Goal: Task Accomplishment & Management: Complete application form

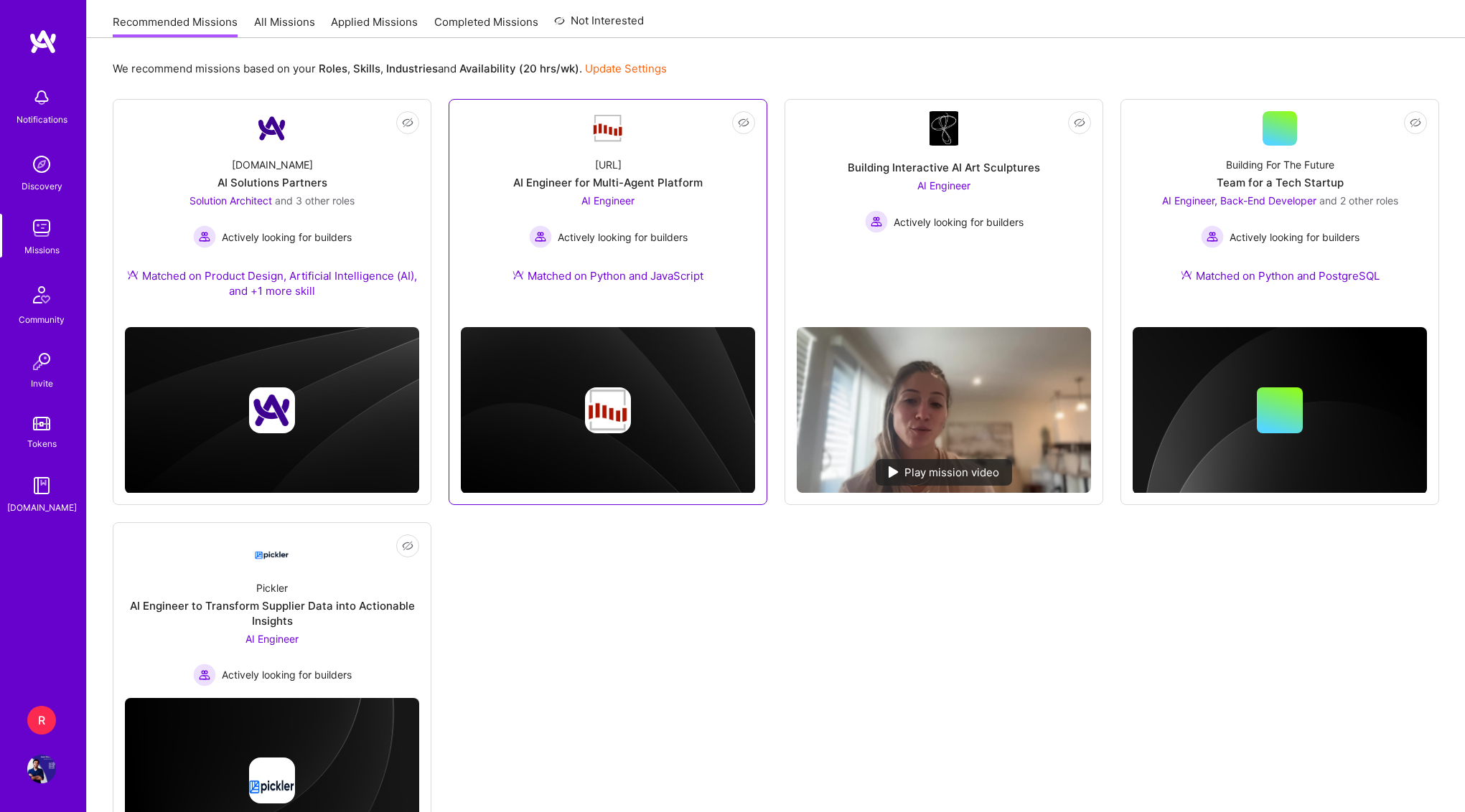
scroll to position [240, 0]
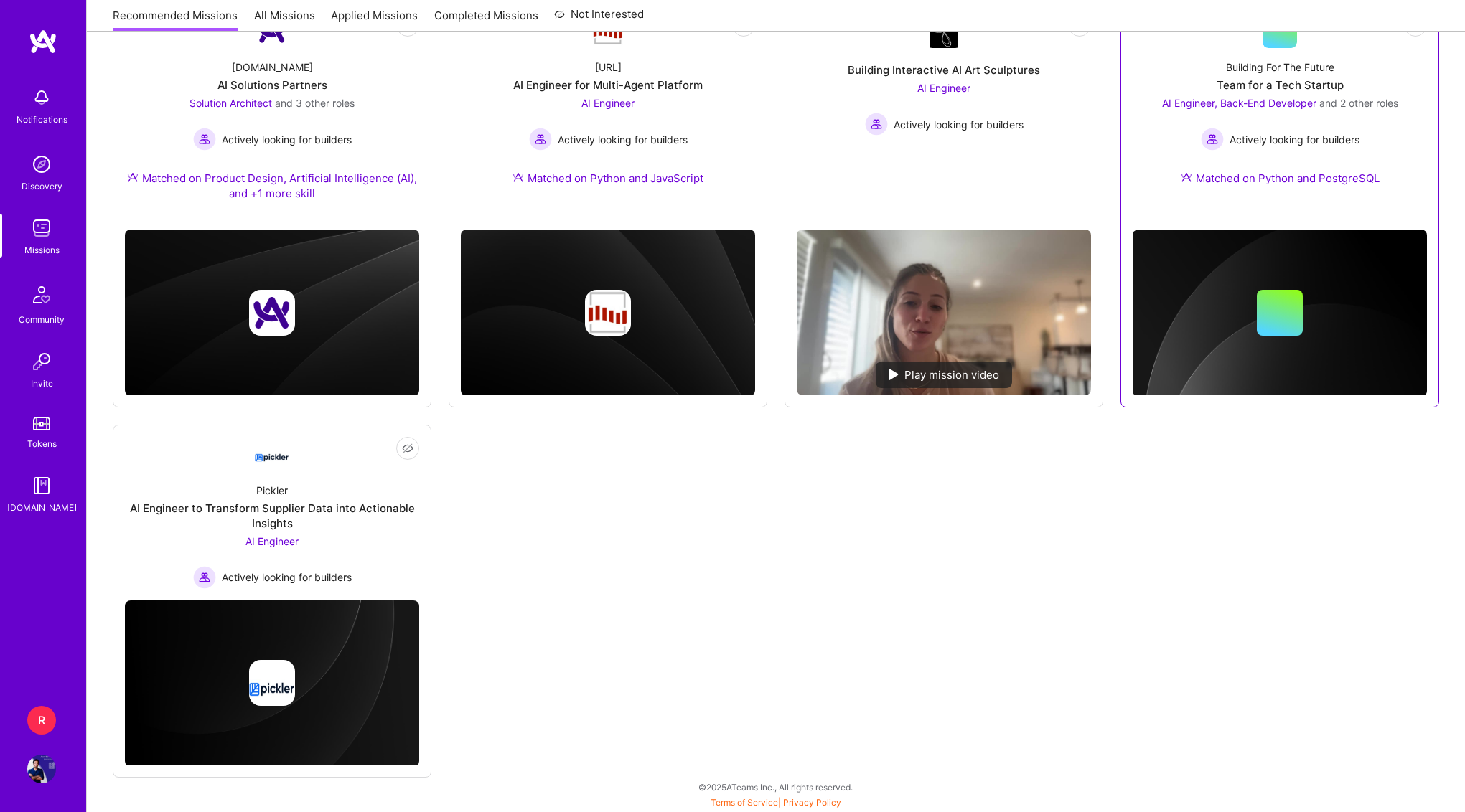
click at [1274, 78] on div "Team for a Tech Startup" at bounding box center [1280, 85] width 127 height 15
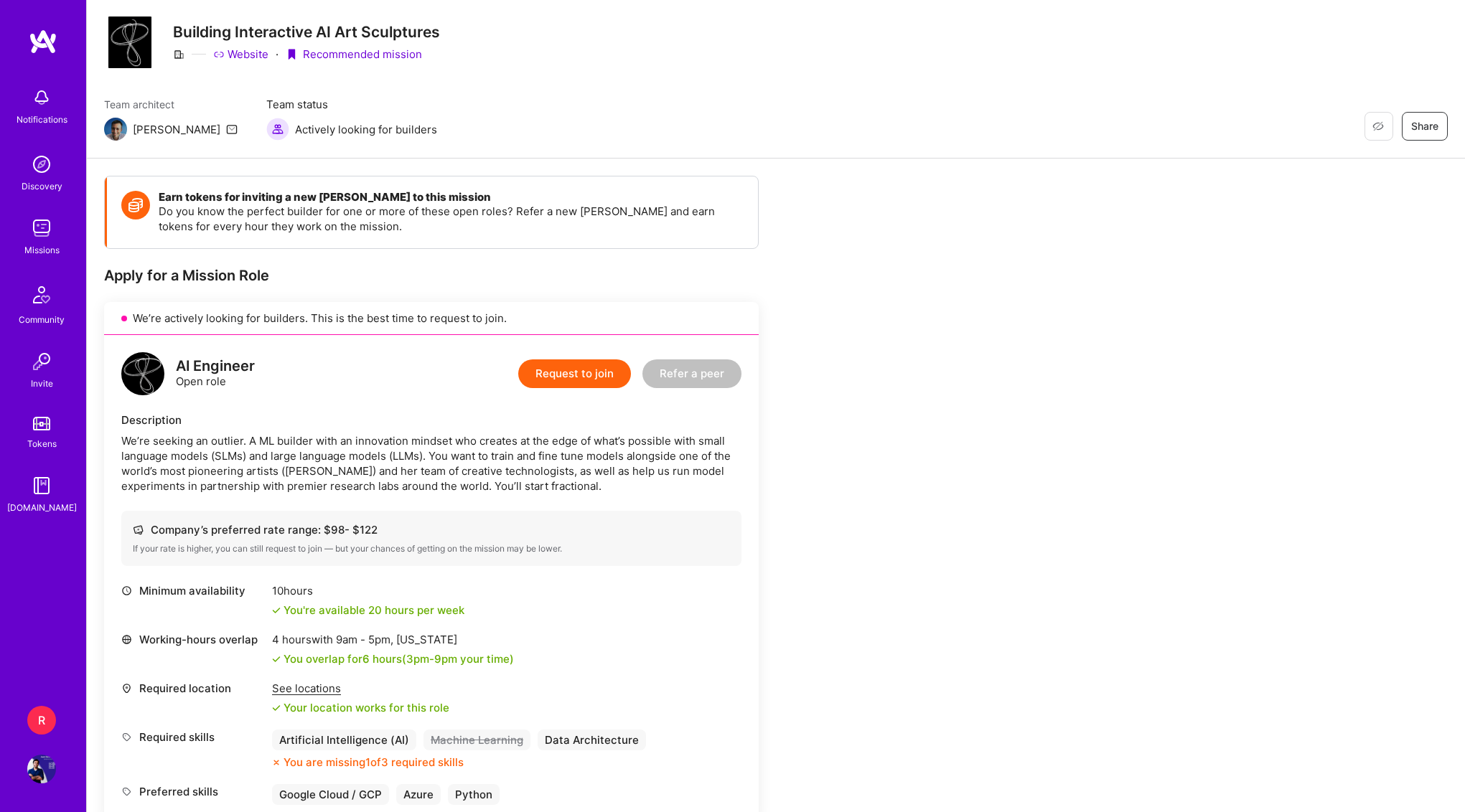
scroll to position [40, 0]
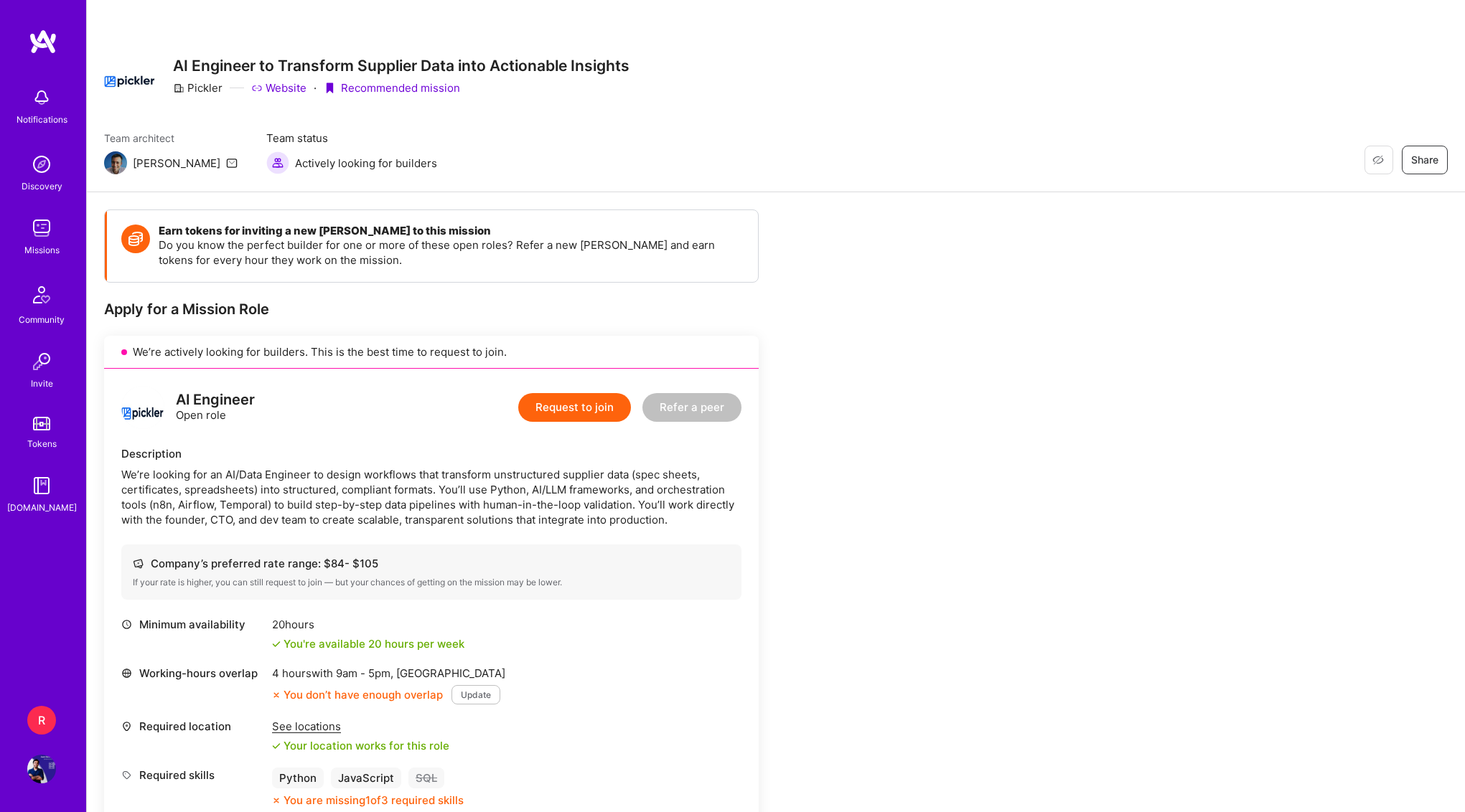
click at [435, 493] on div "We’re looking for an AI/Data Engineer to design workflows that transform unstru…" at bounding box center [431, 497] width 620 height 60
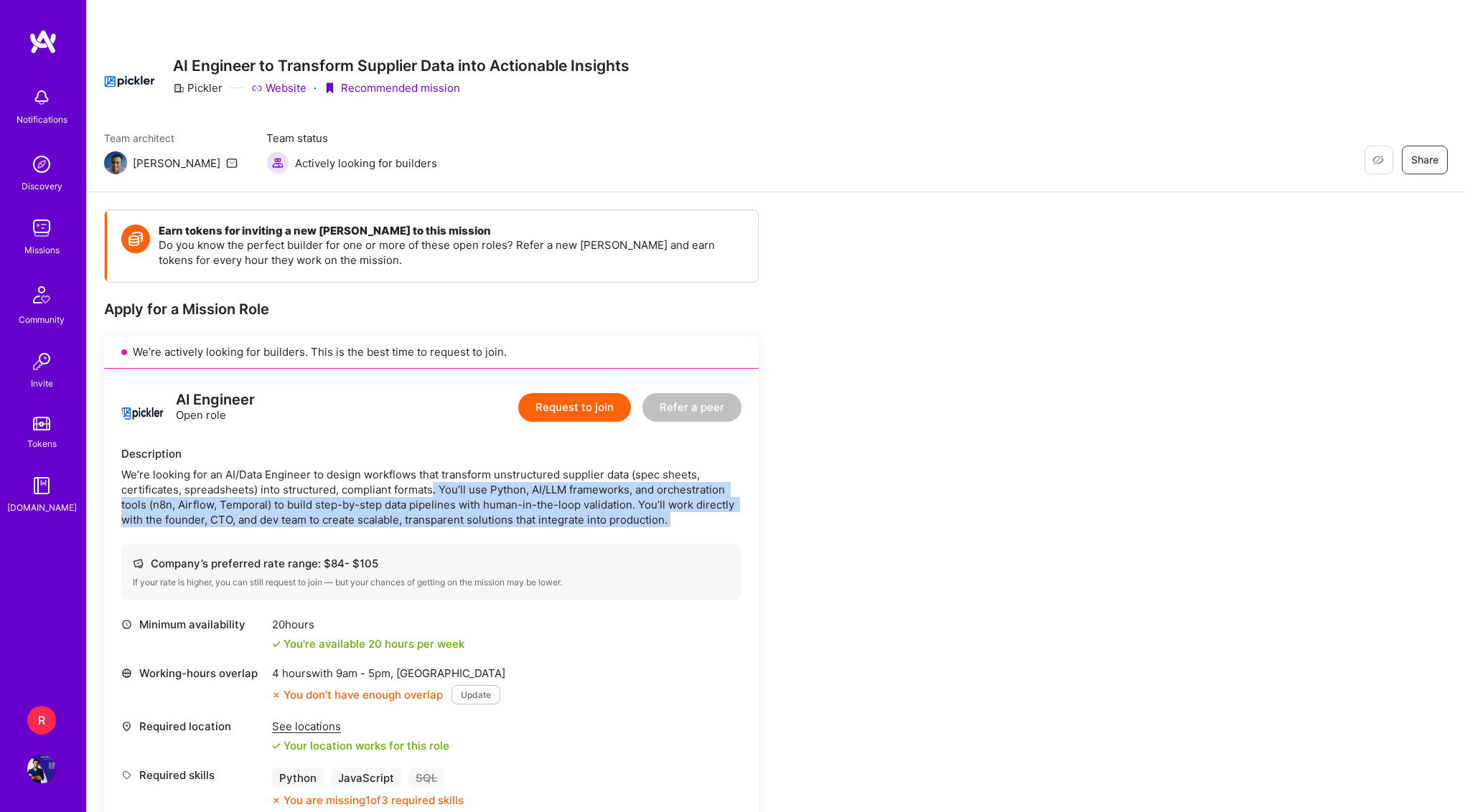
drag, startPoint x: 435, startPoint y: 493, endPoint x: 417, endPoint y: 537, distance: 47.5
click at [417, 537] on div "AI Engineer Open role Request to join Refer a peer Description We’re looking fo…" at bounding box center [431, 624] width 655 height 510
click at [415, 539] on div "AI Engineer Open role Request to join Refer a peer Description We’re looking fo…" at bounding box center [431, 624] width 655 height 510
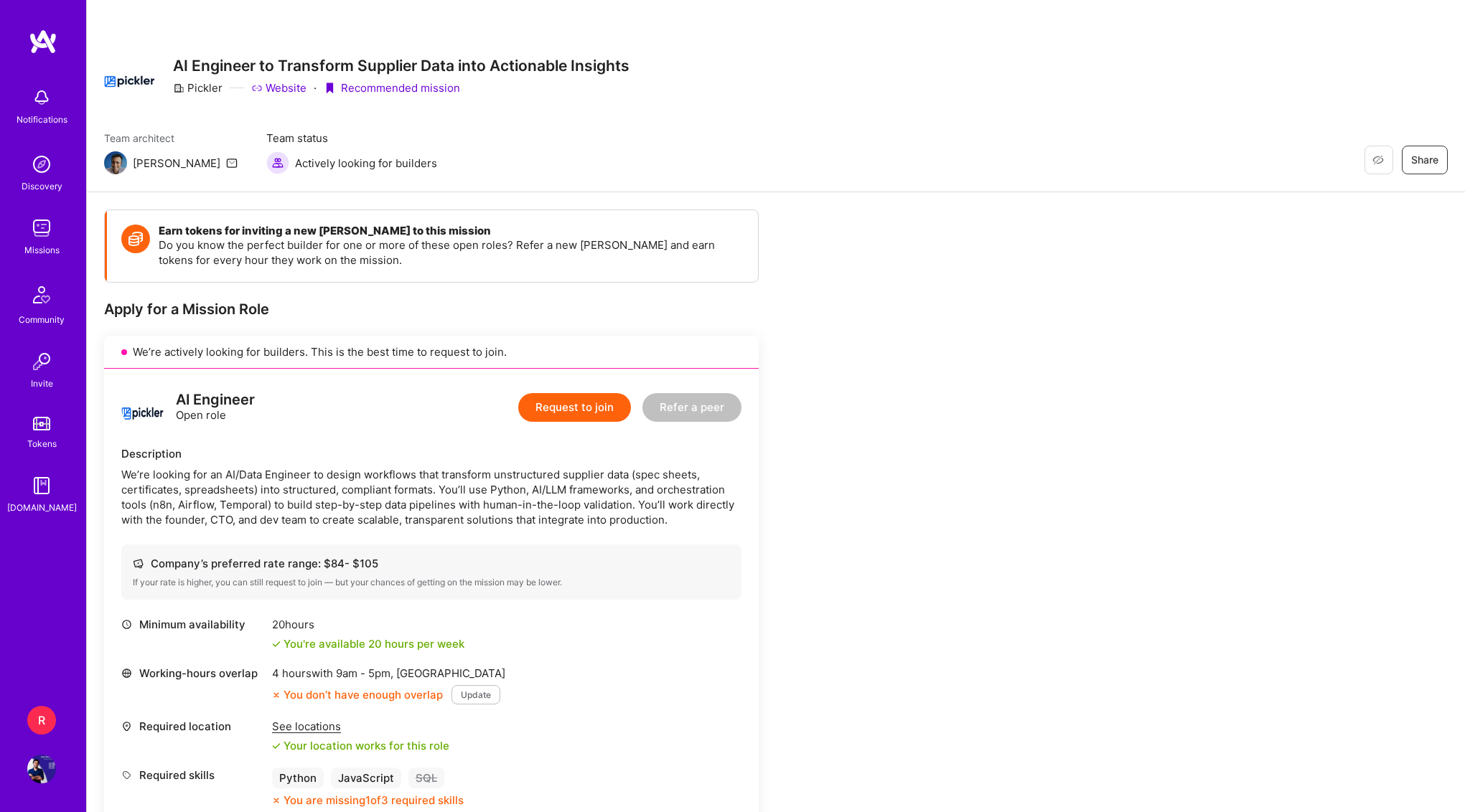
scroll to position [25, 0]
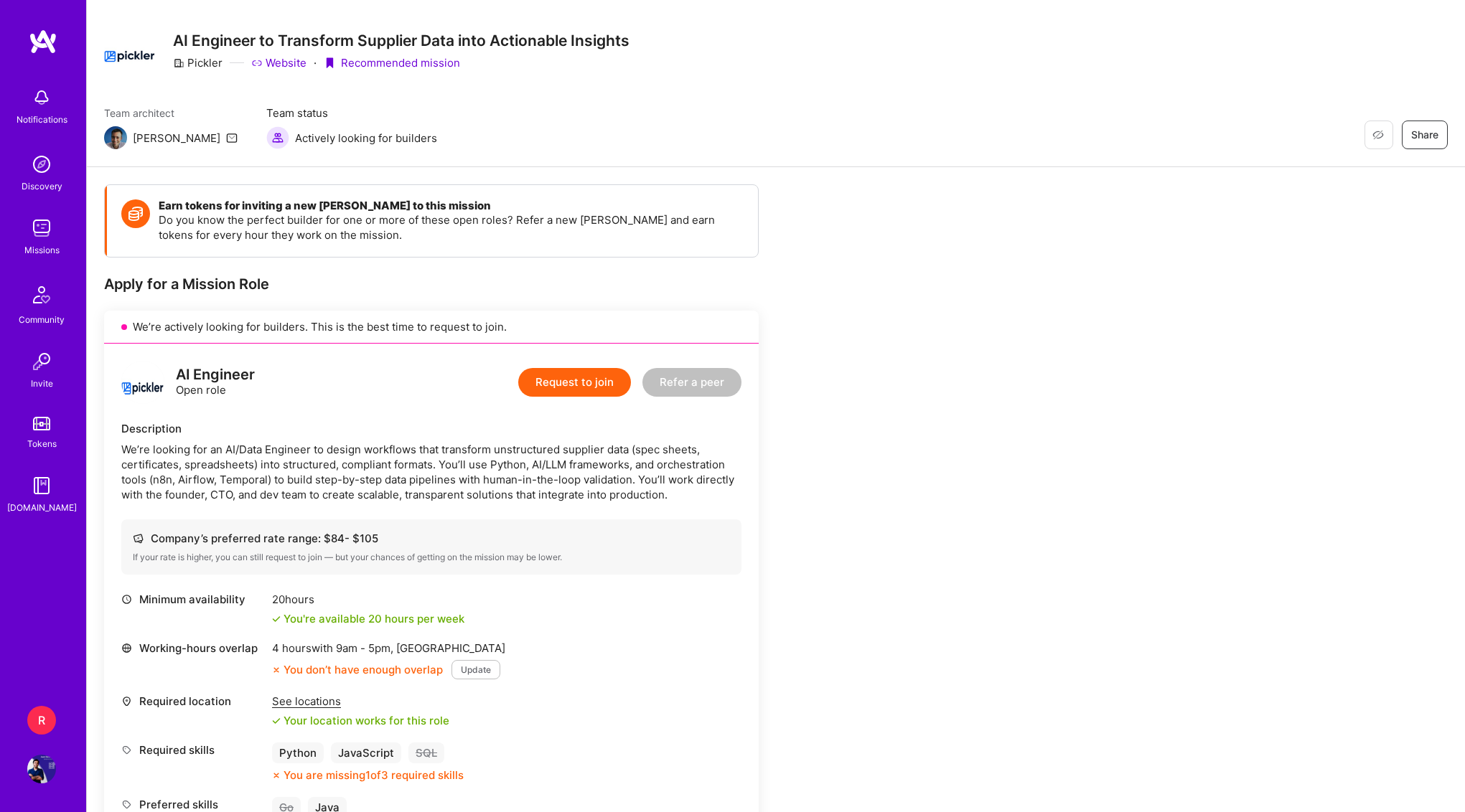
click at [451, 456] on div "We’re looking for an AI/Data Engineer to design workflows that transform unstru…" at bounding box center [431, 472] width 620 height 60
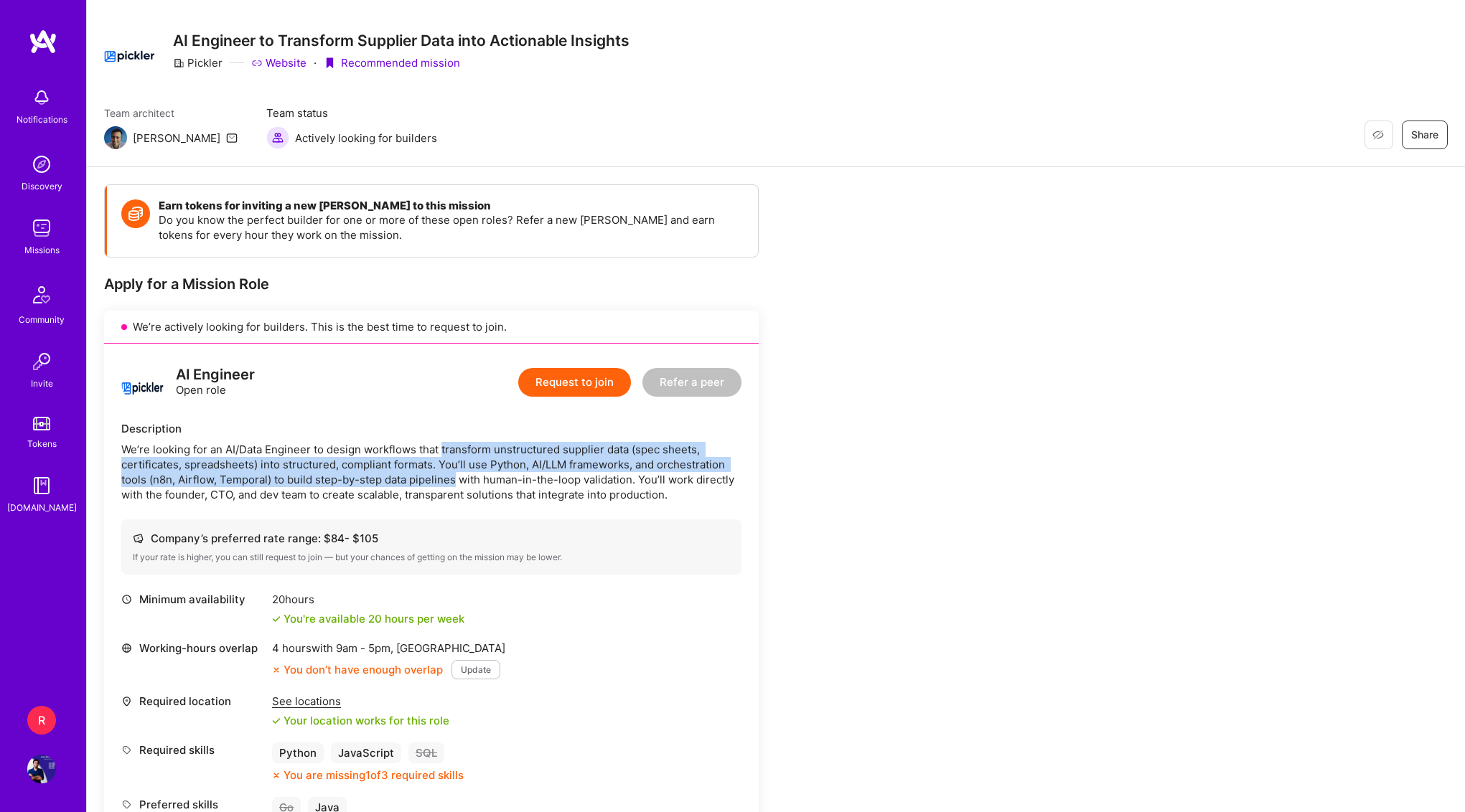
drag, startPoint x: 451, startPoint y: 456, endPoint x: 442, endPoint y: 480, distance: 25.6
click at [442, 480] on div "We’re looking for an AI/Data Engineer to design workflows that transform unstru…" at bounding box center [431, 472] width 620 height 60
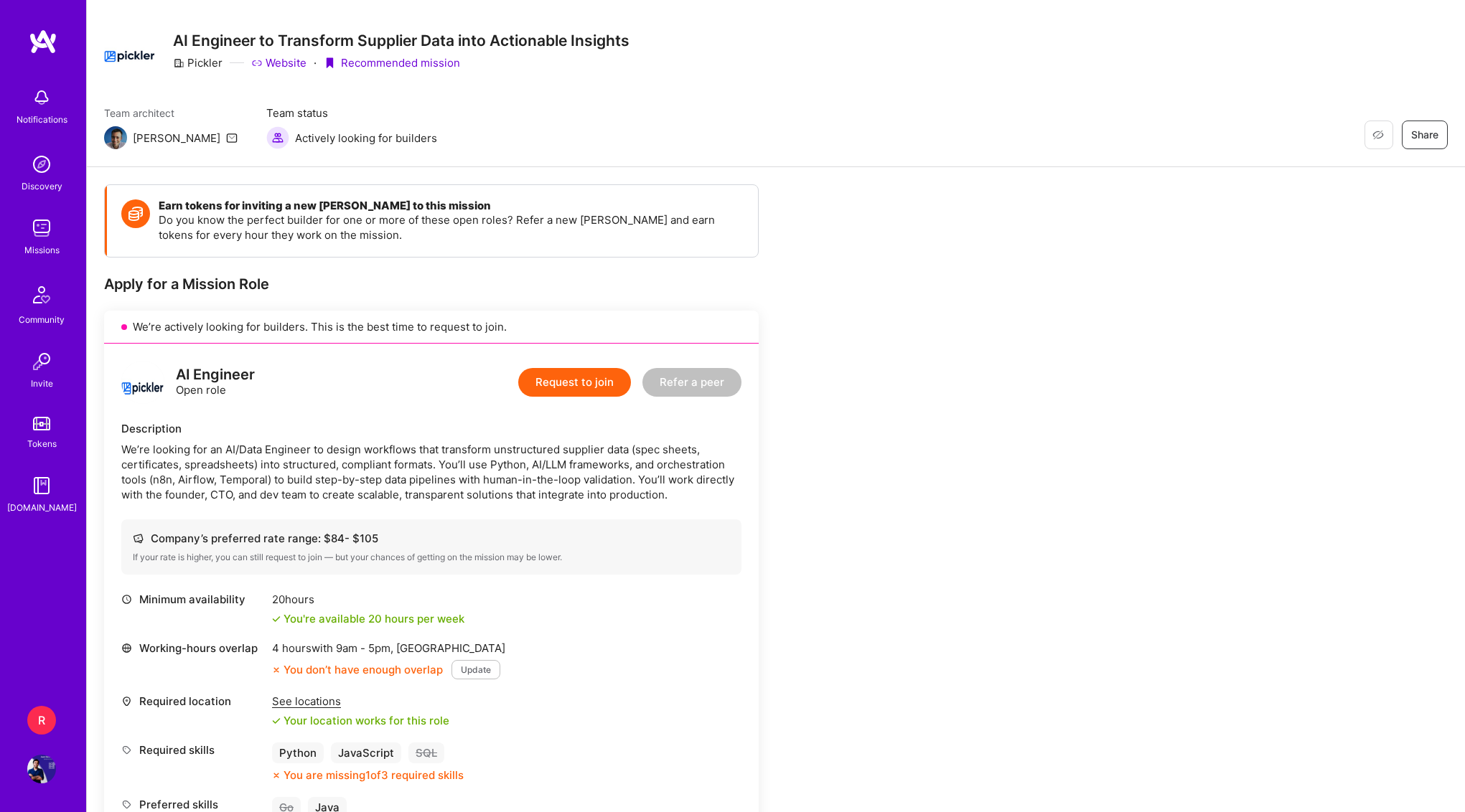
click at [430, 497] on div "We’re looking for an AI/Data Engineer to design workflows that transform unstru…" at bounding box center [431, 472] width 620 height 60
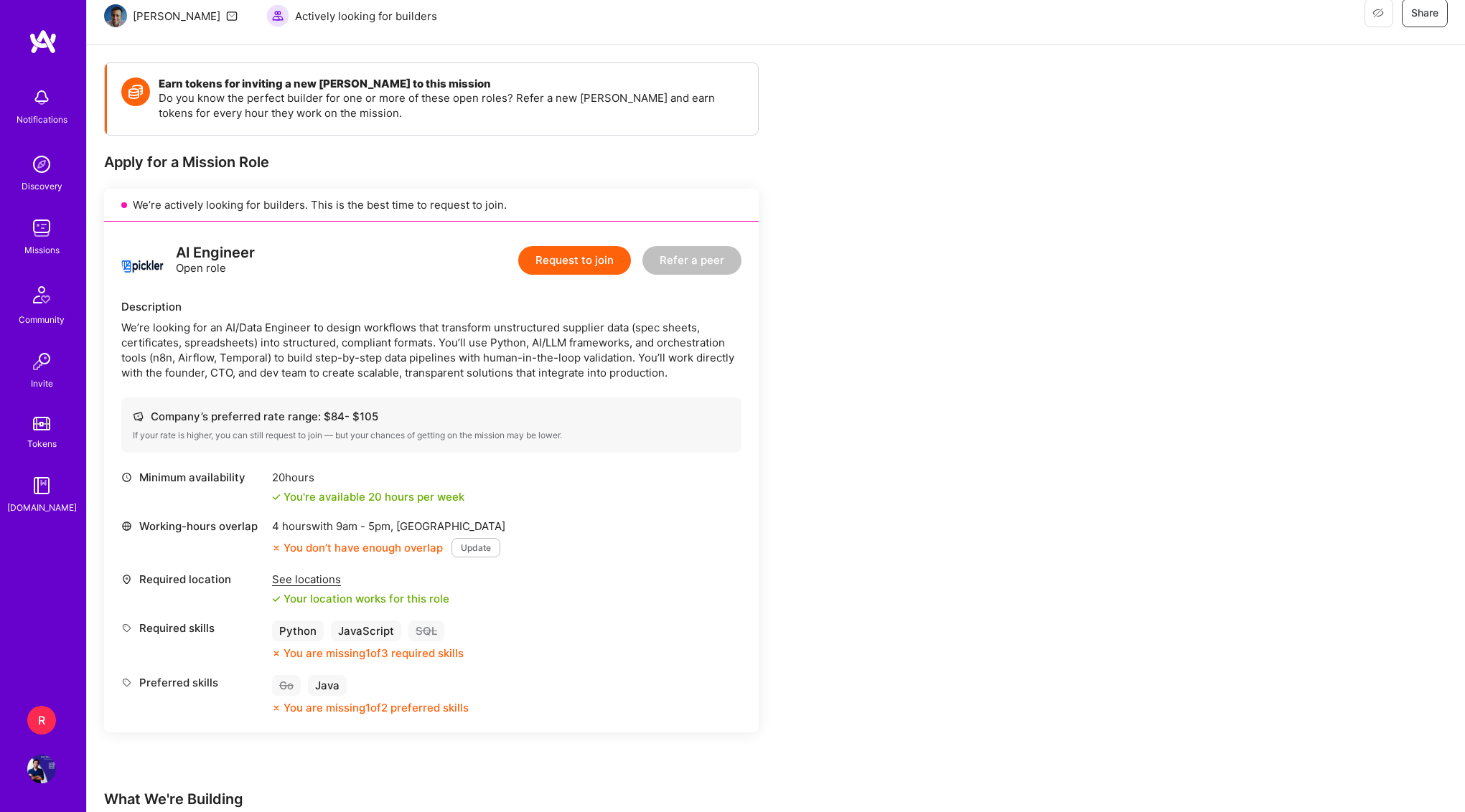
scroll to position [157, 0]
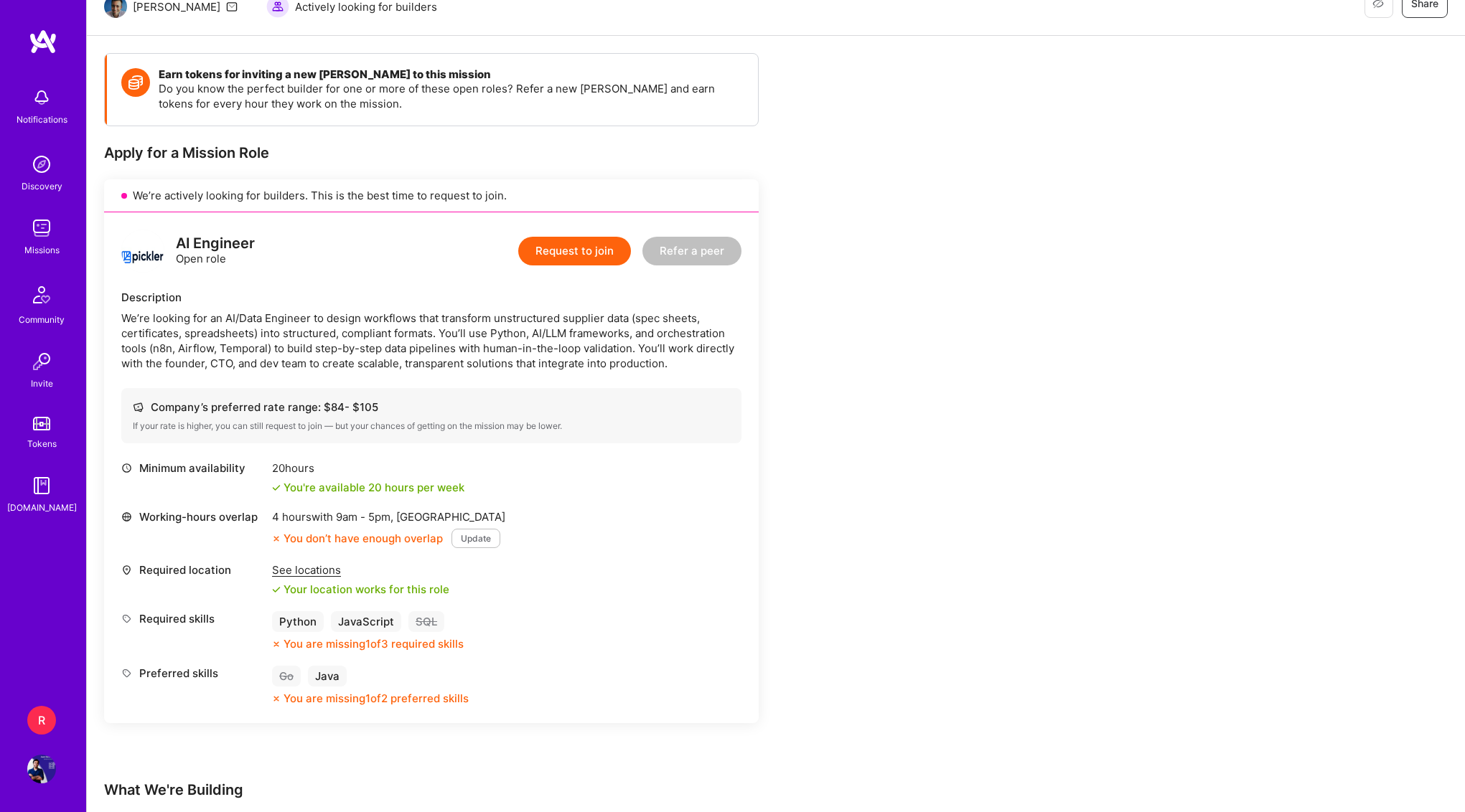
click at [479, 539] on button "Update" at bounding box center [476, 538] width 49 height 19
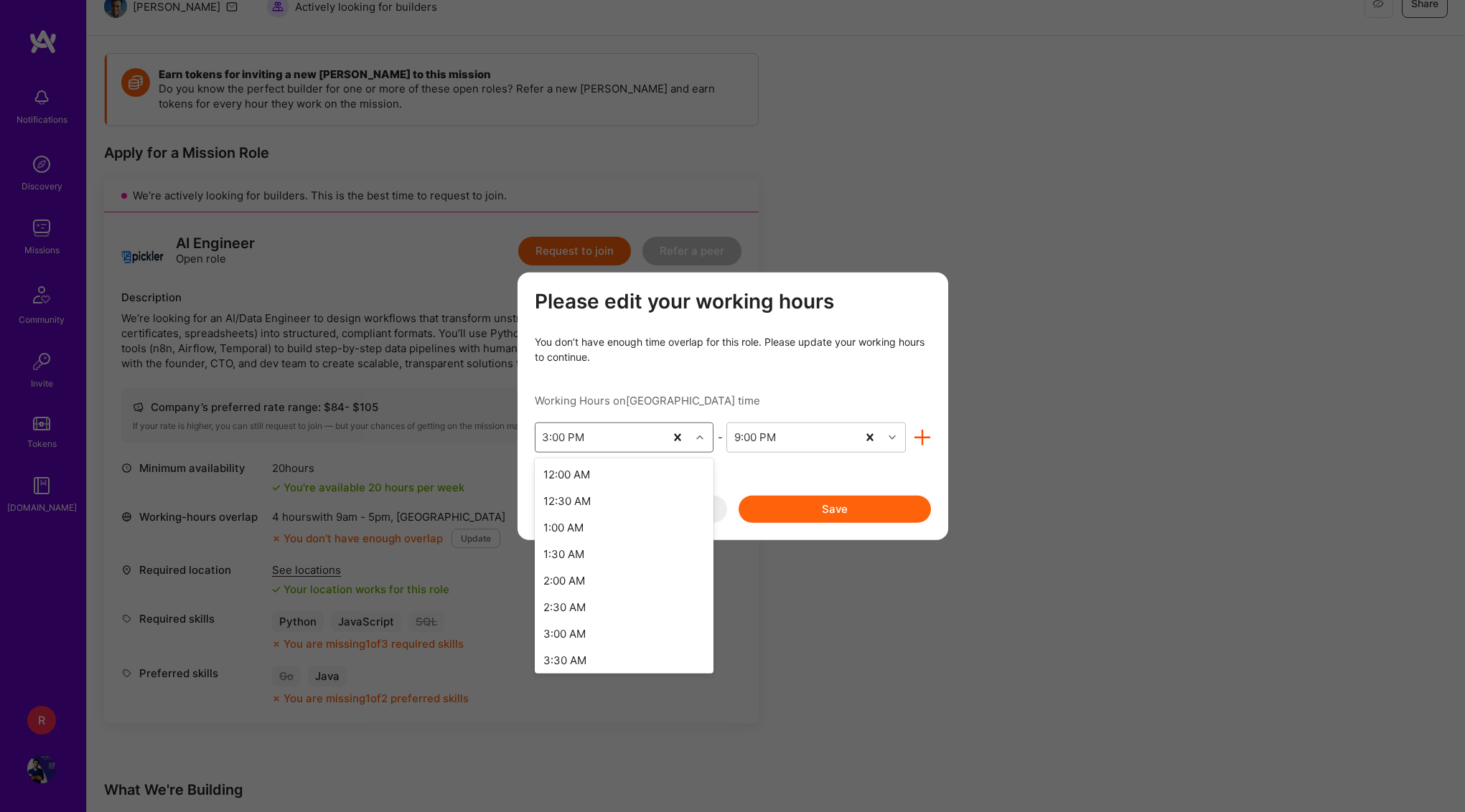
click at [635, 440] on div "3:00 PM" at bounding box center [600, 437] width 130 height 28
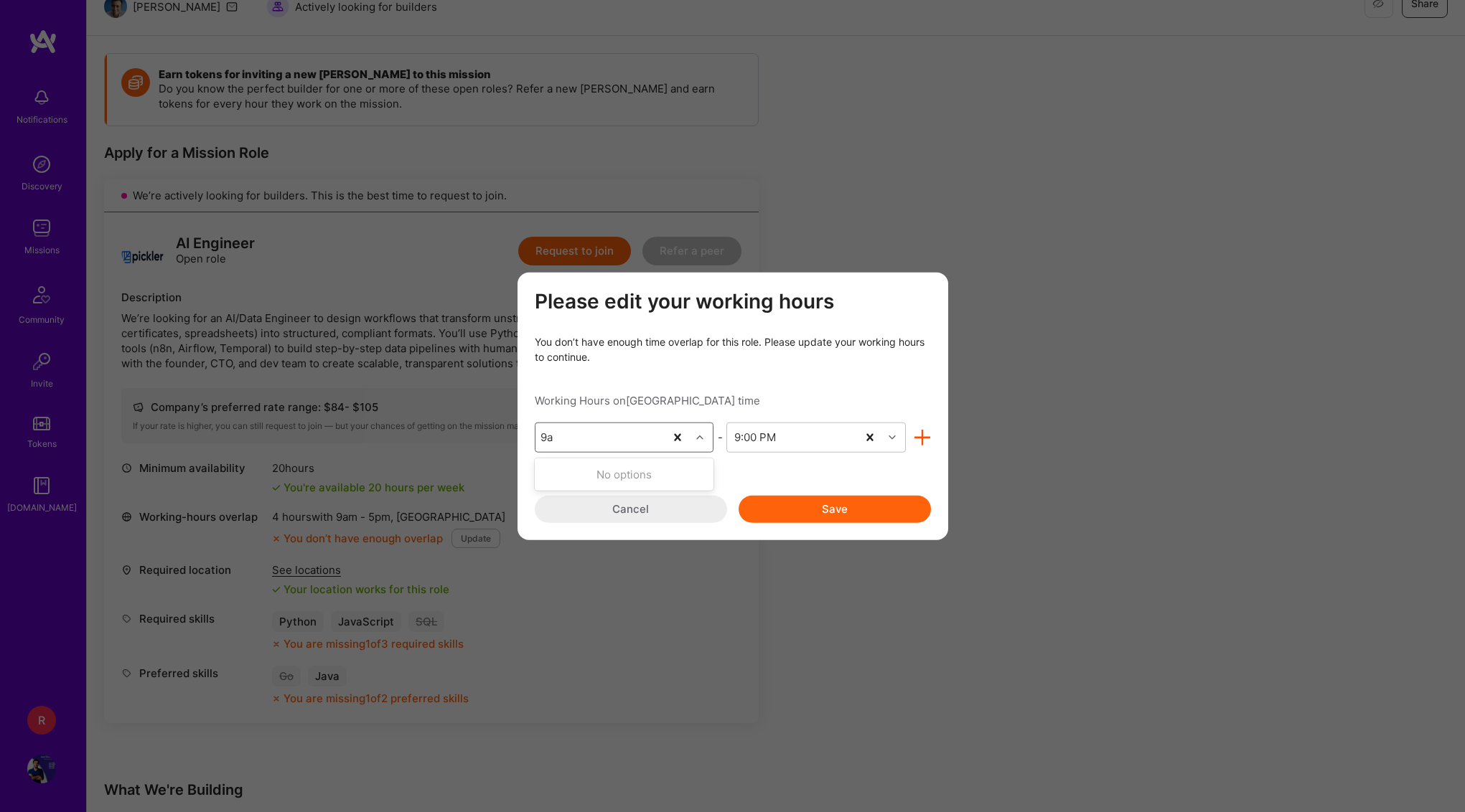
scroll to position [0, 0]
type input "9"
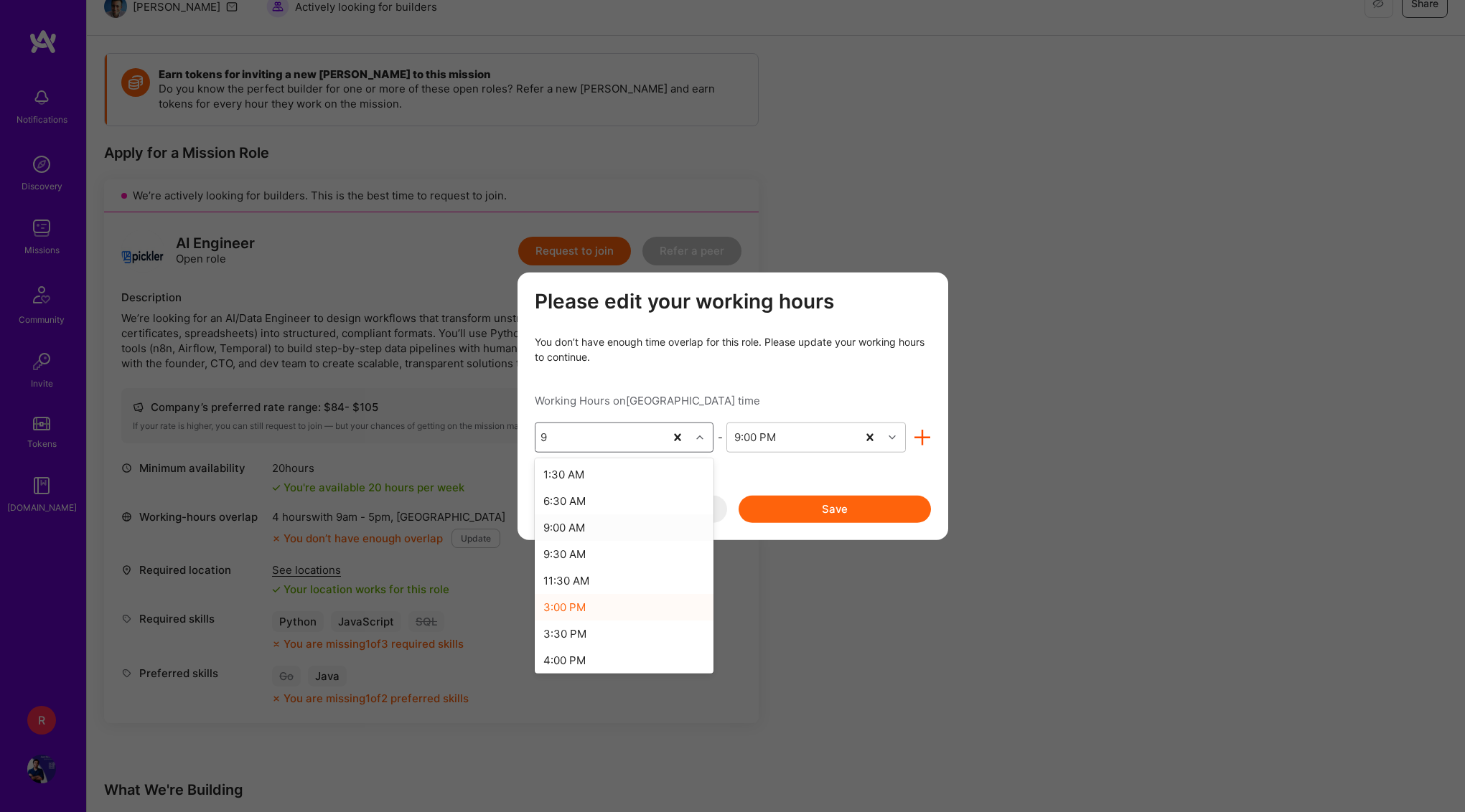
click at [648, 528] on div "9:00 AM" at bounding box center [624, 527] width 179 height 27
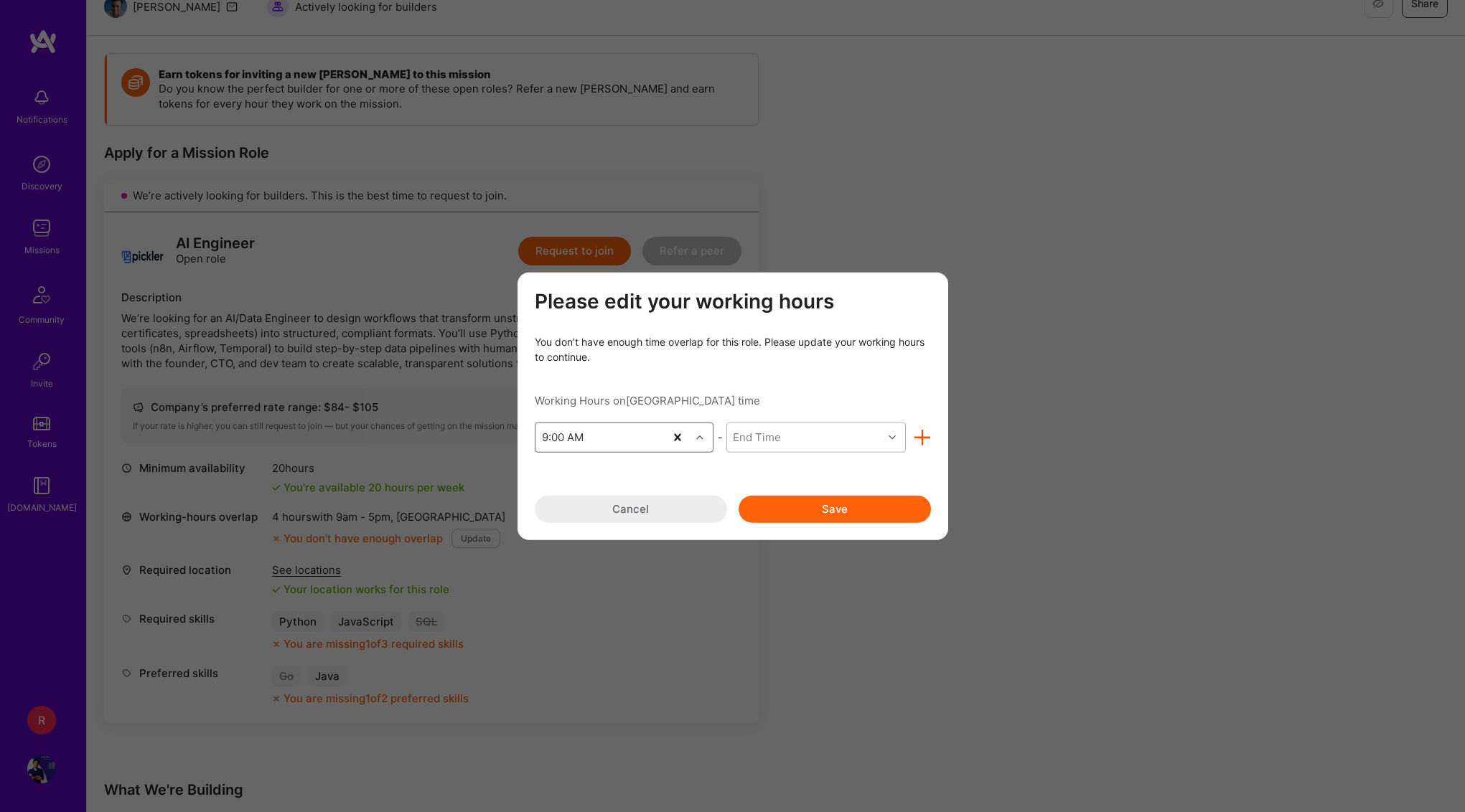
click at [791, 434] on div "End Time" at bounding box center [805, 437] width 156 height 28
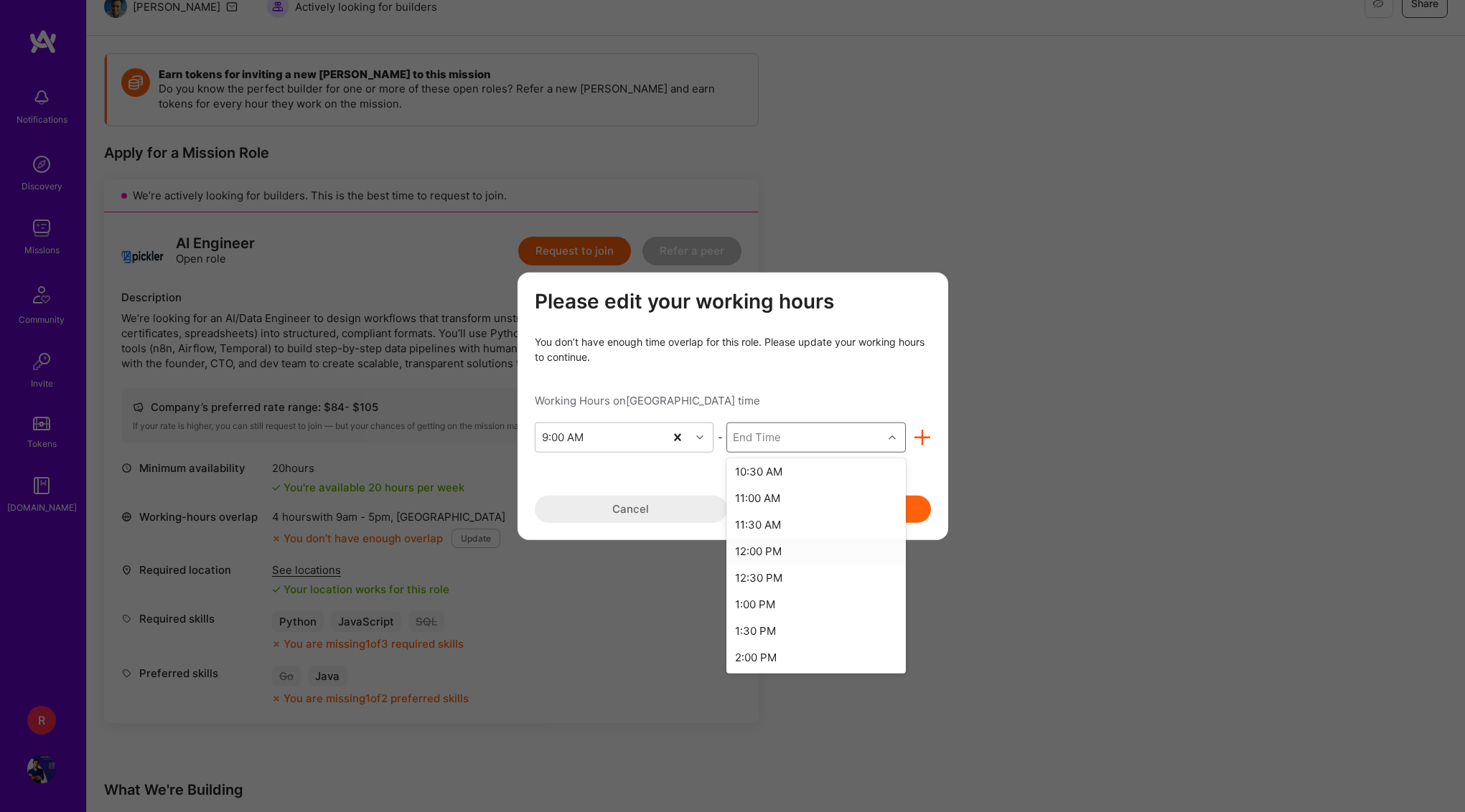
scroll to position [95, 0]
click at [793, 596] on div "1:00 PM" at bounding box center [816, 592] width 179 height 27
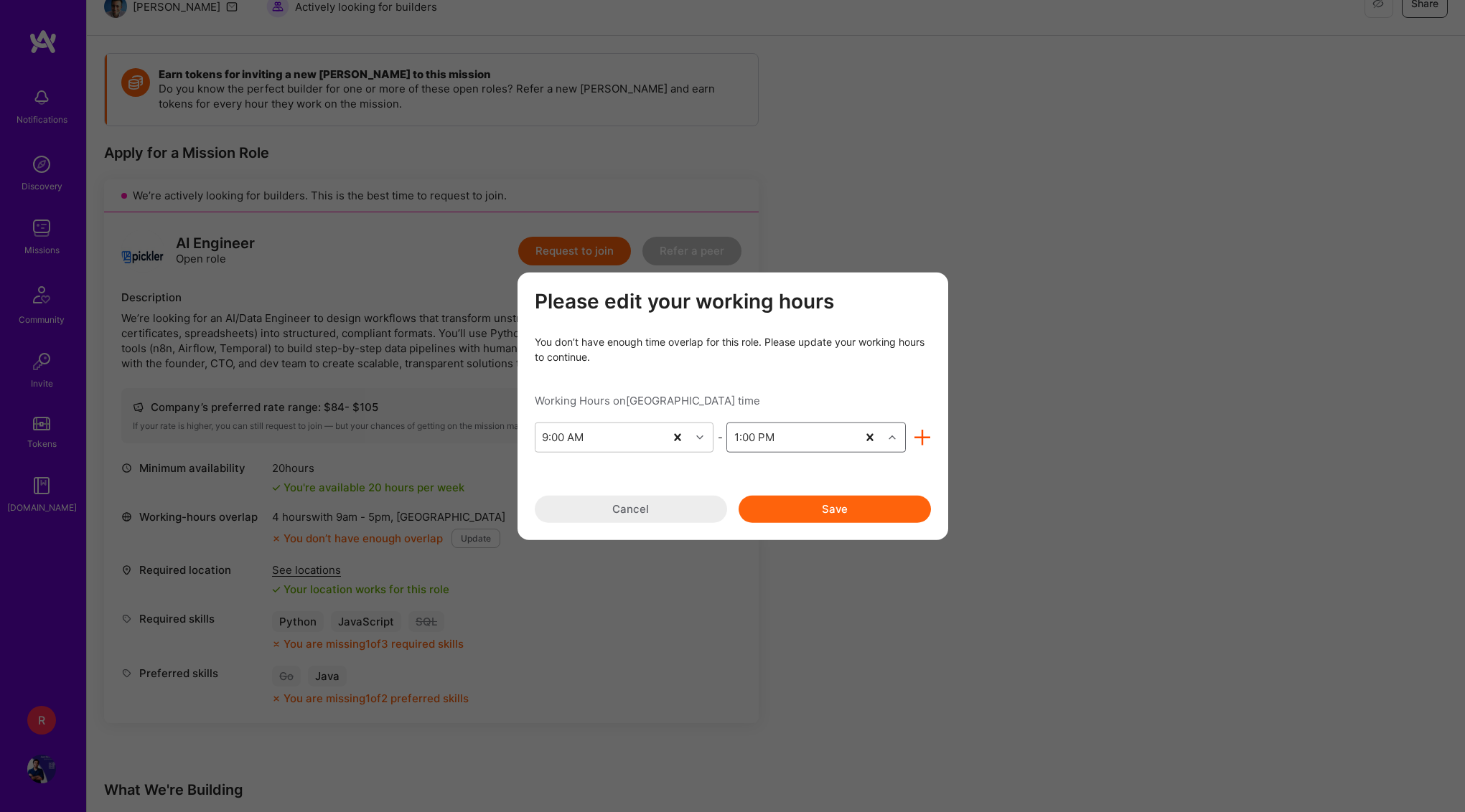
click at [874, 519] on button "Save" at bounding box center [835, 508] width 193 height 28
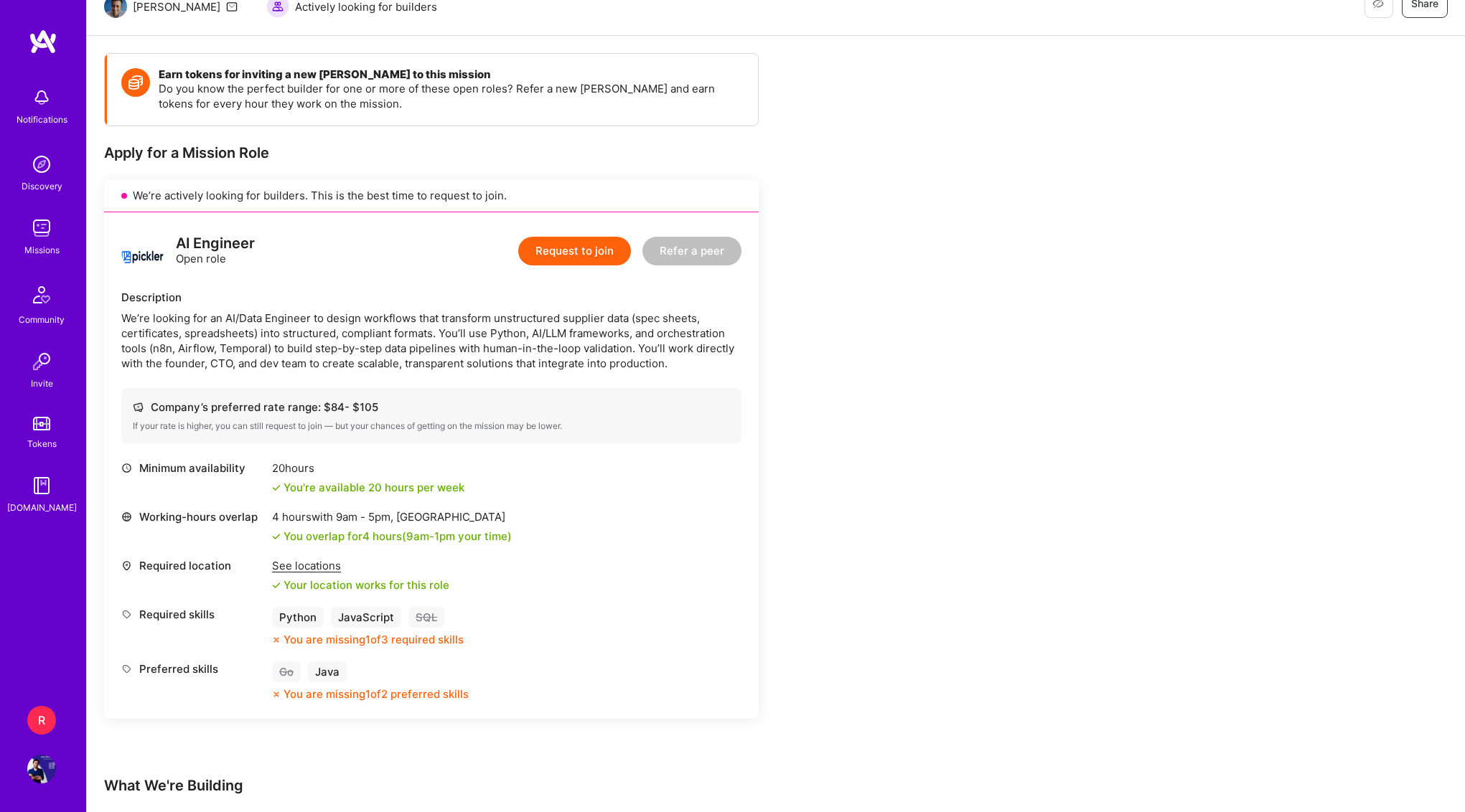
click at [473, 328] on div "We’re looking for an AI/Data Engineer to design workflows that transform unstru…" at bounding box center [431, 340] width 620 height 60
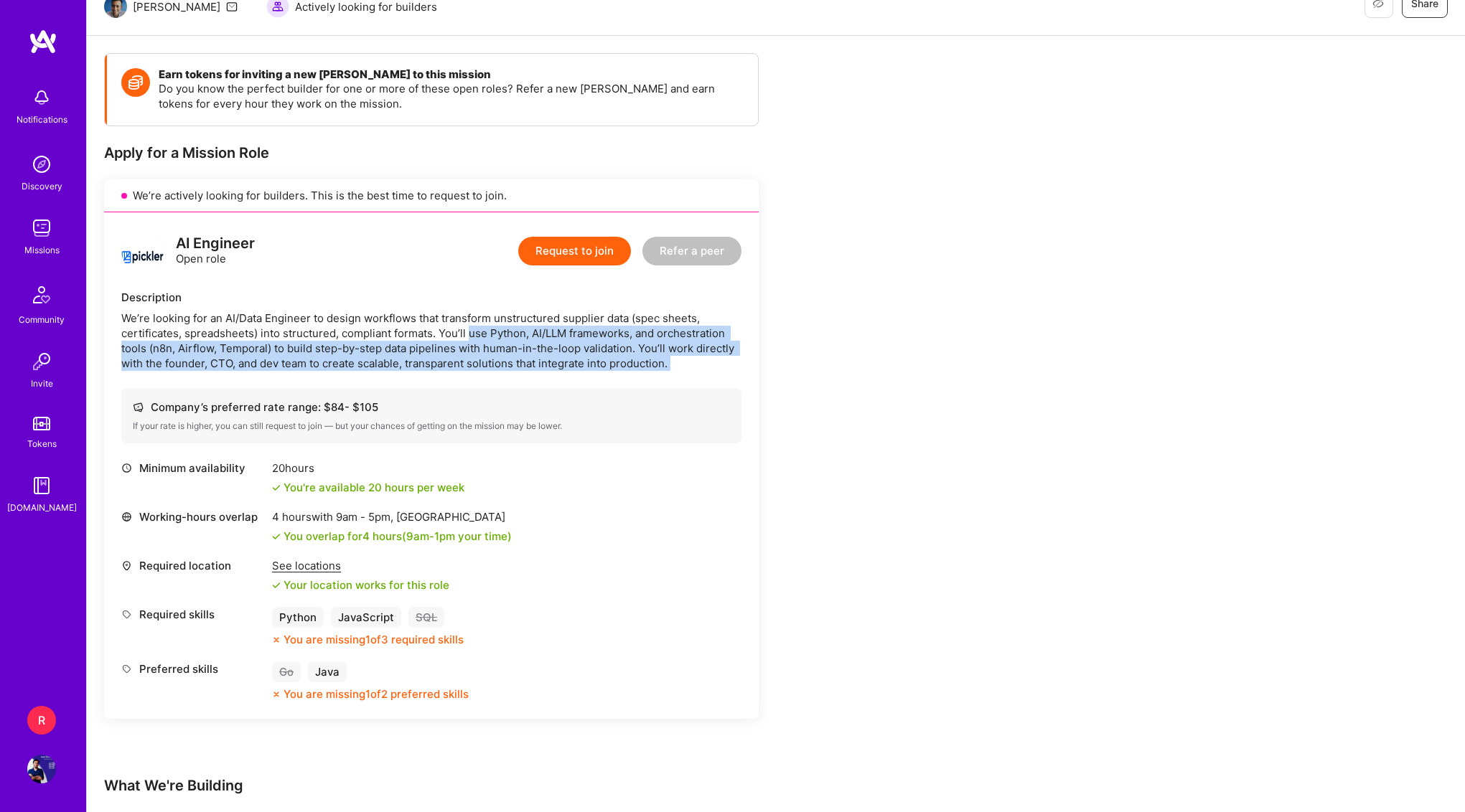
drag, startPoint x: 473, startPoint y: 328, endPoint x: 445, endPoint y: 372, distance: 52.2
click at [446, 372] on div "AI Engineer Open role Request to join Refer a peer Description We’re looking fo…" at bounding box center [431, 466] width 655 height 507
click at [445, 372] on div "AI Engineer Open role Request to join Refer a peer Description We’re looking fo…" at bounding box center [431, 466] width 655 height 507
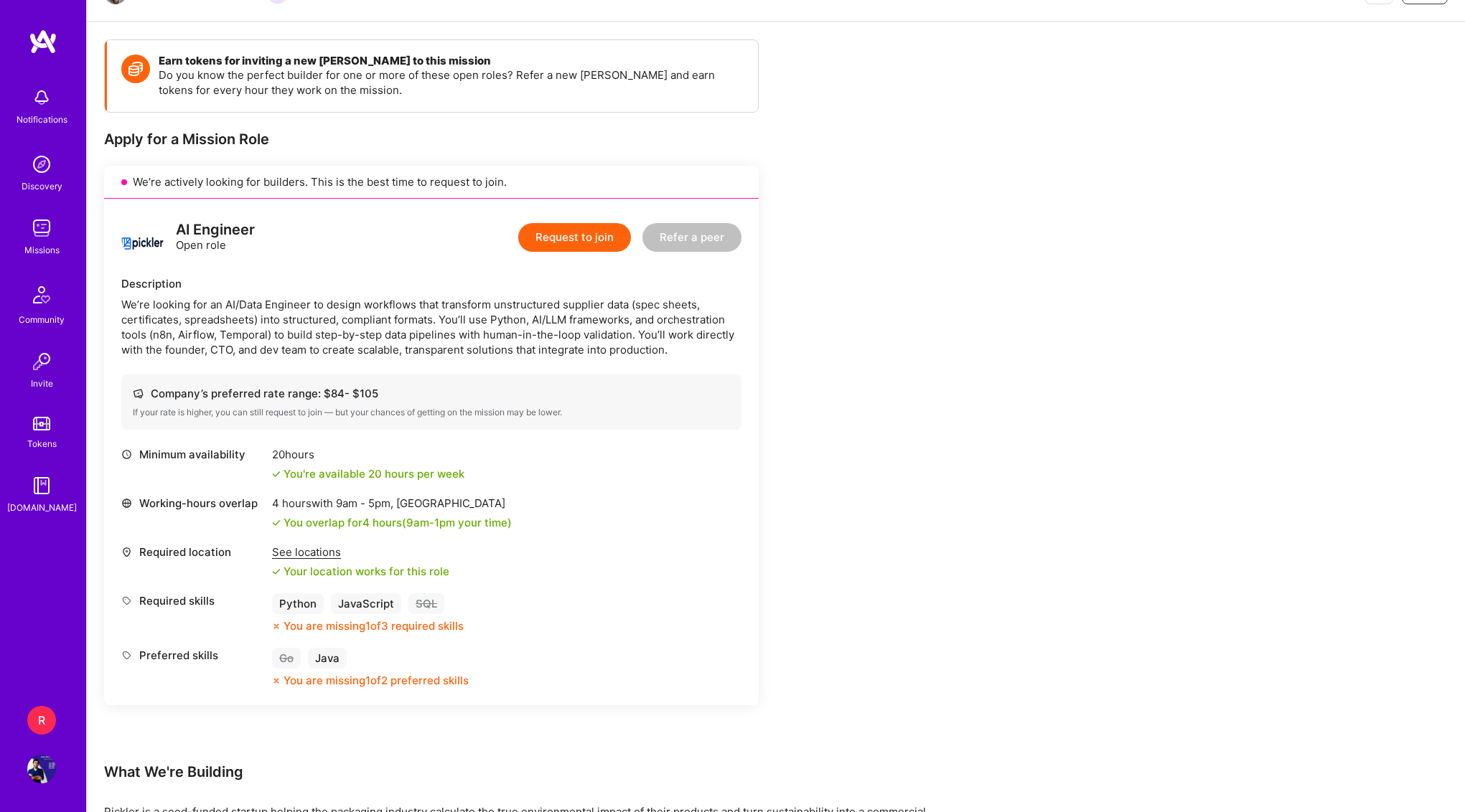
scroll to position [178, 0]
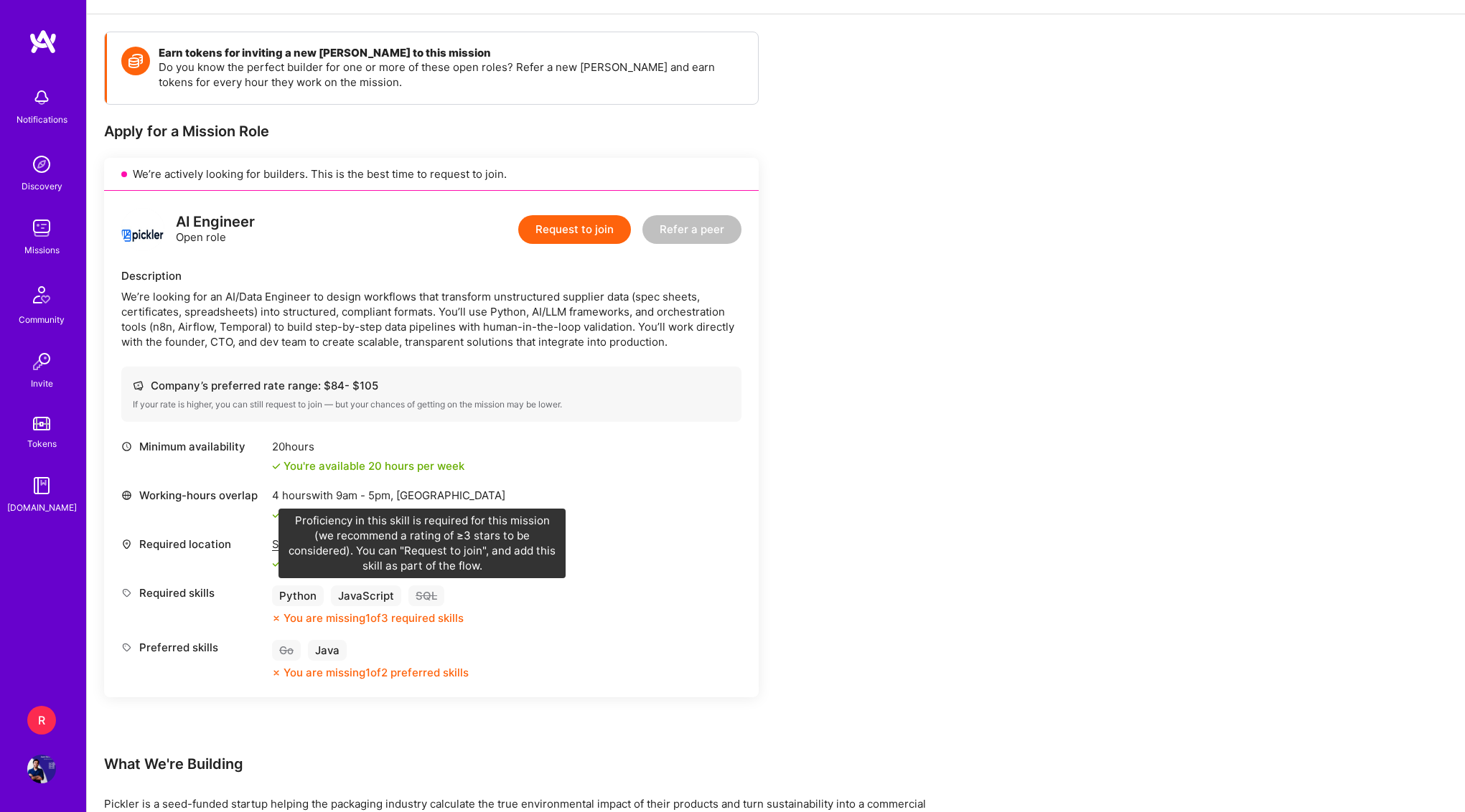
click at [432, 596] on div "SQL" at bounding box center [426, 596] width 36 height 21
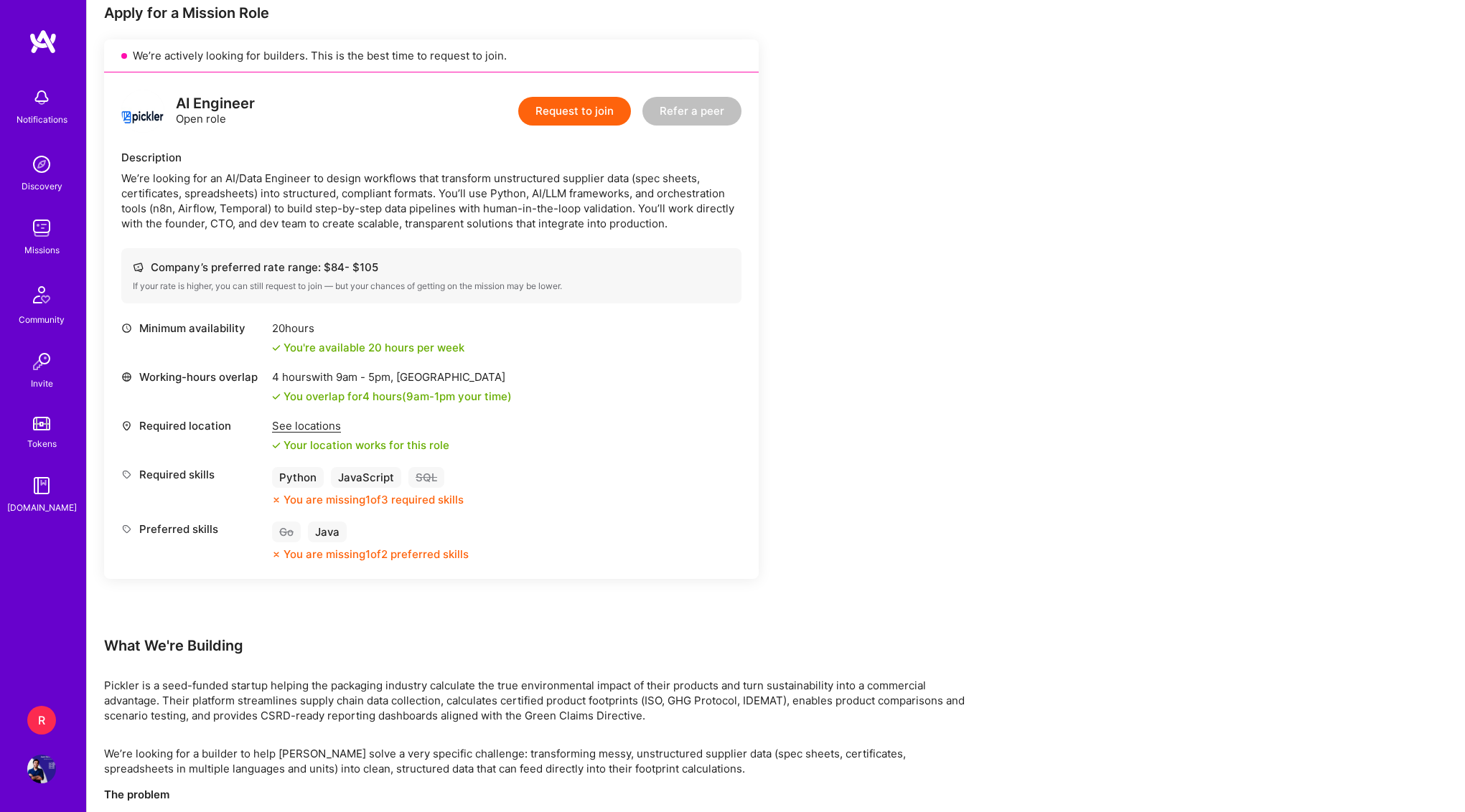
scroll to position [222, 0]
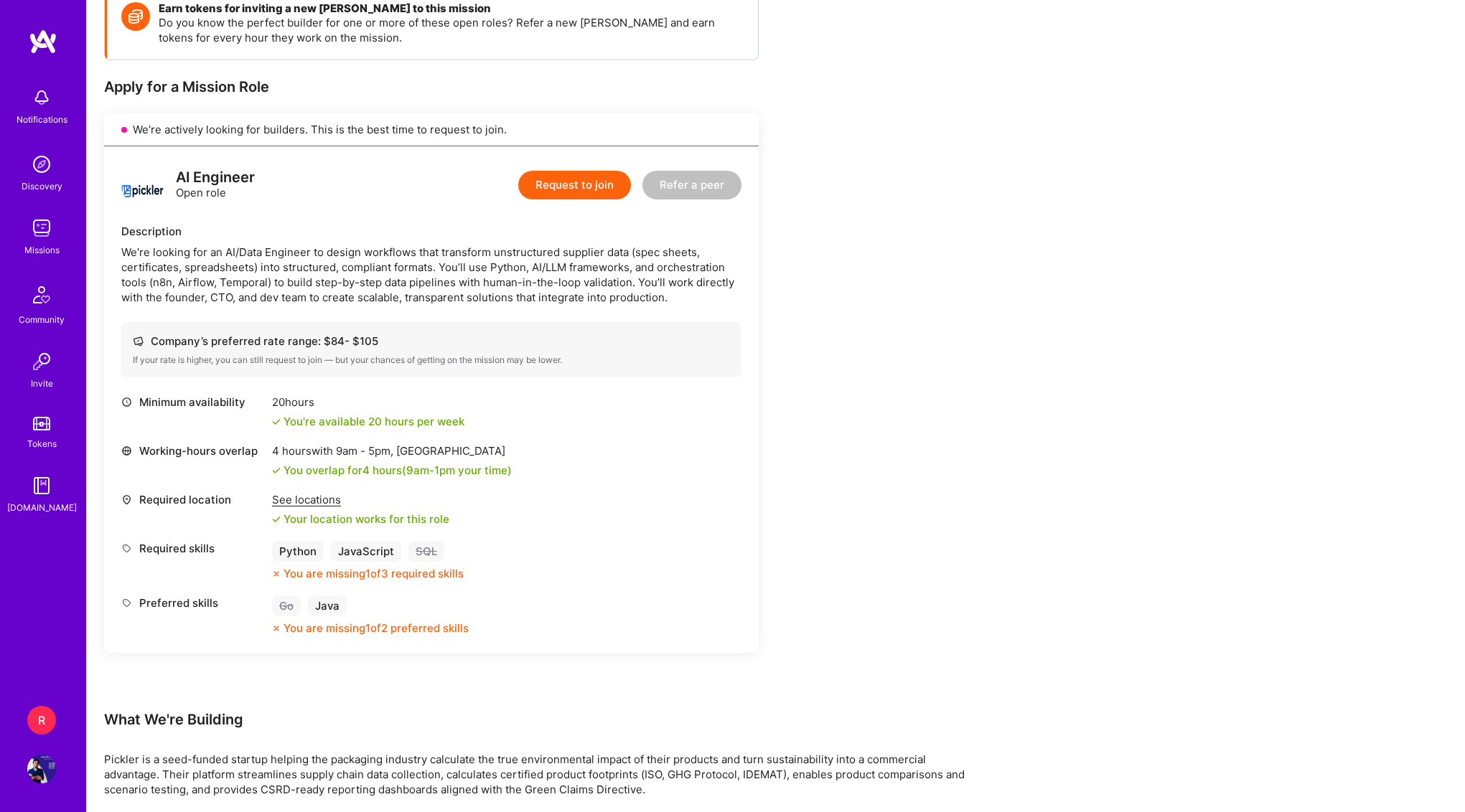
click at [612, 192] on button "Request to join" at bounding box center [574, 185] width 113 height 28
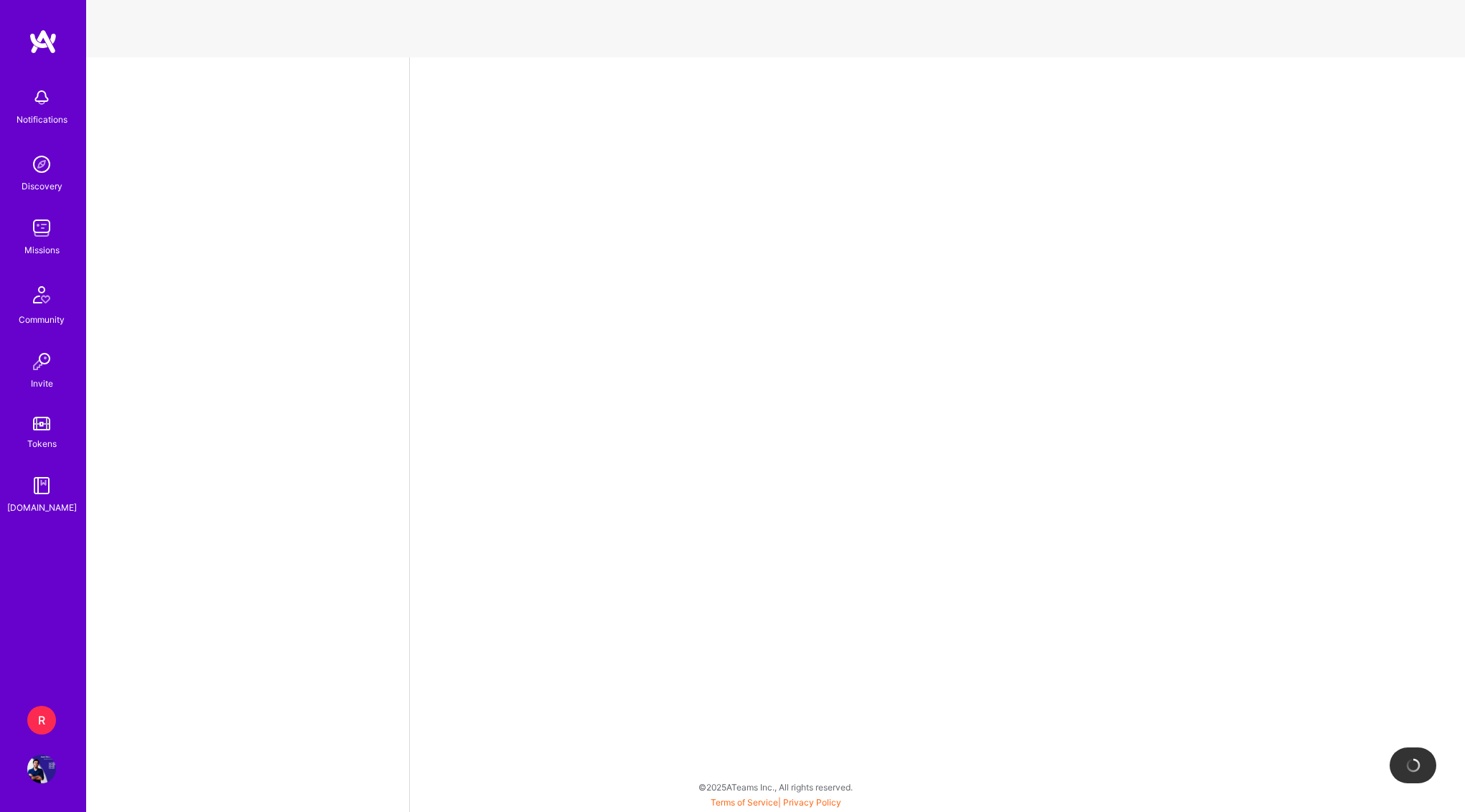
select select "SG"
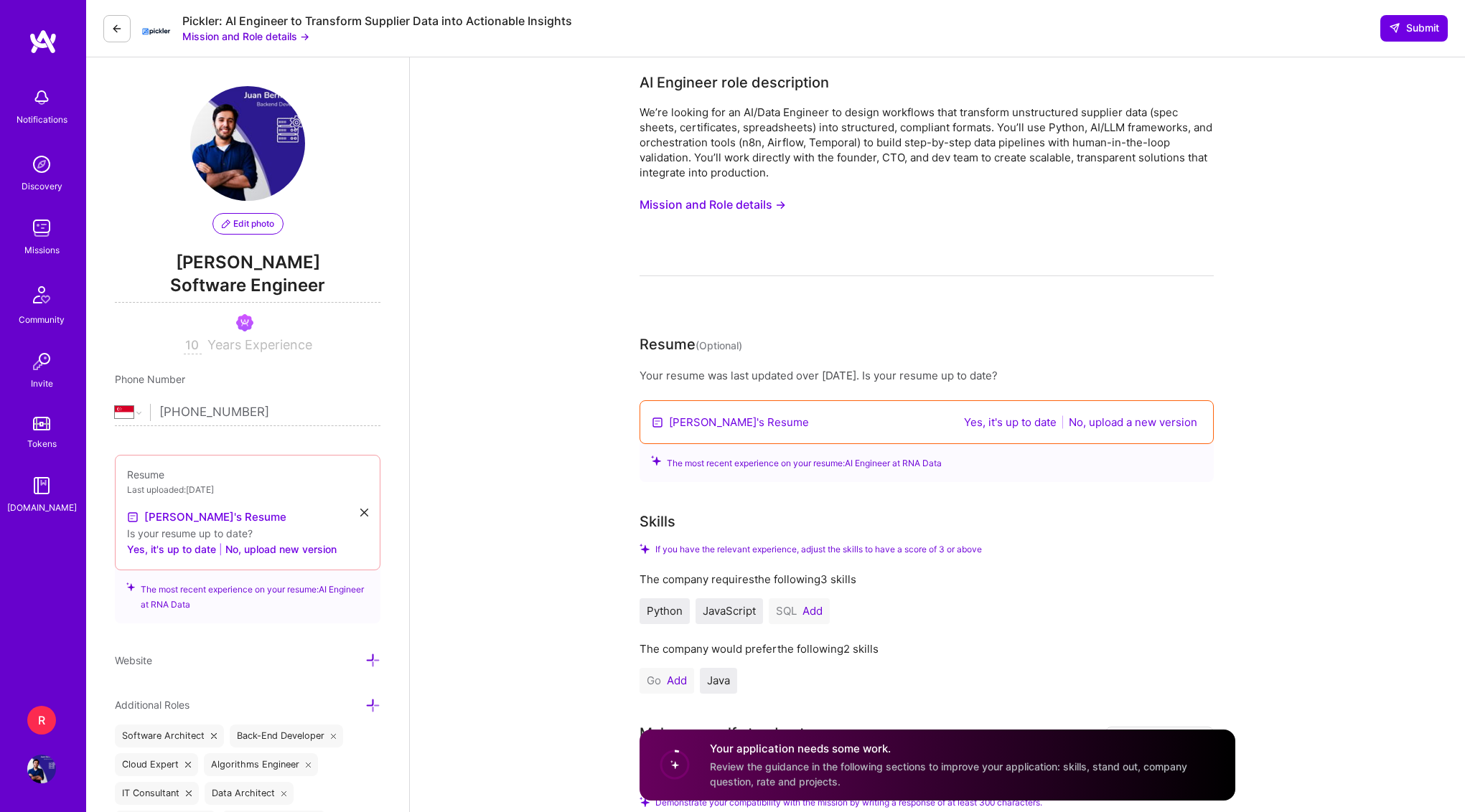
click at [253, 349] on span "Years Experience" at bounding box center [260, 345] width 105 height 15
click at [954, 106] on div "We’re looking for an AI/Data Engineer to design workflows that transform unstru…" at bounding box center [926, 142] width 574 height 75
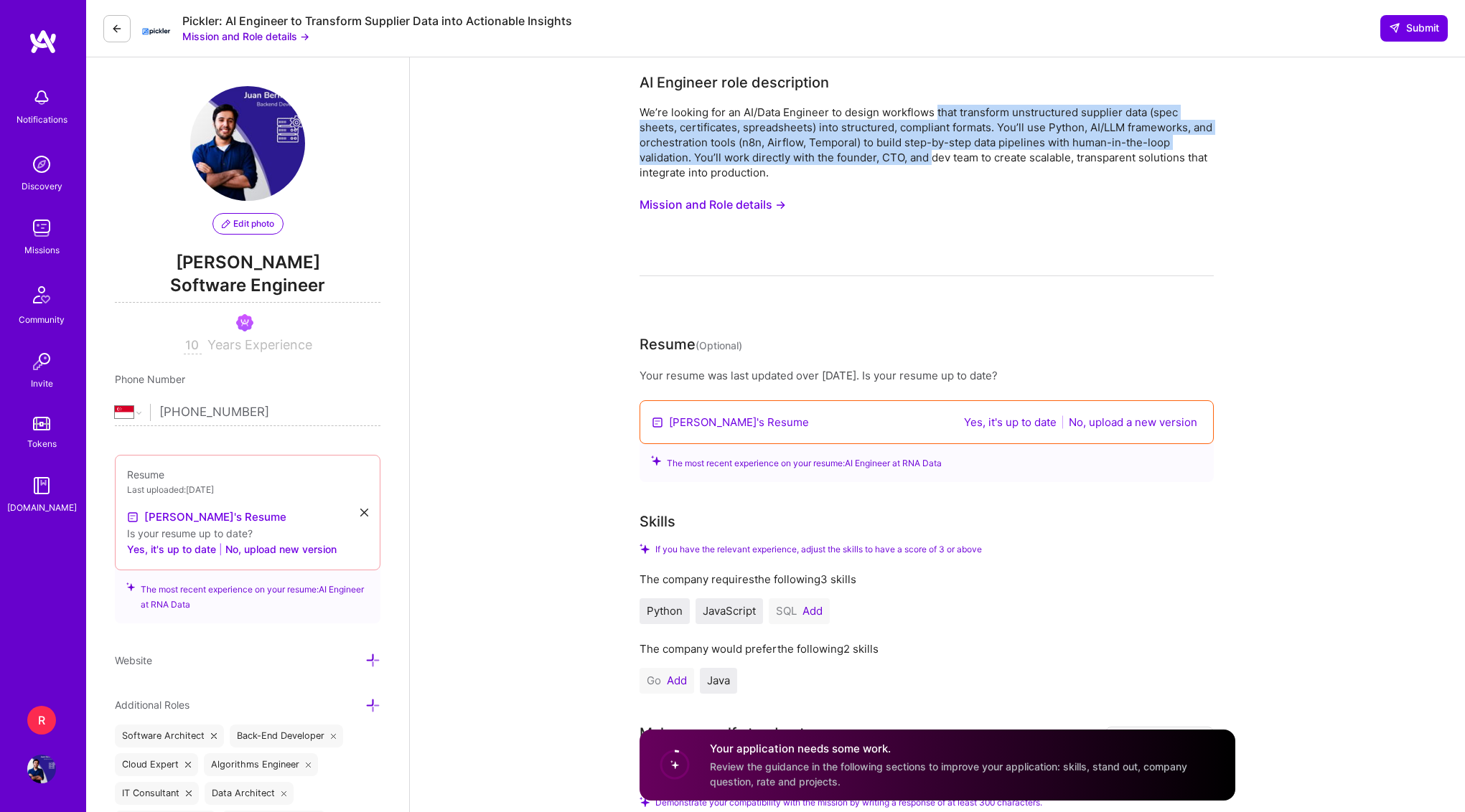
drag, startPoint x: 954, startPoint y: 106, endPoint x: 929, endPoint y: 158, distance: 57.7
click at [929, 158] on div "We’re looking for an AI/Data Engineer to design workflows that transform unstru…" at bounding box center [926, 142] width 574 height 75
click at [929, 159] on div "We’re looking for an AI/Data Engineer to design workflows that transform unstru…" at bounding box center [926, 142] width 574 height 75
drag, startPoint x: 929, startPoint y: 159, endPoint x: 964, endPoint y: 113, distance: 57.8
click at [964, 113] on div "We’re looking for an AI/Data Engineer to design workflows that transform unstru…" at bounding box center [926, 142] width 574 height 75
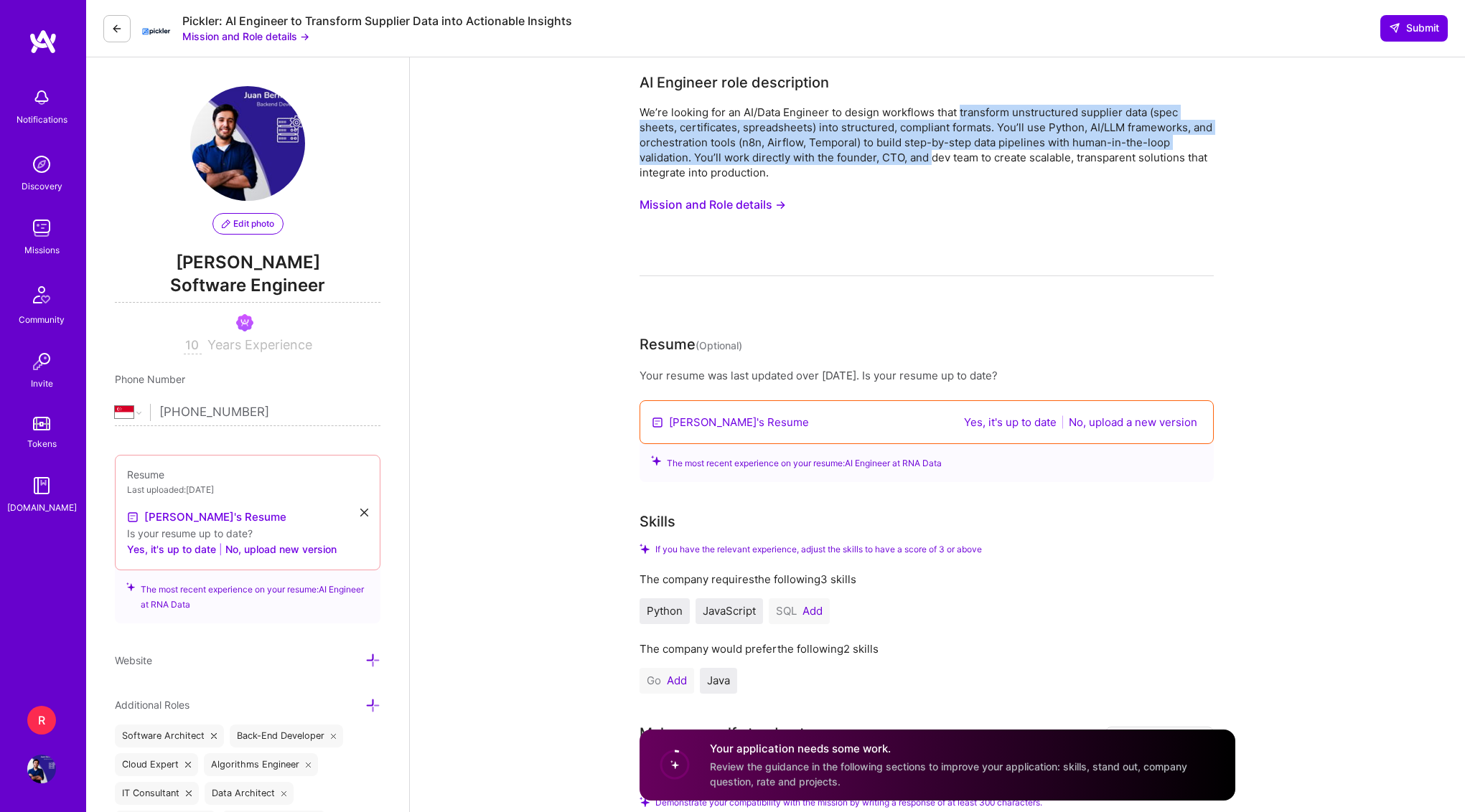
click at [964, 113] on div "We’re looking for an AI/Data Engineer to design workflows that transform unstru…" at bounding box center [926, 142] width 574 height 75
drag, startPoint x: 964, startPoint y: 113, endPoint x: 936, endPoint y: 163, distance: 57.3
click at [936, 163] on div "We’re looking for an AI/Data Engineer to design workflows that transform unstru…" at bounding box center [926, 142] width 574 height 75
drag, startPoint x: 936, startPoint y: 163, endPoint x: 983, endPoint y: 109, distance: 71.6
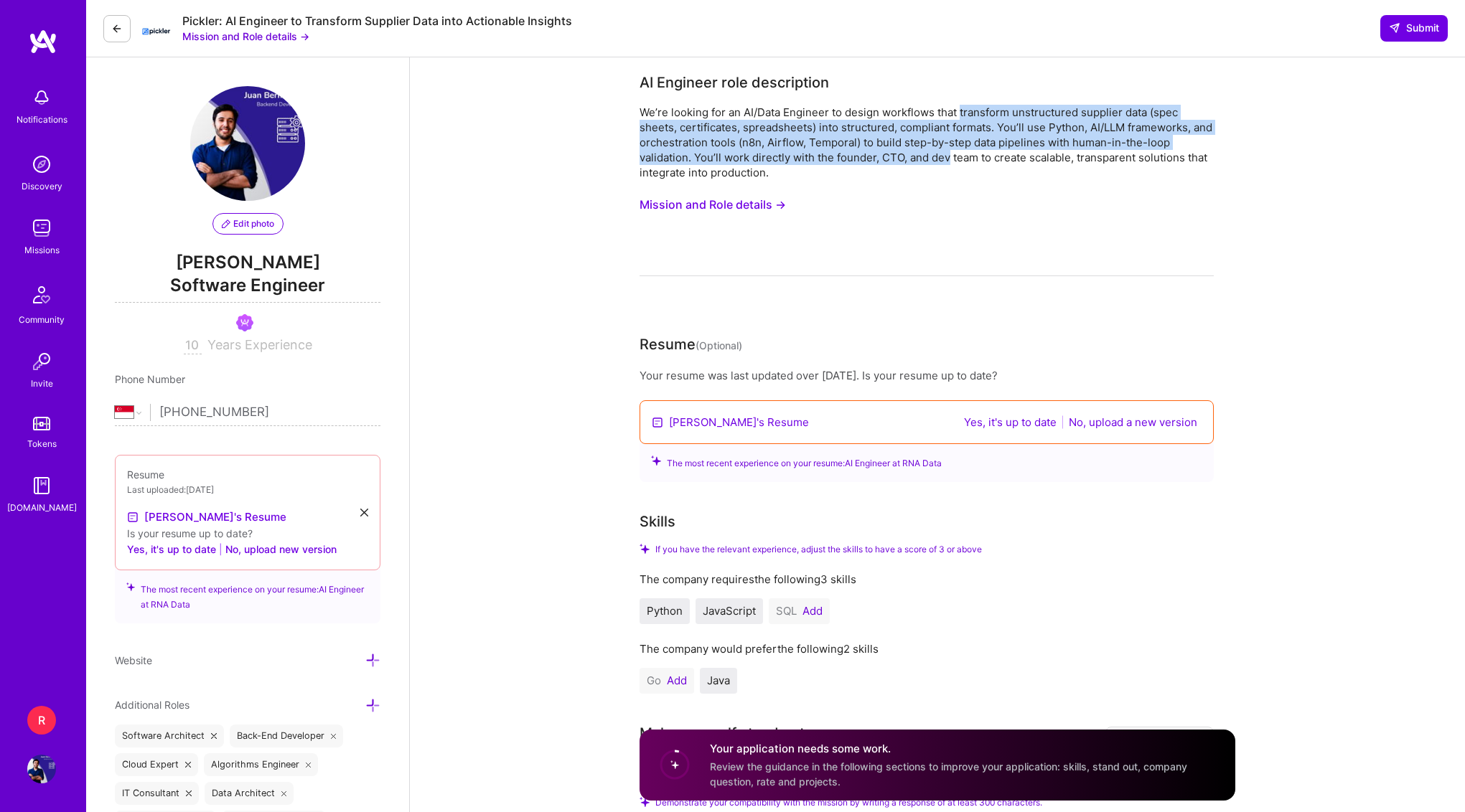
click at [983, 109] on div "We’re looking for an AI/Data Engineer to design workflows that transform unstru…" at bounding box center [926, 142] width 574 height 75
drag, startPoint x: 983, startPoint y: 109, endPoint x: 942, endPoint y: 164, distance: 68.6
click at [942, 164] on div "We’re looking for an AI/Data Engineer to design workflows that transform unstru…" at bounding box center [926, 142] width 574 height 75
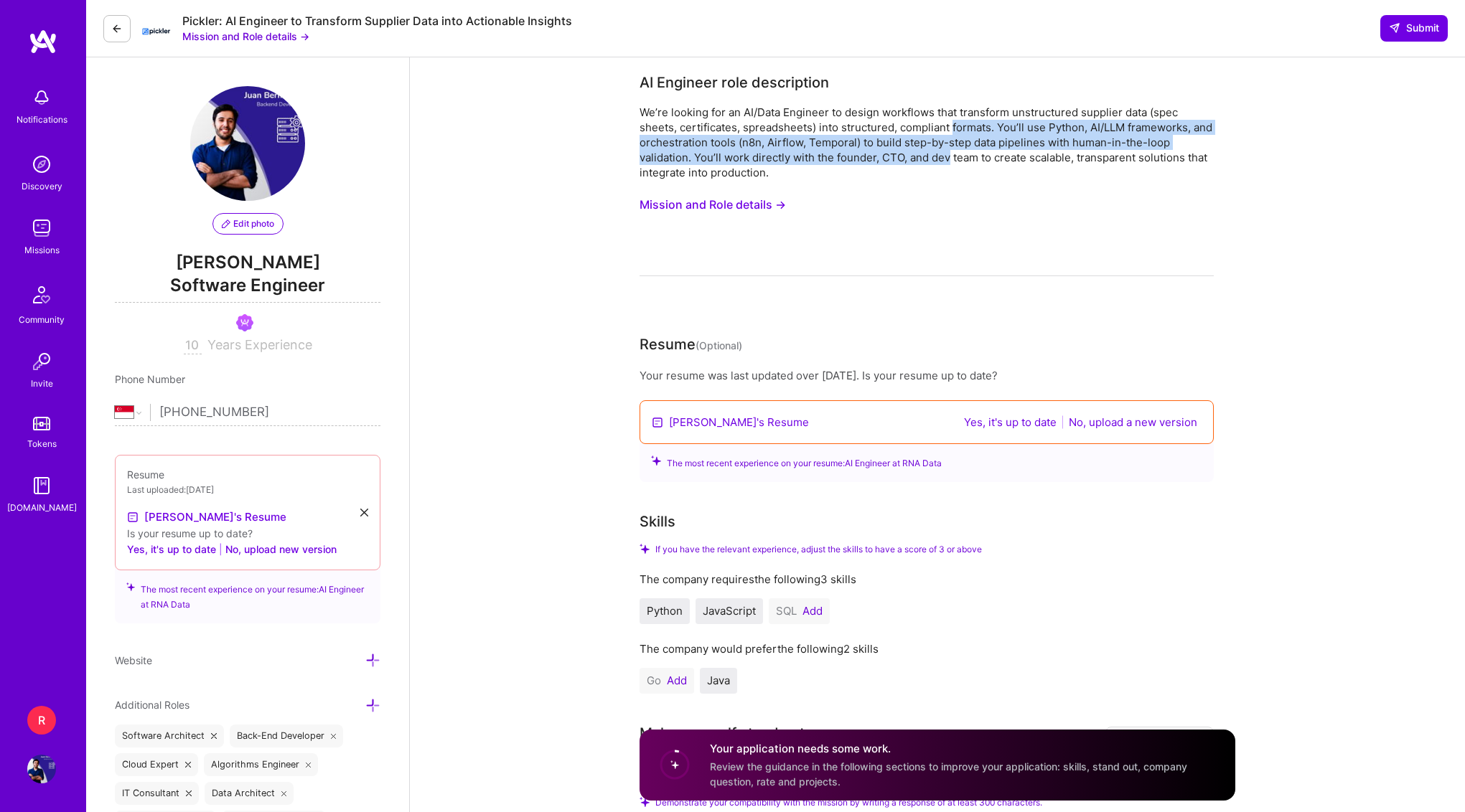
drag, startPoint x: 942, startPoint y: 164, endPoint x: 986, endPoint y: 120, distance: 62.2
click at [986, 120] on div "We’re looking for an AI/Data Engineer to design workflows that transform unstru…" at bounding box center [926, 142] width 574 height 75
click at [938, 152] on div "We’re looking for an AI/Data Engineer to design workflows that transform unstru…" at bounding box center [926, 142] width 574 height 75
drag, startPoint x: 938, startPoint y: 152, endPoint x: 962, endPoint y: 125, distance: 36.1
click at [959, 127] on div "We’re looking for an AI/Data Engineer to design workflows that transform unstru…" at bounding box center [926, 142] width 574 height 75
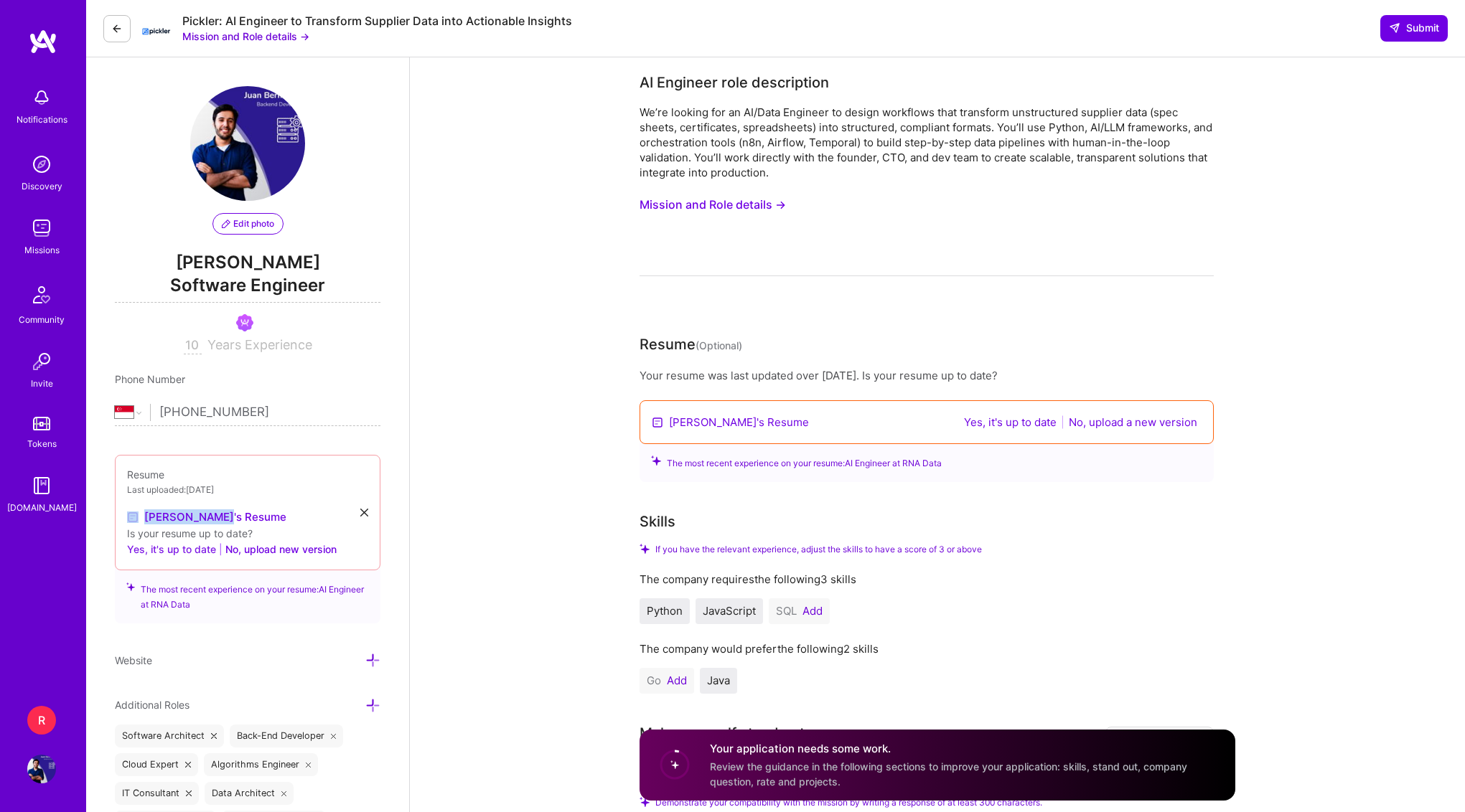
click at [183, 551] on button "Yes, it's up to date" at bounding box center [171, 549] width 89 height 17
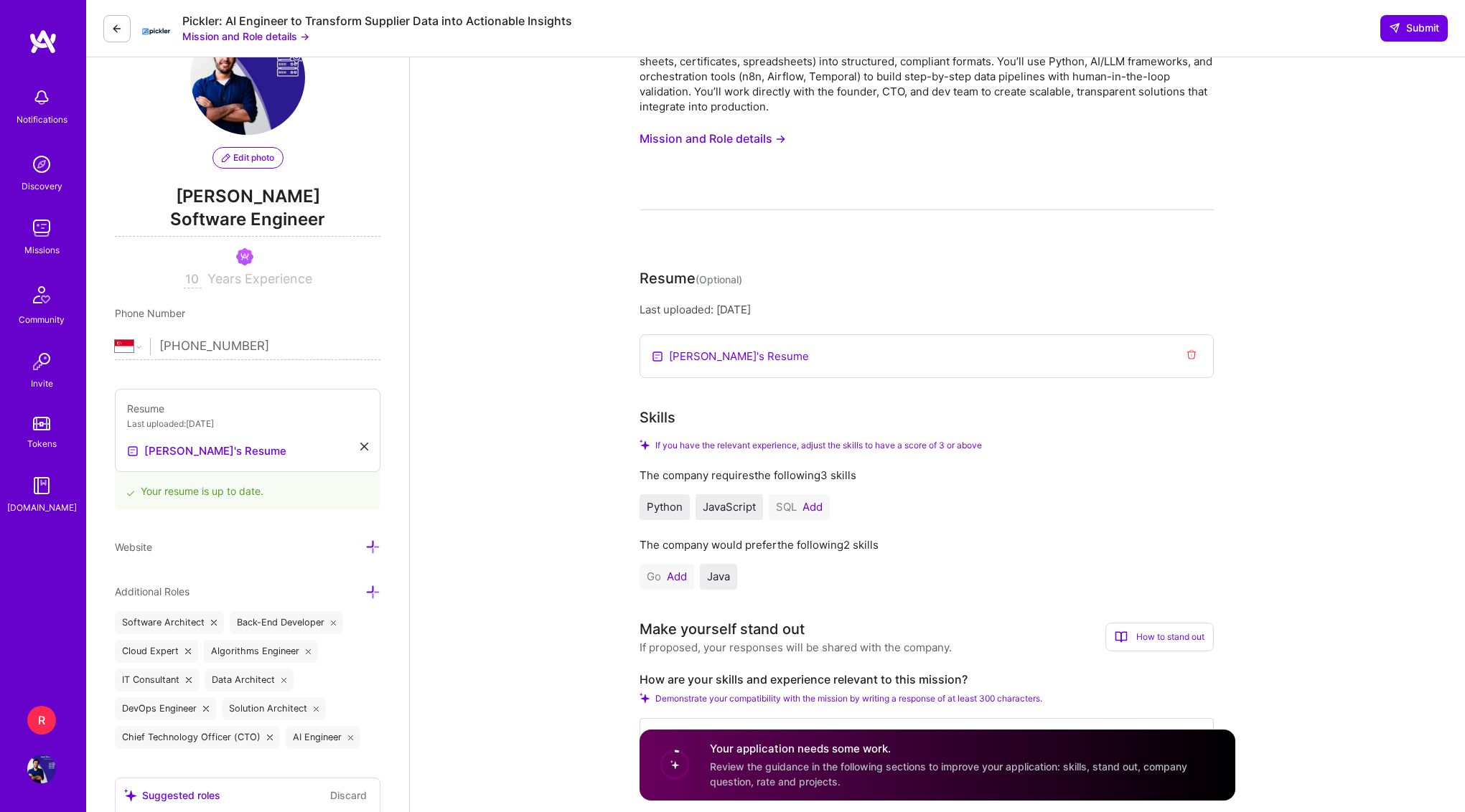
scroll to position [104, 0]
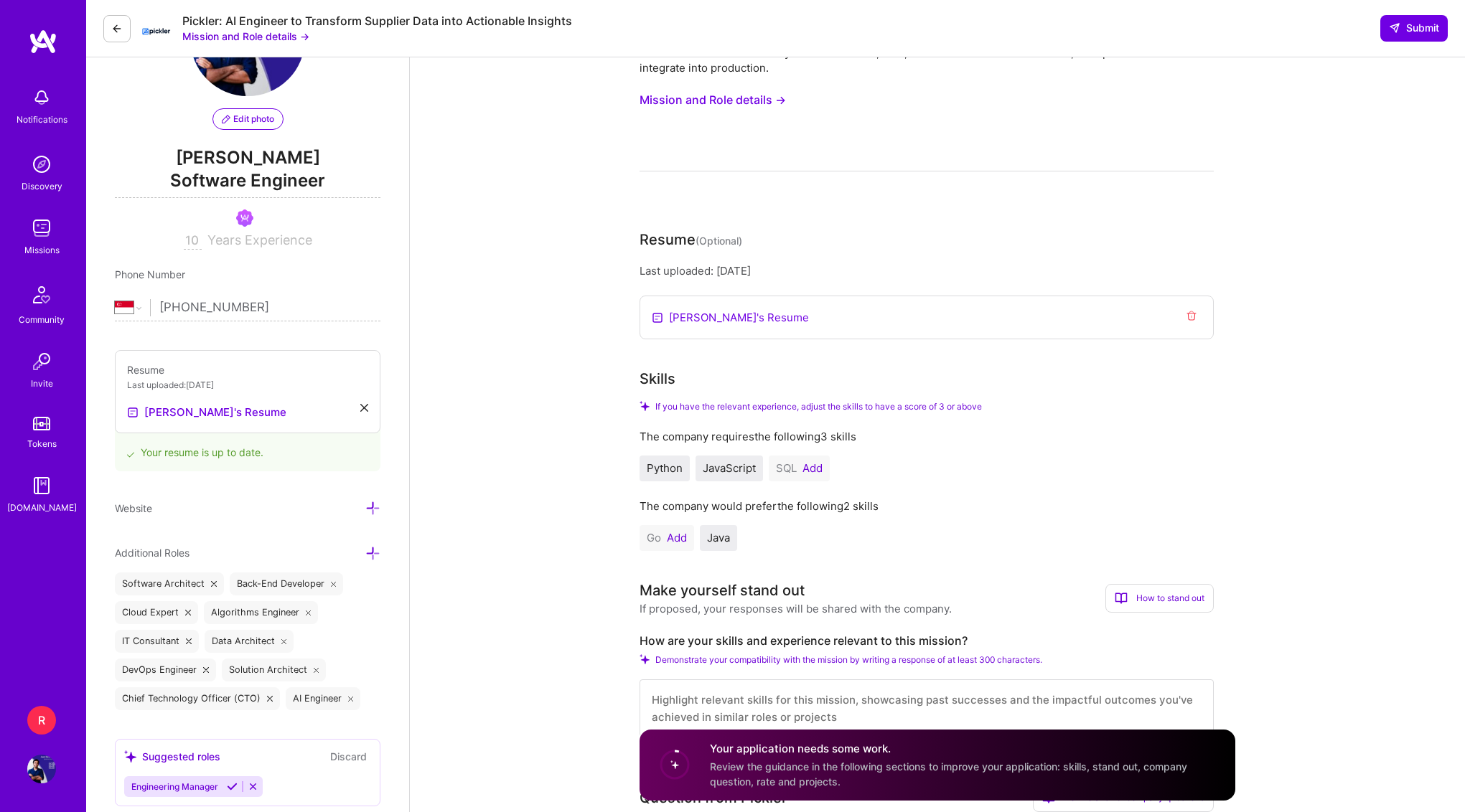
click at [806, 466] on button "Add" at bounding box center [812, 468] width 20 height 11
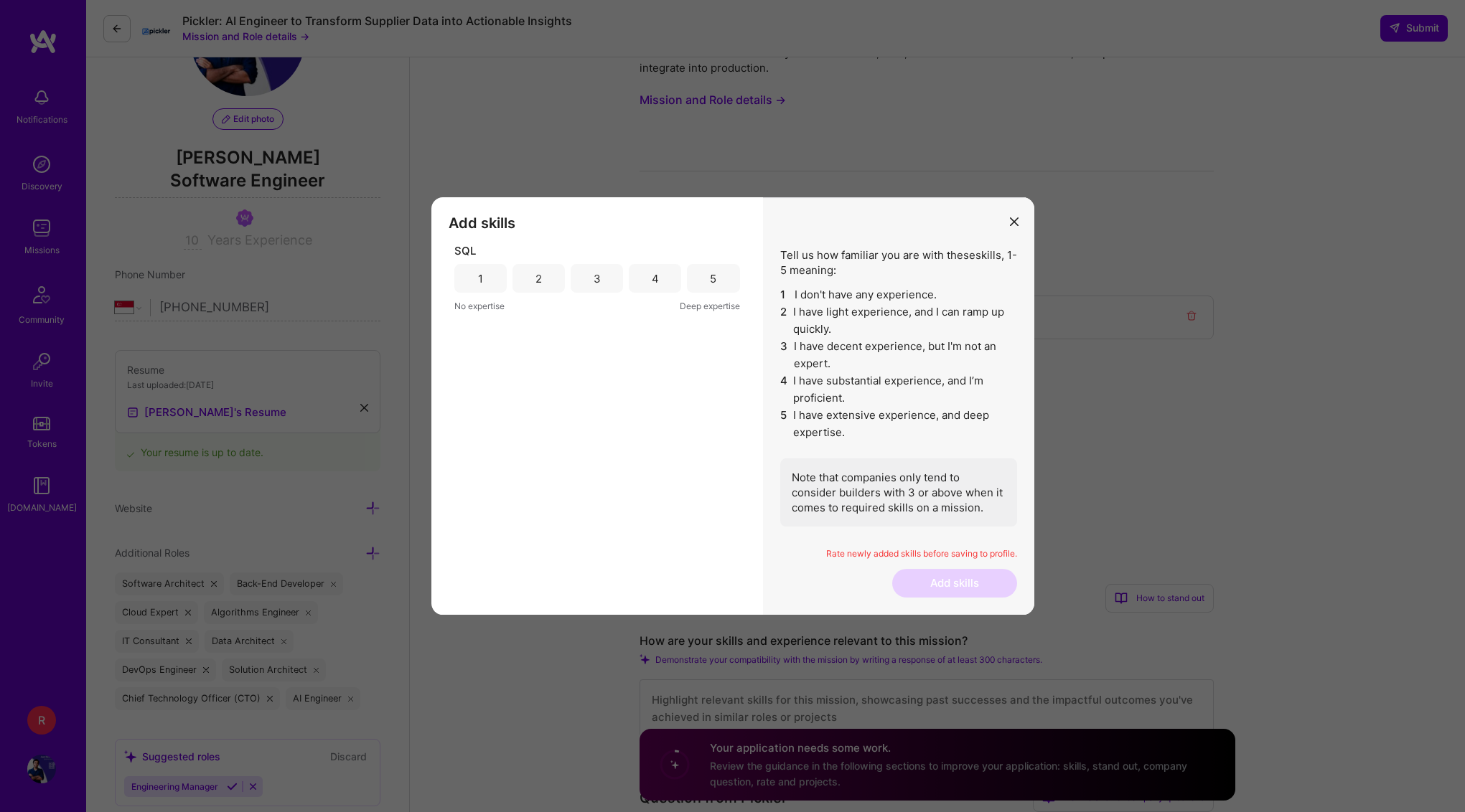
click at [706, 291] on div "5" at bounding box center [713, 278] width 52 height 28
click at [934, 577] on button "Add skills" at bounding box center [954, 583] width 125 height 28
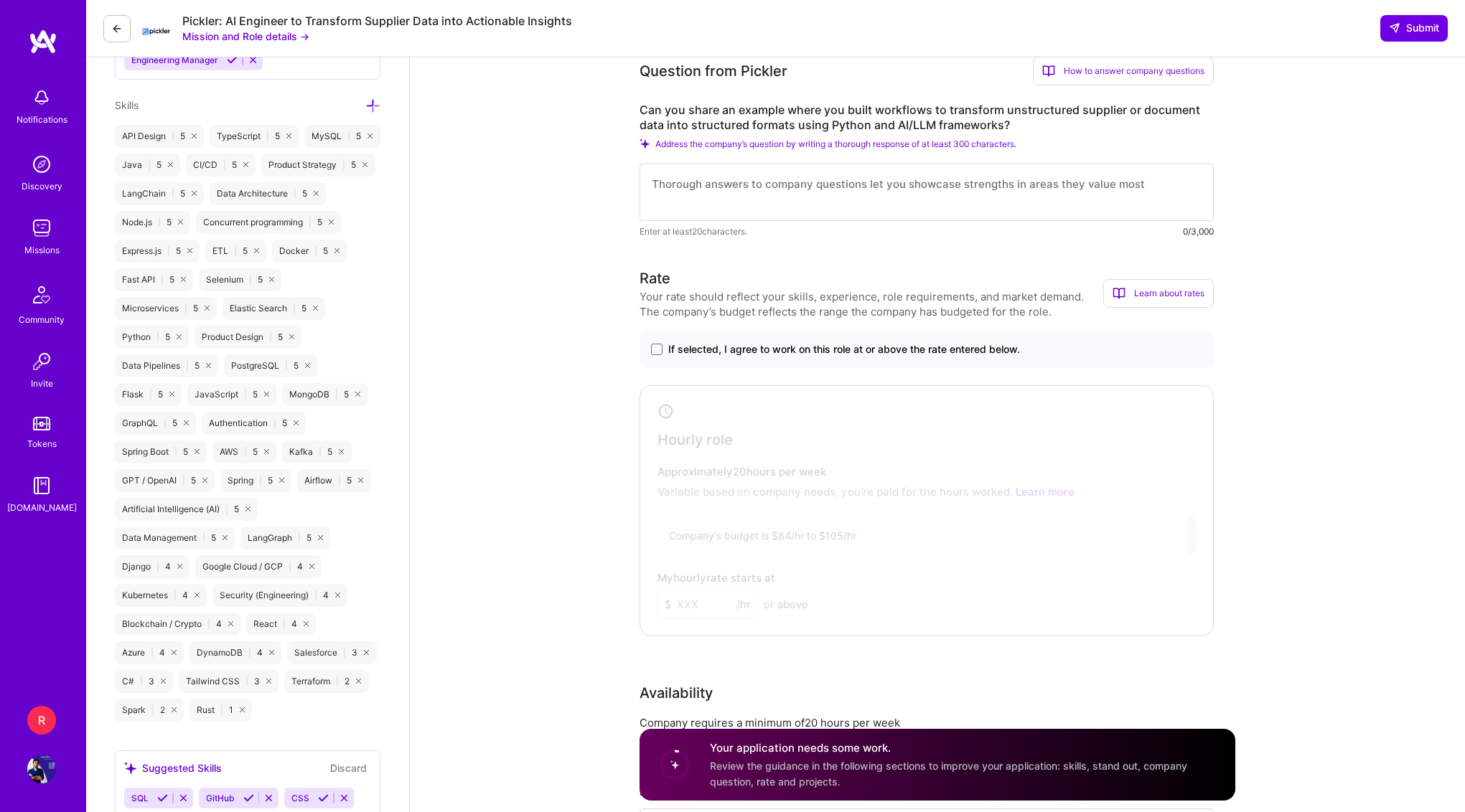
scroll to position [855, 0]
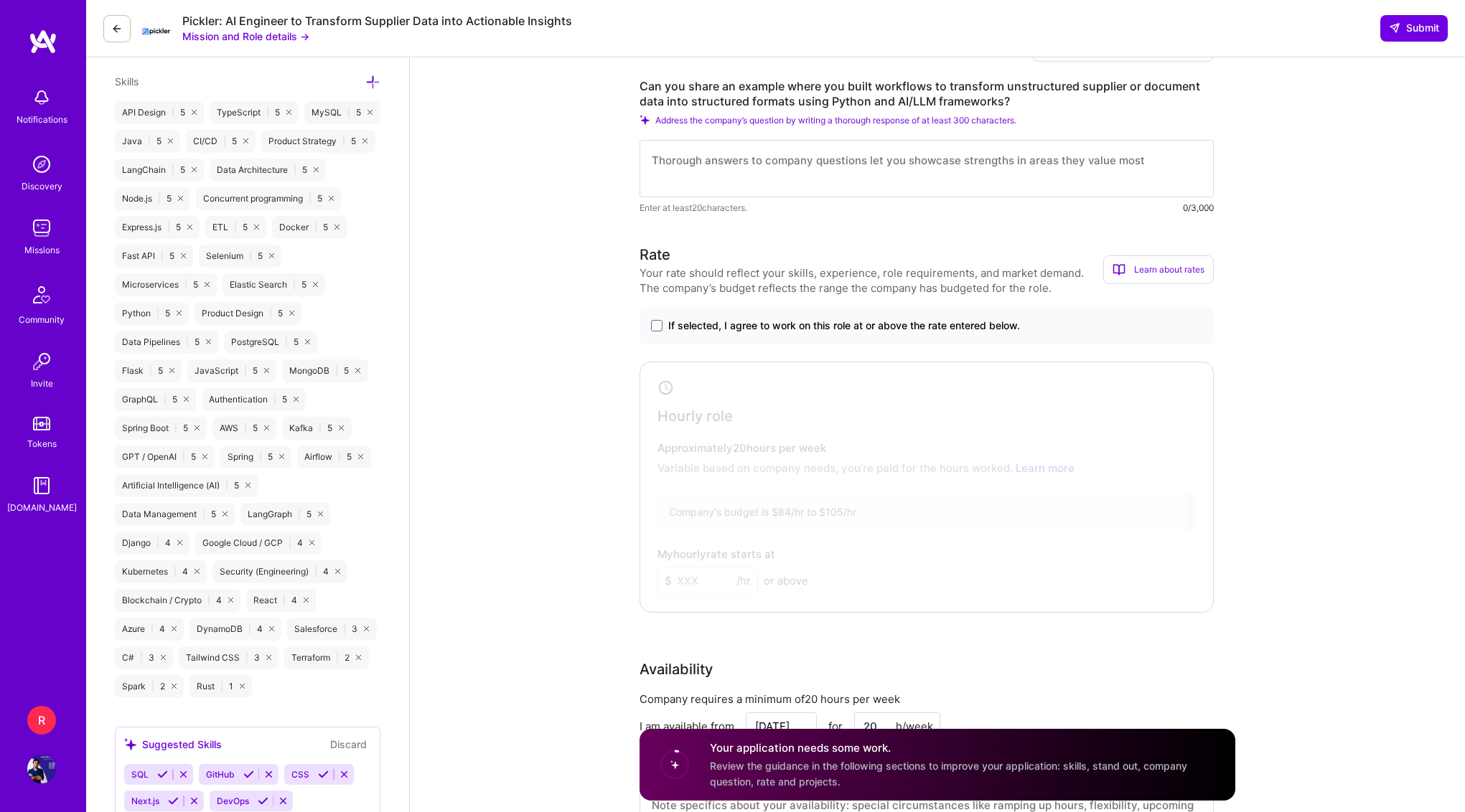
click at [922, 277] on div "Your rate should reflect your skills, experience, role requirements, and market…" at bounding box center [871, 281] width 464 height 30
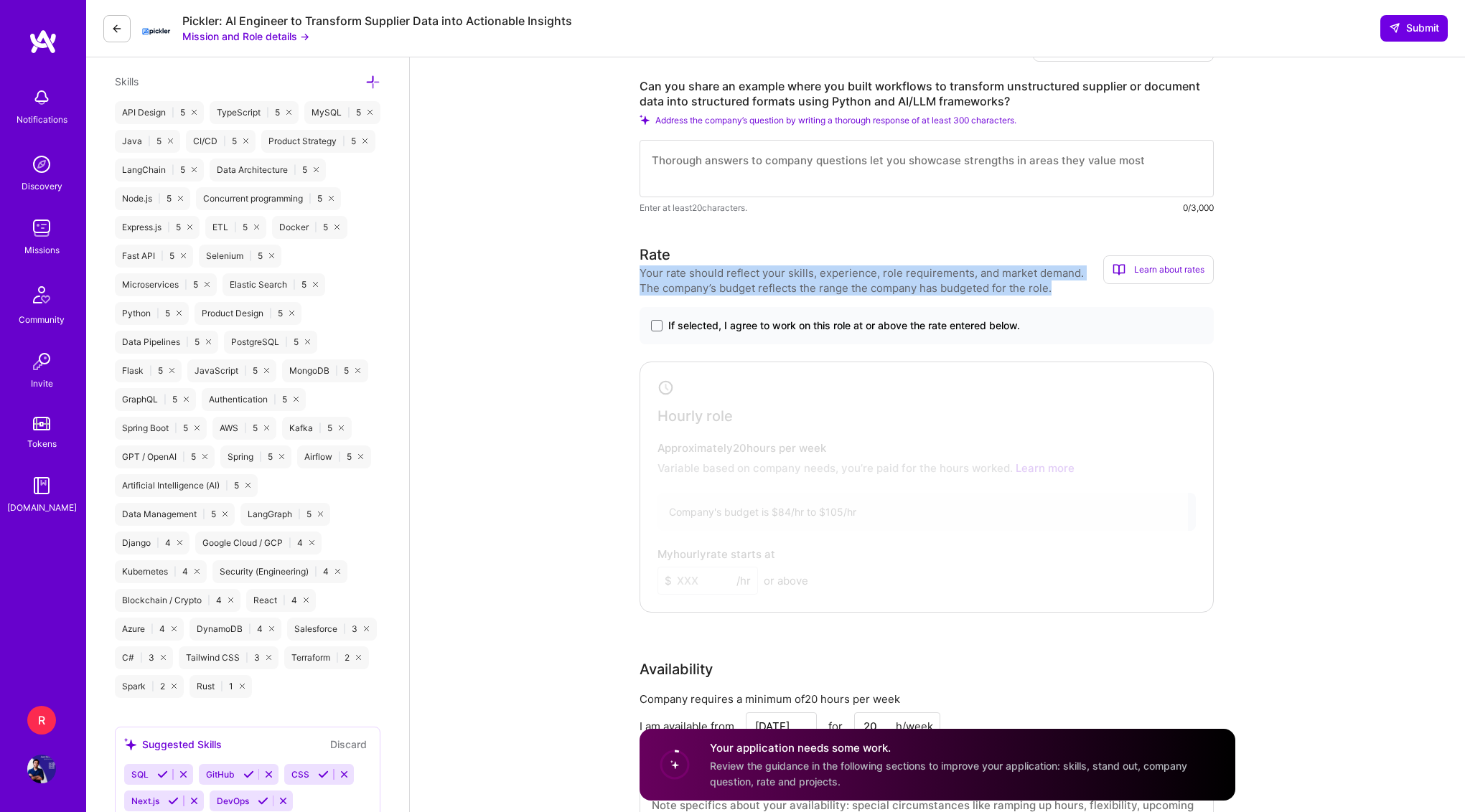
click at [922, 277] on div "Your rate should reflect your skills, experience, role requirements, and market…" at bounding box center [871, 281] width 464 height 30
click at [676, 327] on span "If selected, I agree to work on this role at or above the rate entered below." at bounding box center [844, 325] width 352 height 14
click at [0, 0] on input "If selected, I agree to work on this role at or above the rate entered below." at bounding box center [0, 0] width 0 height 0
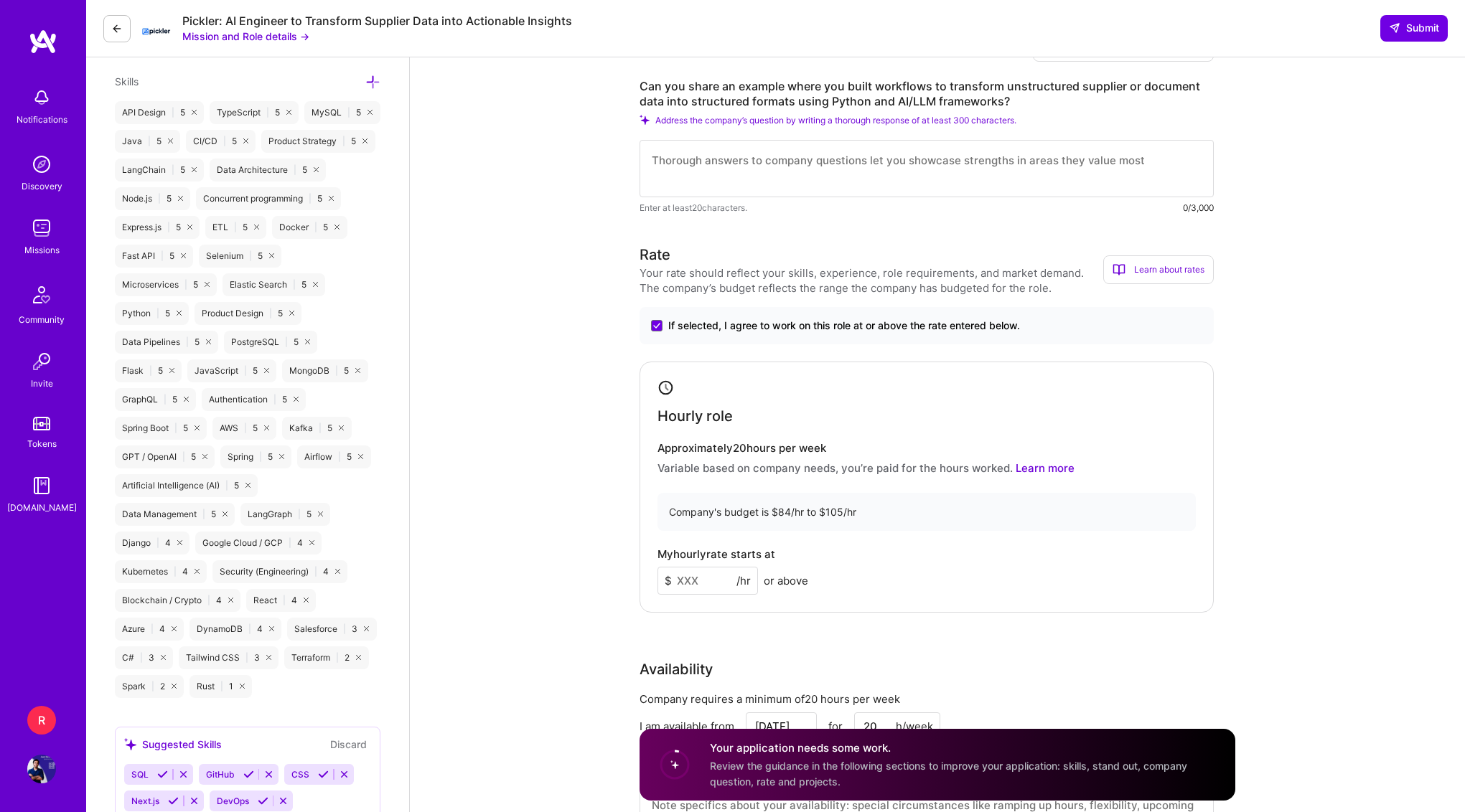
click at [706, 583] on input at bounding box center [707, 580] width 101 height 28
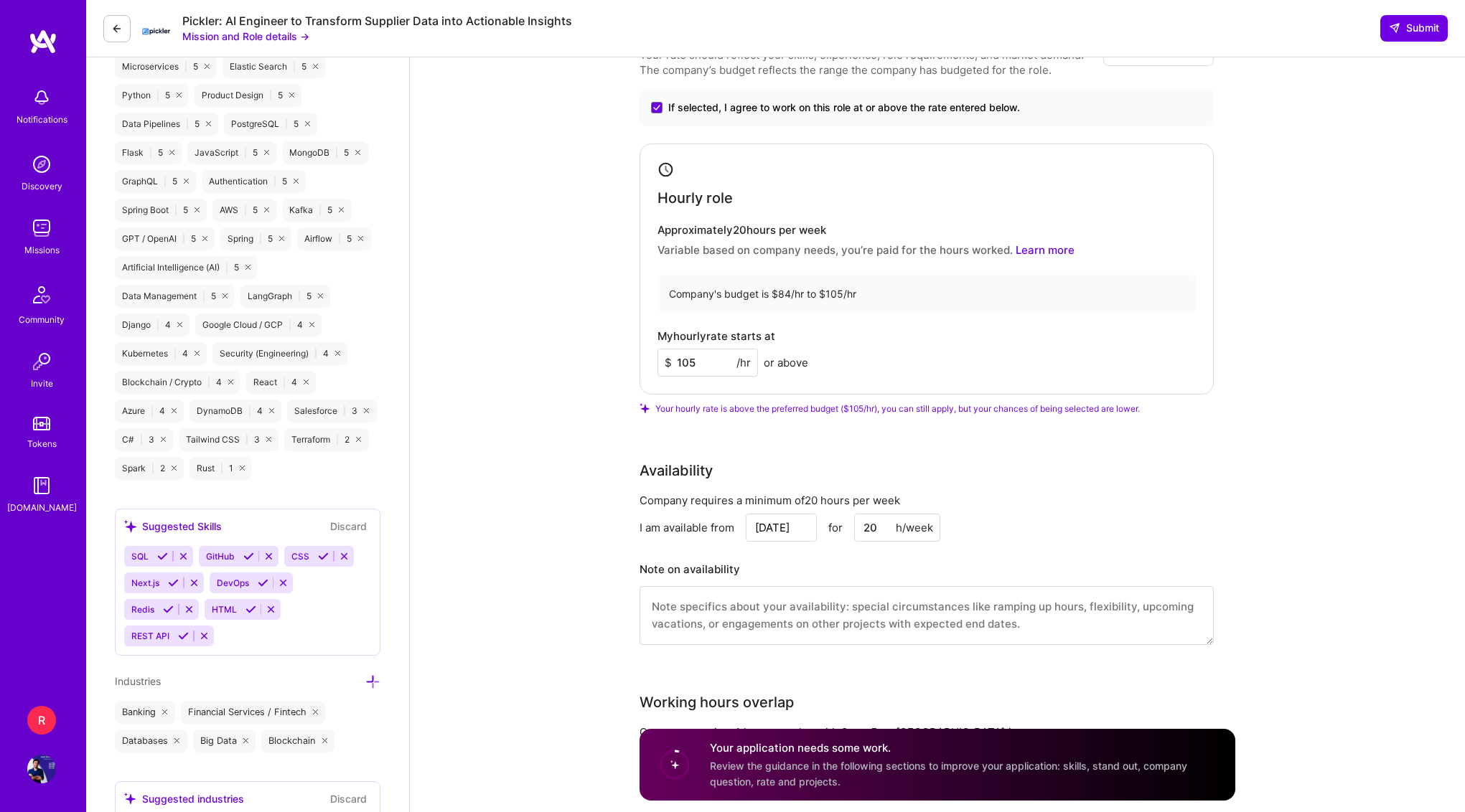
scroll to position [1077, 0]
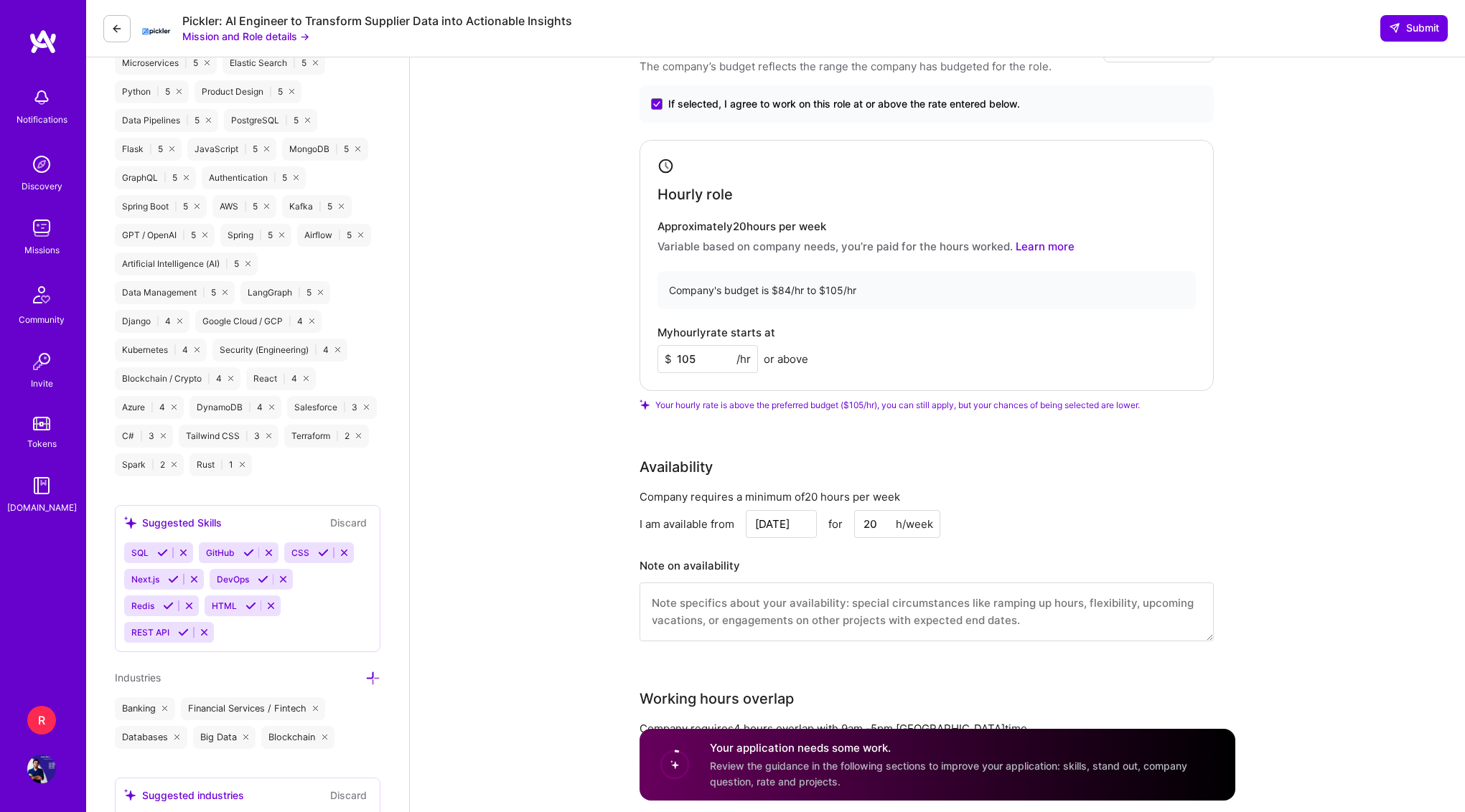
type input "105"
click at [768, 521] on input "Sep 19" at bounding box center [781, 523] width 71 height 28
click at [682, 481] on div "29" at bounding box center [685, 481] width 19 height 19
type input "[DATE]"
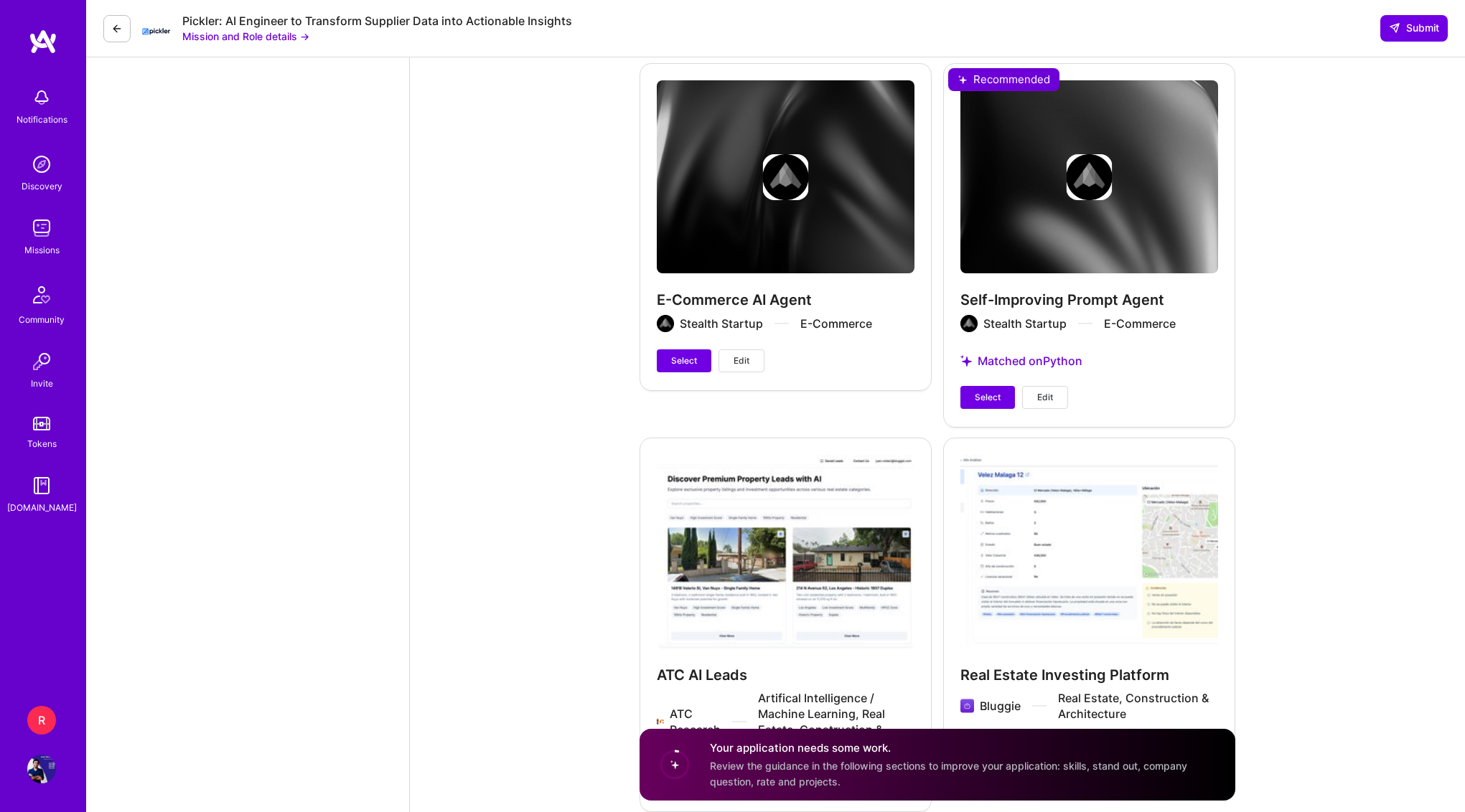
scroll to position [3503, 0]
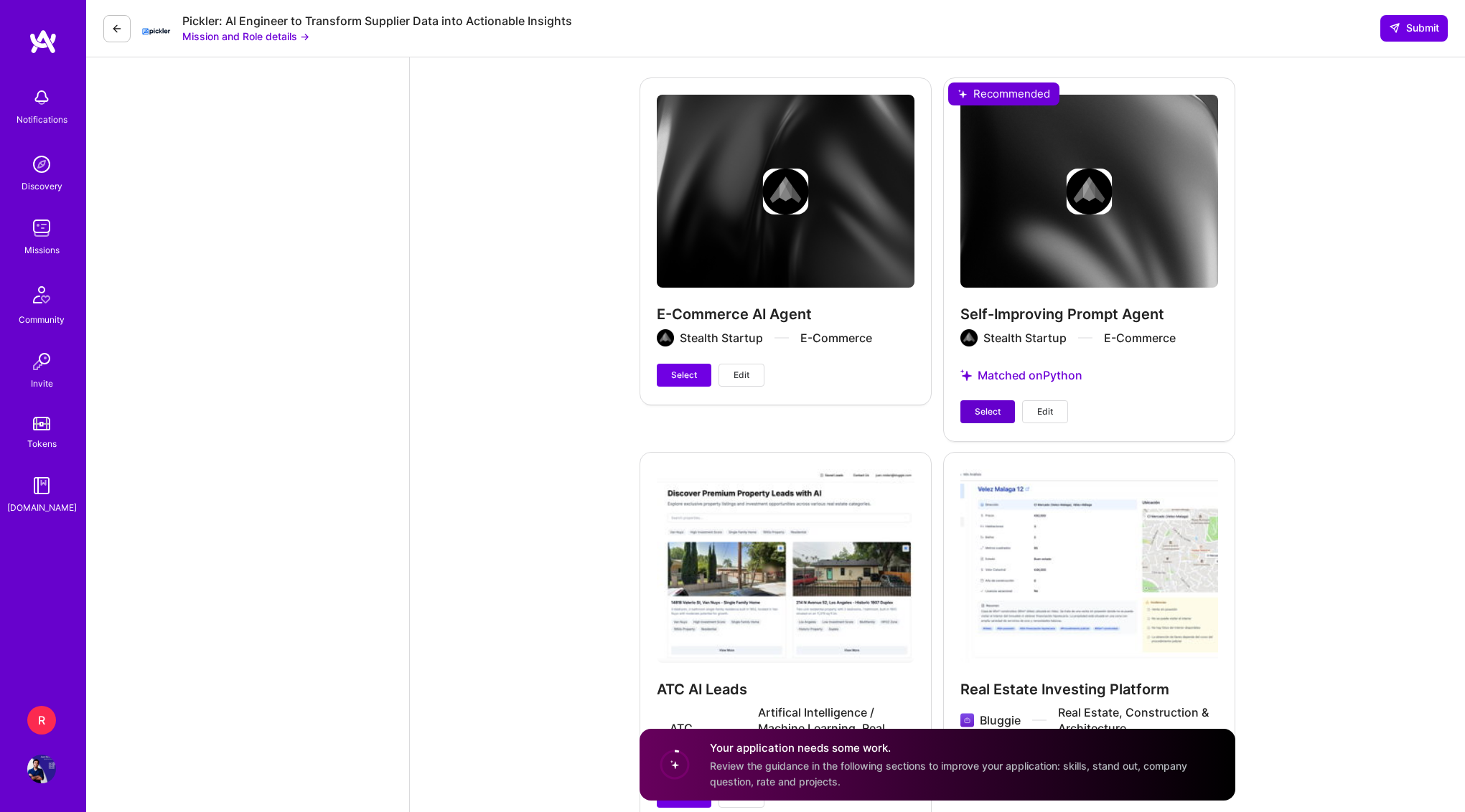
click at [980, 413] on span "Select" at bounding box center [987, 411] width 26 height 13
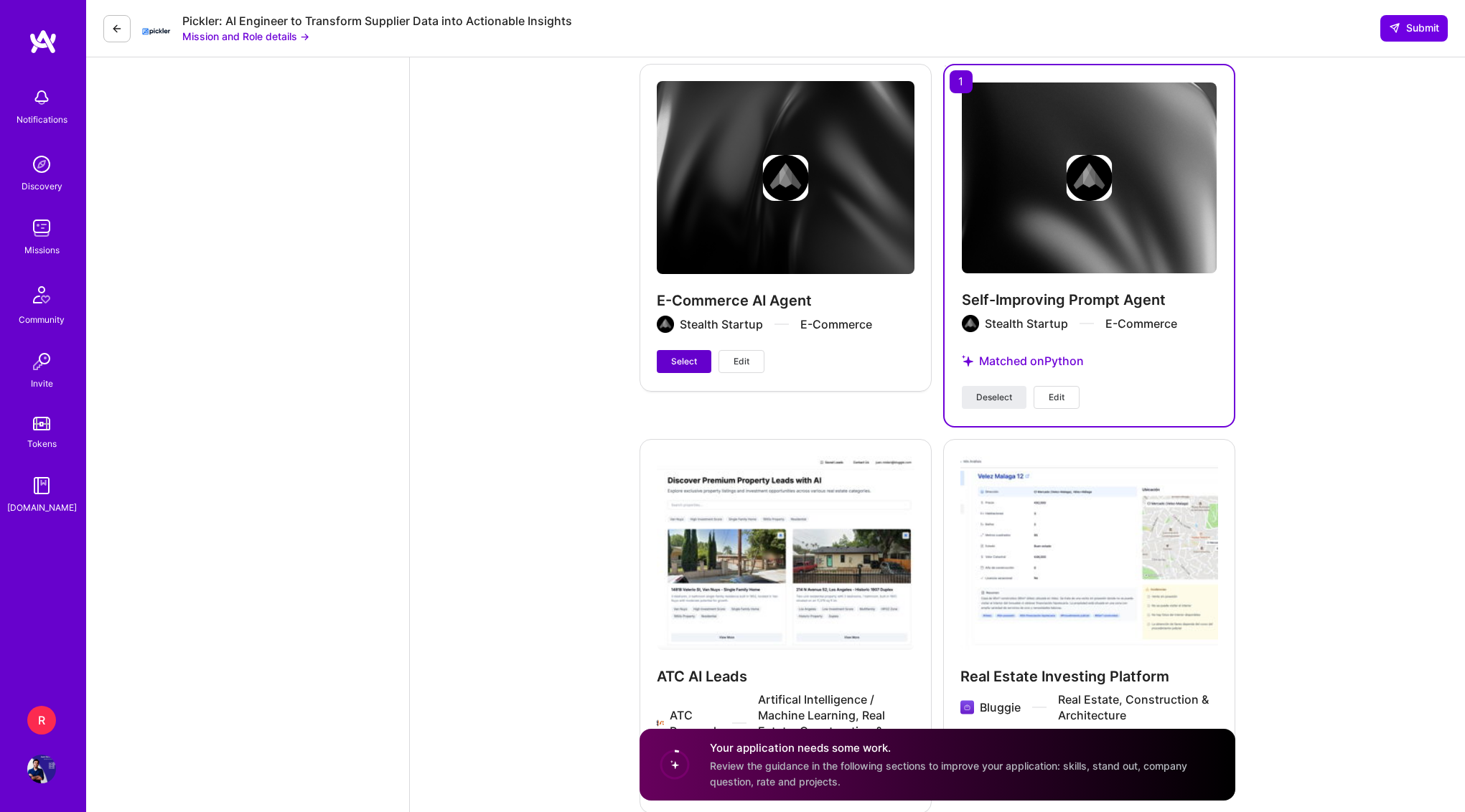
click at [676, 362] on span "Select" at bounding box center [684, 361] width 26 height 13
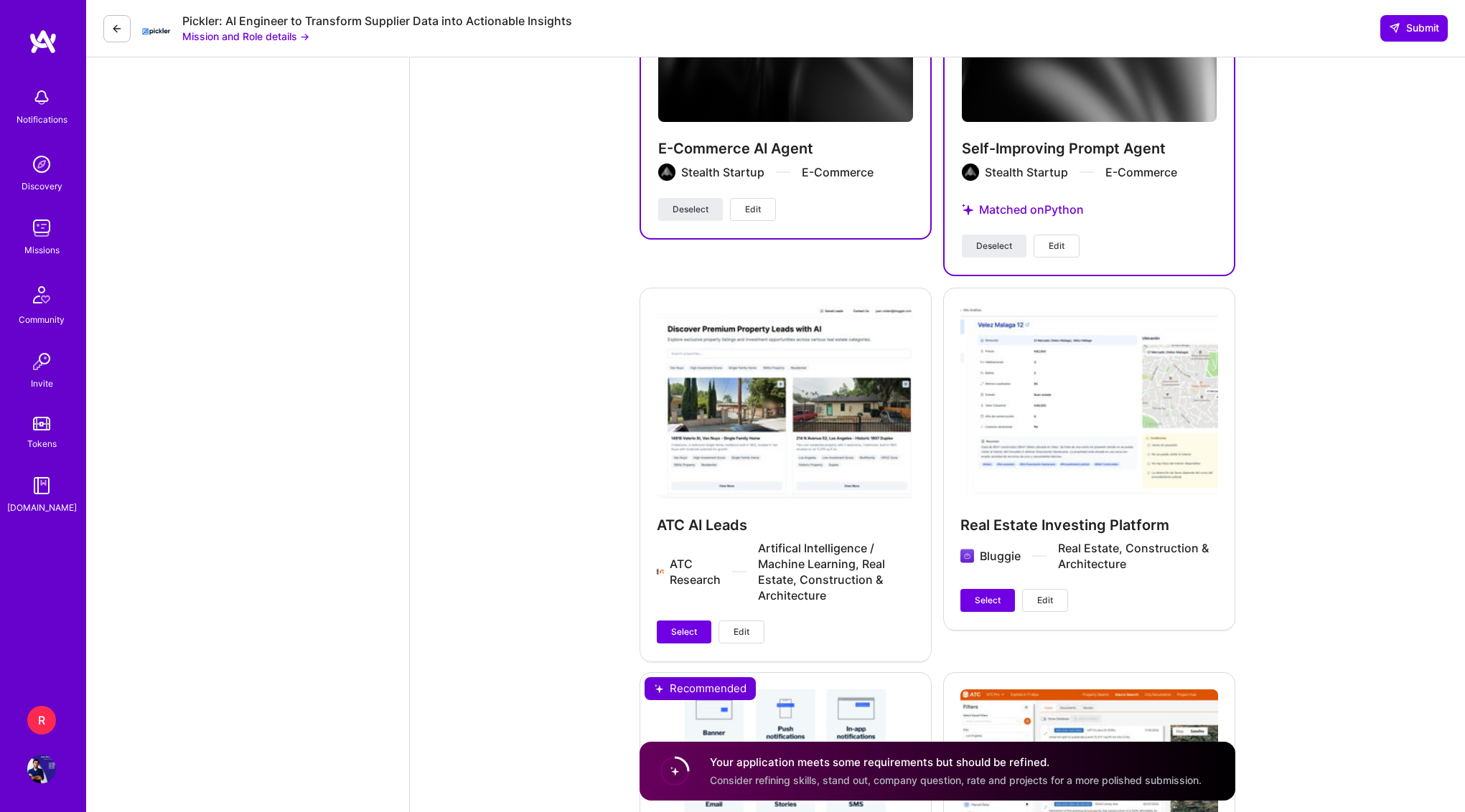
scroll to position [3836, 0]
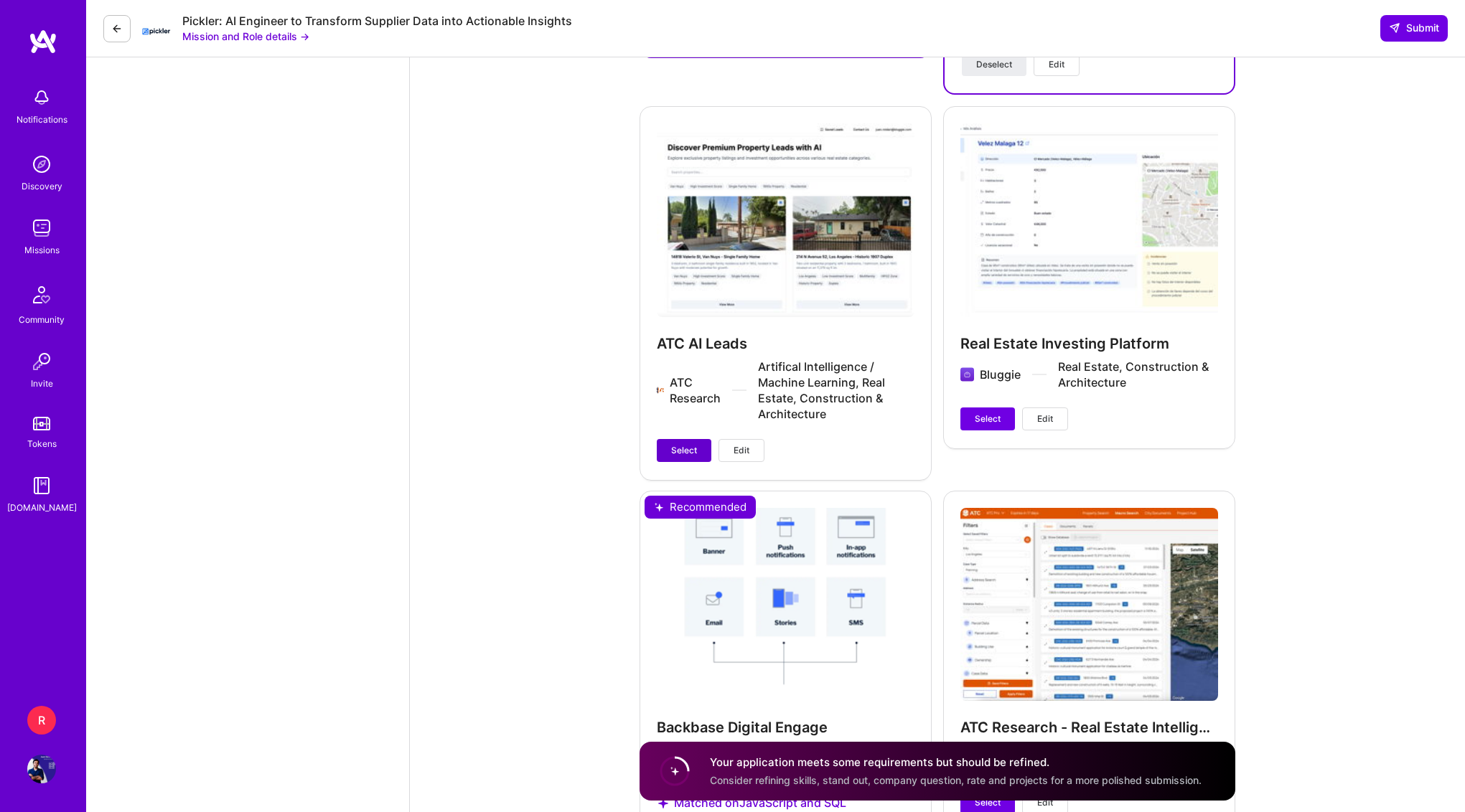
click at [693, 443] on button "Select" at bounding box center [684, 450] width 55 height 23
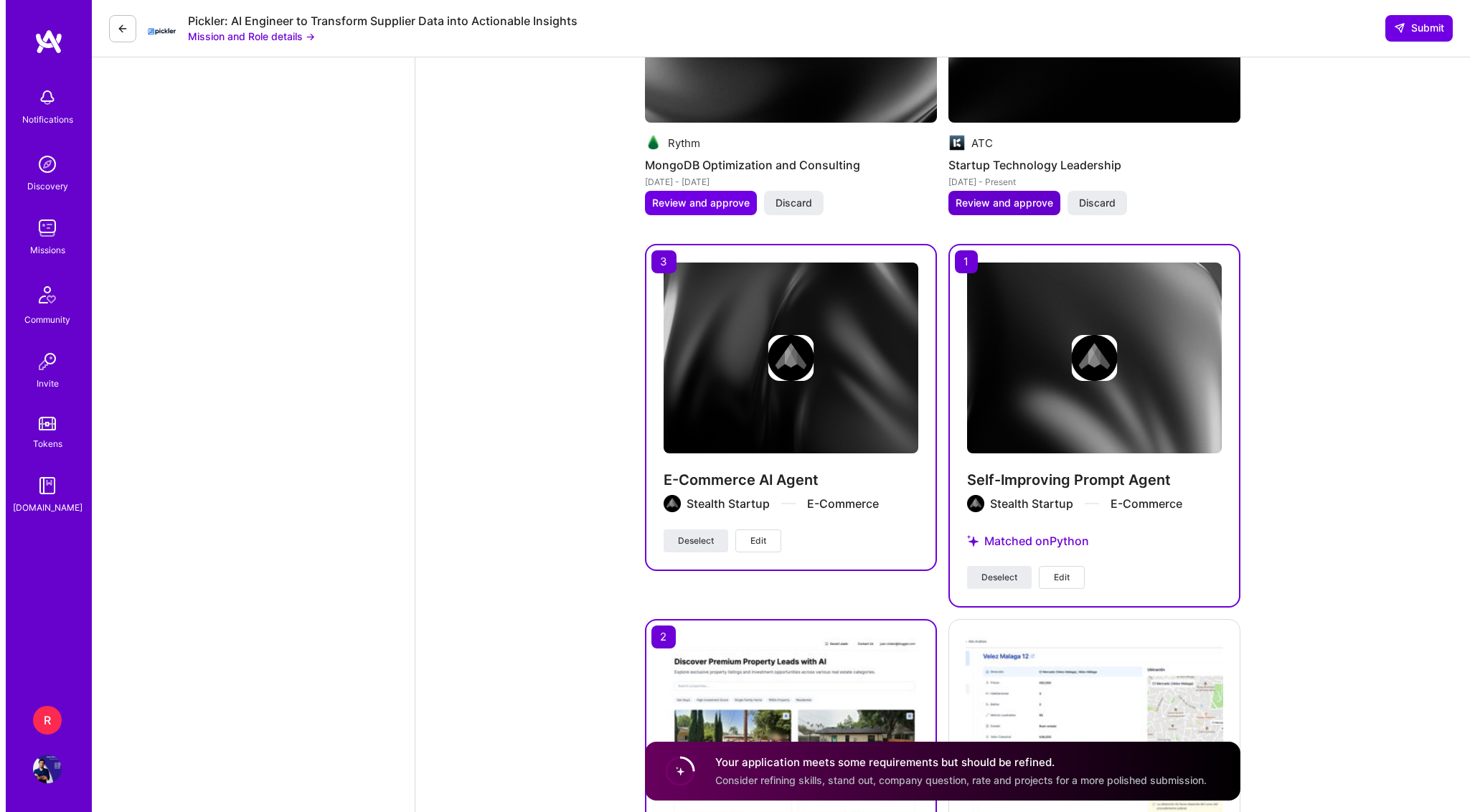
scroll to position [3367, 0]
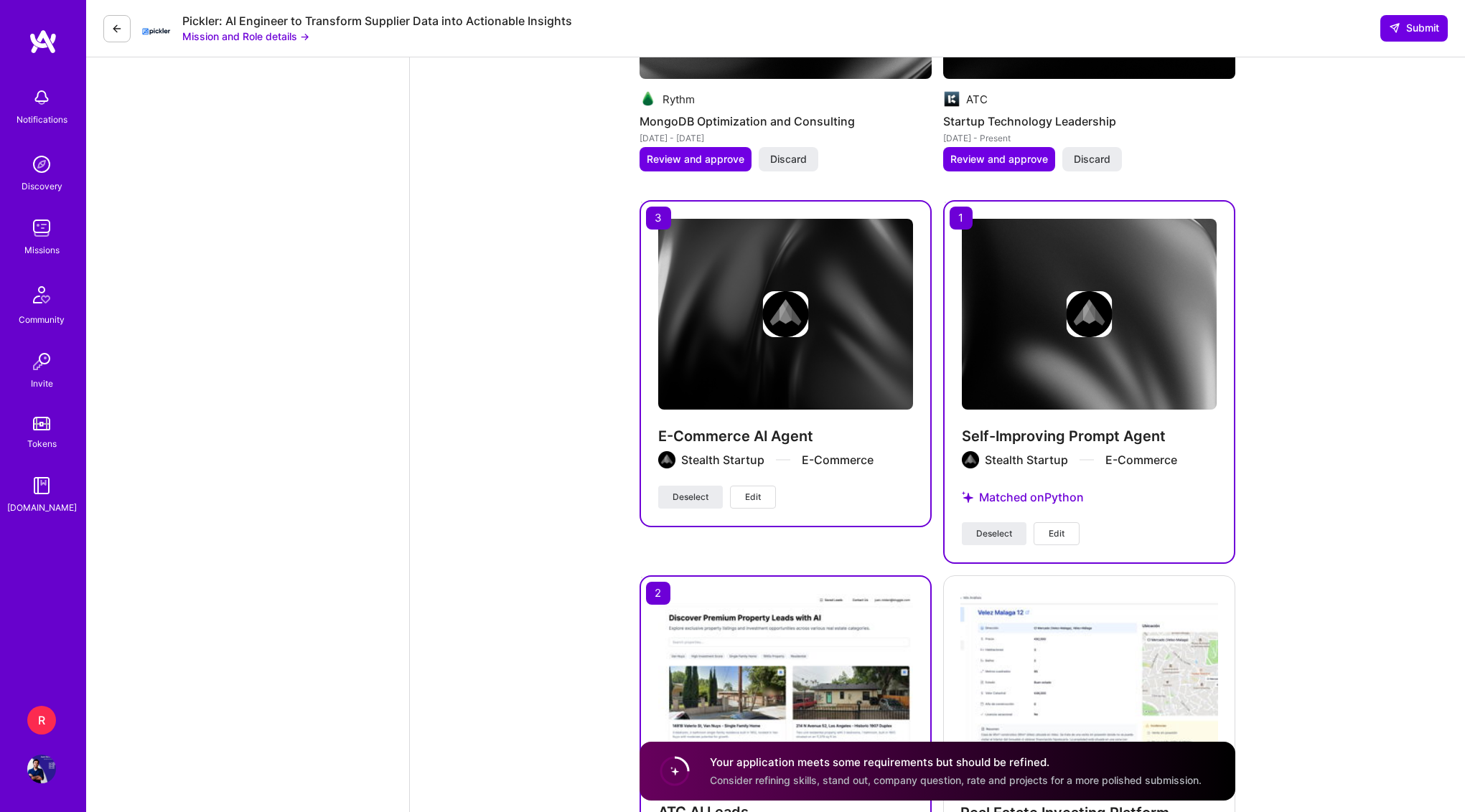
click at [753, 496] on span "Edit" at bounding box center [753, 496] width 16 height 13
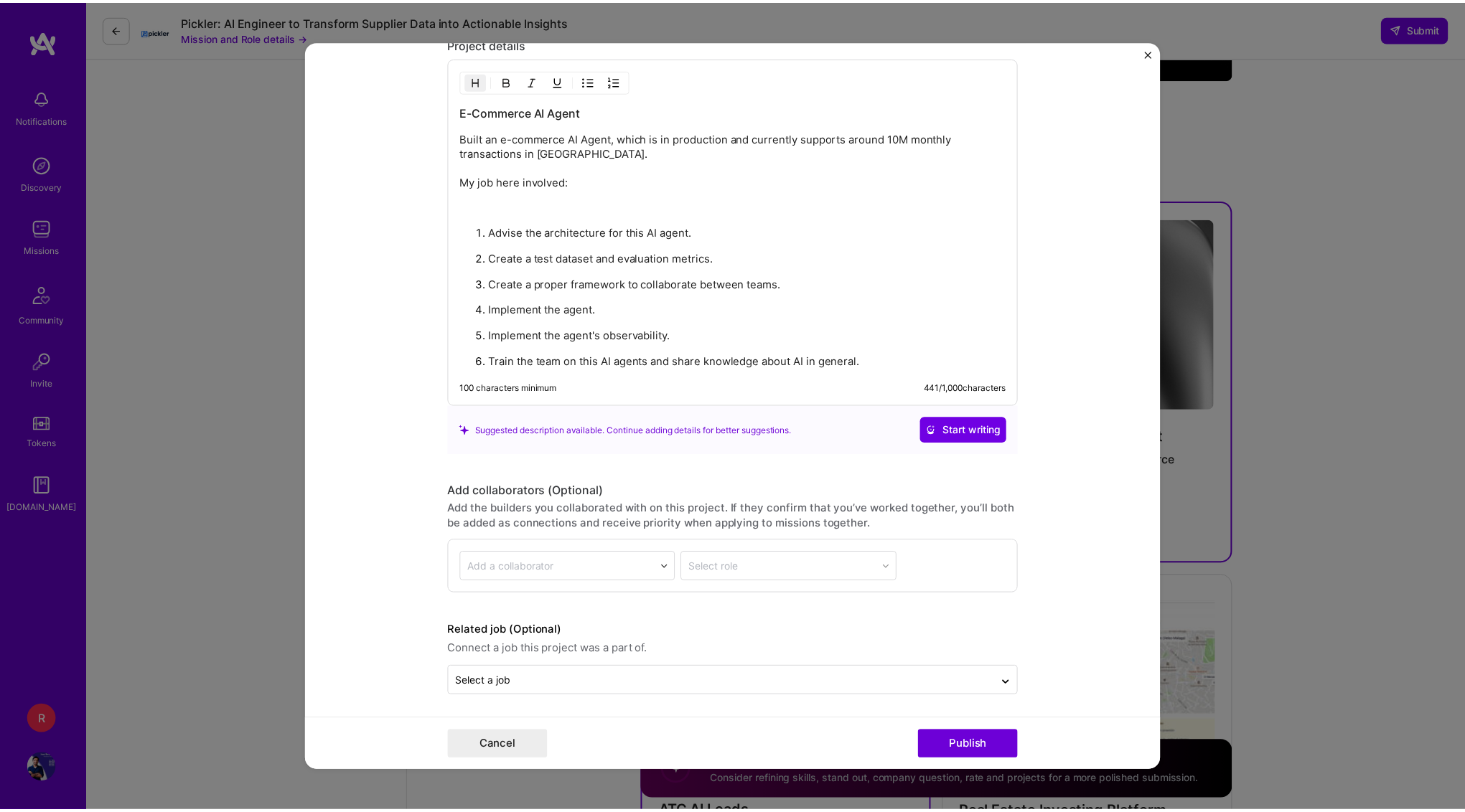
scroll to position [1387, 0]
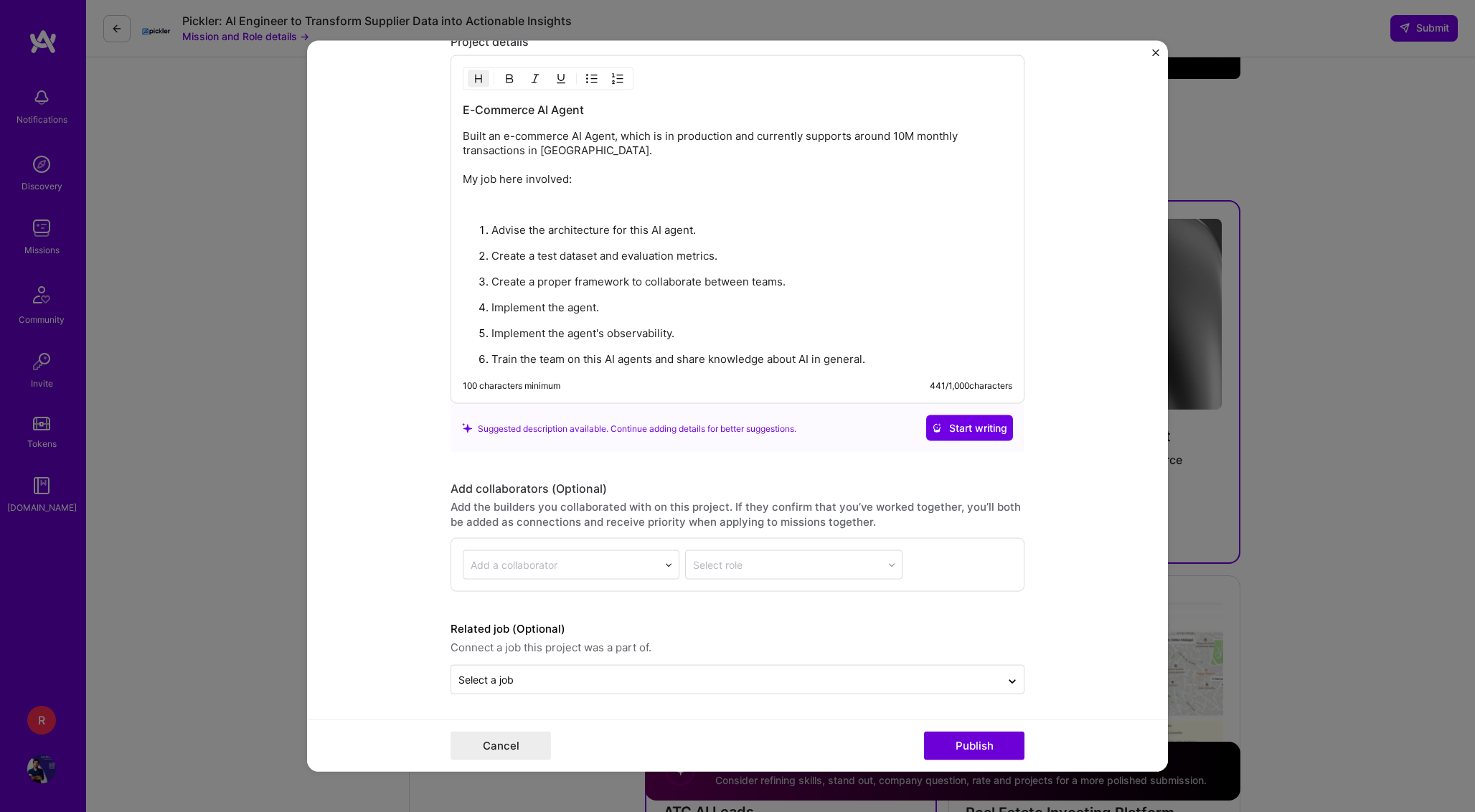
click at [1230, 157] on div "Project title E-Commerce AI Agent Company Stealth Startup Project industry Indu…" at bounding box center [738, 406] width 1475 height 812
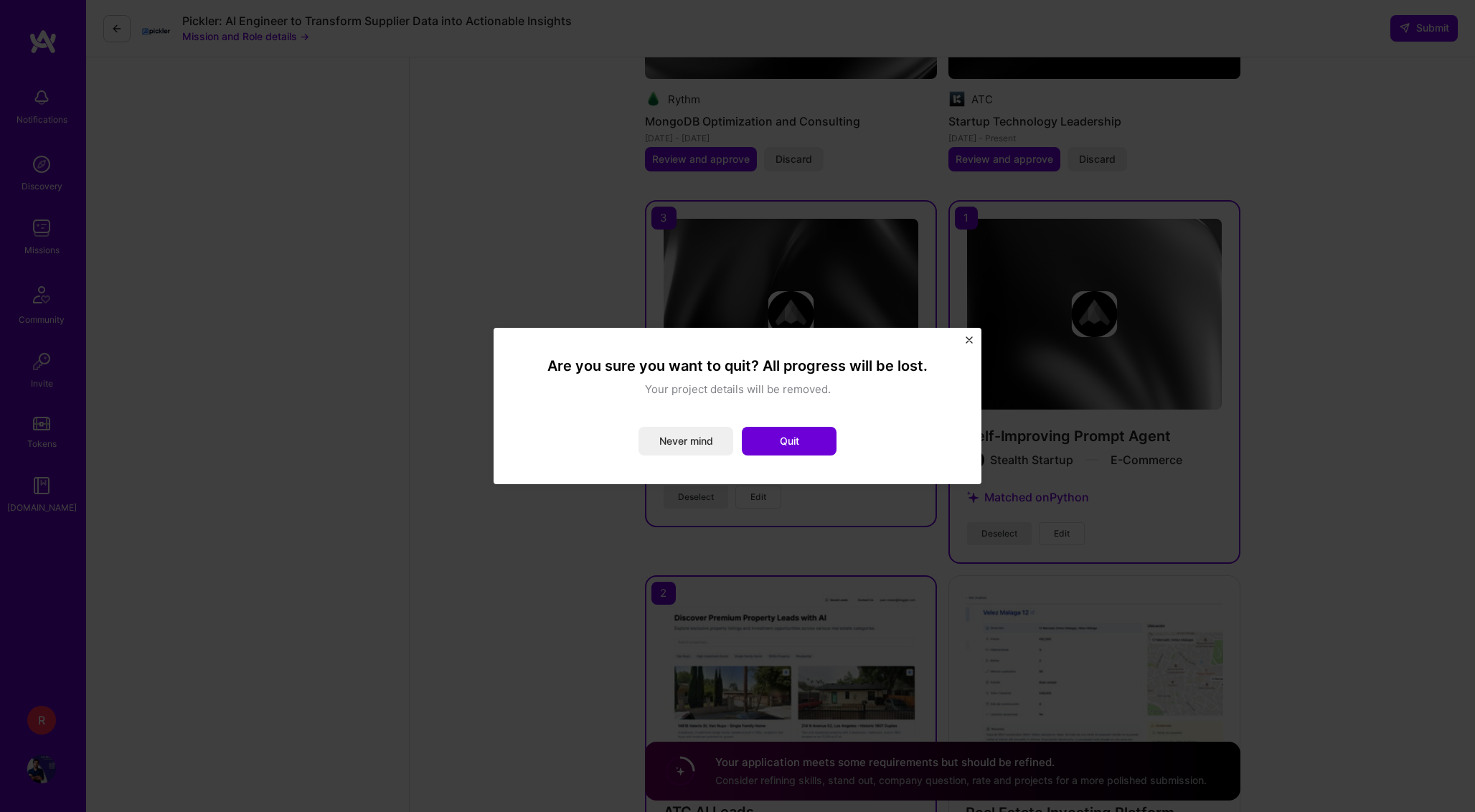
click at [965, 339] on div "Are you sure you want to quit? All progress will be lost. Your project details …" at bounding box center [738, 406] width 488 height 157
click at [687, 434] on button "Never mind" at bounding box center [685, 441] width 95 height 28
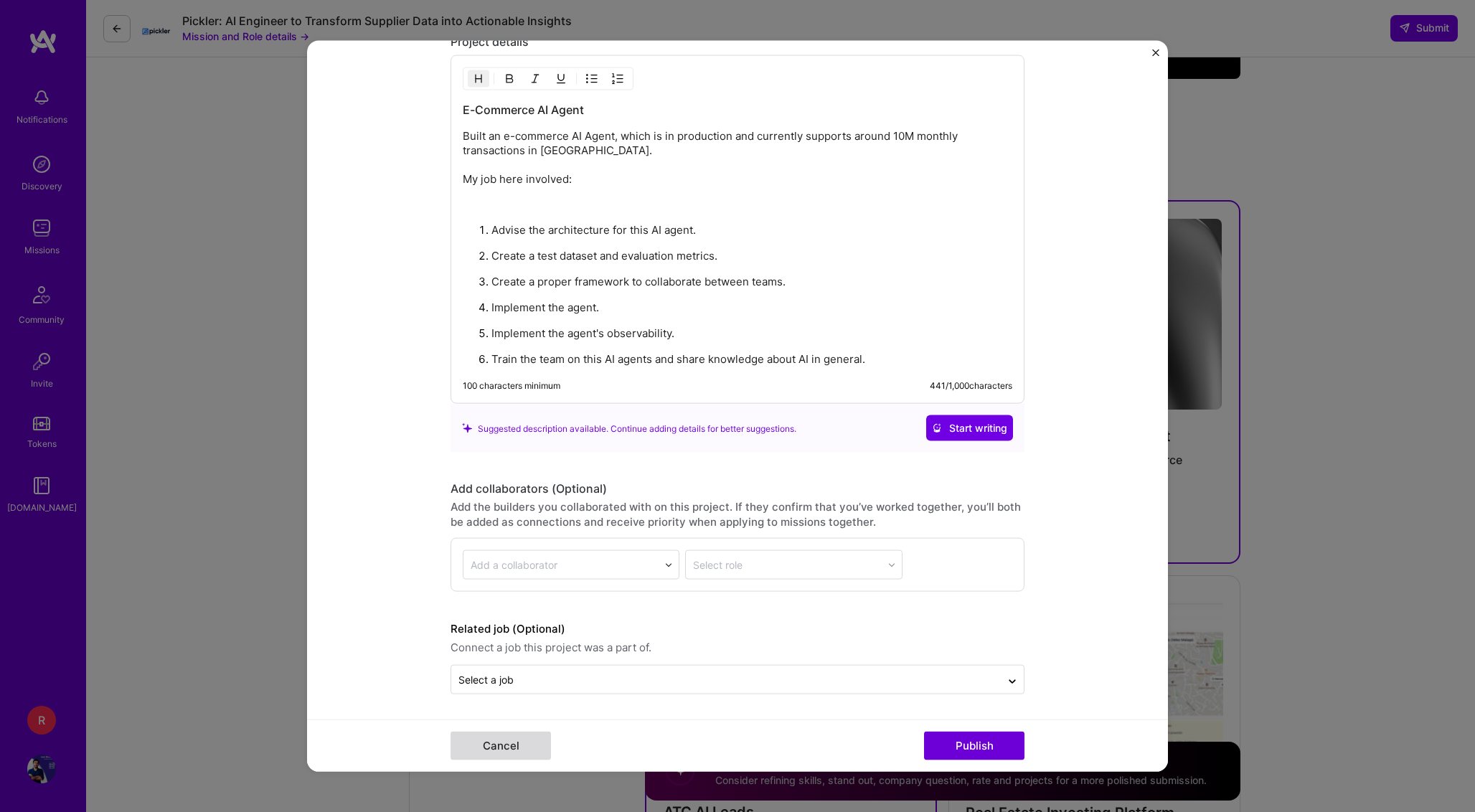
click at [509, 738] on button "Cancel" at bounding box center [501, 745] width 101 height 28
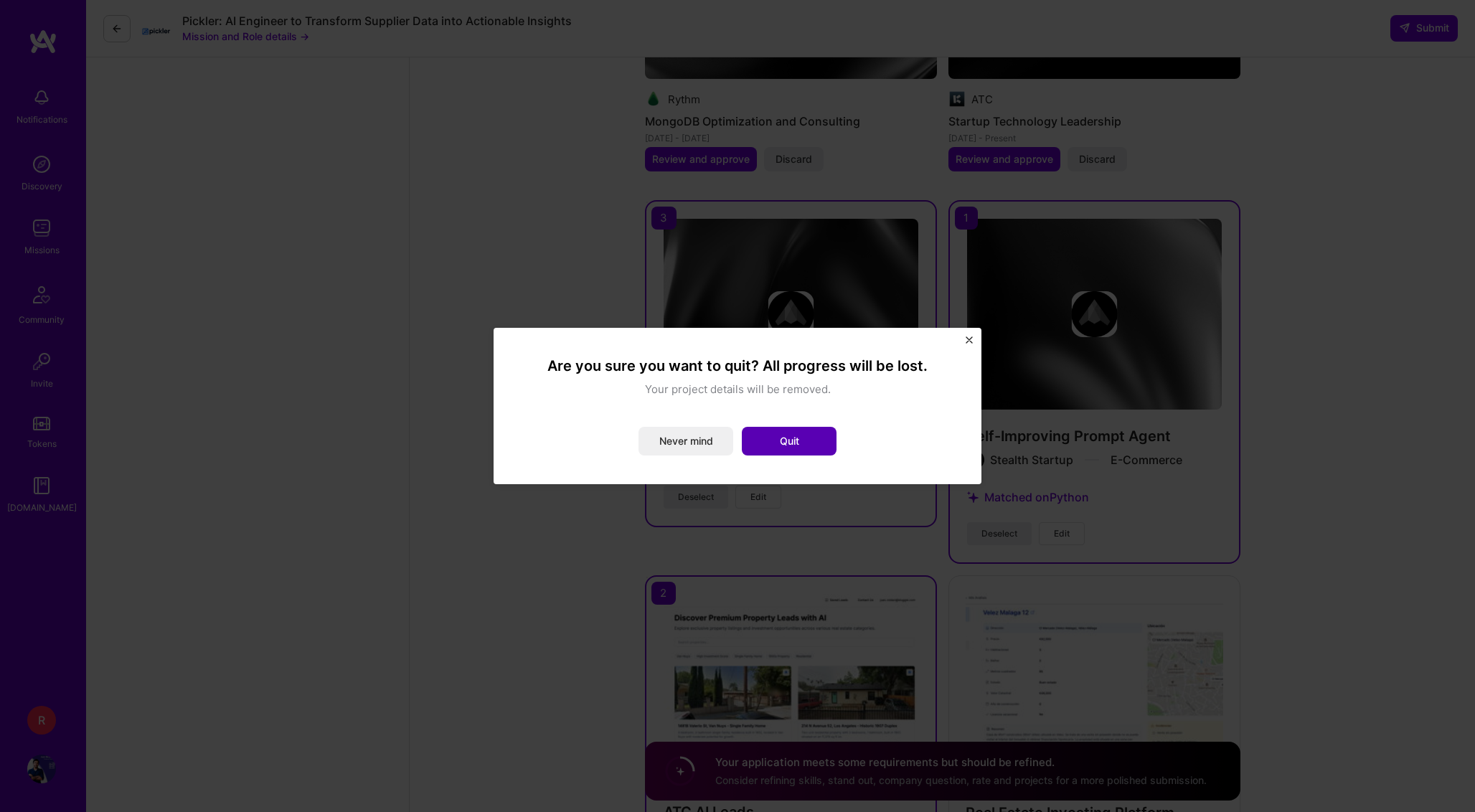
click at [793, 435] on button "Quit" at bounding box center [789, 441] width 95 height 28
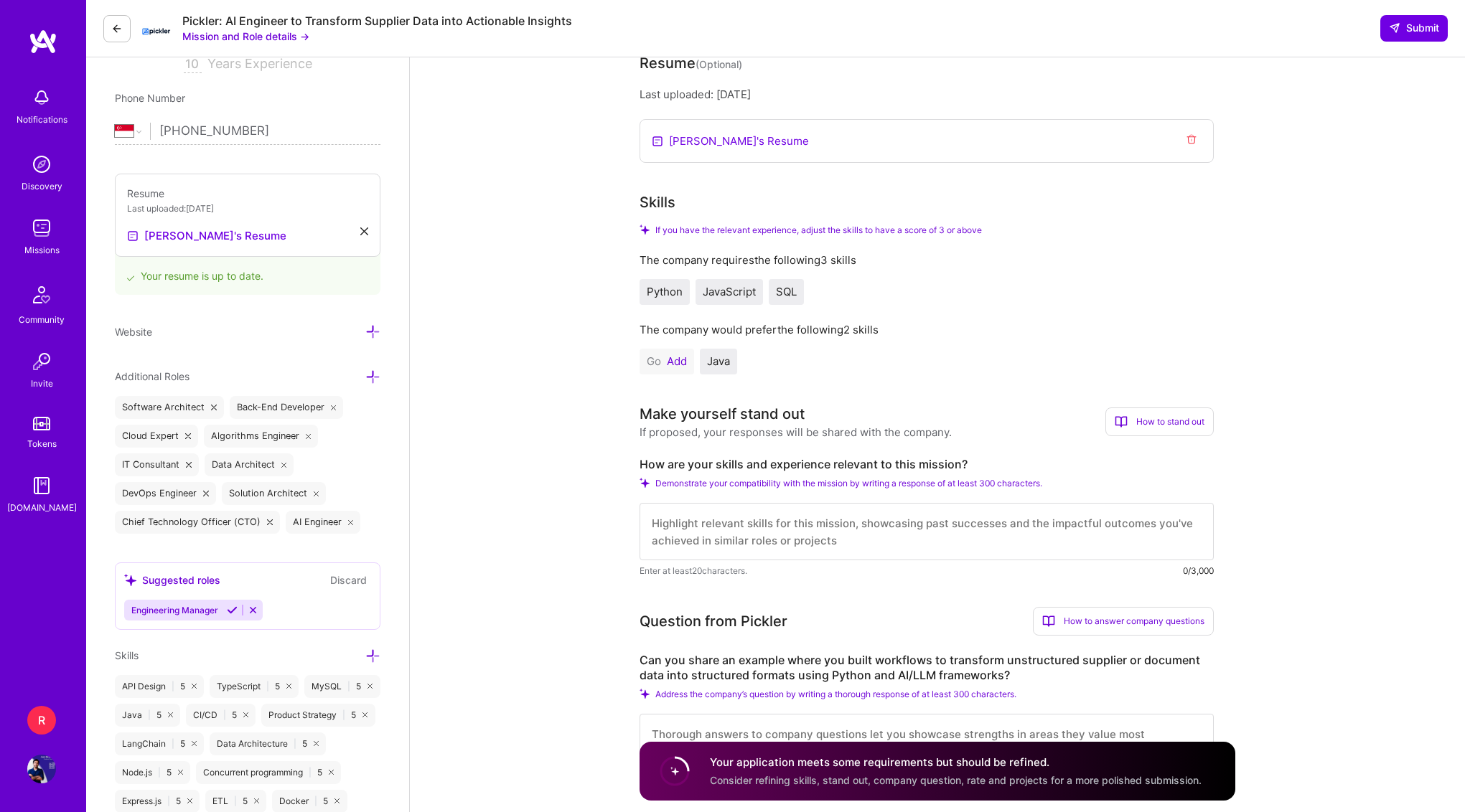
scroll to position [282, 0]
click at [830, 517] on textarea at bounding box center [926, 531] width 574 height 57
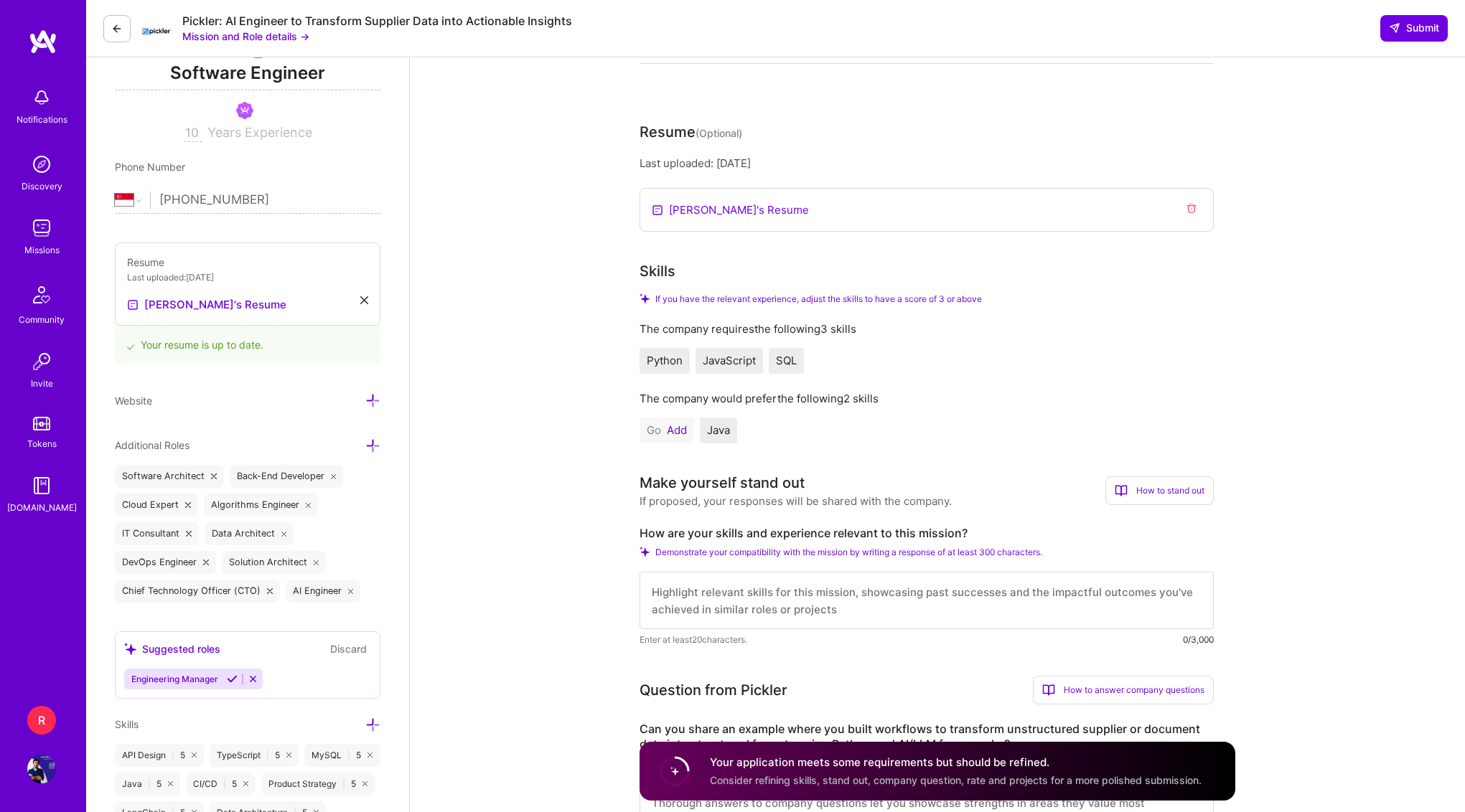
scroll to position [0, 0]
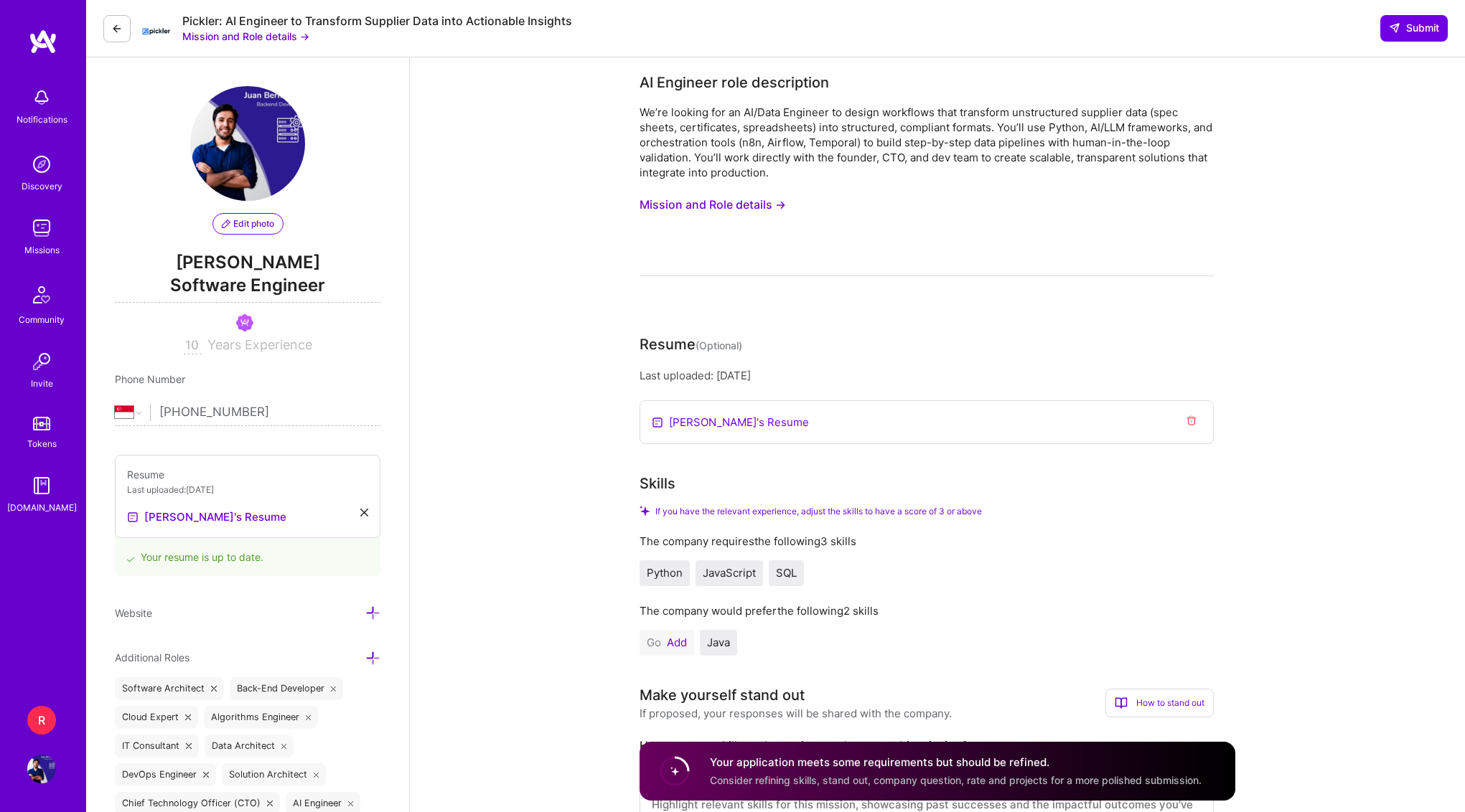
click at [965, 131] on div "We’re looking for an AI/Data Engineer to design workflows that transform unstru…" at bounding box center [926, 142] width 574 height 75
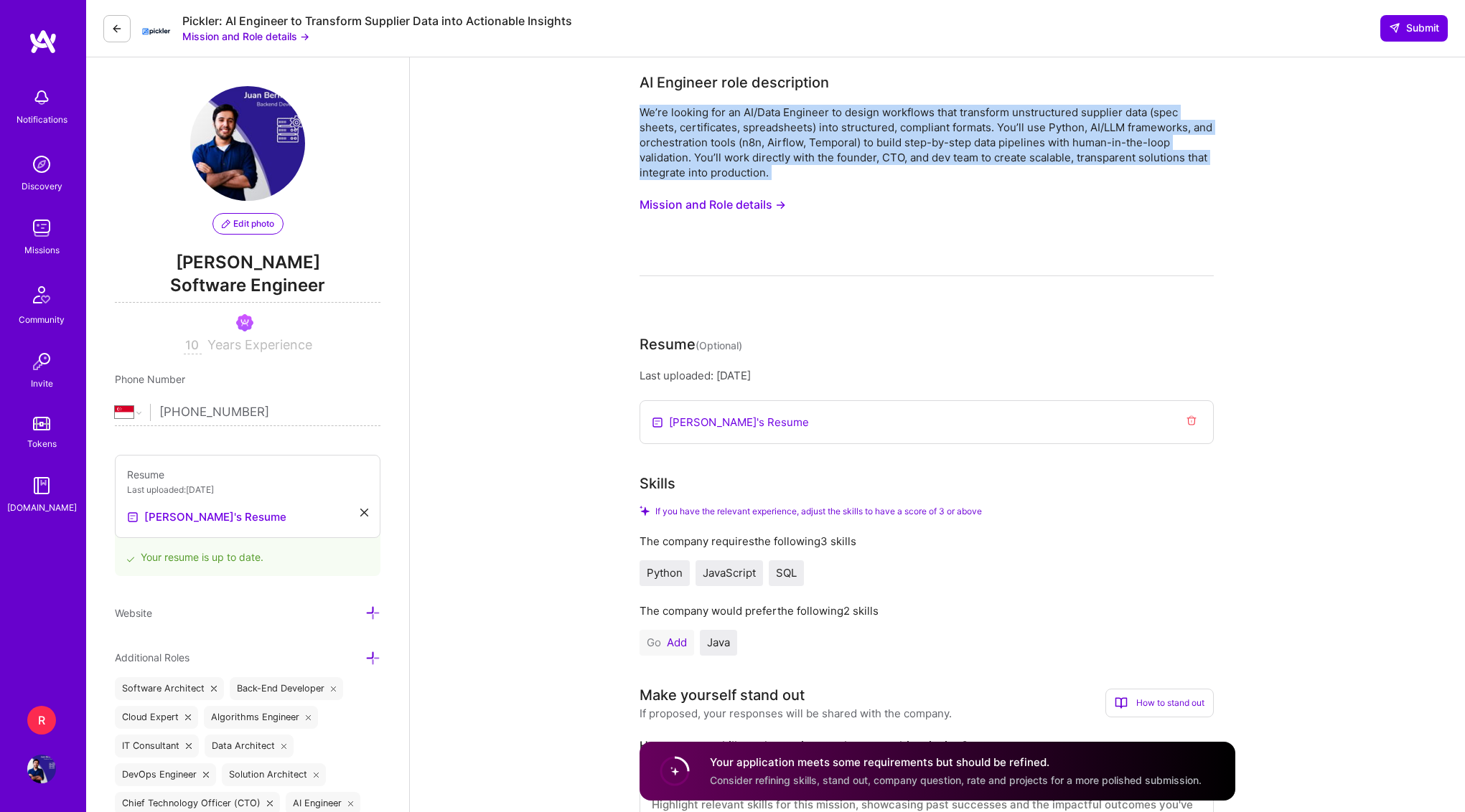
click at [965, 131] on div "We’re looking for an AI/Data Engineer to design workflows that transform unstru…" at bounding box center [926, 142] width 574 height 75
click at [953, 122] on div "We’re looking for an AI/Data Engineer to design workflows that transform unstru…" at bounding box center [926, 142] width 574 height 75
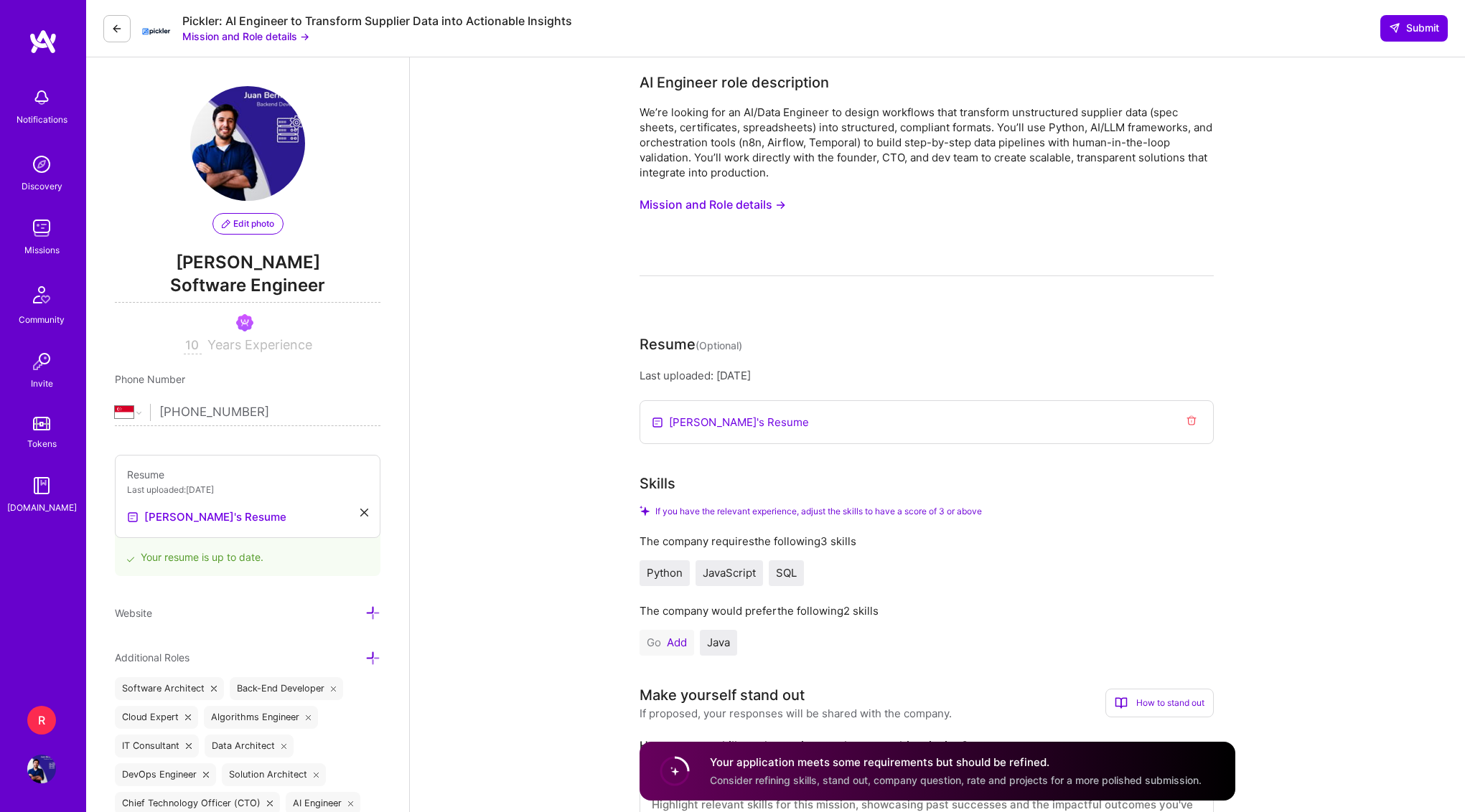
click at [755, 110] on div "We’re looking for an AI/Data Engineer to design workflows that transform unstru…" at bounding box center [926, 142] width 574 height 75
drag, startPoint x: 755, startPoint y: 110, endPoint x: 816, endPoint y: 109, distance: 61.0
click at [817, 110] on div "We’re looking for an AI/Data Engineer to design workflows that transform unstru…" at bounding box center [926, 142] width 574 height 75
click at [816, 109] on div "We’re looking for an AI/Data Engineer to design workflows that transform unstru…" at bounding box center [926, 142] width 574 height 75
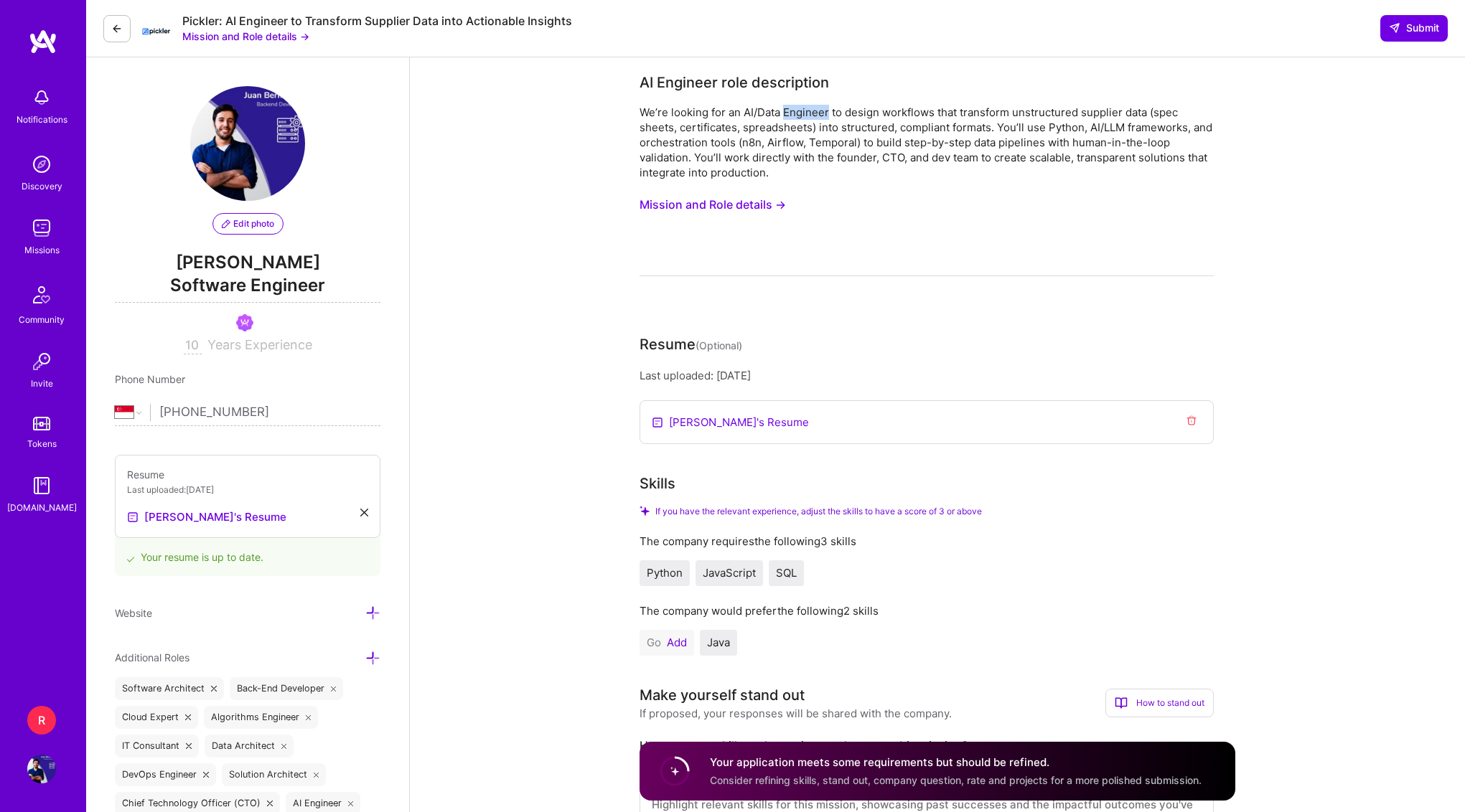
click at [927, 143] on div "We’re looking for an AI/Data Engineer to design workflows that transform unstru…" at bounding box center [926, 142] width 574 height 75
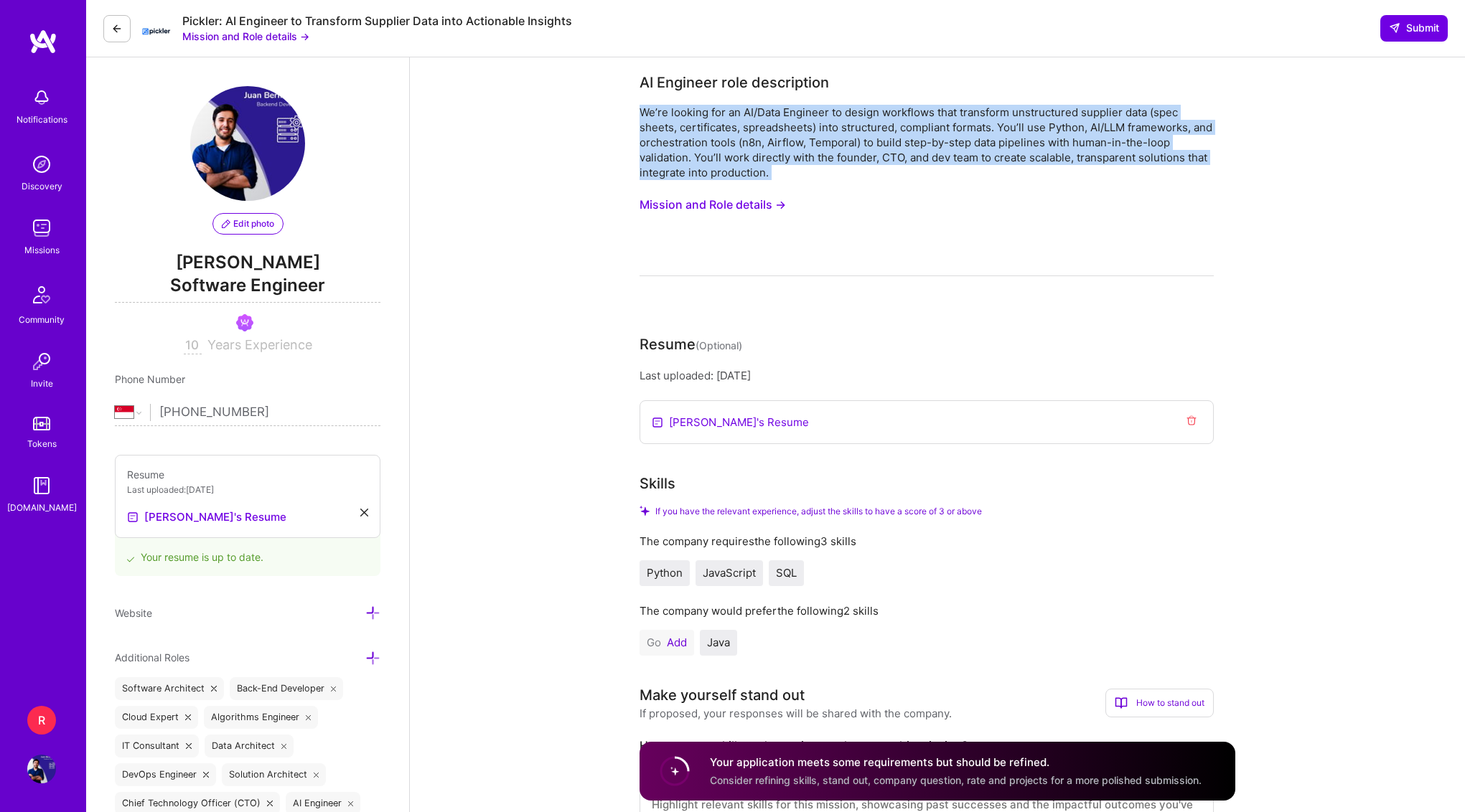
click at [927, 143] on div "We’re looking for an AI/Data Engineer to design workflows that transform unstru…" at bounding box center [926, 142] width 574 height 75
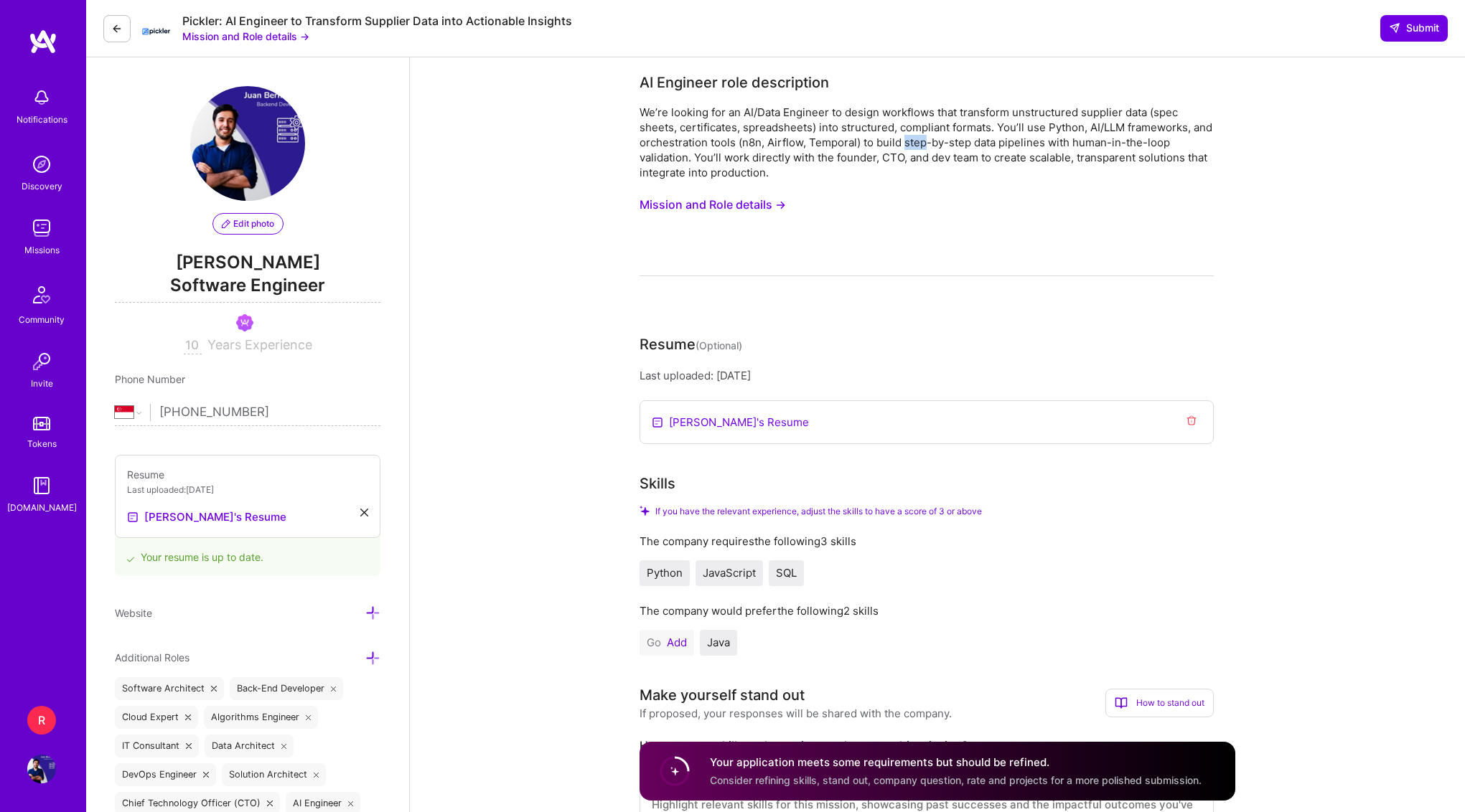
click at [927, 143] on div "We’re looking for an AI/Data Engineer to design workflows that transform unstru…" at bounding box center [926, 142] width 574 height 75
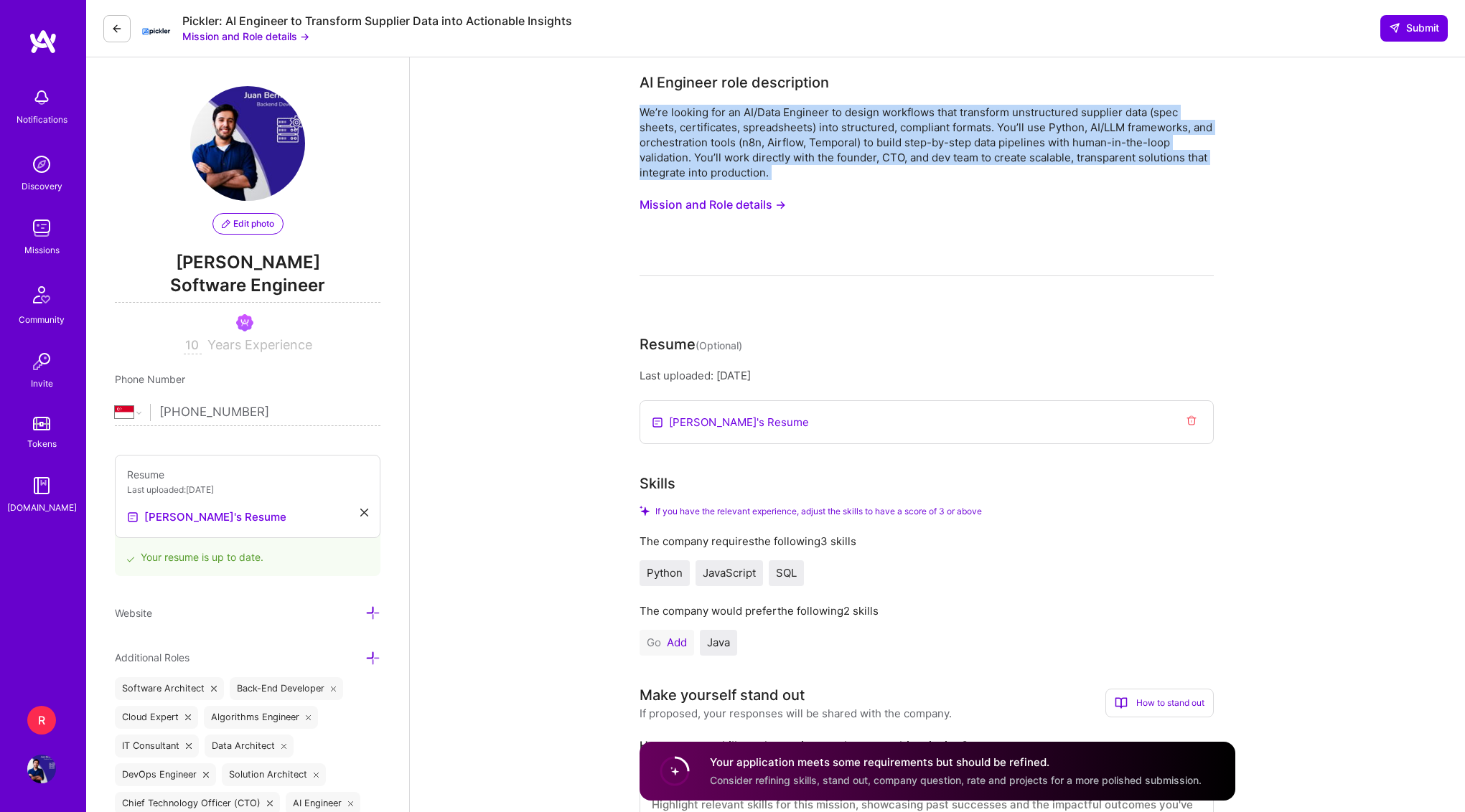
click at [927, 143] on div "We’re looking for an AI/Data Engineer to design workflows that transform unstru…" at bounding box center [926, 142] width 574 height 75
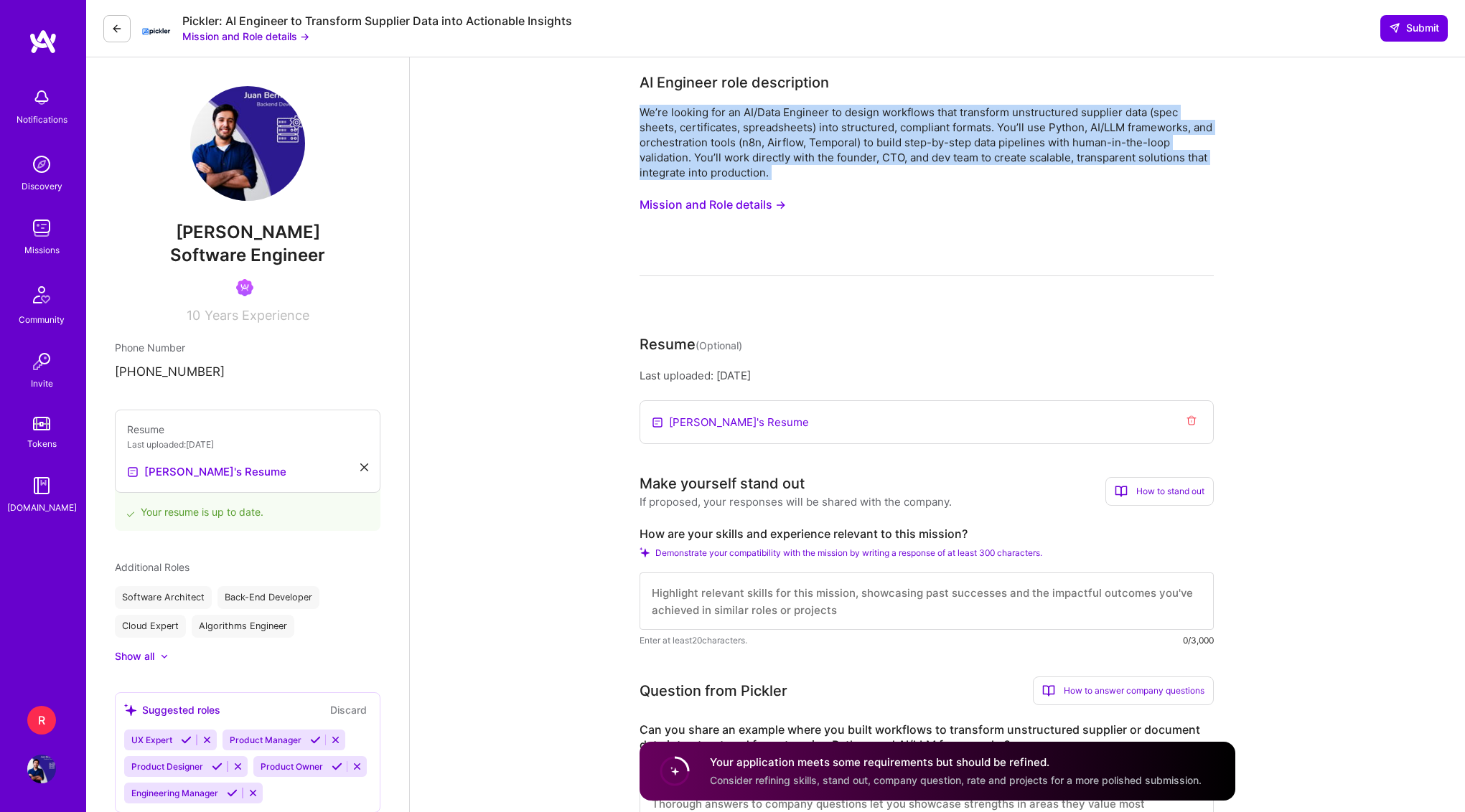
click at [740, 208] on button "Mission and Role details →" at bounding box center [712, 205] width 146 height 27
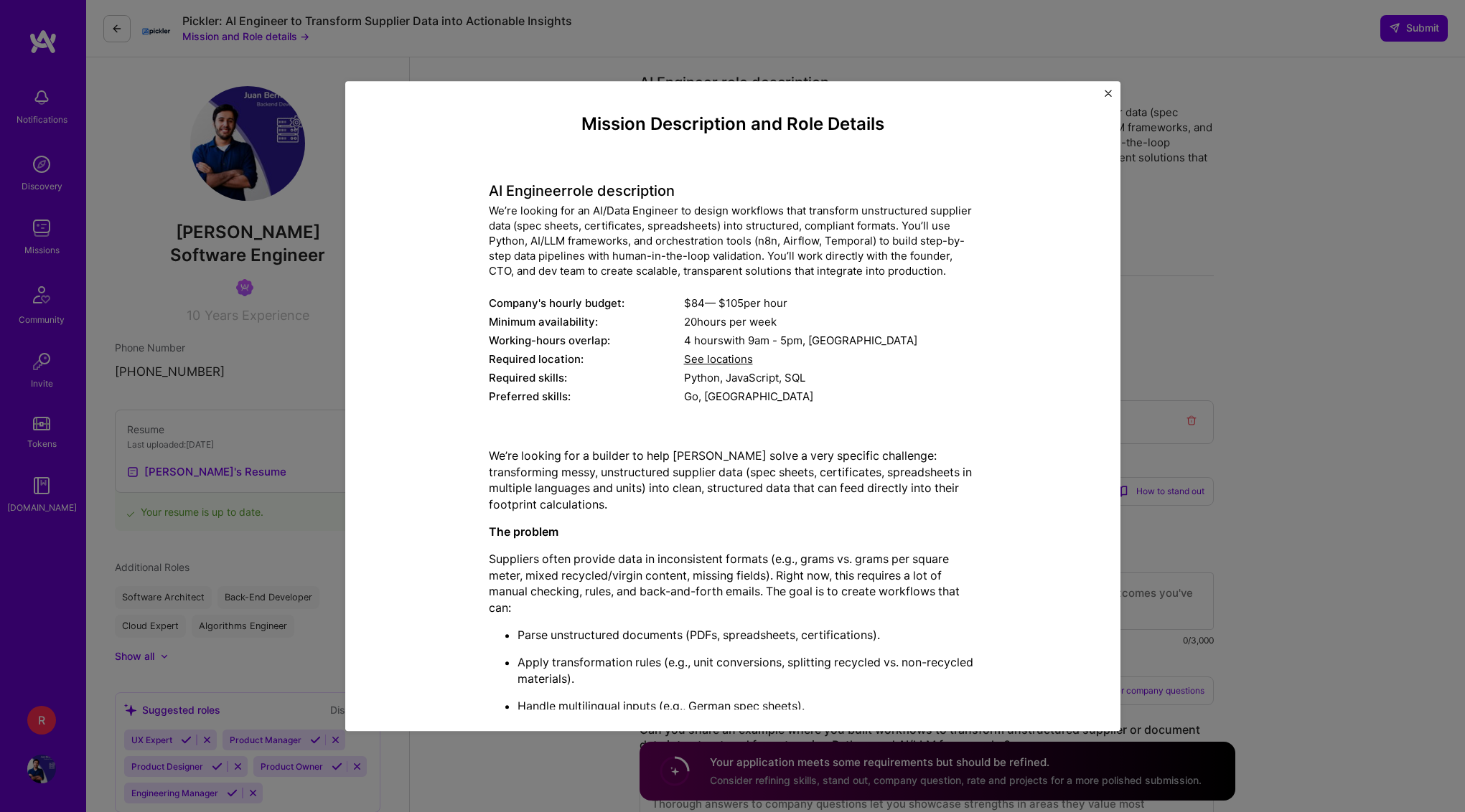
click at [815, 231] on div "We’re looking for an AI/Data Engineer to design workflows that transform unstru…" at bounding box center [733, 241] width 488 height 75
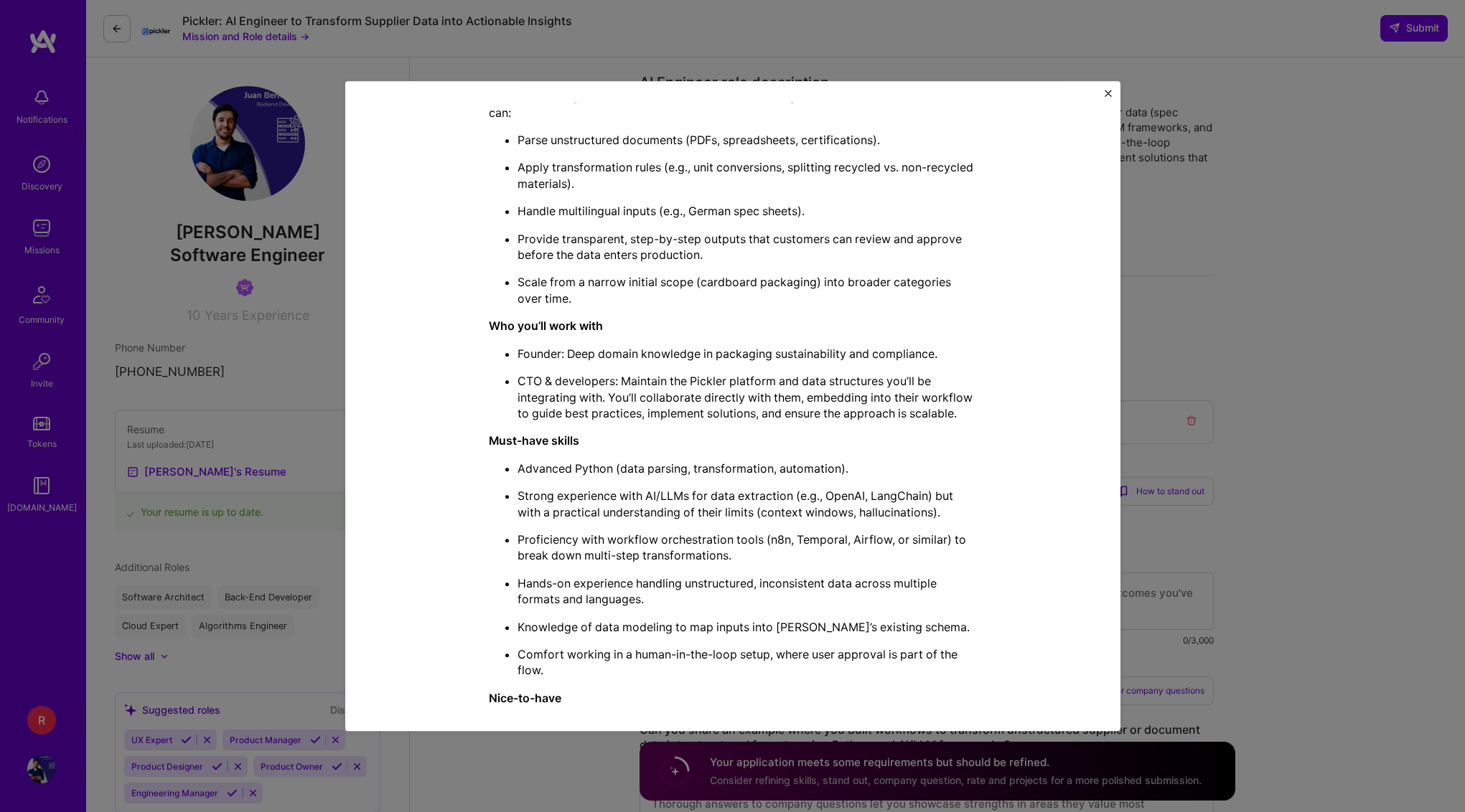
scroll to position [637, 0]
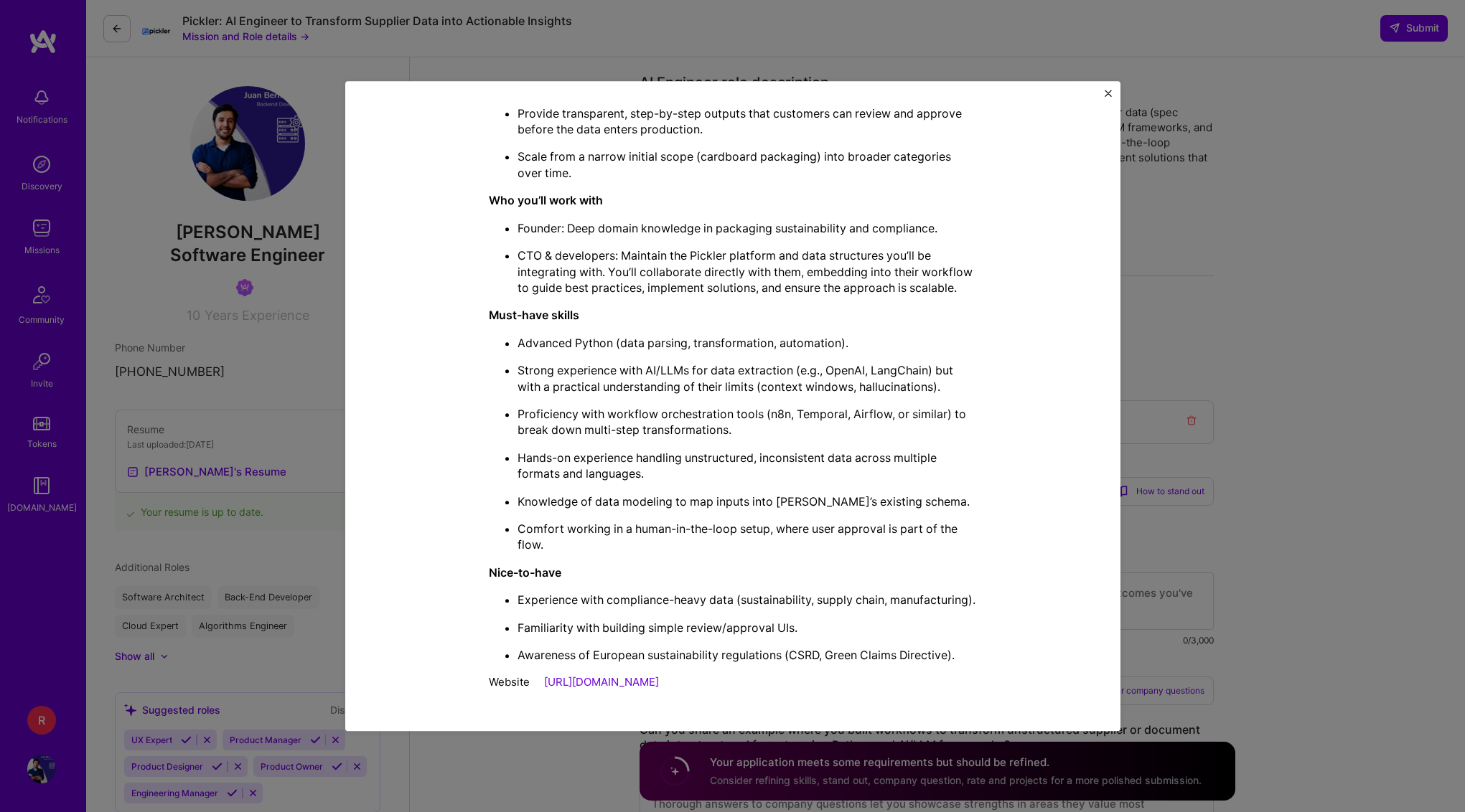
click at [702, 592] on p "Experience with compliance-heavy data (sustainability, supply chain, manufactur…" at bounding box center [747, 599] width 459 height 16
drag, startPoint x: 702, startPoint y: 577, endPoint x: 702, endPoint y: 605, distance: 28.0
click at [702, 605] on p "Experience with compliance-heavy data (sustainability, supply chain, manufactur…" at bounding box center [747, 599] width 459 height 16
click at [759, 592] on p "Experience with compliance-heavy data (sustainability, supply chain, manufactur…" at bounding box center [747, 599] width 459 height 16
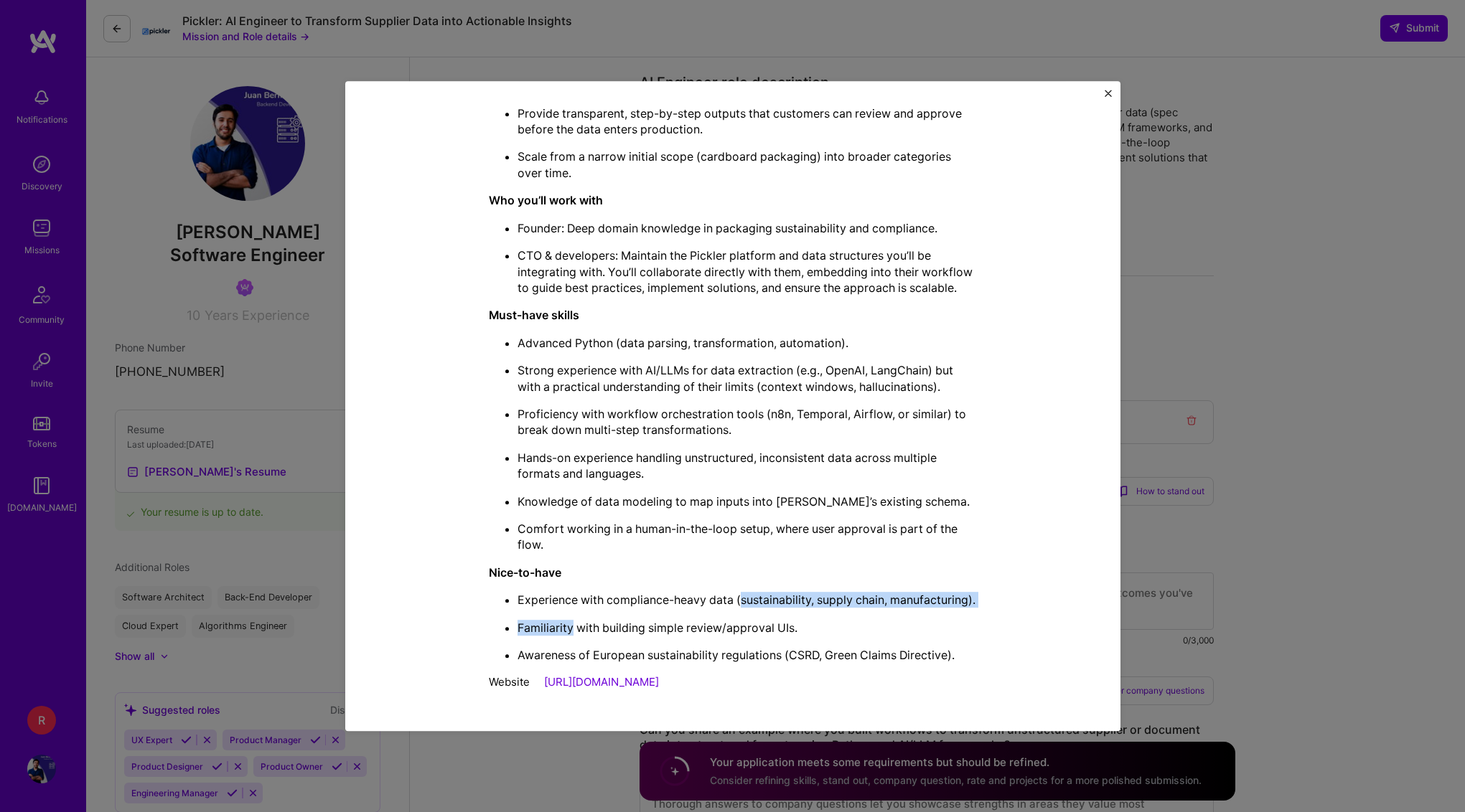
drag, startPoint x: 759, startPoint y: 585, endPoint x: 759, endPoint y: 608, distance: 23.0
click at [759, 608] on ul "Experience with compliance-heavy data (sustainability, supply chain, manufactur…" at bounding box center [733, 627] width 488 height 71
click at [759, 609] on ul "Experience with compliance-heavy data (sustainability, supply chain, manufactur…" at bounding box center [733, 627] width 488 height 71
click at [744, 628] on p "Familiarity with building simple review/approval UIs." at bounding box center [747, 627] width 459 height 16
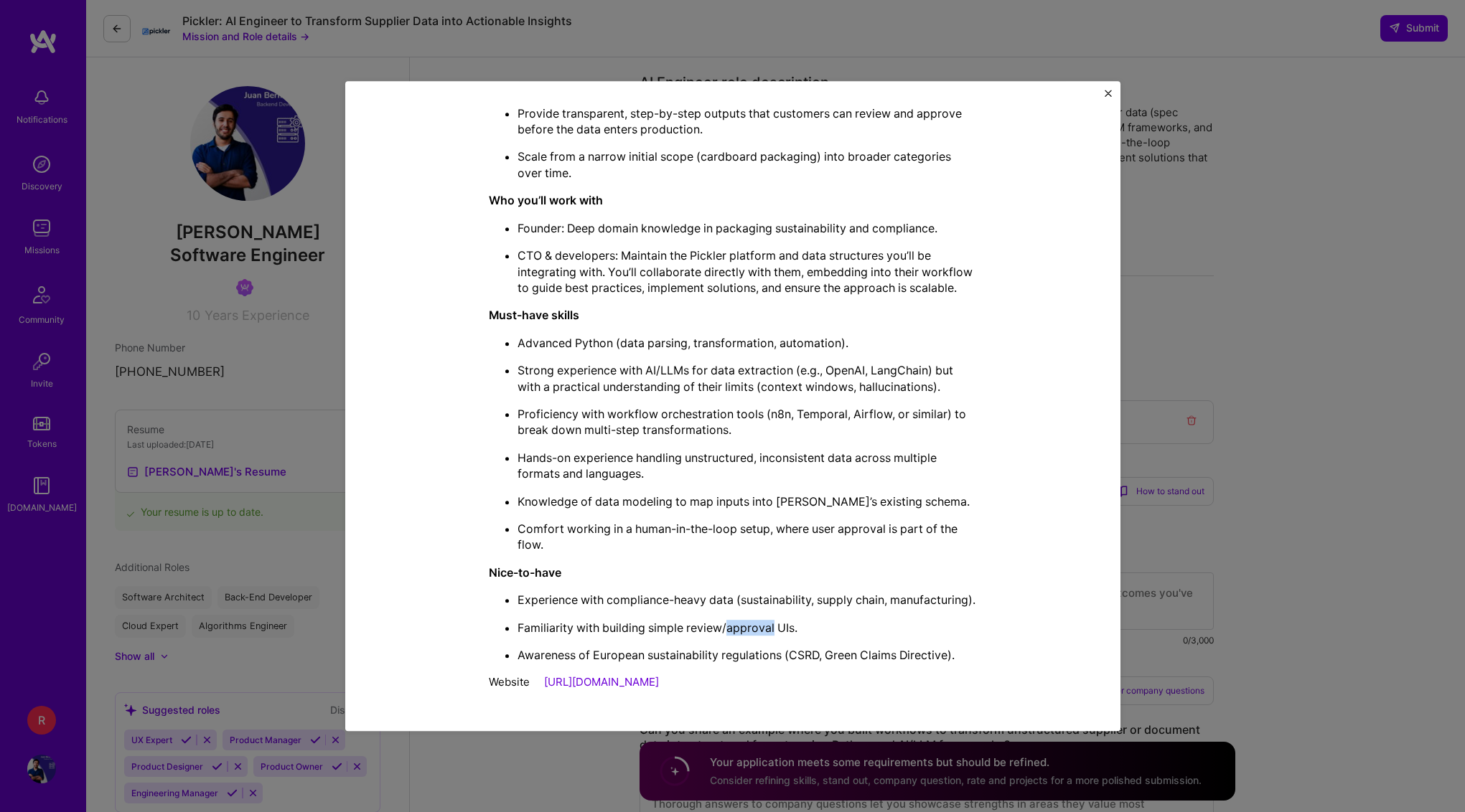
click at [744, 628] on p "Familiarity with building simple review/approval UIs." at bounding box center [747, 627] width 459 height 16
click at [723, 630] on p "Familiarity with building simple review/approval UIs." at bounding box center [747, 627] width 459 height 16
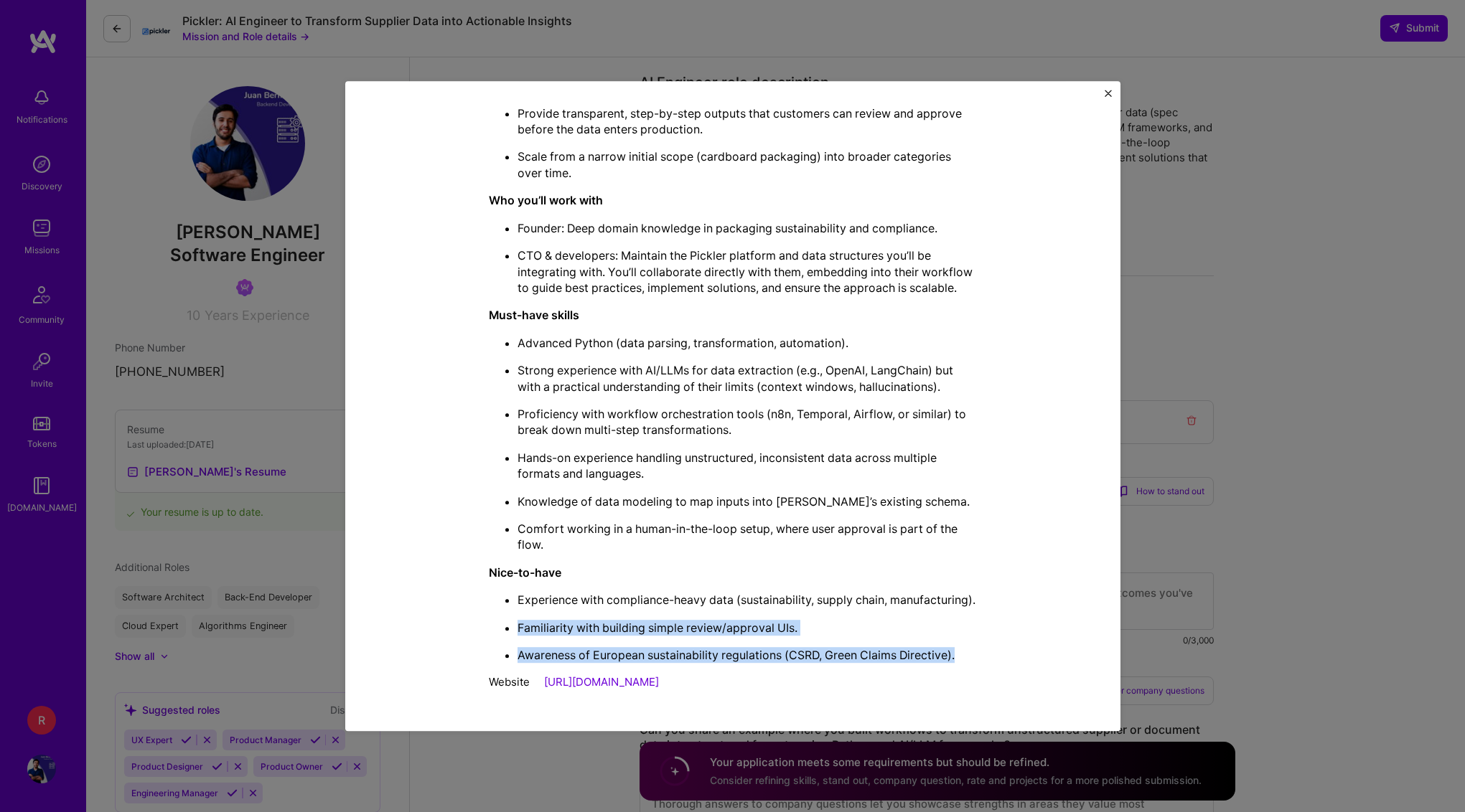
drag, startPoint x: 723, startPoint y: 630, endPoint x: 725, endPoint y: 660, distance: 30.1
click at [725, 660] on ul "Experience with compliance-heavy data (sustainability, supply chain, manufactur…" at bounding box center [733, 627] width 488 height 71
click at [725, 660] on p "Awareness of European sustainability regulations (CSRD, Green Claims Directive)." at bounding box center [747, 655] width 459 height 16
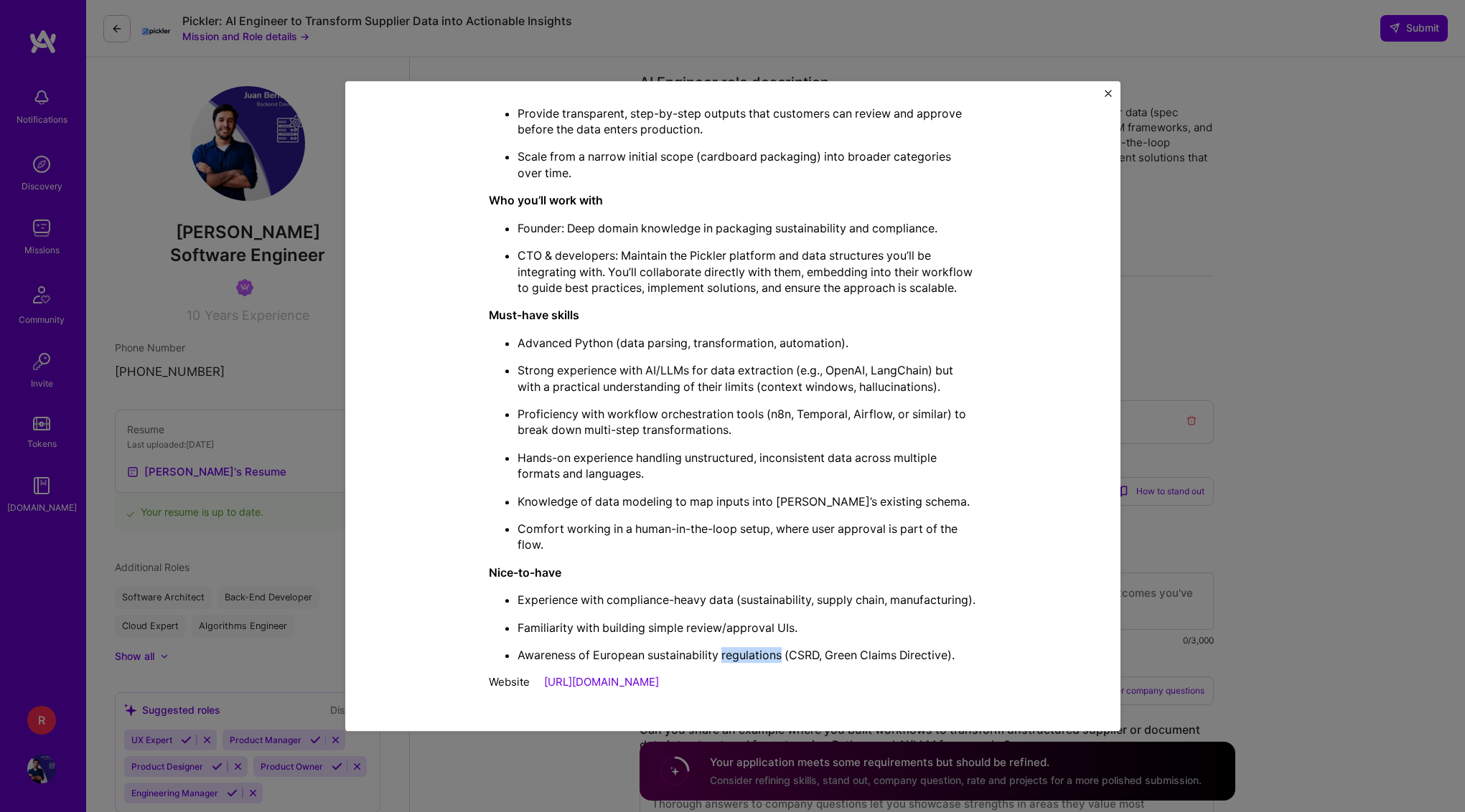
click at [725, 660] on p "Awareness of European sustainability regulations (CSRD, Green Claims Directive)." at bounding box center [747, 655] width 459 height 16
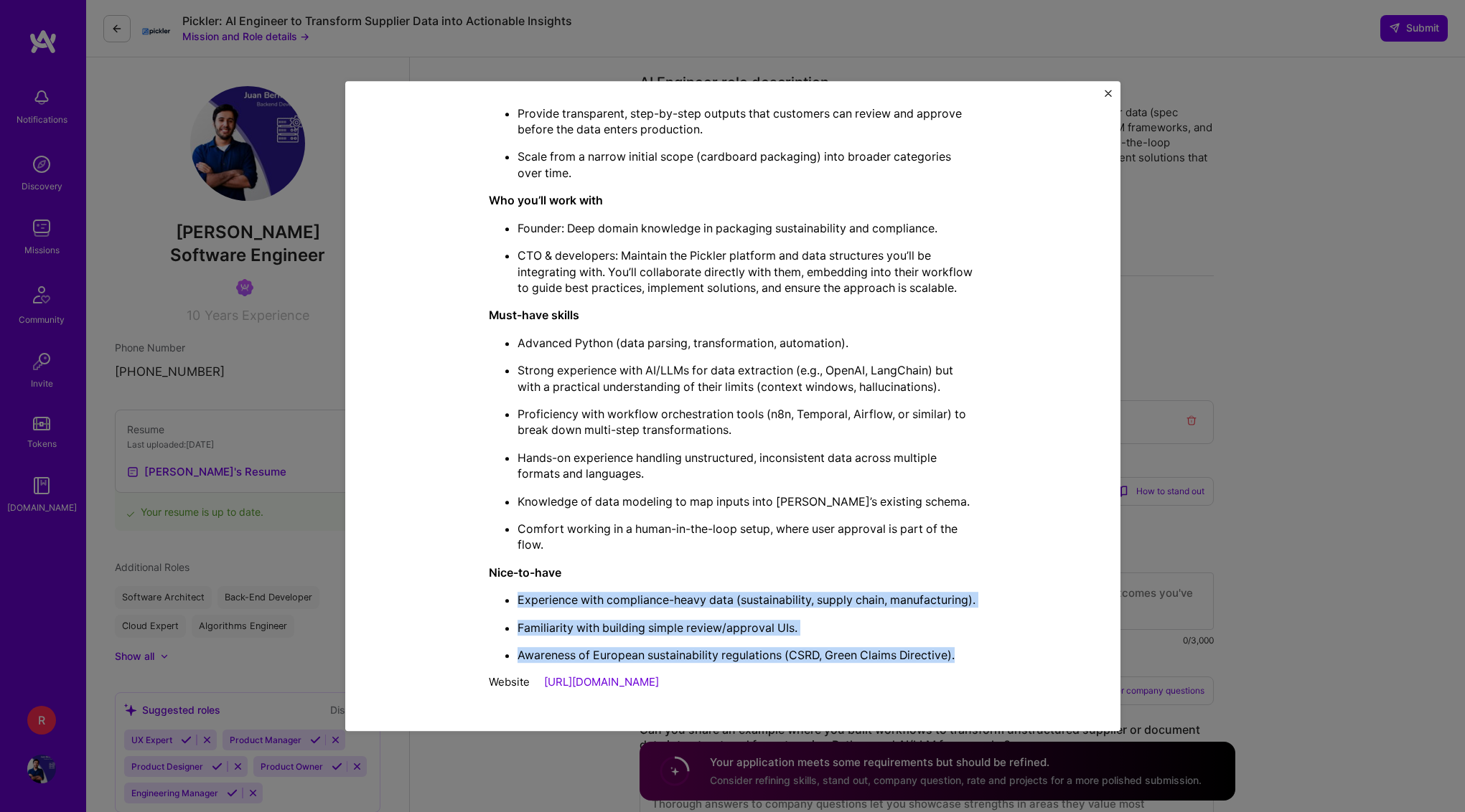
drag, startPoint x: 725, startPoint y: 660, endPoint x: 774, endPoint y: 581, distance: 93.0
click at [774, 592] on ul "Experience with compliance-heavy data (sustainability, supply chain, manufactur…" at bounding box center [733, 627] width 488 height 71
click at [774, 592] on p "Experience with compliance-heavy data (sustainability, supply chain, manufactur…" at bounding box center [747, 599] width 459 height 16
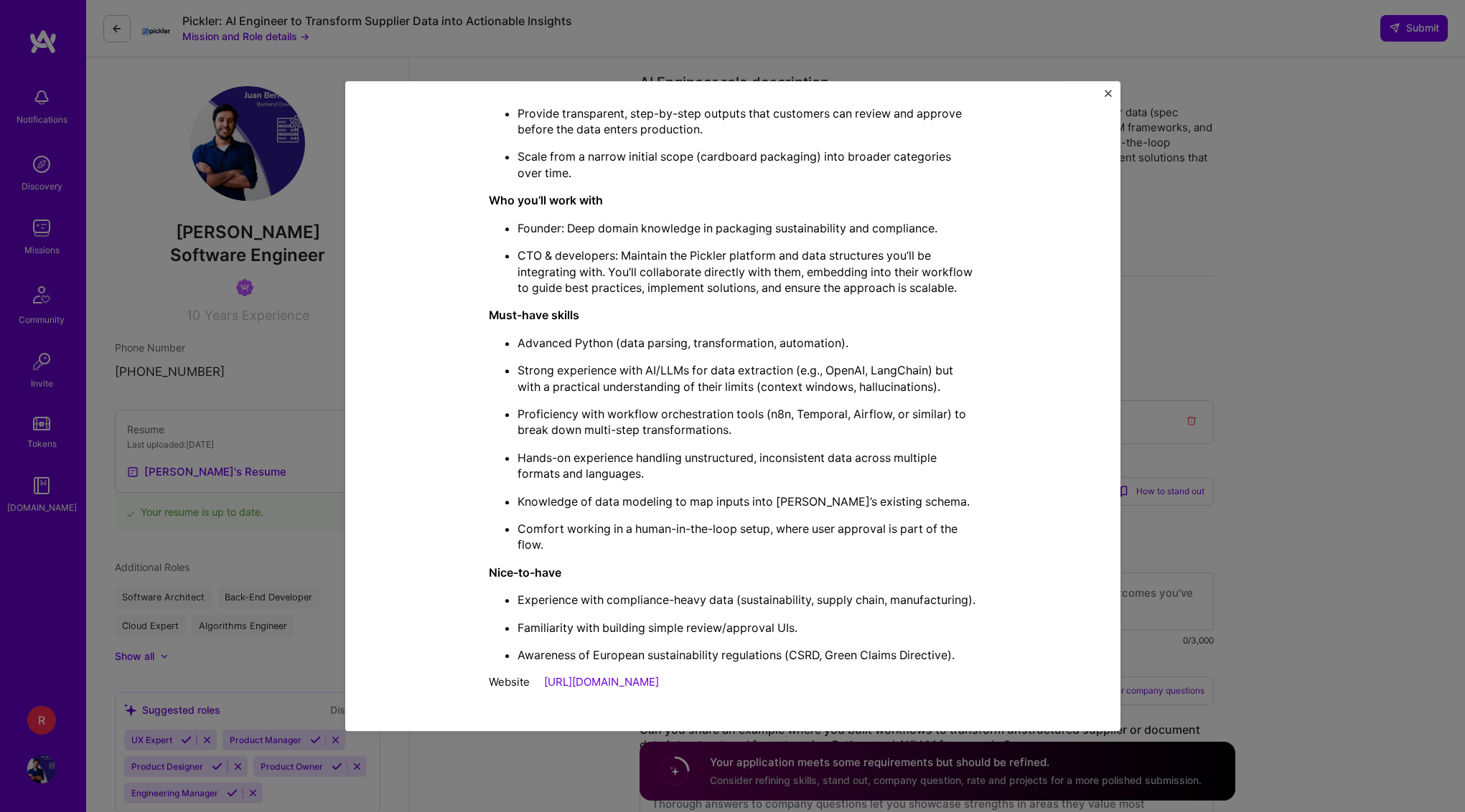
click at [774, 592] on p "Experience with compliance-heavy data (sustainability, supply chain, manufactur…" at bounding box center [747, 599] width 459 height 16
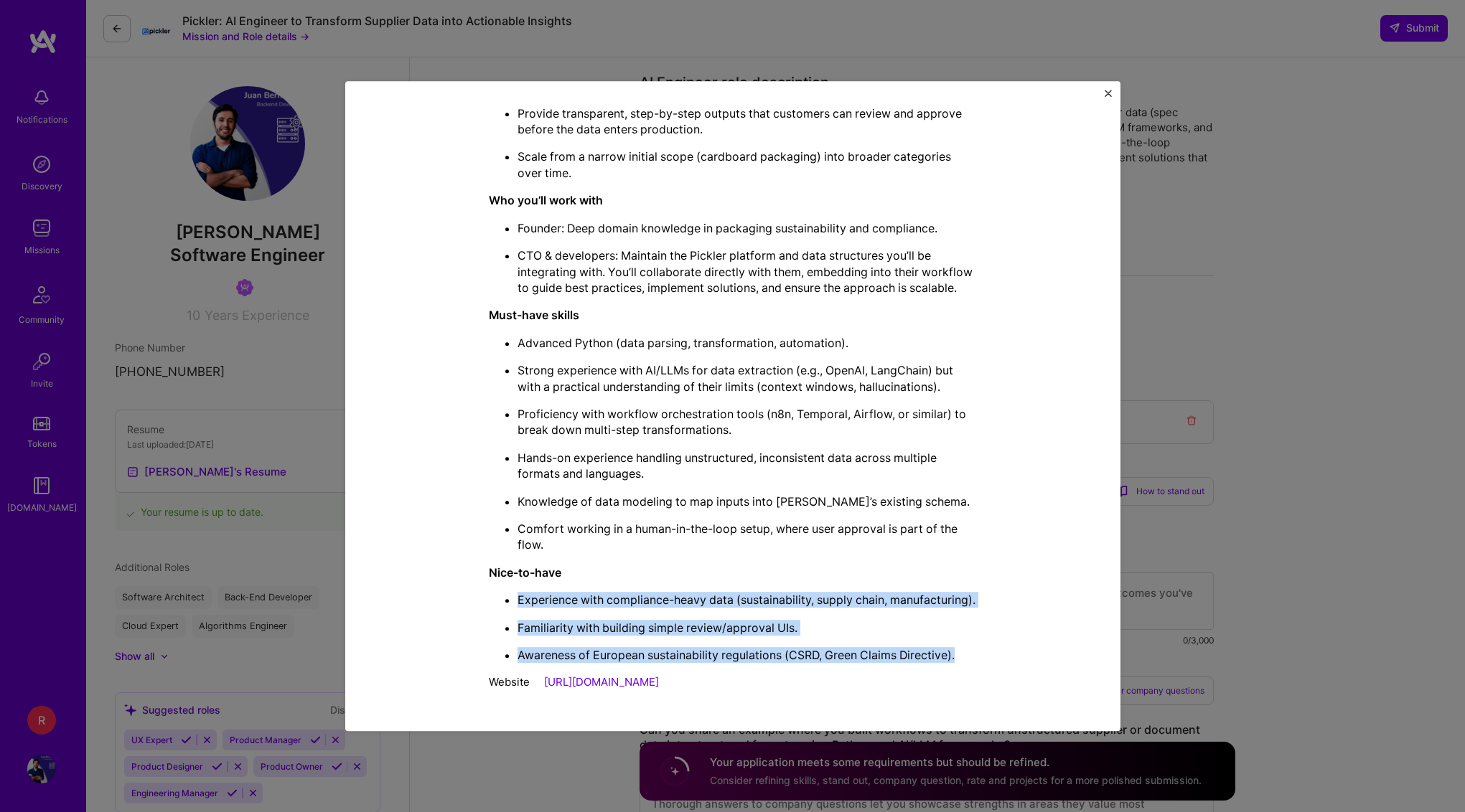
drag, startPoint x: 774, startPoint y: 581, endPoint x: 771, endPoint y: 637, distance: 56.1
click at [771, 637] on ul "Experience with compliance-heavy data (sustainability, supply chain, manufactur…" at bounding box center [733, 627] width 488 height 71
drag, startPoint x: 771, startPoint y: 637, endPoint x: 800, endPoint y: 538, distance: 103.2
click at [800, 538] on div "We’re looking for a builder to help Pickler solve a very specific challenge: tr…" at bounding box center [733, 246] width 488 height 836
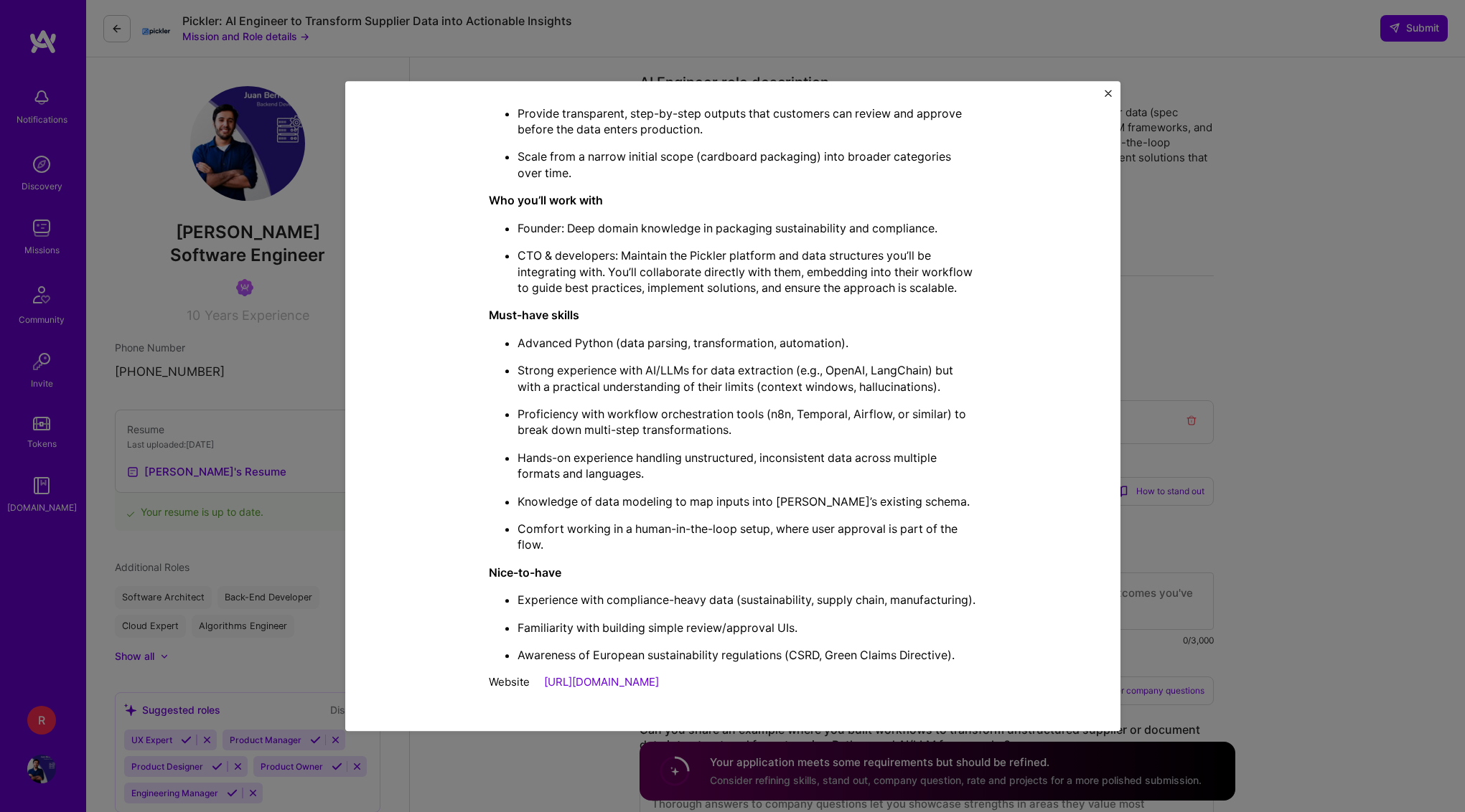
click at [657, 493] on p "Knowledge of data modeling to map inputs into [PERSON_NAME]’s existing schema." at bounding box center [747, 501] width 459 height 16
click at [723, 493] on p "Knowledge of data modeling to map inputs into [PERSON_NAME]’s existing schema." at bounding box center [747, 501] width 459 height 16
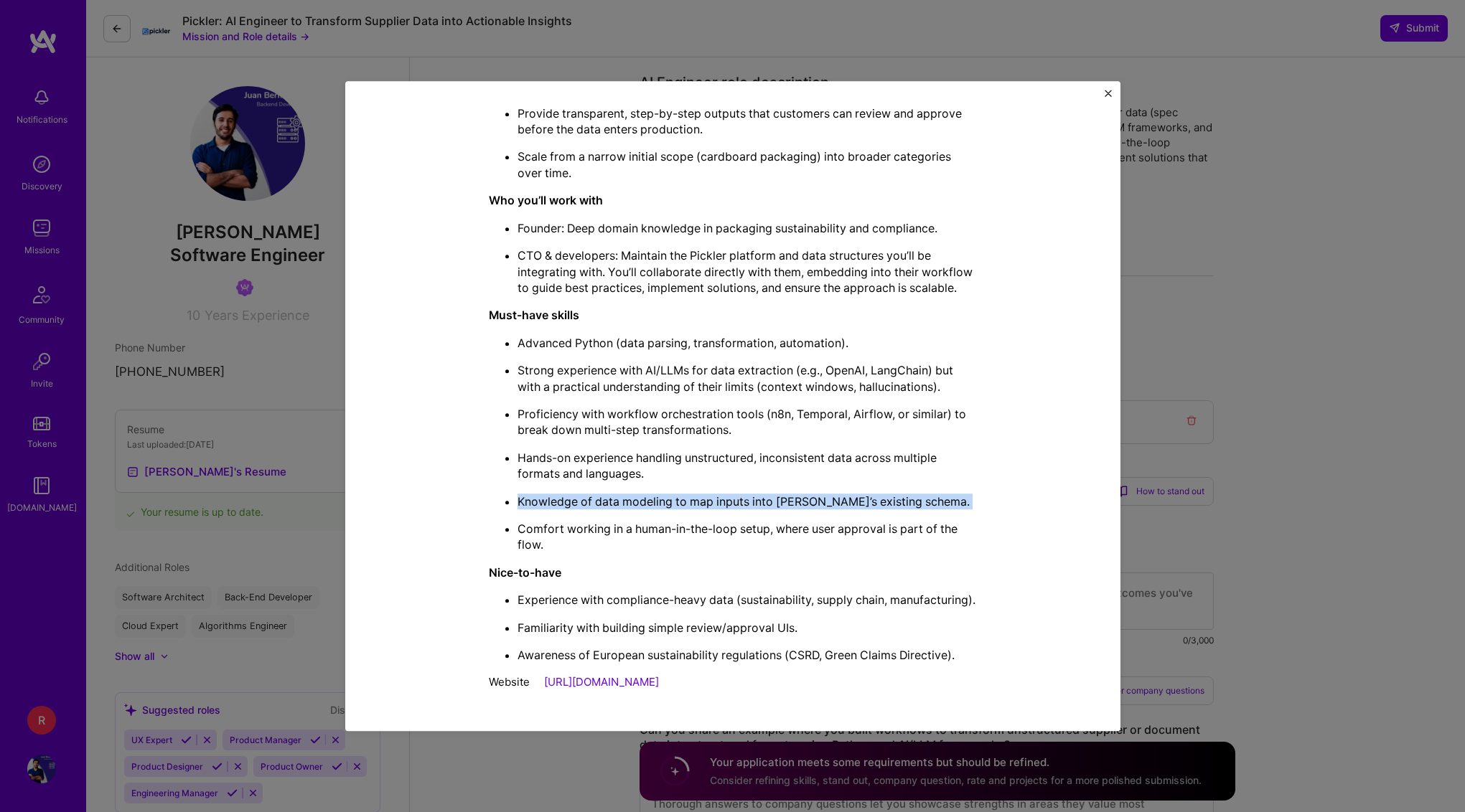
click at [723, 493] on p "Knowledge of data modeling to map inputs into [PERSON_NAME]’s existing schema." at bounding box center [747, 501] width 459 height 16
click at [735, 335] on p "Advanced Python (data parsing, transformation, automation)." at bounding box center [747, 343] width 459 height 16
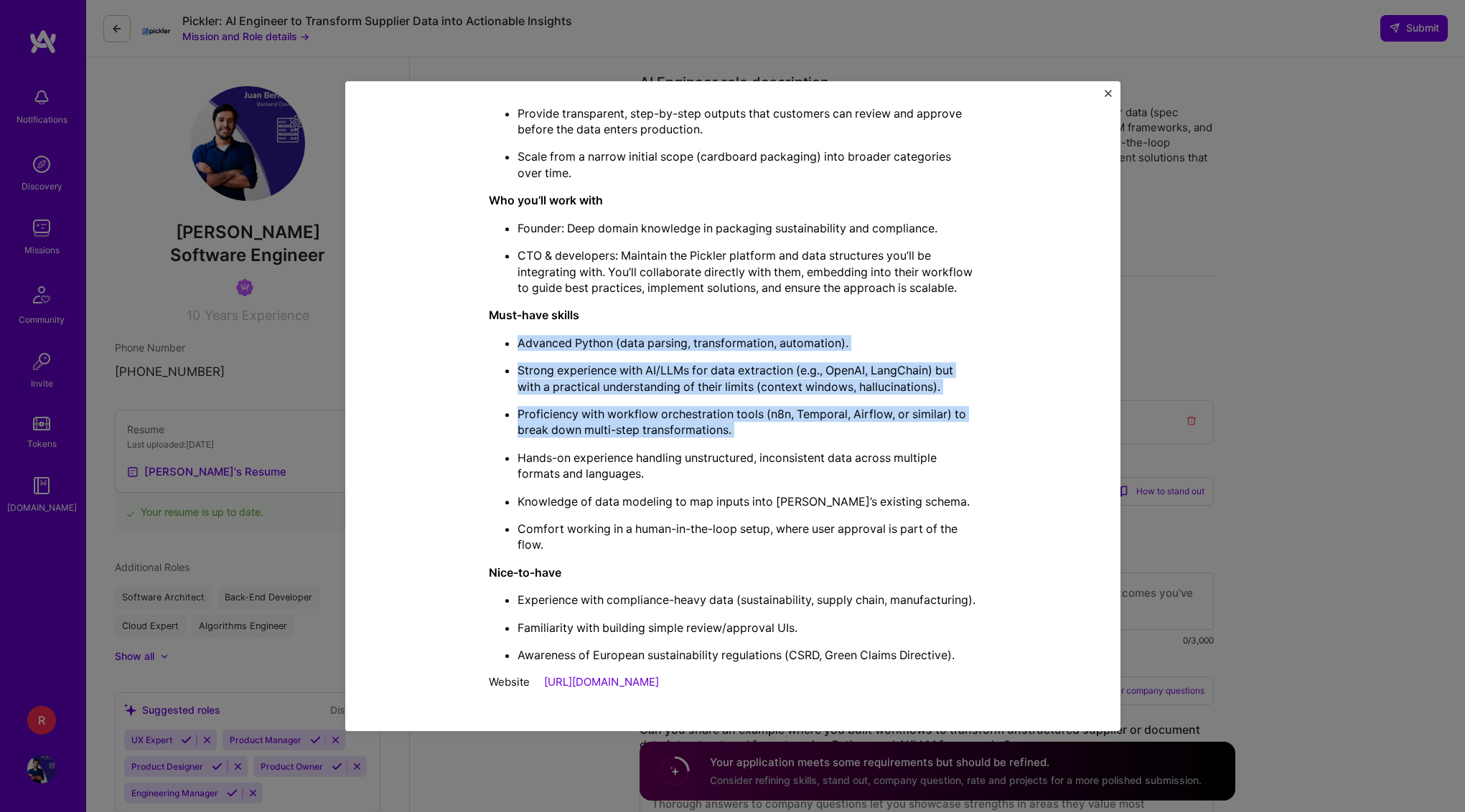
drag, startPoint x: 735, startPoint y: 329, endPoint x: 731, endPoint y: 453, distance: 124.1
click at [731, 452] on ul "Advanced Python (data parsing, transformation, automation). Strong experience w…" at bounding box center [733, 444] width 488 height 218
click at [731, 453] on p "Hands-on experience handling unstructured, inconsistent data across multiple fo…" at bounding box center [747, 466] width 459 height 32
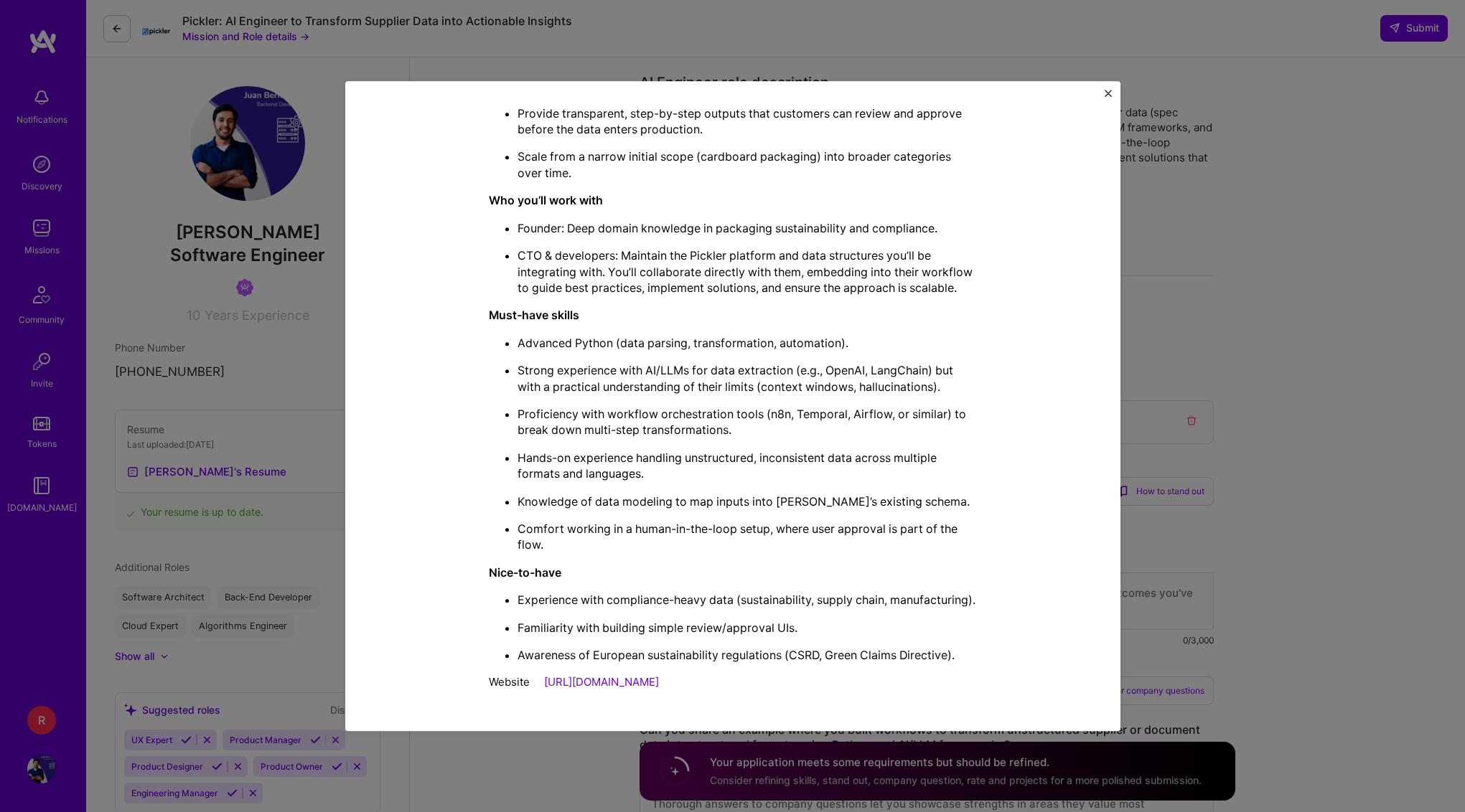
click at [884, 362] on p "Strong experience with AI/LLMs for data extraction (e.g., OpenAI, LangChain) bu…" at bounding box center [747, 378] width 459 height 32
click at [772, 406] on p "Proficiency with workflow orchestration tools (n8n, Temporal, Airflow, or simil…" at bounding box center [747, 422] width 459 height 32
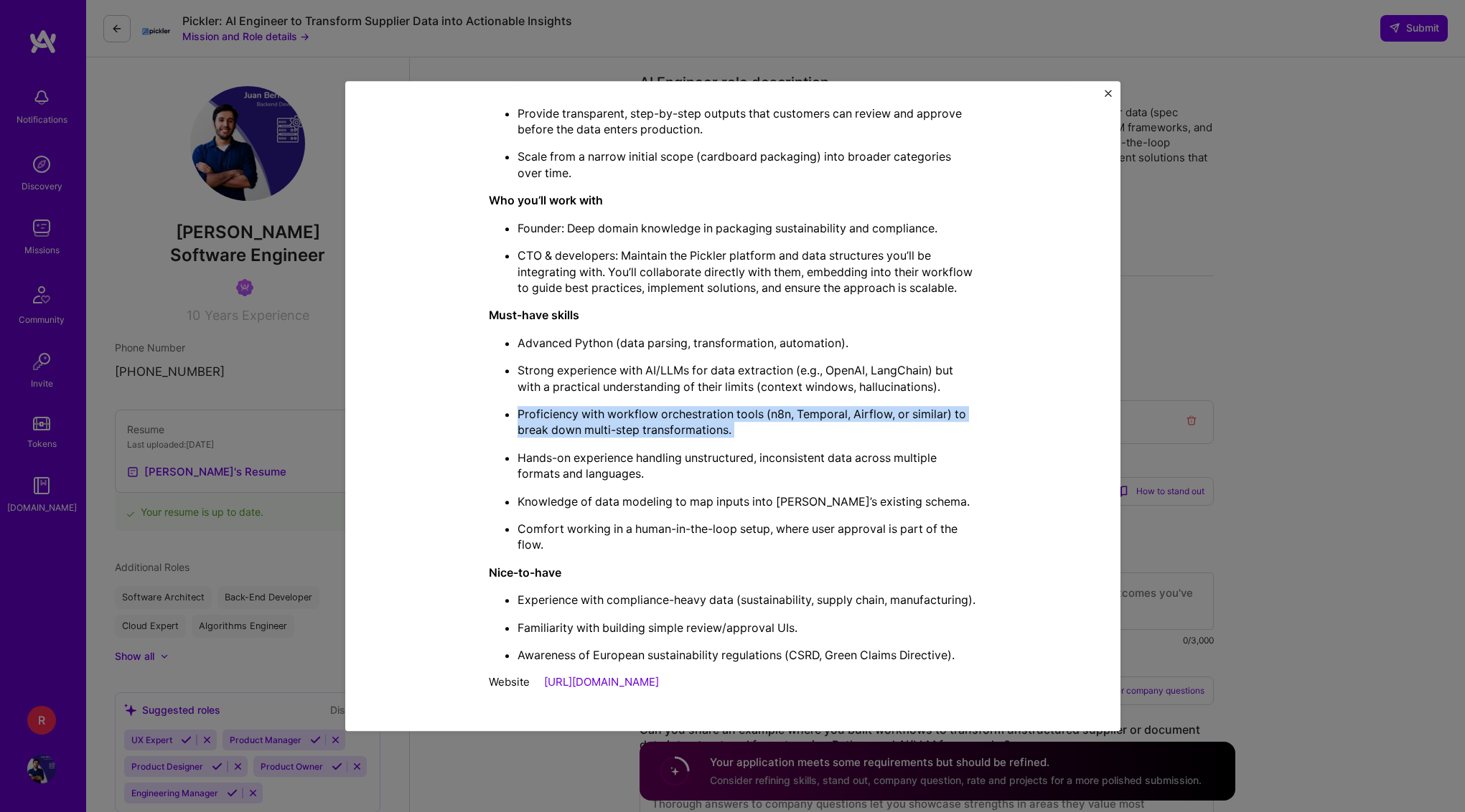
scroll to position [28, 0]
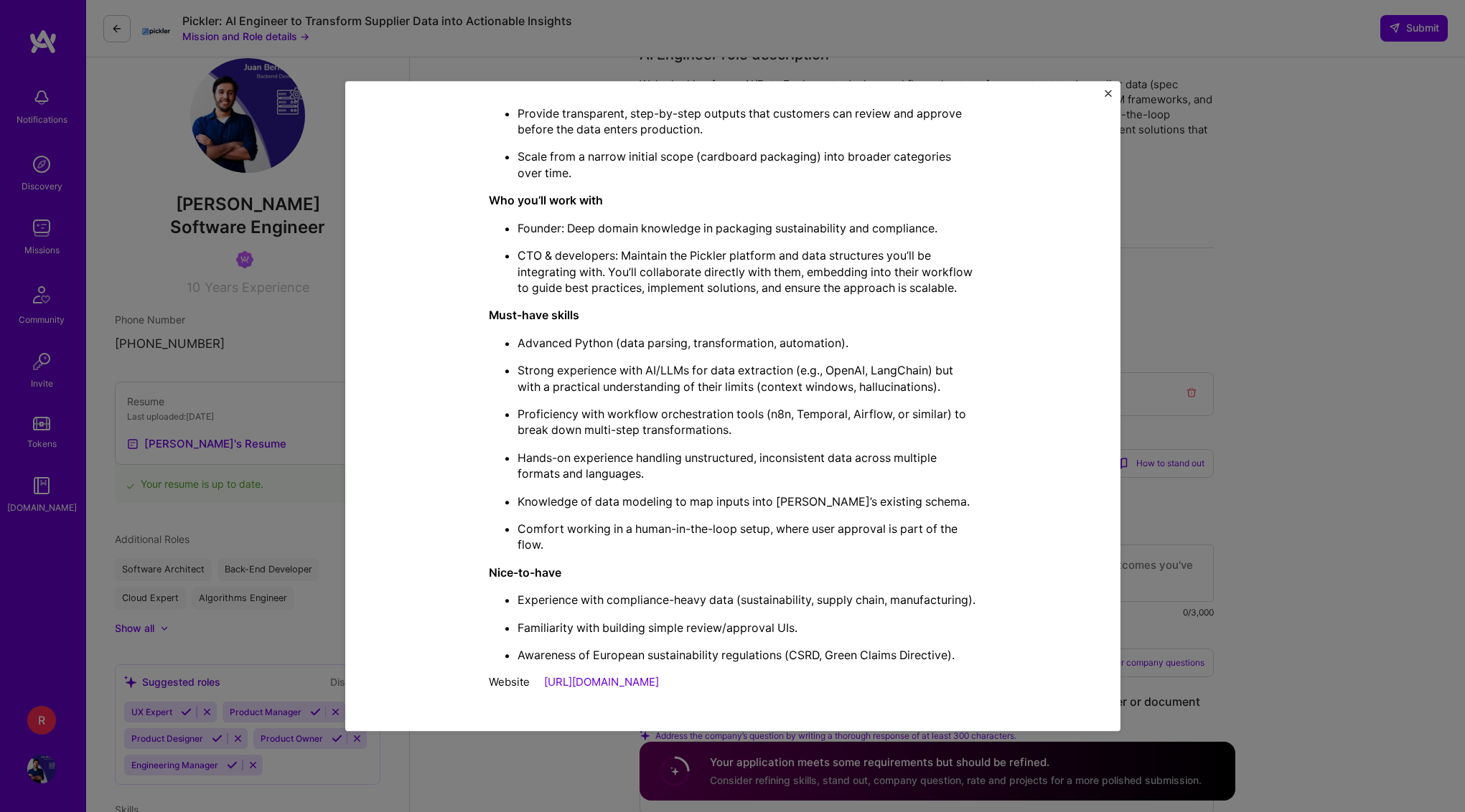
click at [1270, 371] on div "Mission Description and Role Details AI Engineer role description We’re looking…" at bounding box center [732, 406] width 1465 height 812
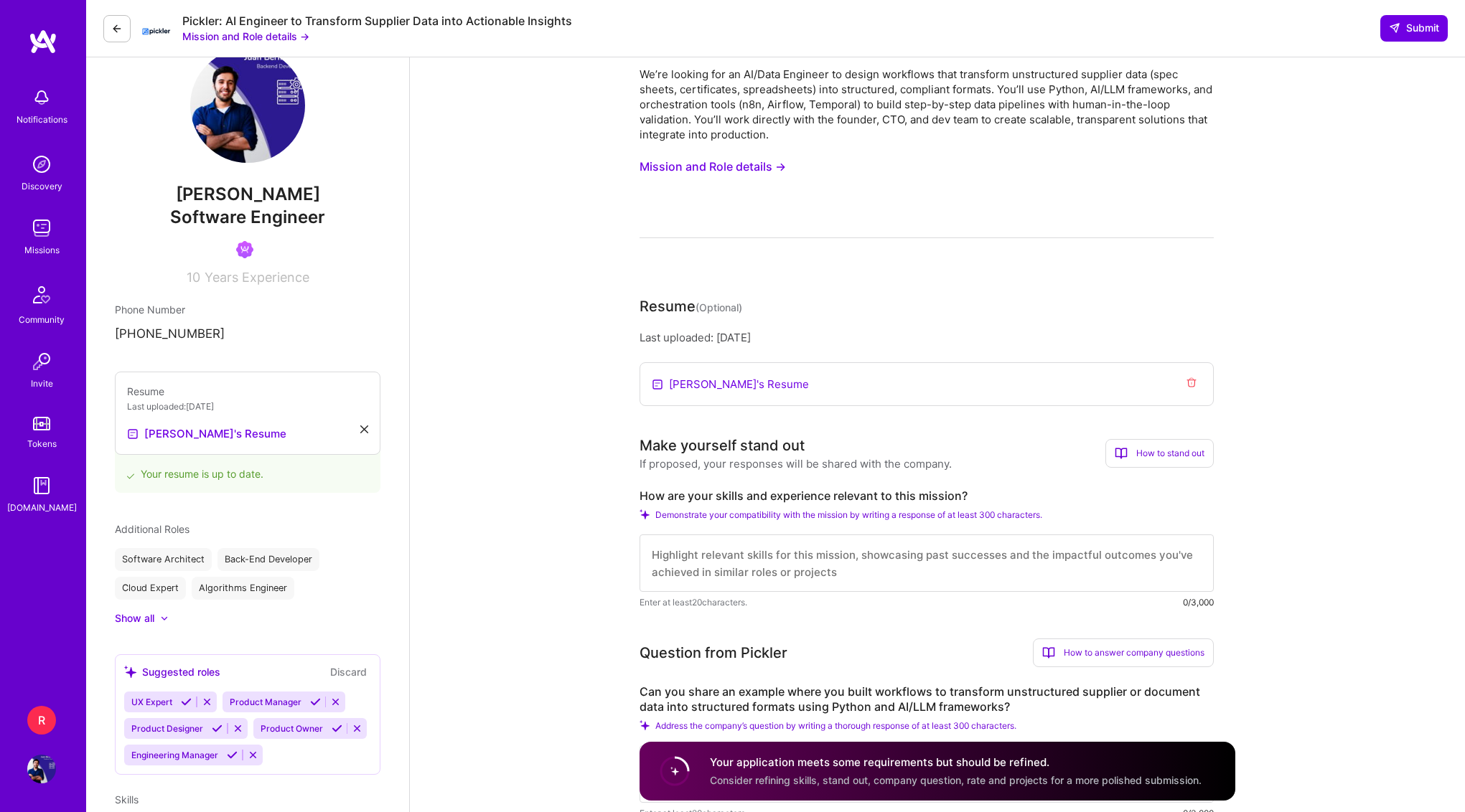
scroll to position [0, 0]
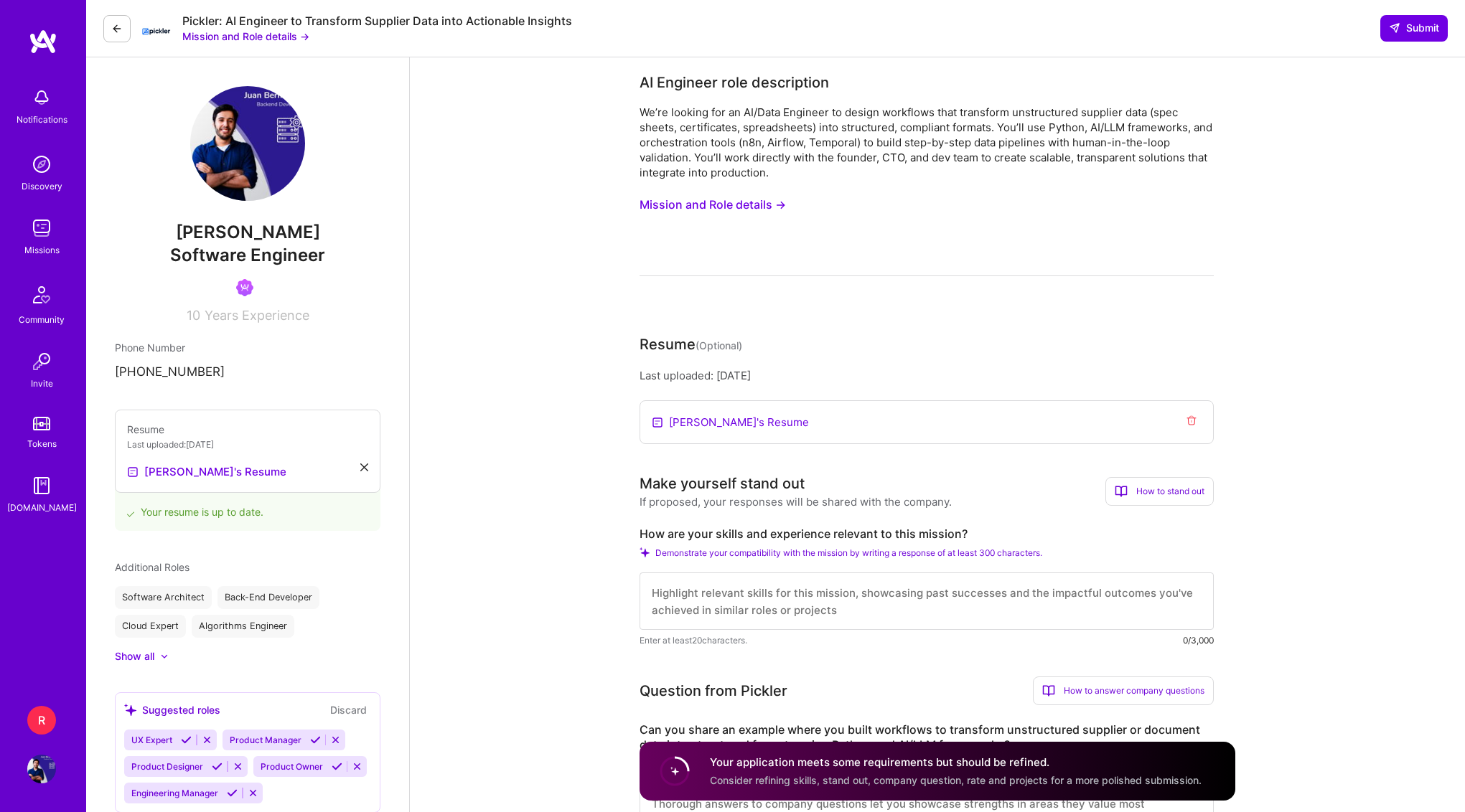
click at [705, 193] on button "Mission and Role details →" at bounding box center [712, 205] width 146 height 27
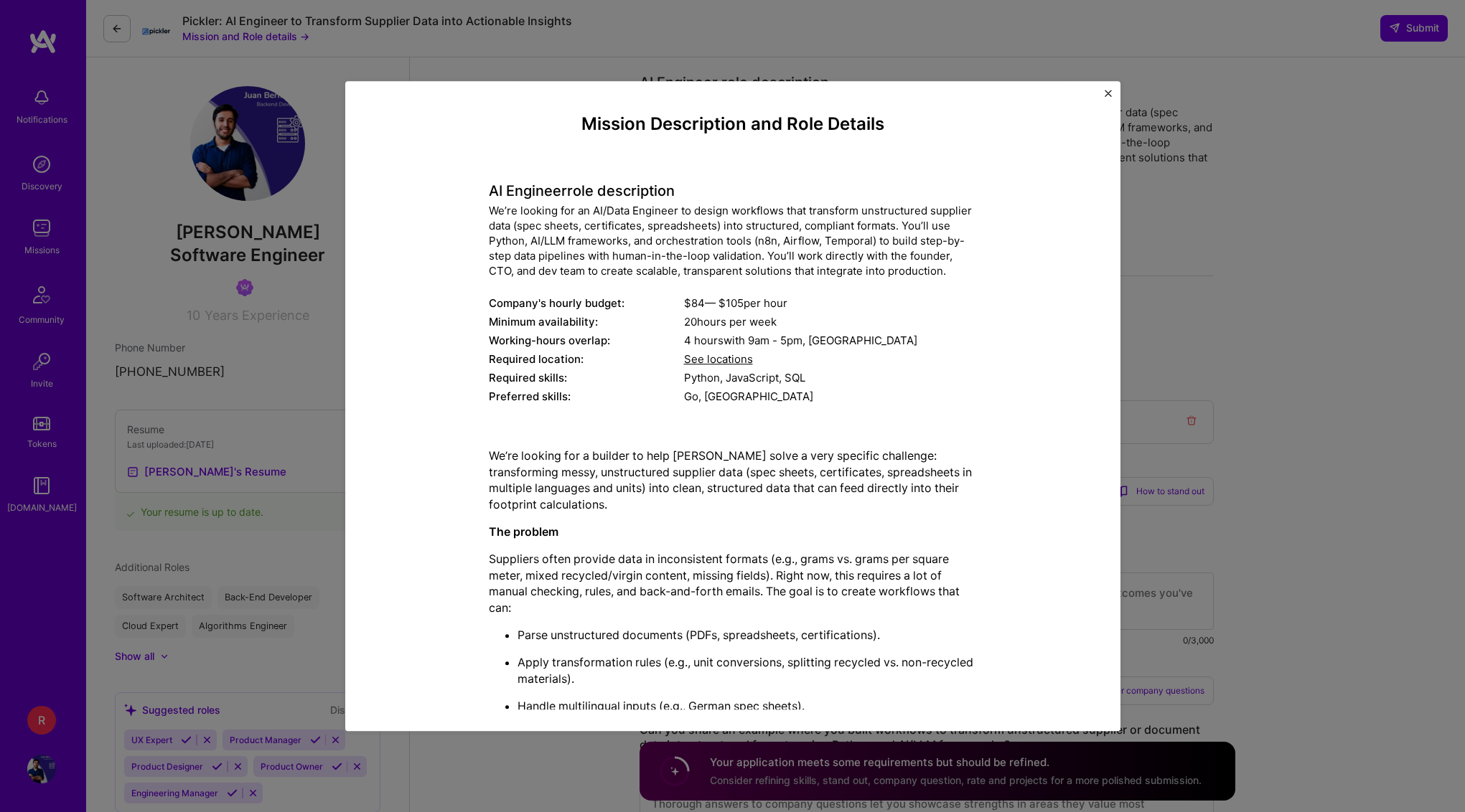
scroll to position [10, 0]
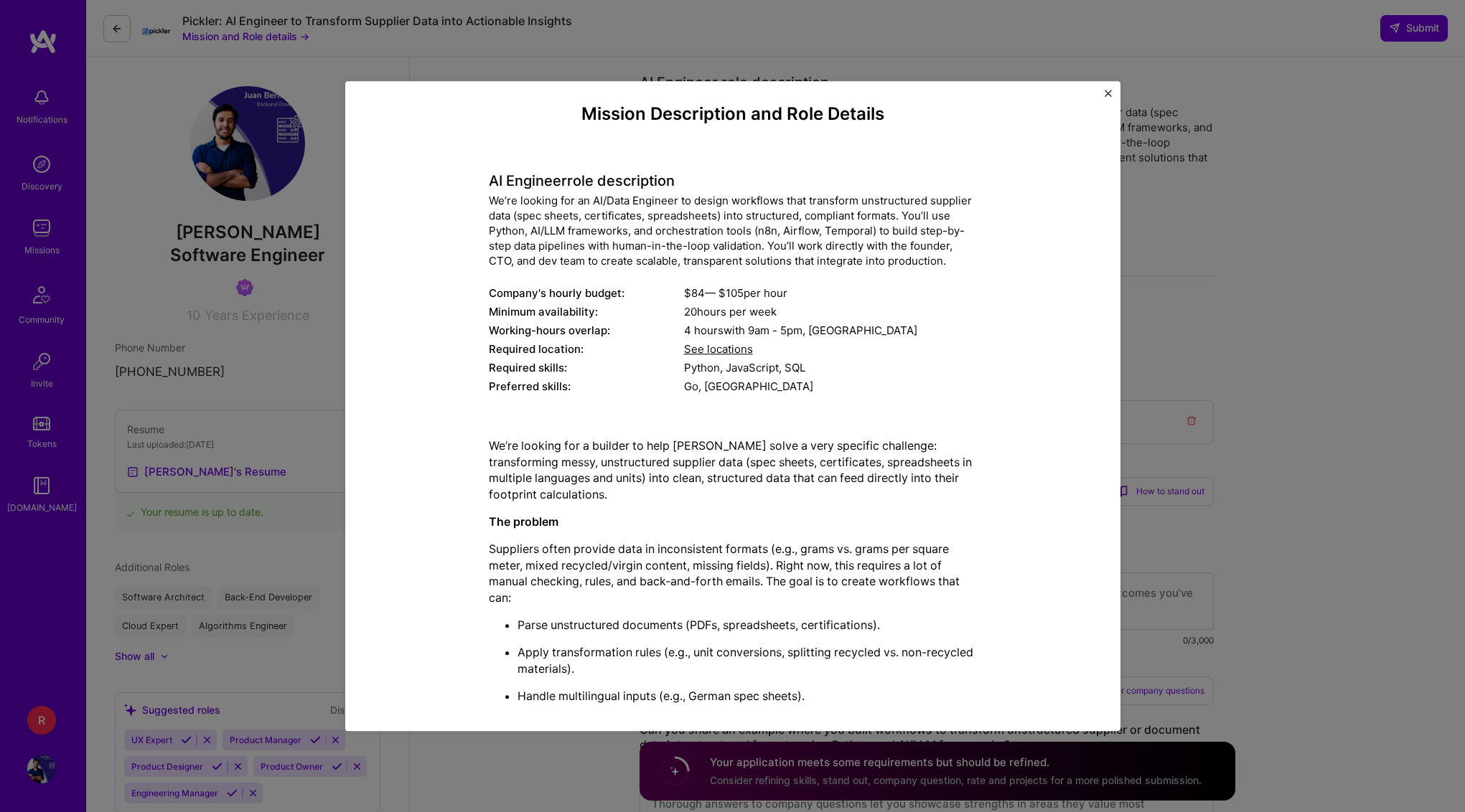
click at [716, 348] on span "See locations" at bounding box center [718, 349] width 69 height 13
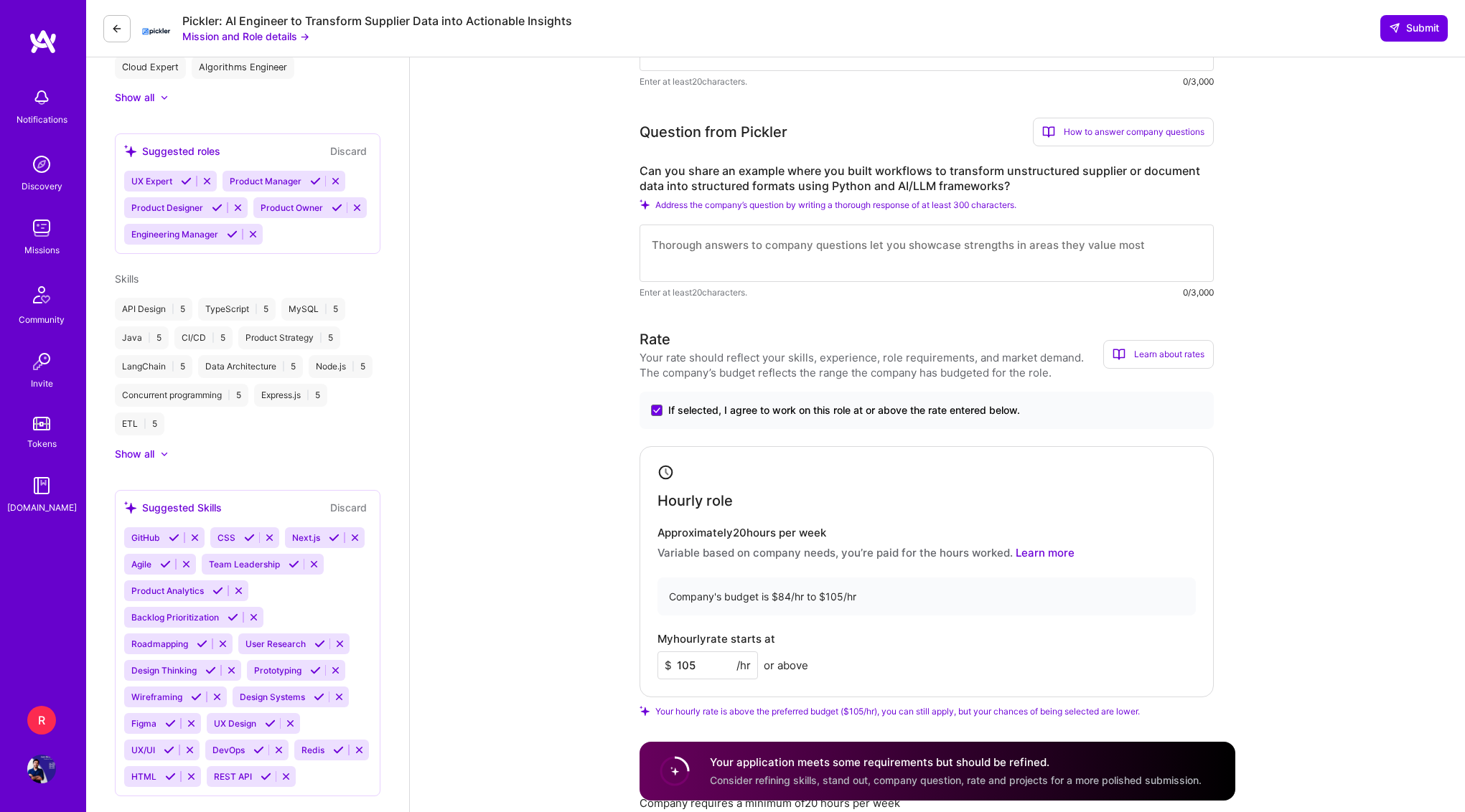
scroll to position [0, 0]
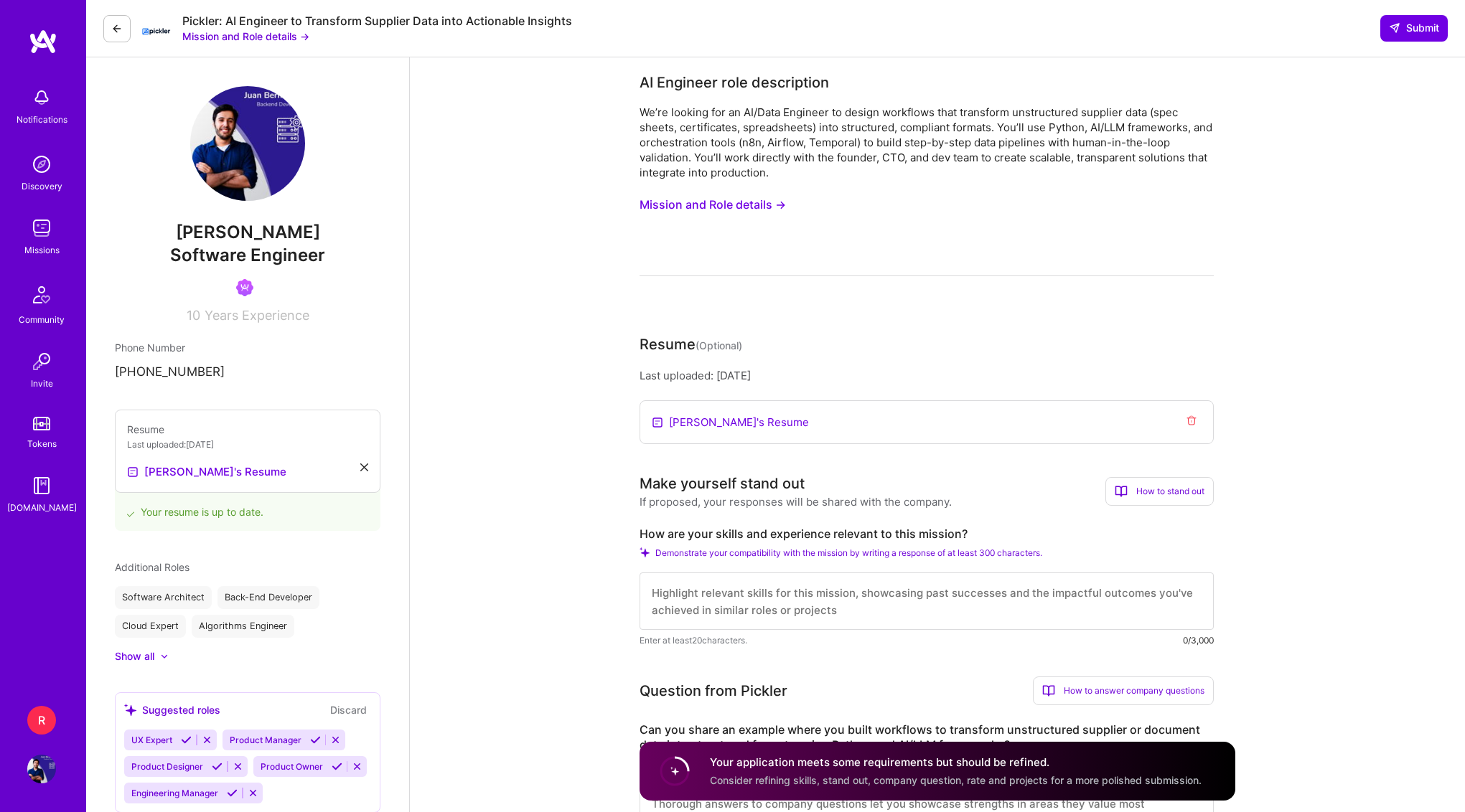
click at [750, 204] on button "Mission and Role details →" at bounding box center [712, 205] width 146 height 27
click at [746, 190] on div "We’re looking for an AI/Data Engineer to design workflows that transform unstru…" at bounding box center [926, 190] width 574 height 172
click at [738, 204] on button "Mission and Role details →" at bounding box center [712, 205] width 146 height 27
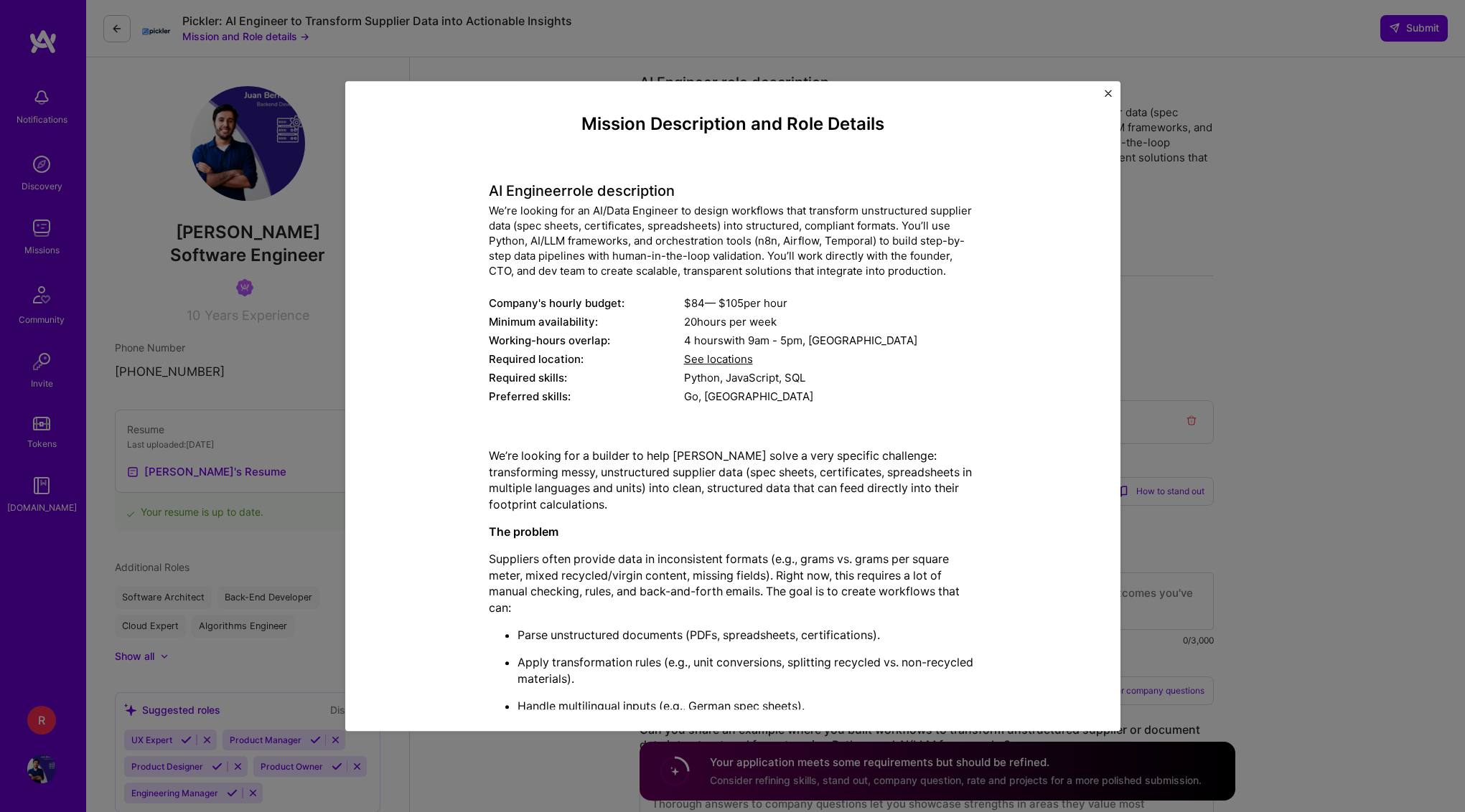
click at [777, 122] on h4 "Mission Description and Role Details" at bounding box center [733, 125] width 488 height 21
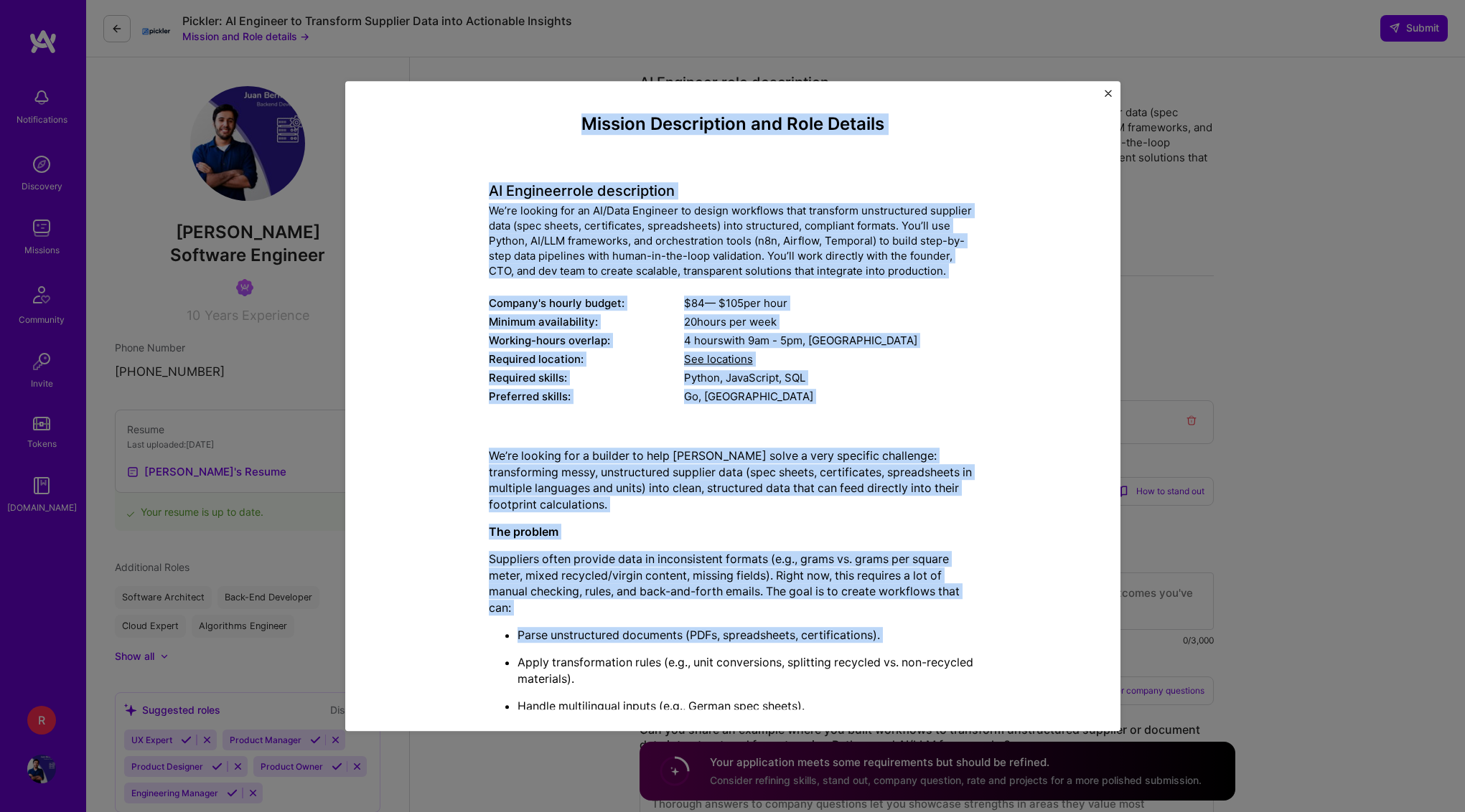
drag, startPoint x: 777, startPoint y: 122, endPoint x: 776, endPoint y: 660, distance: 538.0
click at [776, 660] on div "Mission Description and Role Details AI Engineer role description We’re looking…" at bounding box center [733, 716] width 488 height 1205
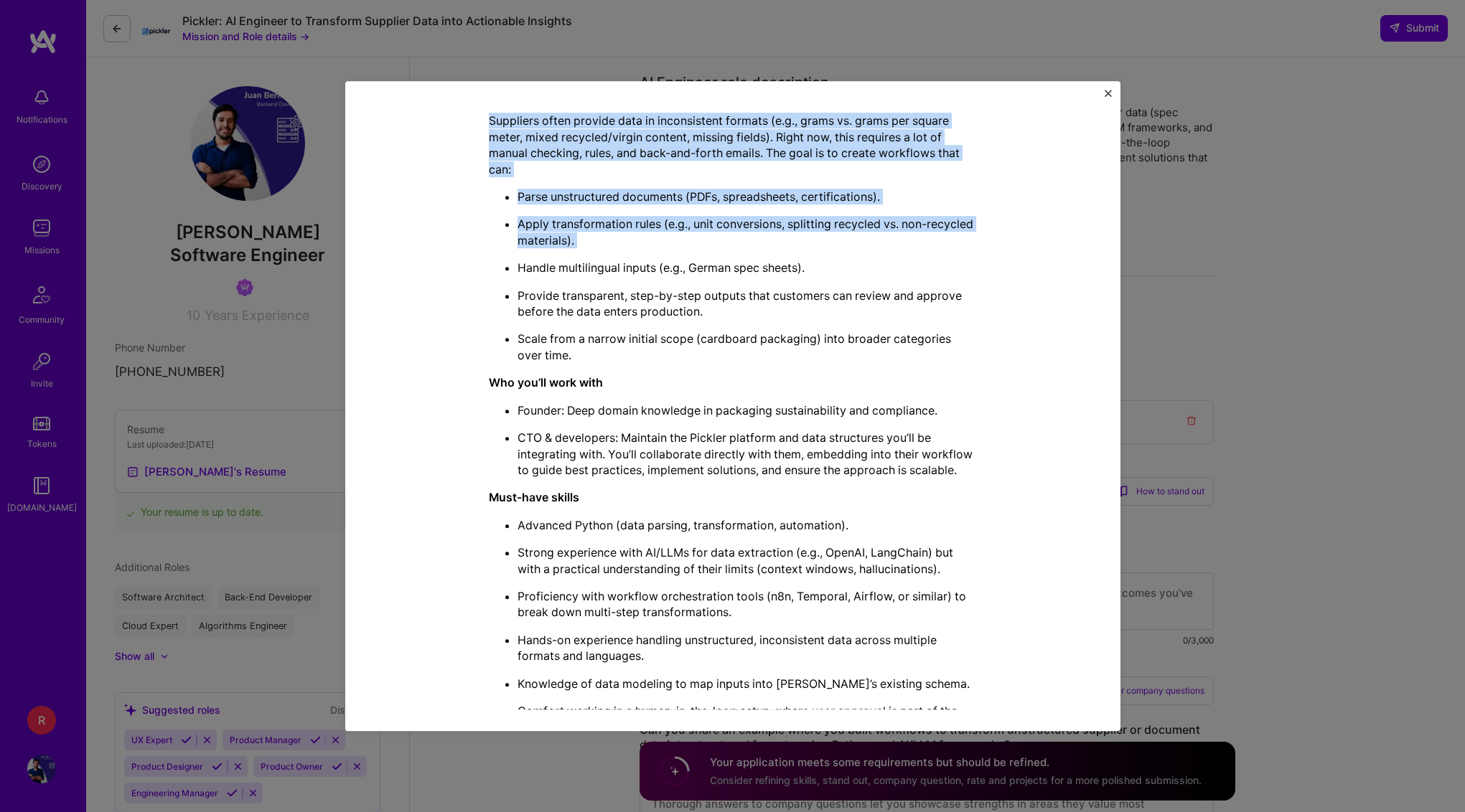
scroll to position [637, 0]
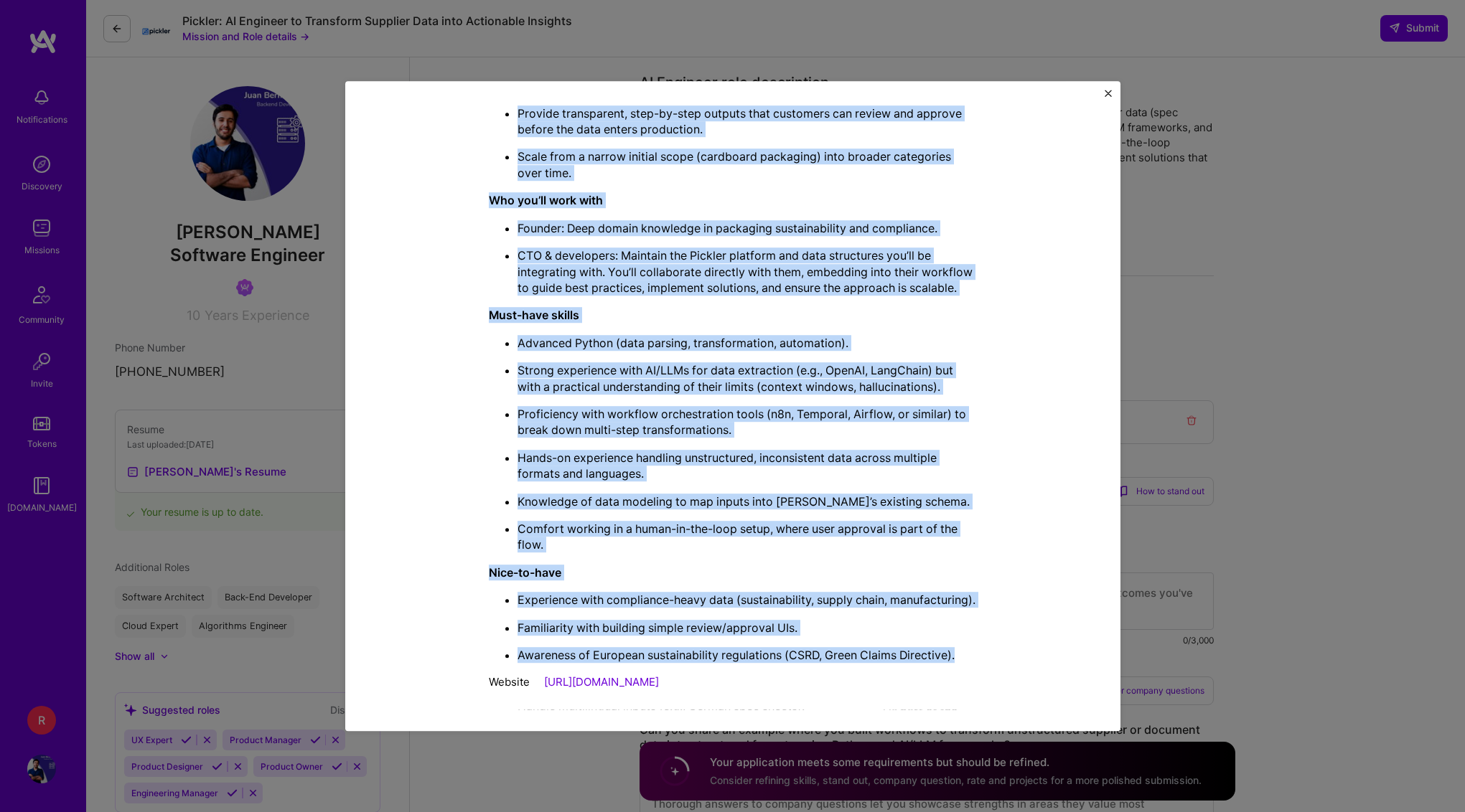
click at [842, 652] on p "Awareness of European sustainability regulations (CSRD, Green Claims Directive)." at bounding box center [747, 655] width 459 height 16
copy div "Mission Description and Role Details AI Engineer role description We’re looking…"
click at [1195, 113] on div "Mission Description and Role Details AI Engineer role description We’re looking…" at bounding box center [732, 406] width 1465 height 812
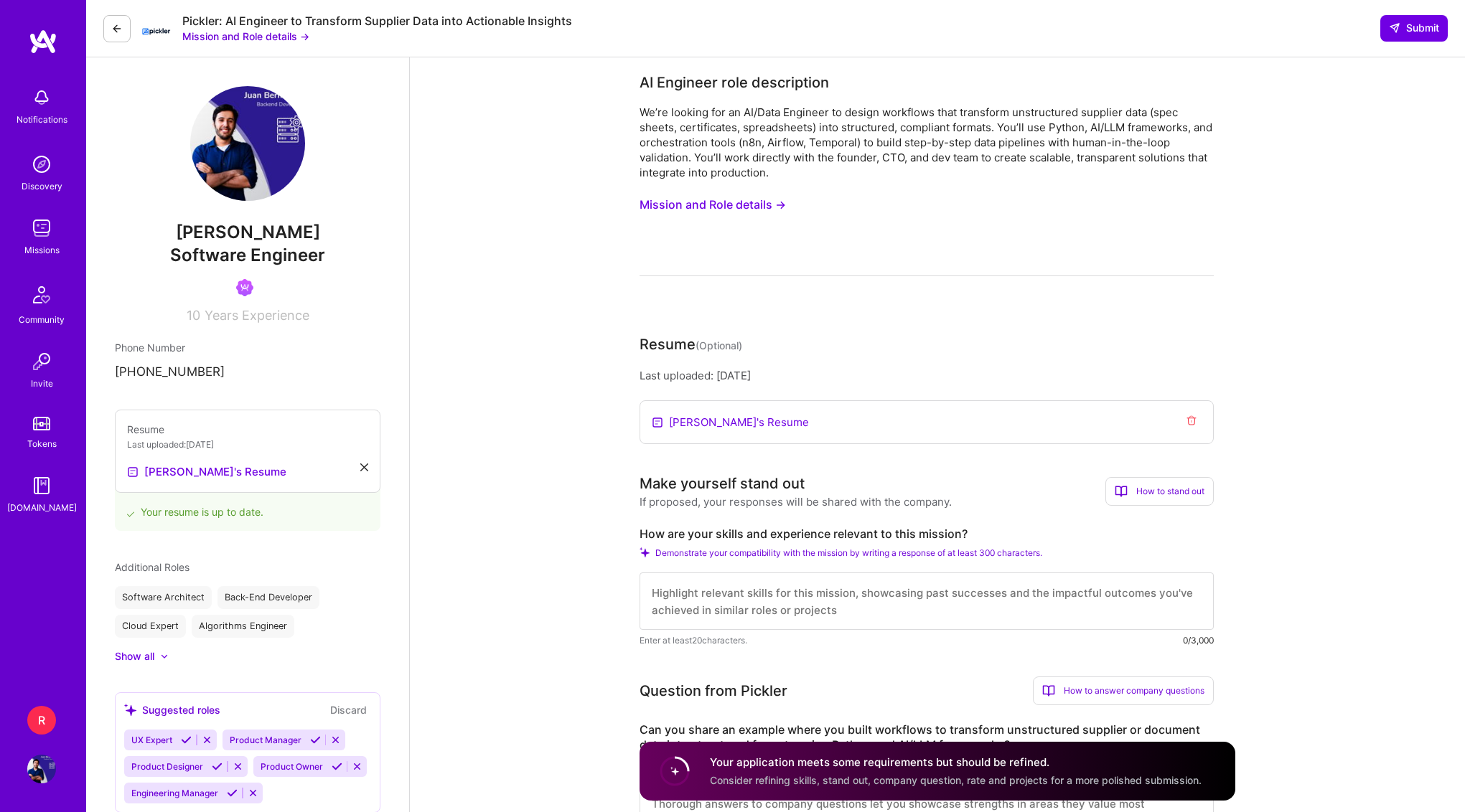
click at [812, 617] on textarea at bounding box center [926, 601] width 574 height 57
paste textarea "I believe my experience is highly relevant to what you’re looking for. AI engin…"
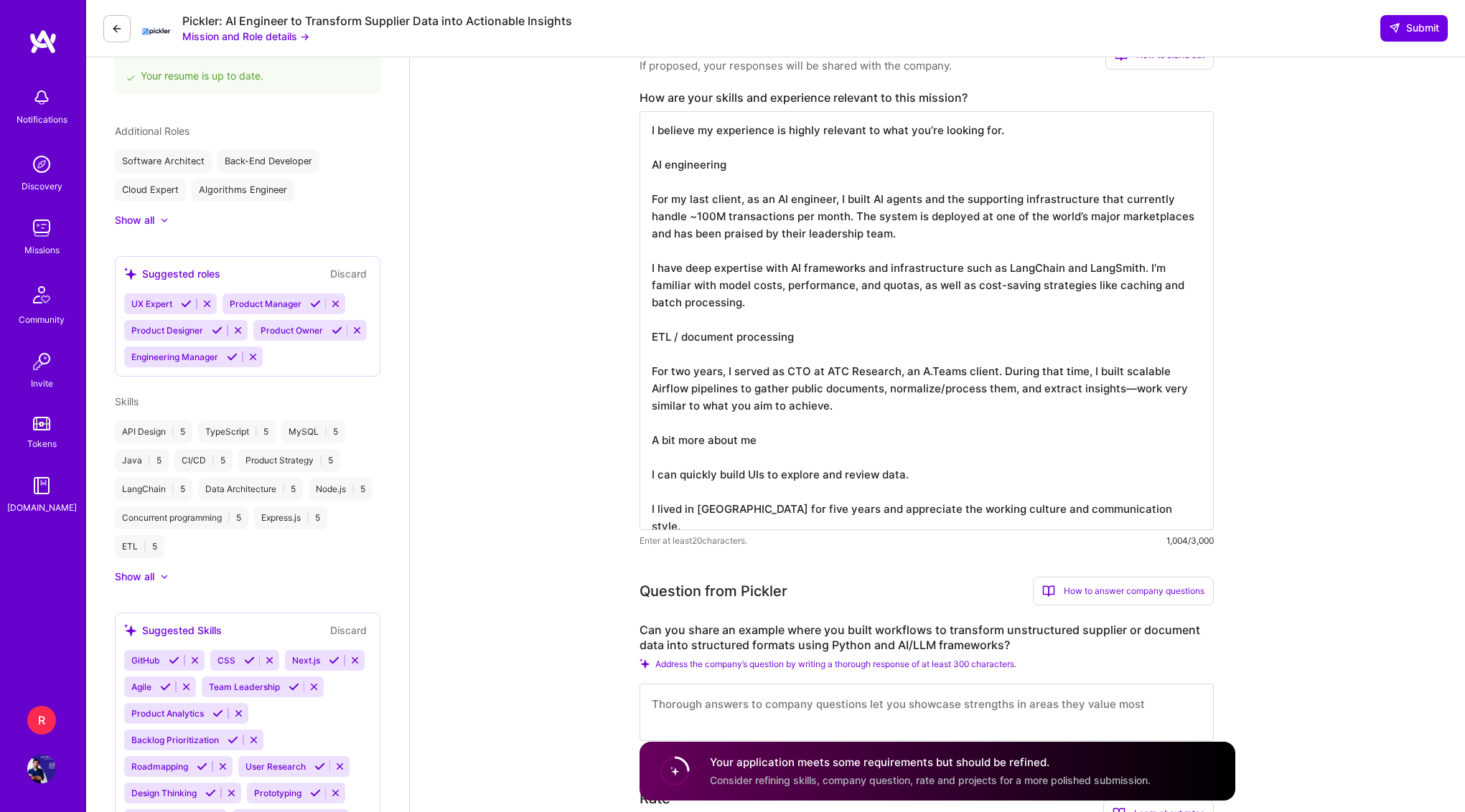
scroll to position [452, 0]
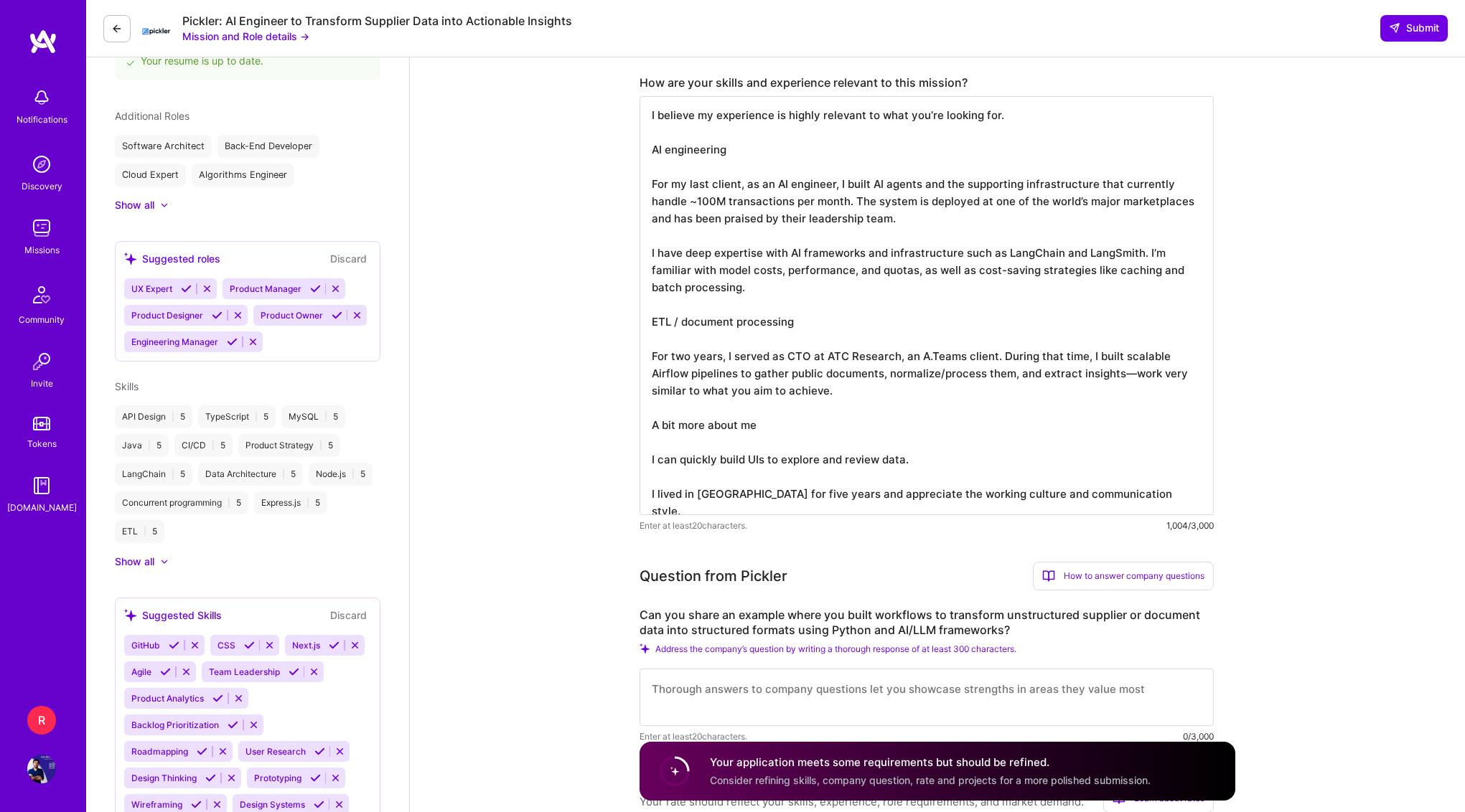
click at [1082, 474] on textarea "I believe my experience is highly relevant to what you’re looking for. AI engin…" at bounding box center [926, 305] width 574 height 419
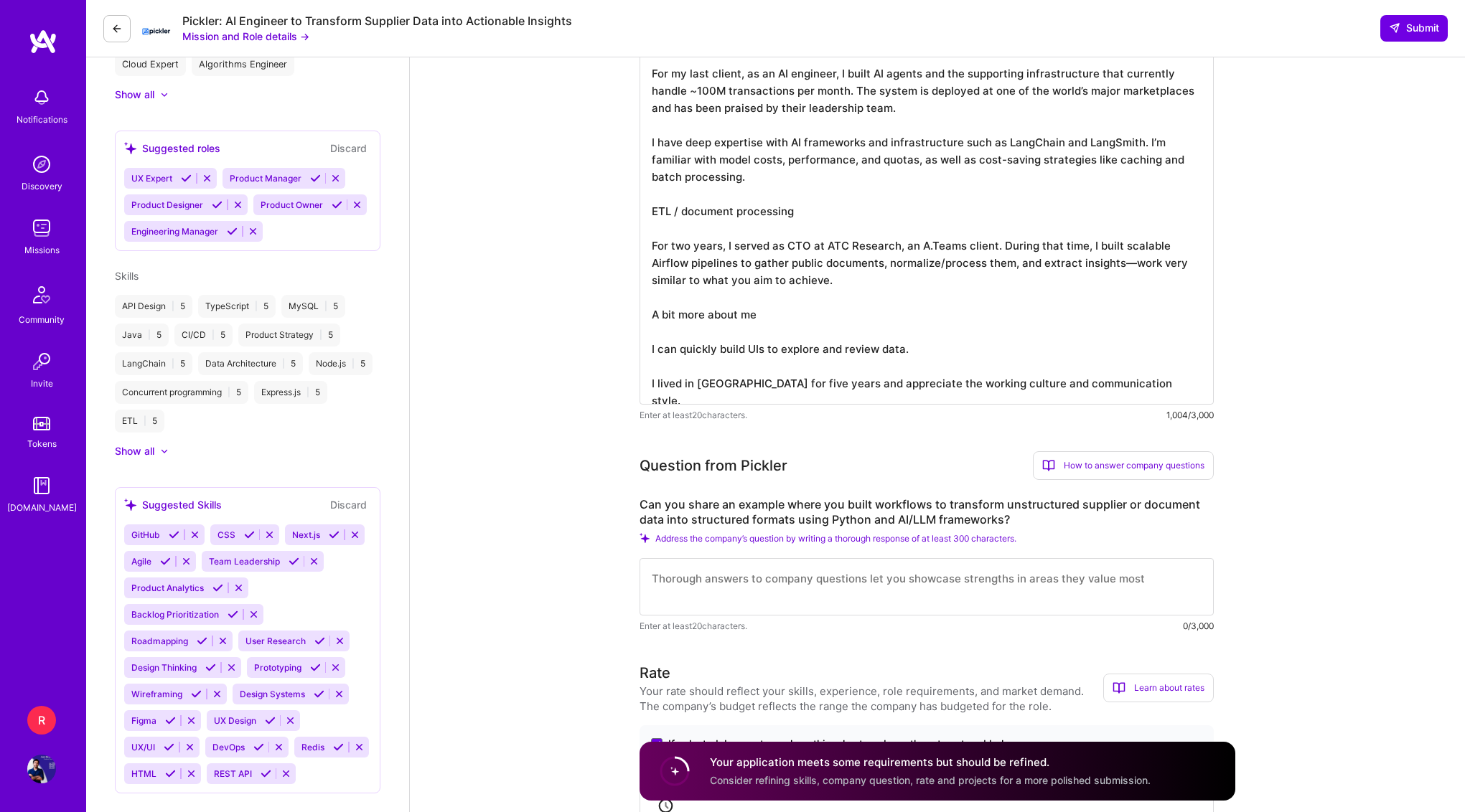
type textarea "I believe my experience is highly relevant to what you’re looking for. AI engin…"
click at [867, 506] on label "Can you share an example where you built workflows to transform unstructured su…" at bounding box center [926, 512] width 574 height 30
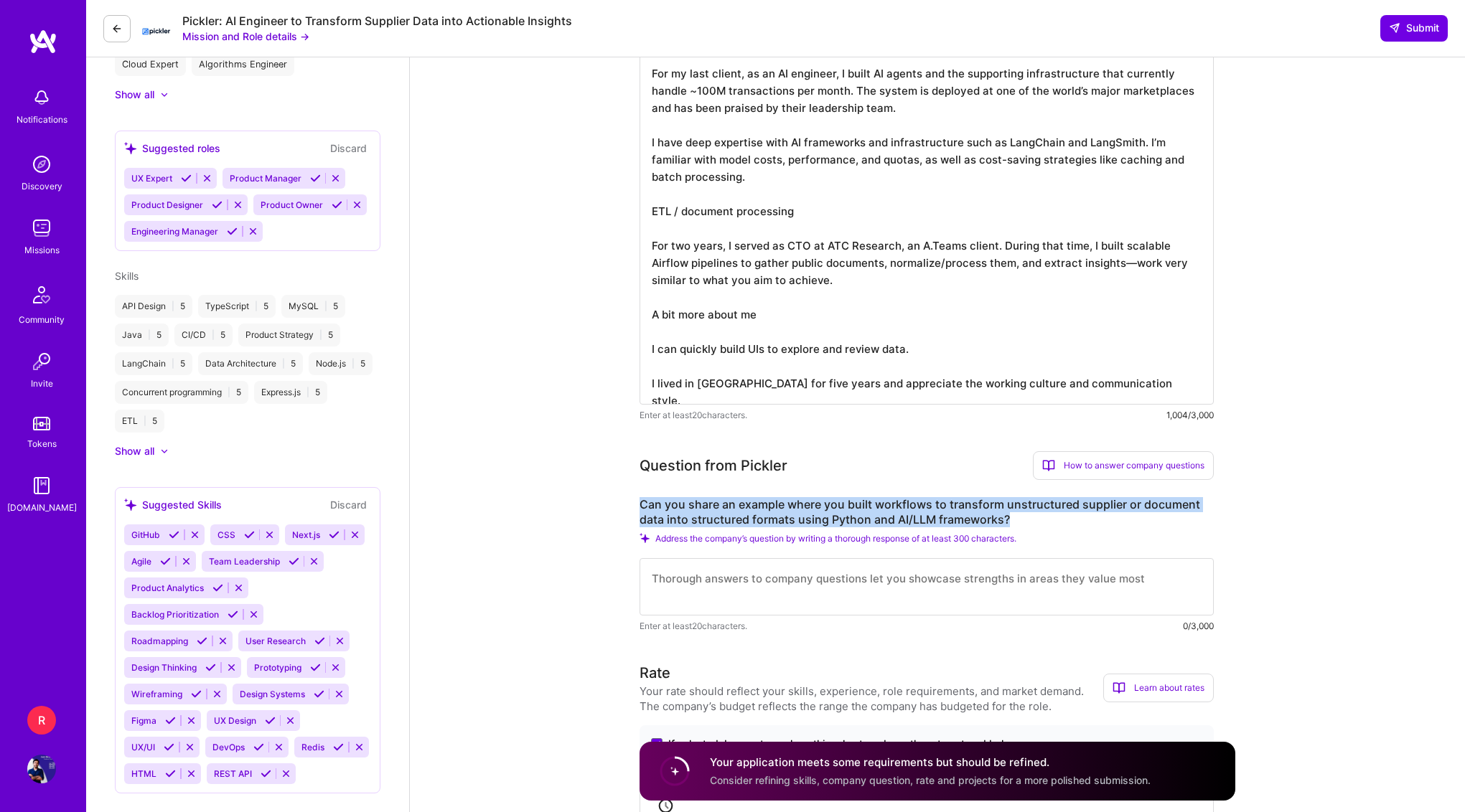
click at [867, 506] on label "Can you share an example where you built workflows to transform unstructured su…" at bounding box center [926, 512] width 574 height 30
copy label "Can you share an example where you built workflows to transform unstructured su…"
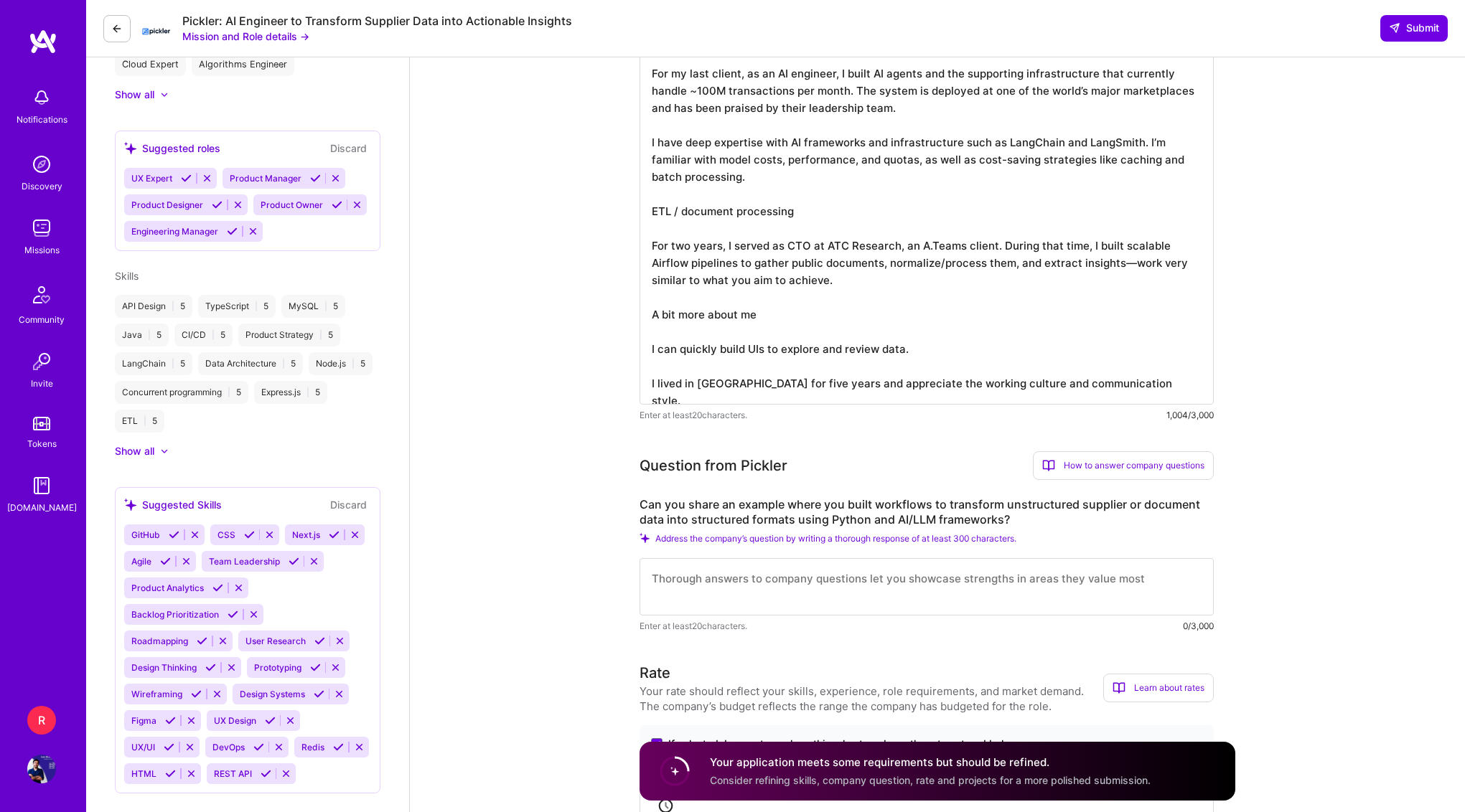
click at [794, 593] on textarea at bounding box center [926, 587] width 574 height 57
paste textarea "One example is a pipeline I built to extract entities from public PDFs ## Conte…"
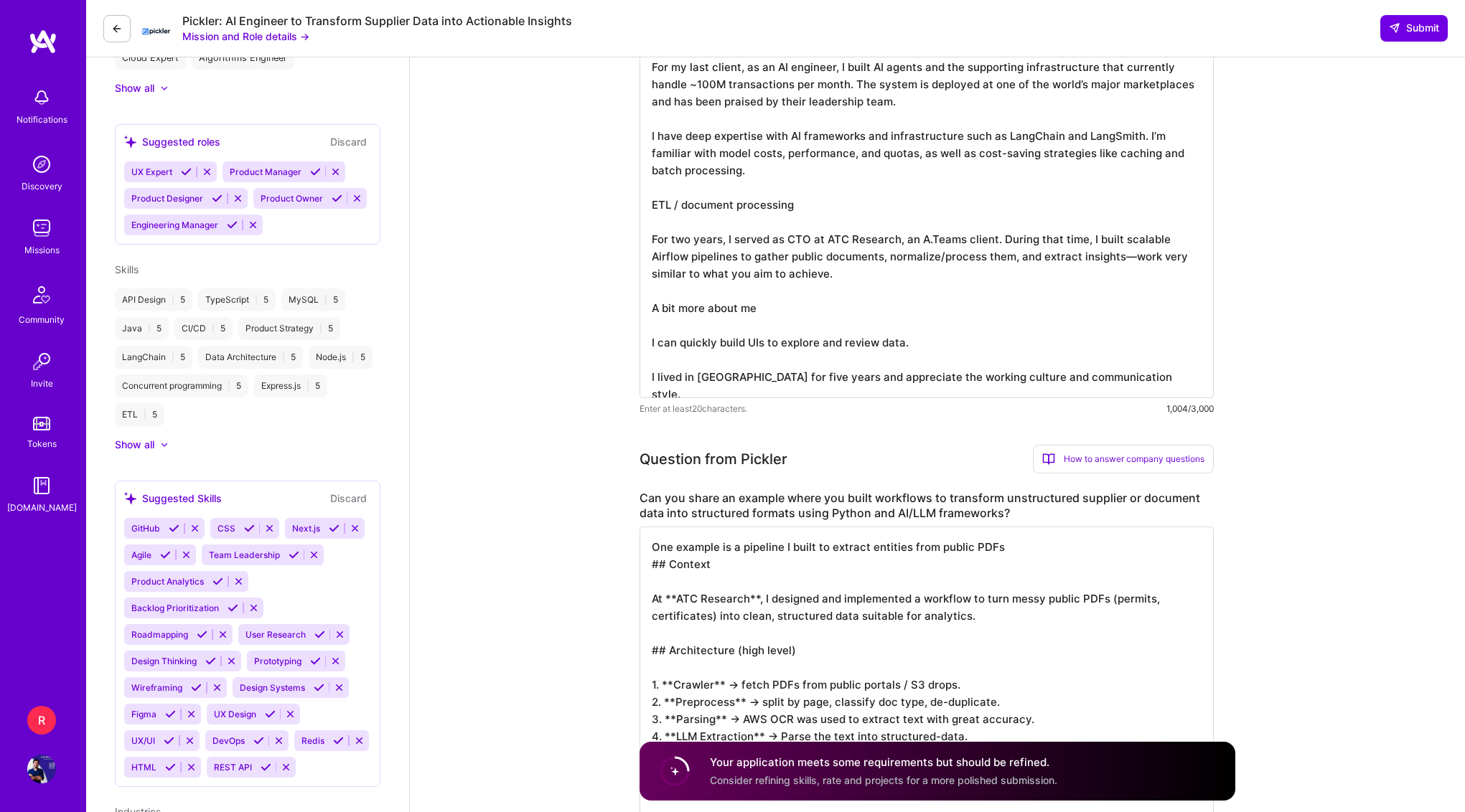
scroll to position [1, 0]
click at [678, 597] on textarea "One example is a pipeline I built to extract entities from public PDFs ## Conte…" at bounding box center [926, 676] width 574 height 299
click at [747, 596] on textarea "One example is a pipeline I built to extract entities from public PDFs ## Conte…" at bounding box center [926, 676] width 574 height 299
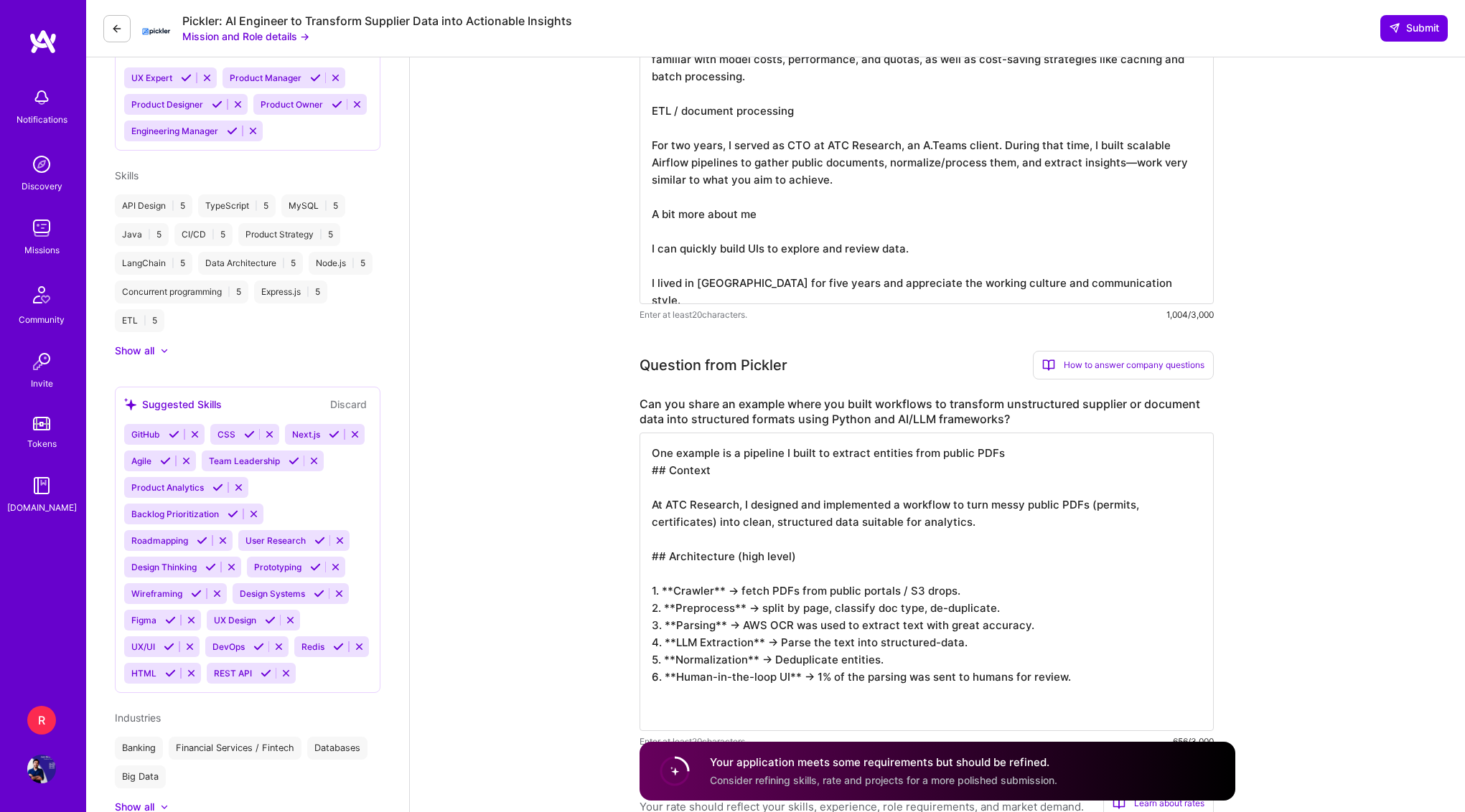
scroll to position [740, 0]
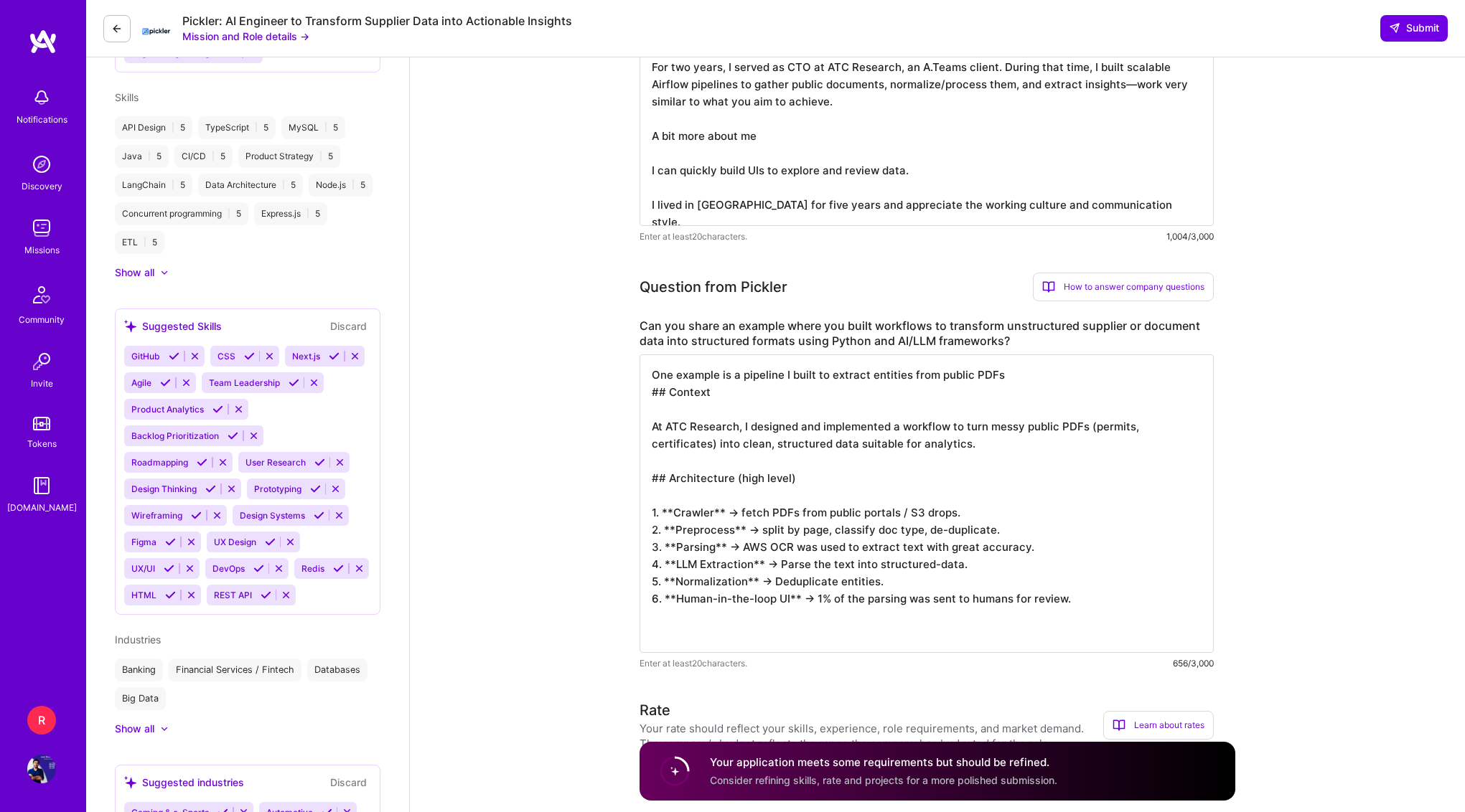
click at [676, 510] on textarea "One example is a pipeline I built to extract entities from public PDFs ## Conte…" at bounding box center [926, 504] width 574 height 299
click at [662, 508] on textarea "One example is a pipeline I built to extract entities from public PDFs ## Conte…" at bounding box center [926, 504] width 574 height 299
click at [672, 506] on textarea "One example is a pipeline I built to extract entities from public PDFs ## Conte…" at bounding box center [926, 504] width 574 height 299
click at [671, 506] on textarea "One example is a pipeline I built to extract entities from public PDFs ## Conte…" at bounding box center [926, 504] width 574 height 299
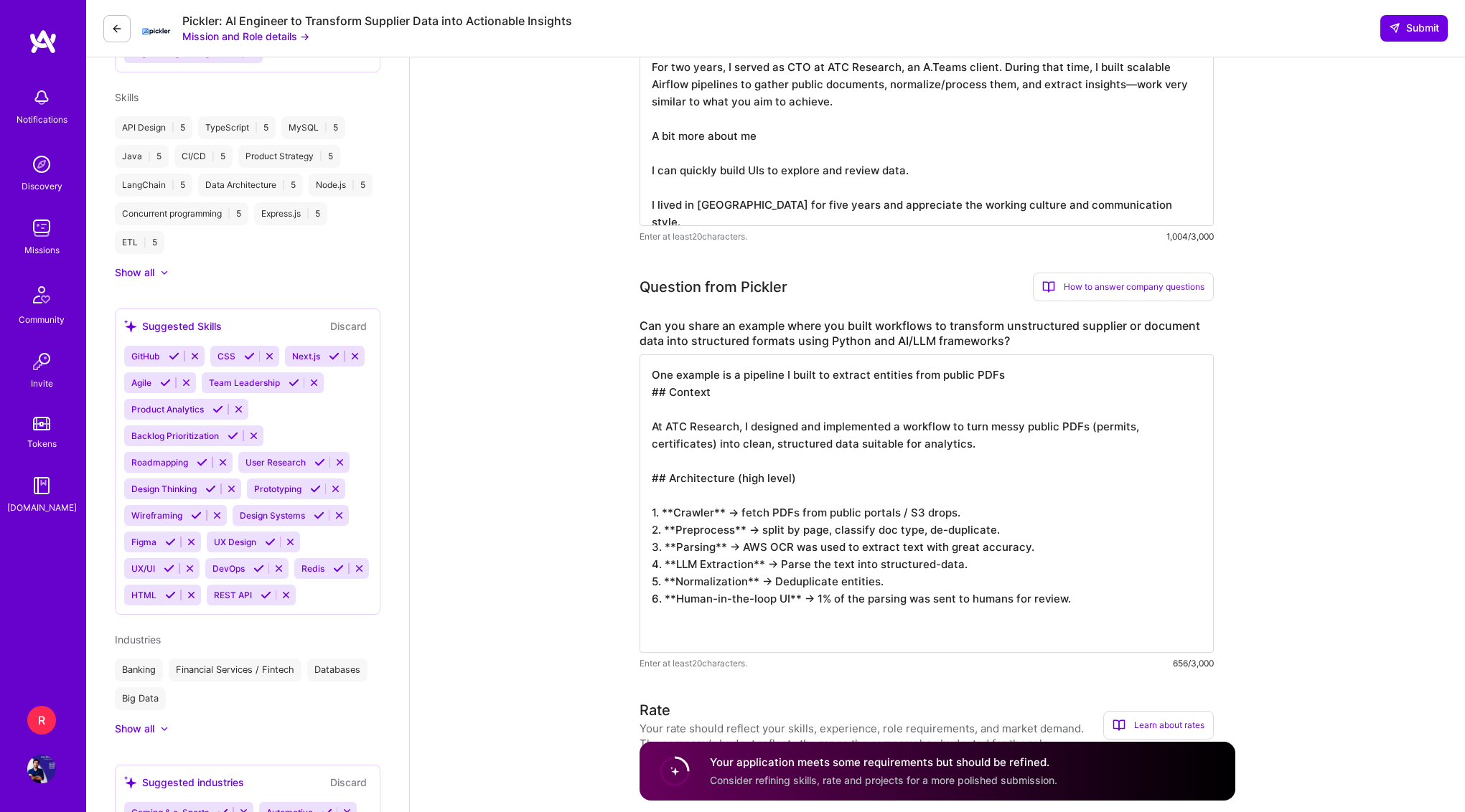
click at [674, 507] on textarea "One example is a pipeline I built to extract entities from public PDFs ## Conte…" at bounding box center [926, 504] width 574 height 299
drag, startPoint x: 675, startPoint y: 507, endPoint x: 662, endPoint y: 508, distance: 13.0
click at [662, 508] on textarea "One example is a pipeline I built to extract entities from public PDFs ## Conte…" at bounding box center [926, 504] width 574 height 299
click at [675, 490] on textarea "One example is a pipeline I built to extract entities from public PDFs ## Conte…" at bounding box center [926, 504] width 574 height 299
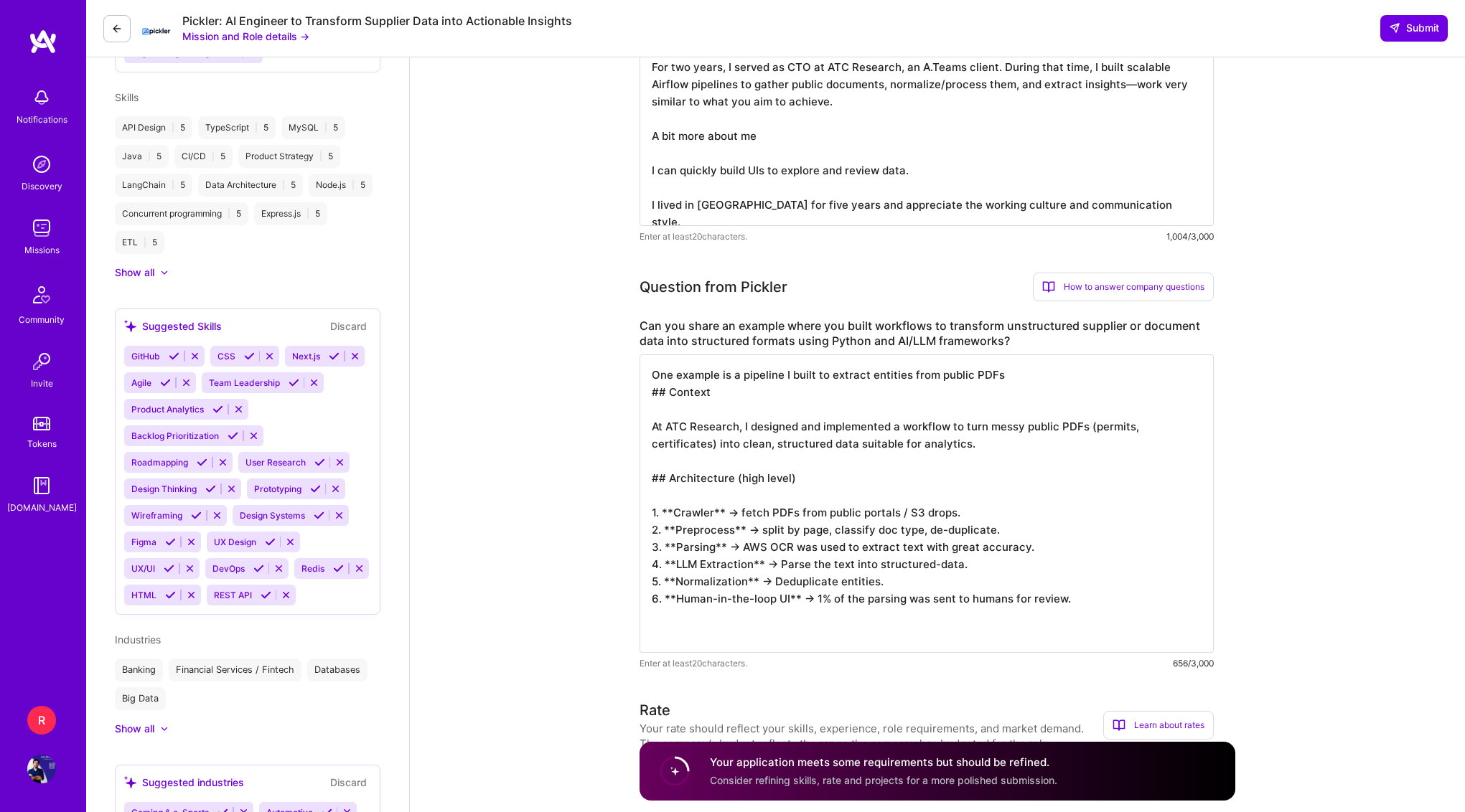
click at [836, 563] on textarea "One example is a pipeline I built to extract entities from public PDFs ## Conte…" at bounding box center [926, 504] width 574 height 299
paste textarea "Example: Pipeline to extract entities from public PDFs Context At ATC Research,…"
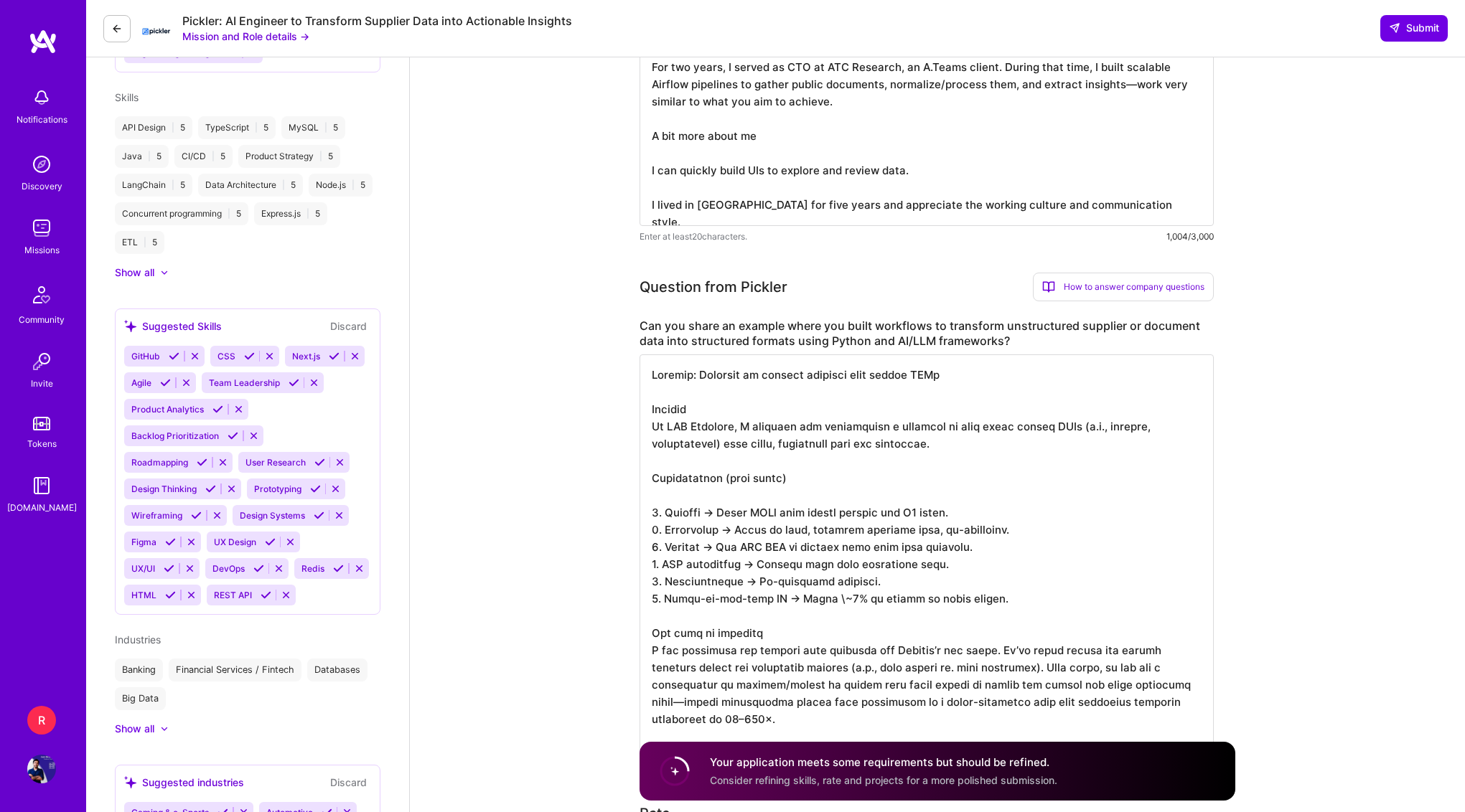
type textarea "Example: Pipeline to extract entities from public PDFs Context At ATC Research,…"
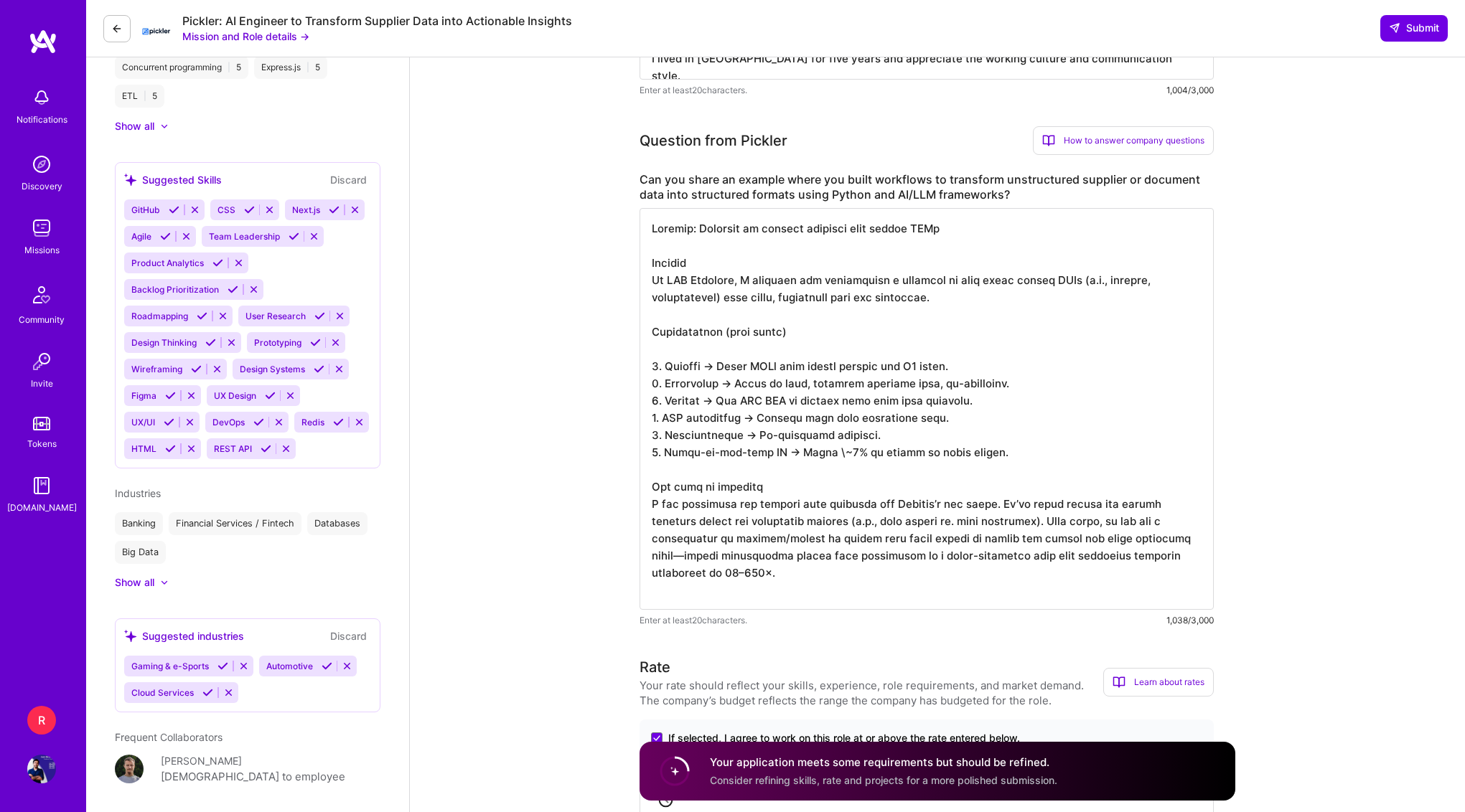
scroll to position [958, 0]
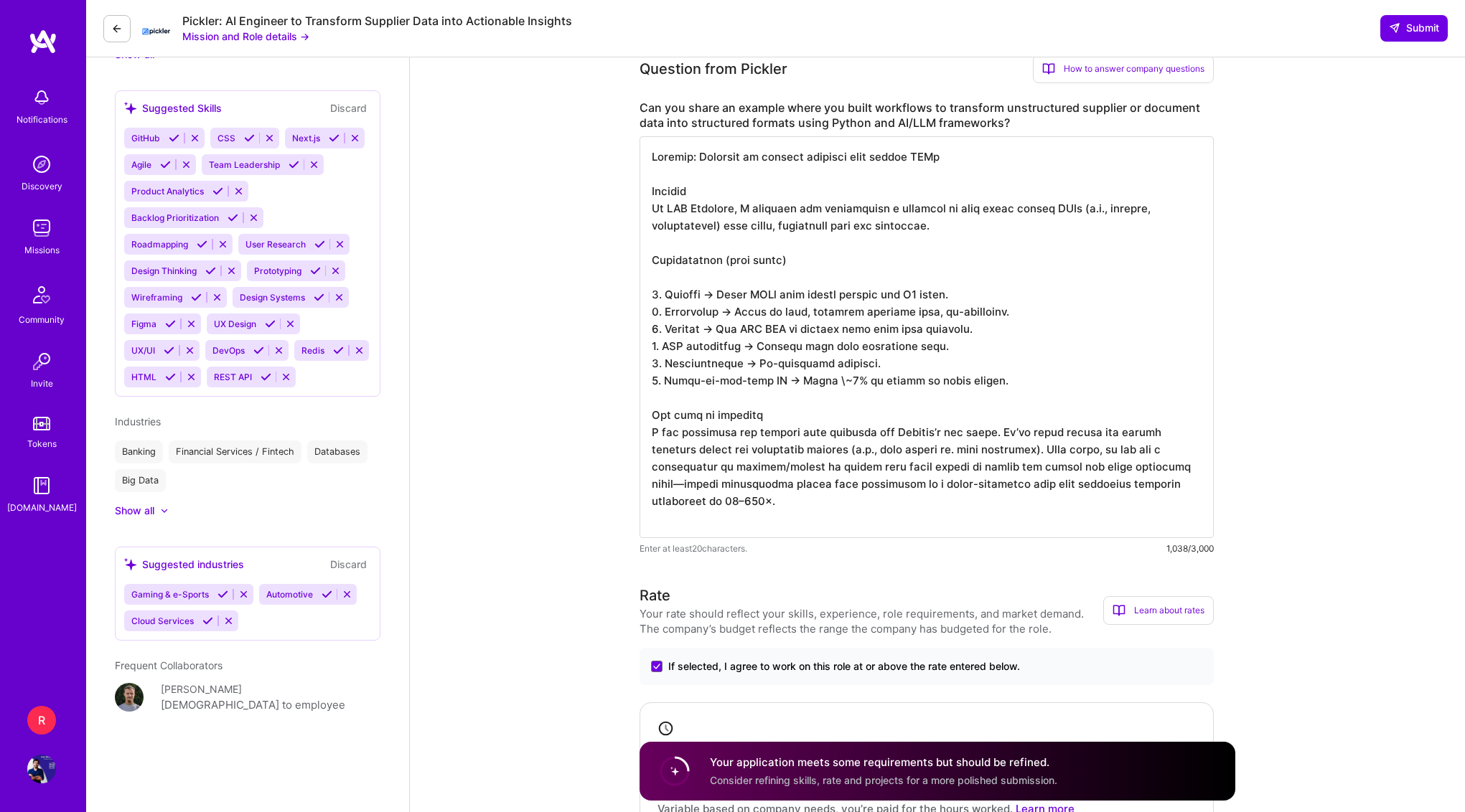
click at [1156, 75] on div "How to answer company questions" at bounding box center [1123, 69] width 181 height 28
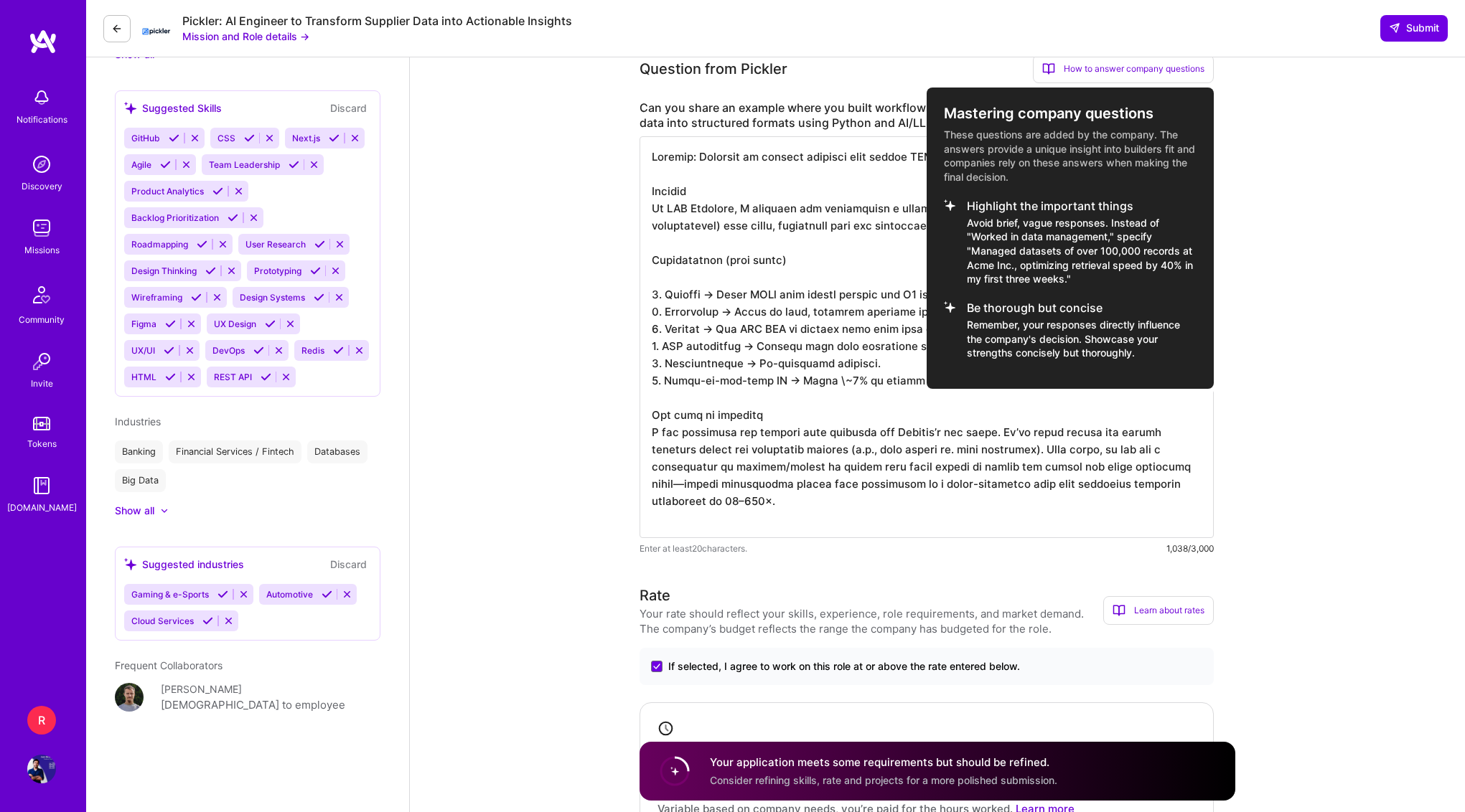
click at [1249, 345] on div at bounding box center [732, 406] width 1465 height 812
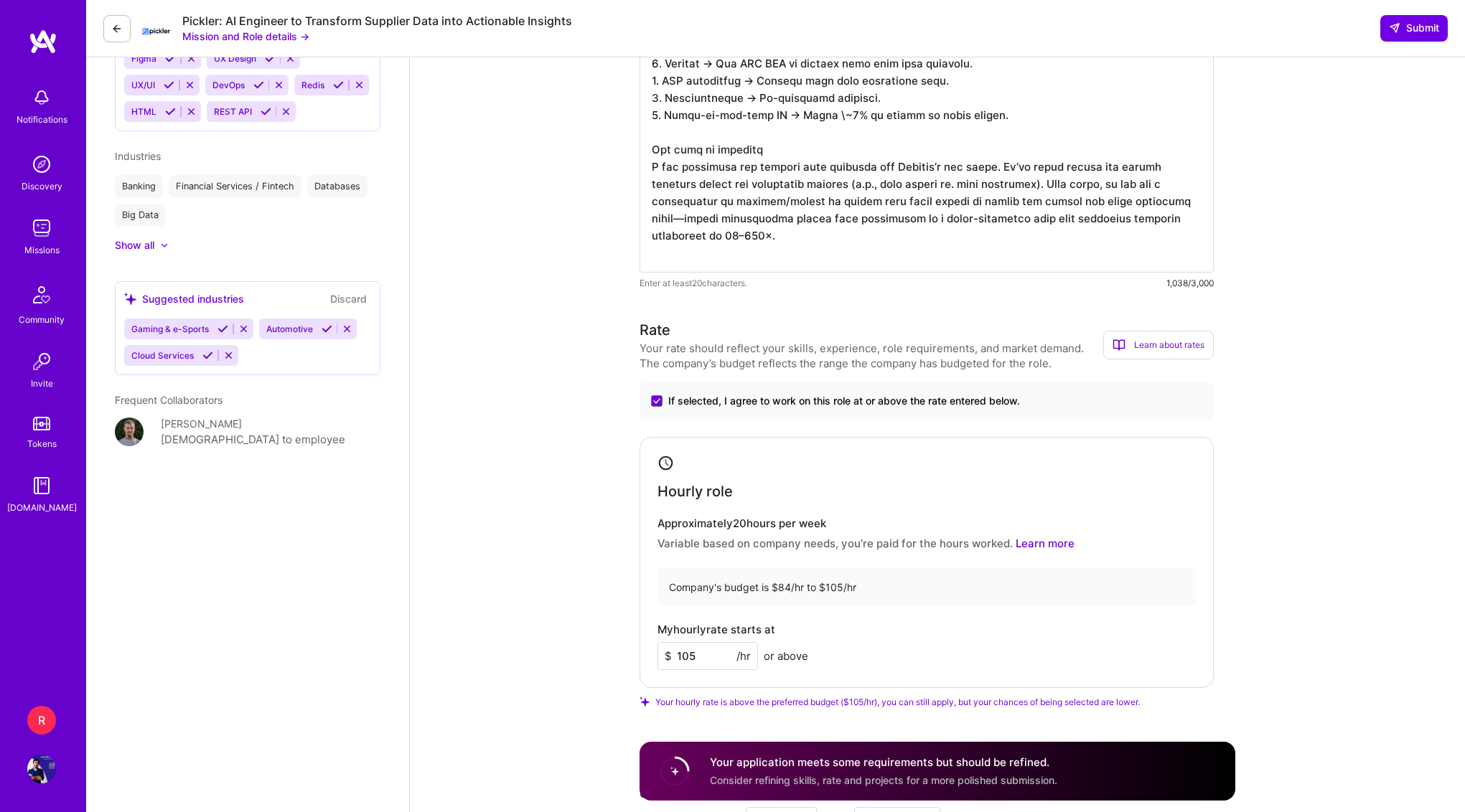
scroll to position [1310, 0]
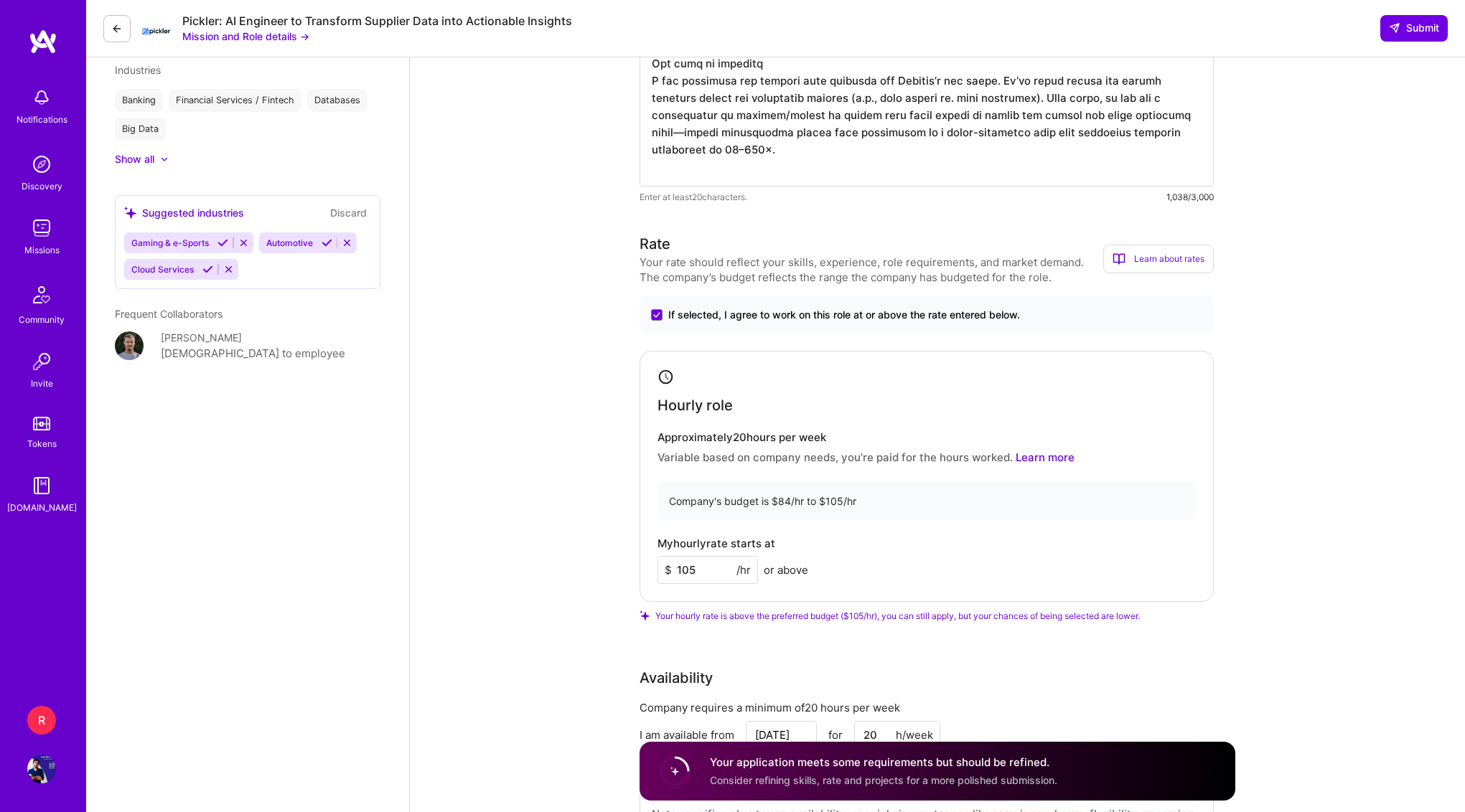
click at [708, 569] on input "105" at bounding box center [707, 569] width 101 height 28
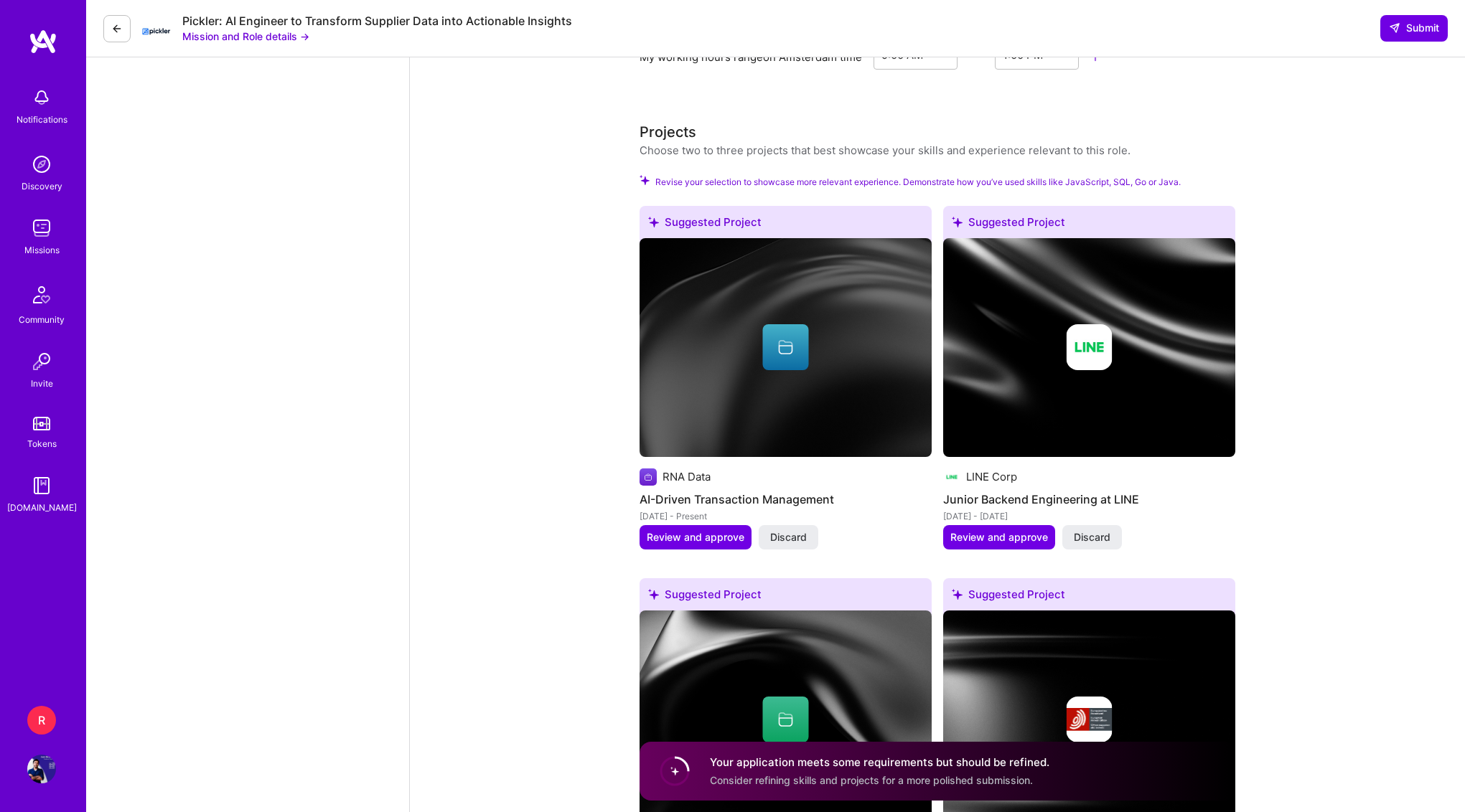
scroll to position [2299, 0]
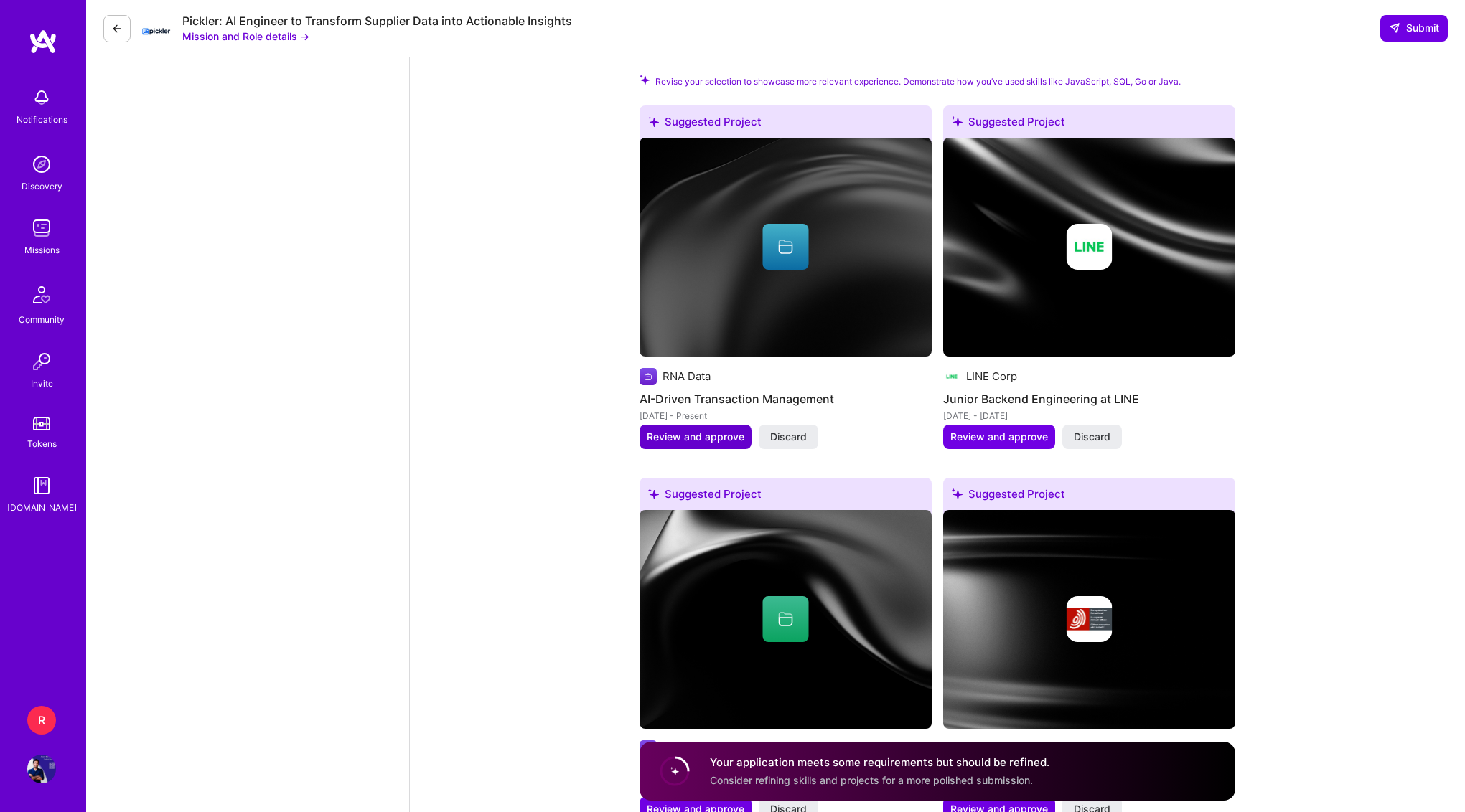
type input "100"
drag, startPoint x: 721, startPoint y: 439, endPoint x: 563, endPoint y: 448, distance: 158.3
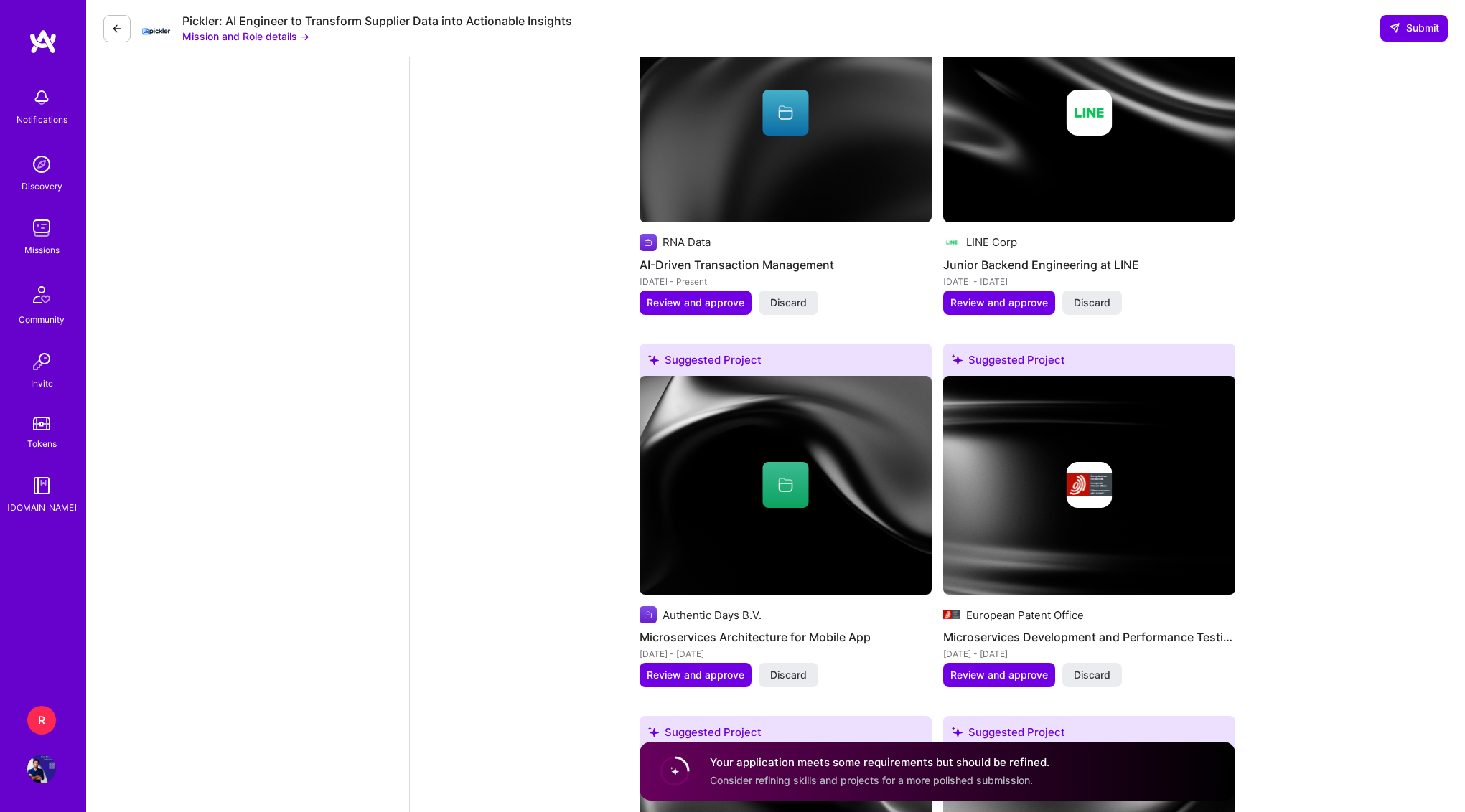
scroll to position [2305, 0]
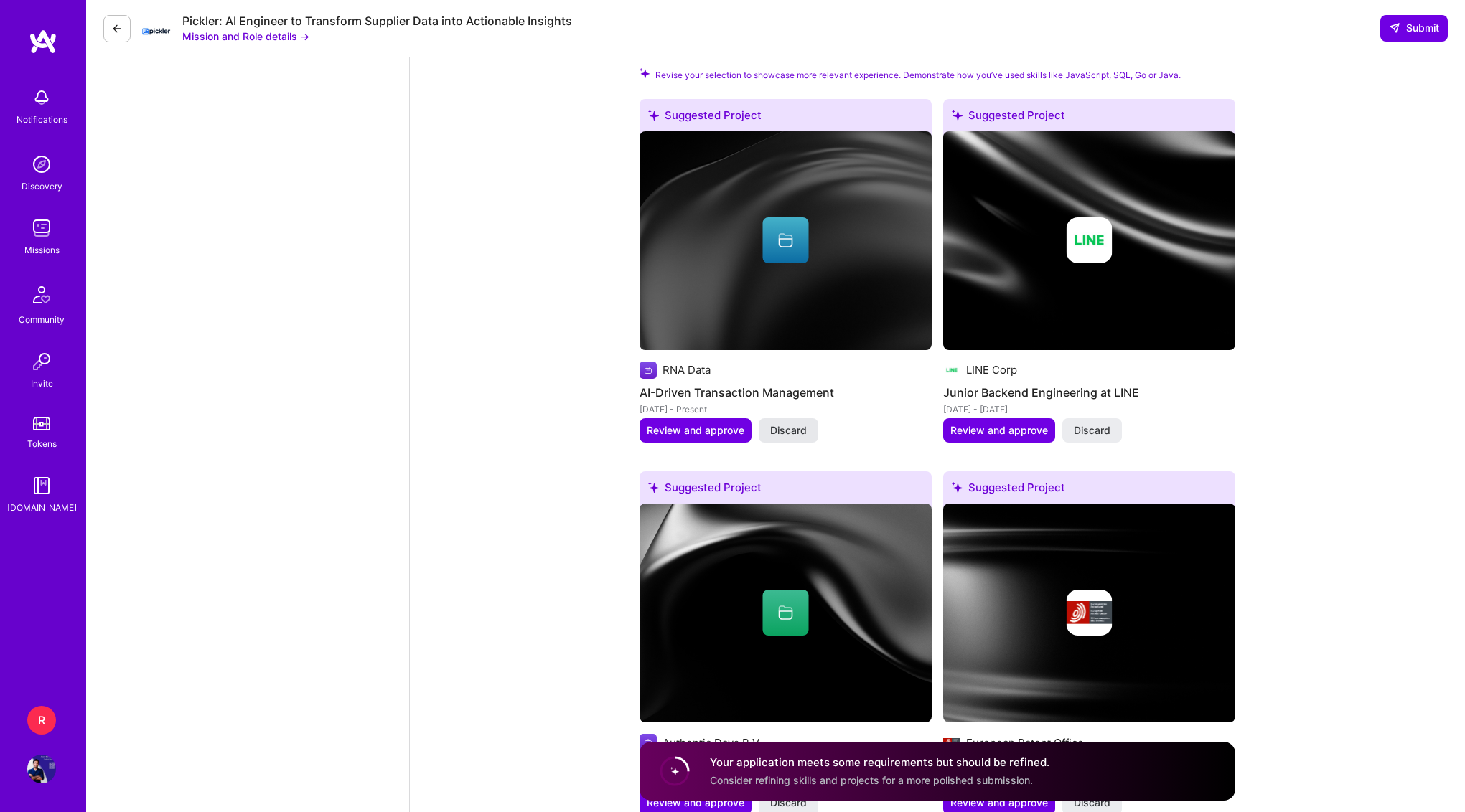
click at [783, 434] on span "Discard" at bounding box center [788, 430] width 37 height 14
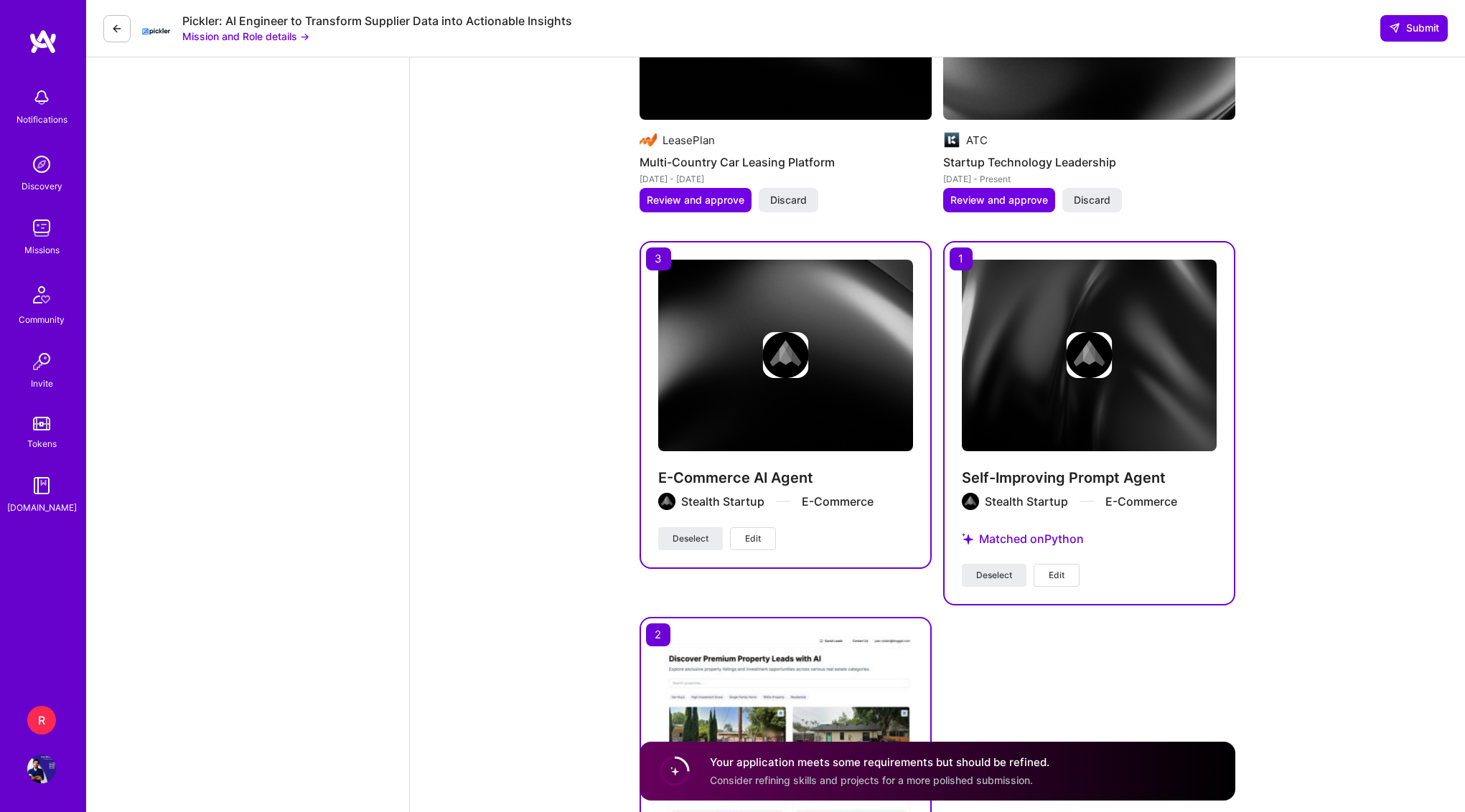
scroll to position [3560, 0]
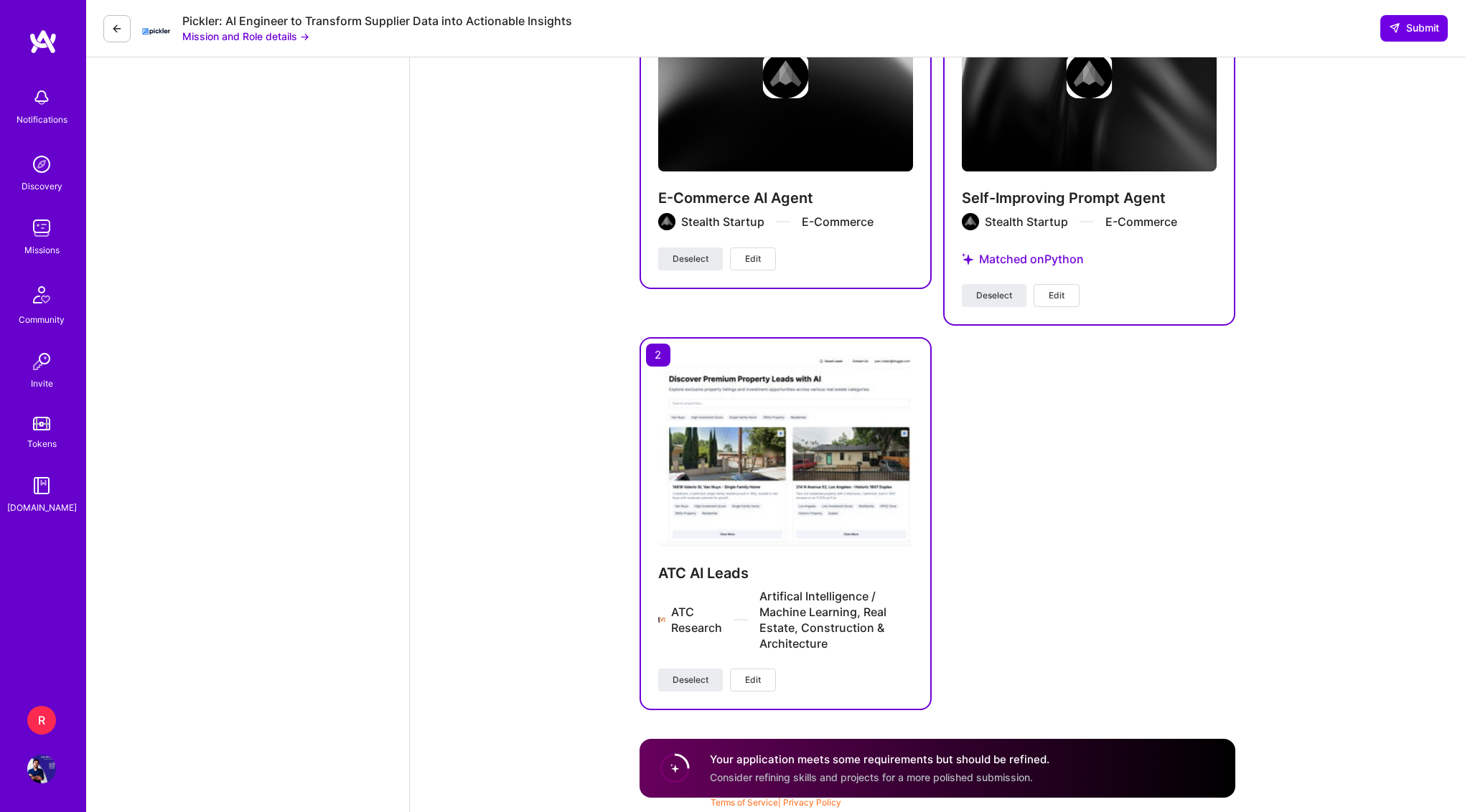
click at [892, 783] on span "Consider refining skills and projects for a more polished submission." at bounding box center [871, 777] width 323 height 12
click at [931, 769] on div "Your application meets some requirements but should be refined. Consider refini…" at bounding box center [880, 768] width 340 height 33
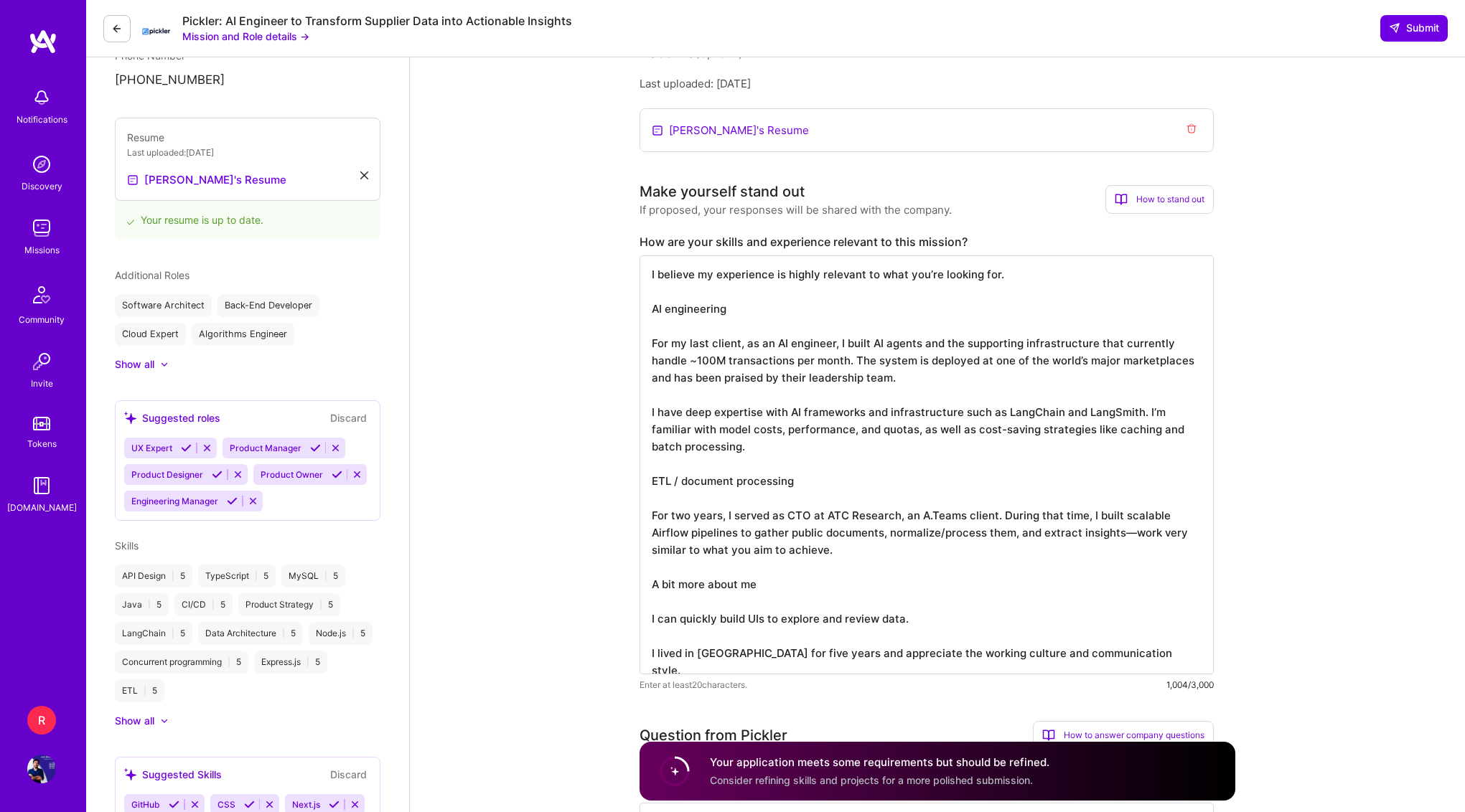
scroll to position [0, 0]
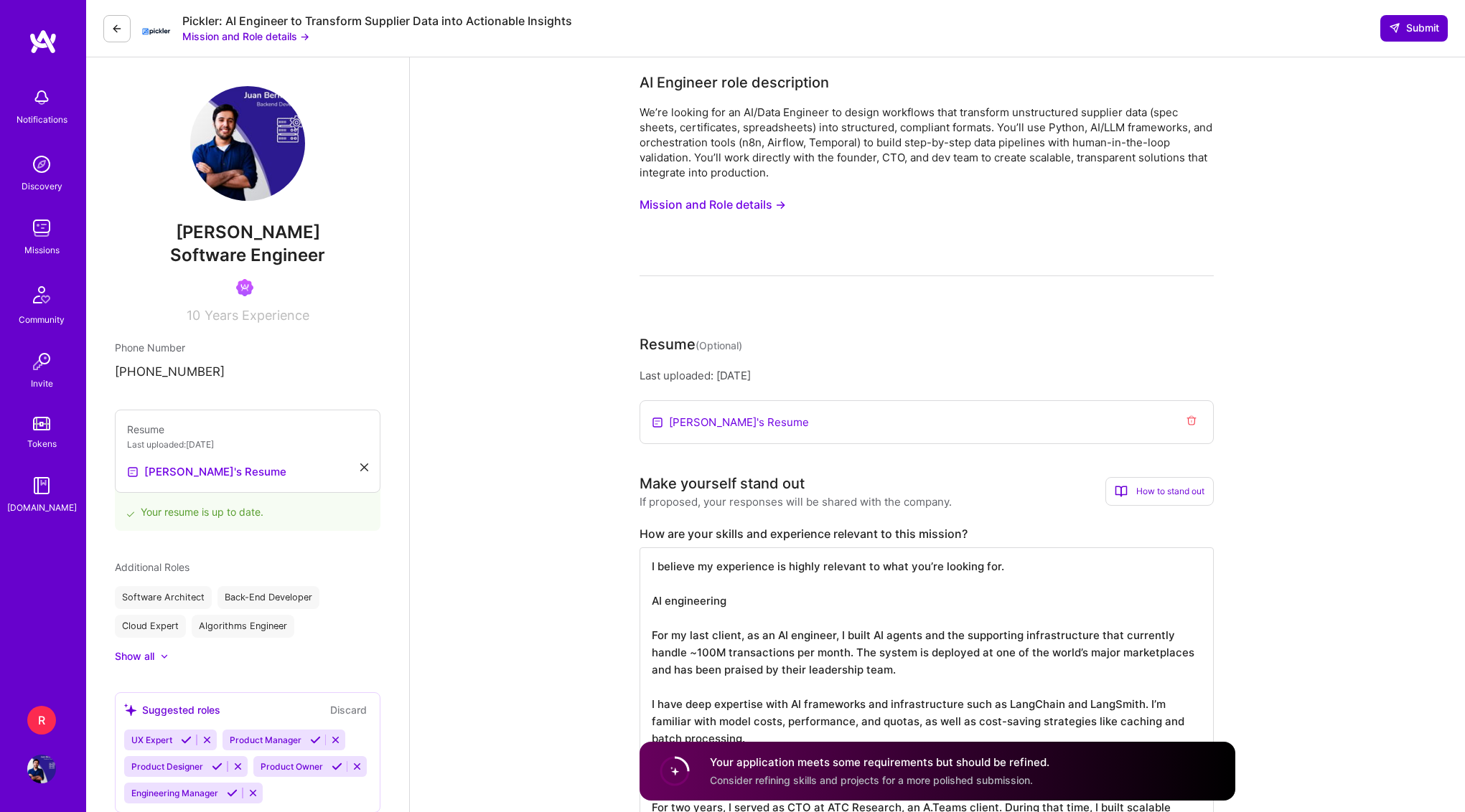
click at [1392, 32] on icon at bounding box center [1394, 28] width 11 height 11
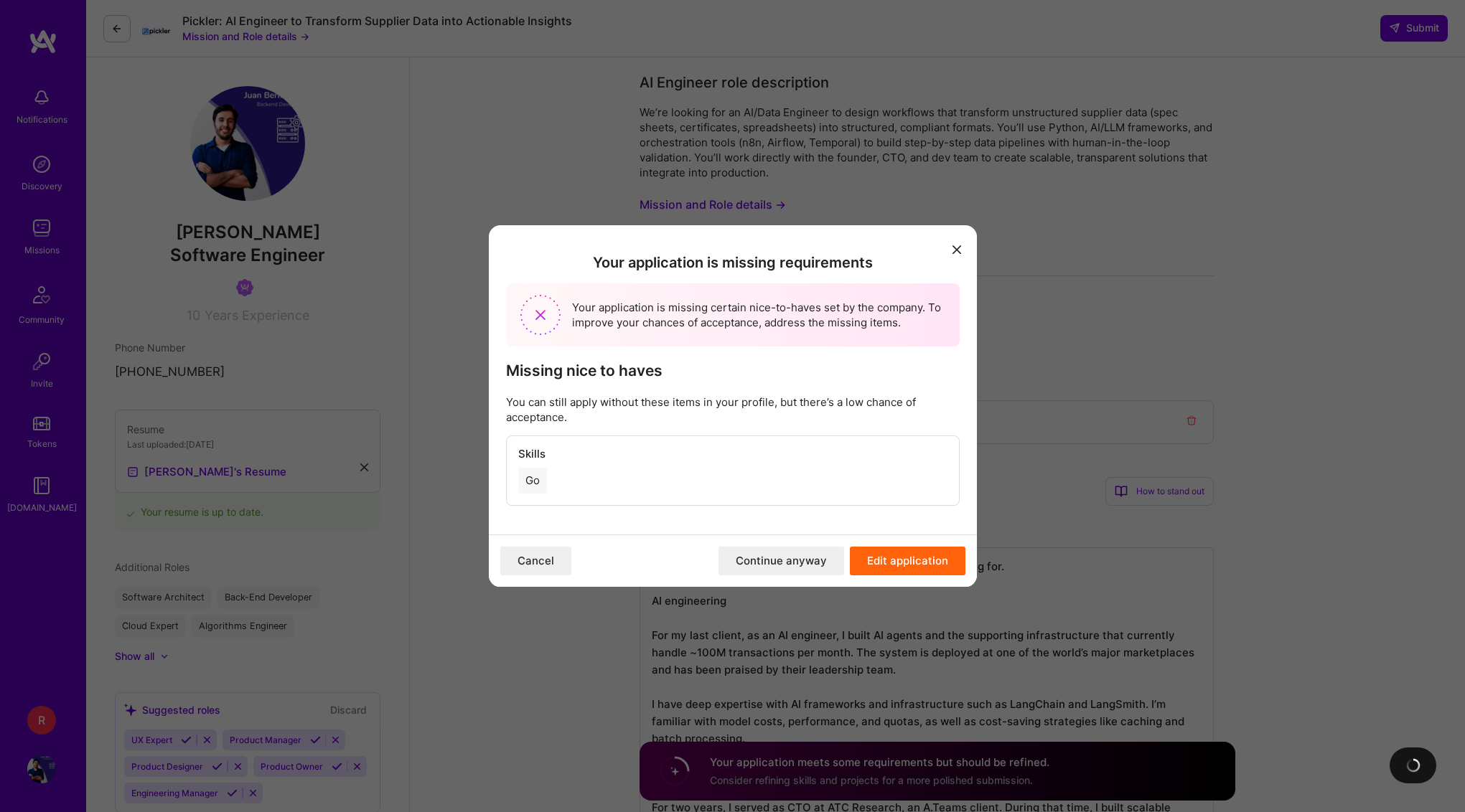
click at [537, 482] on div "Go" at bounding box center [532, 481] width 28 height 26
click at [816, 568] on button "Continue anyway" at bounding box center [781, 560] width 125 height 28
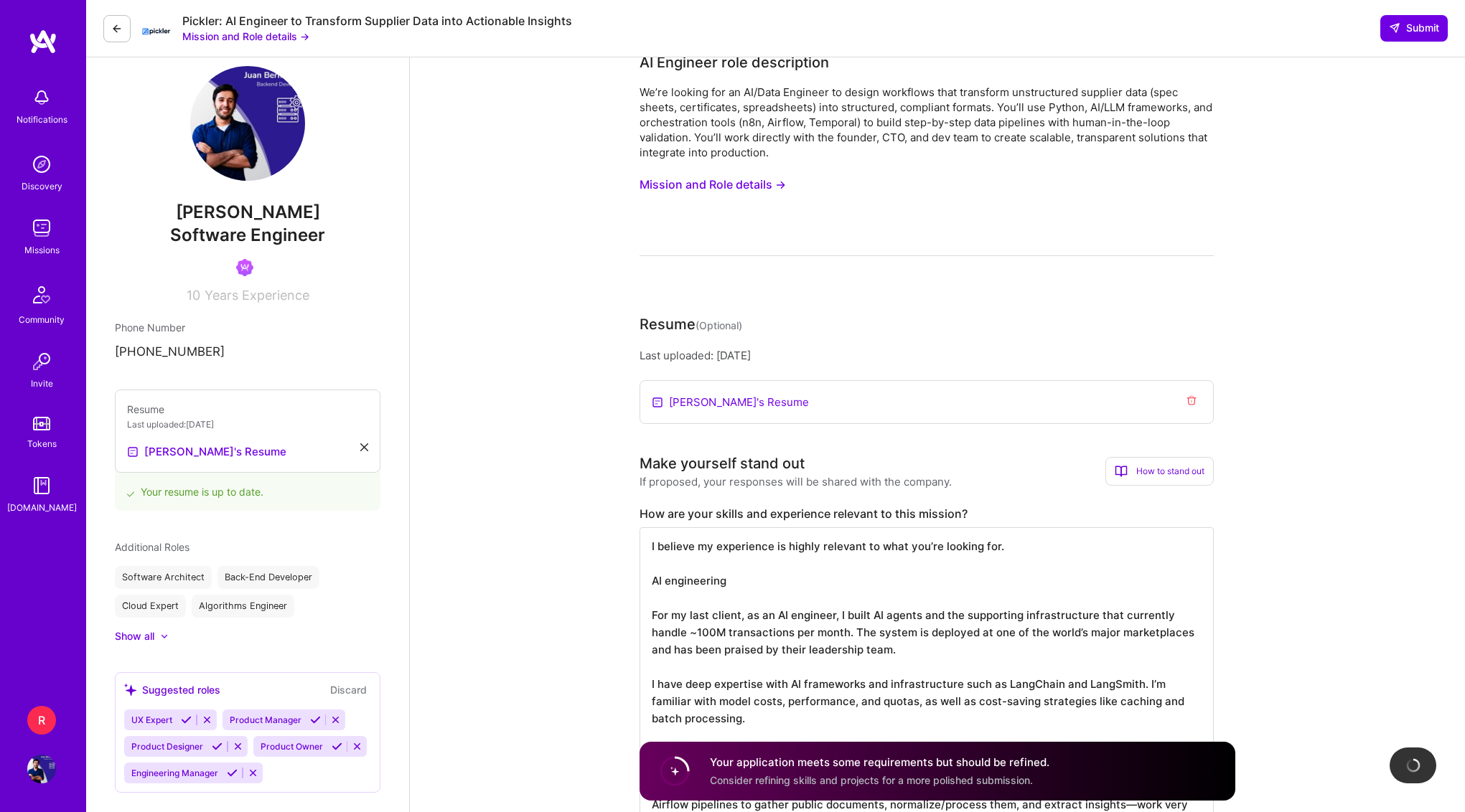
scroll to position [40, 0]
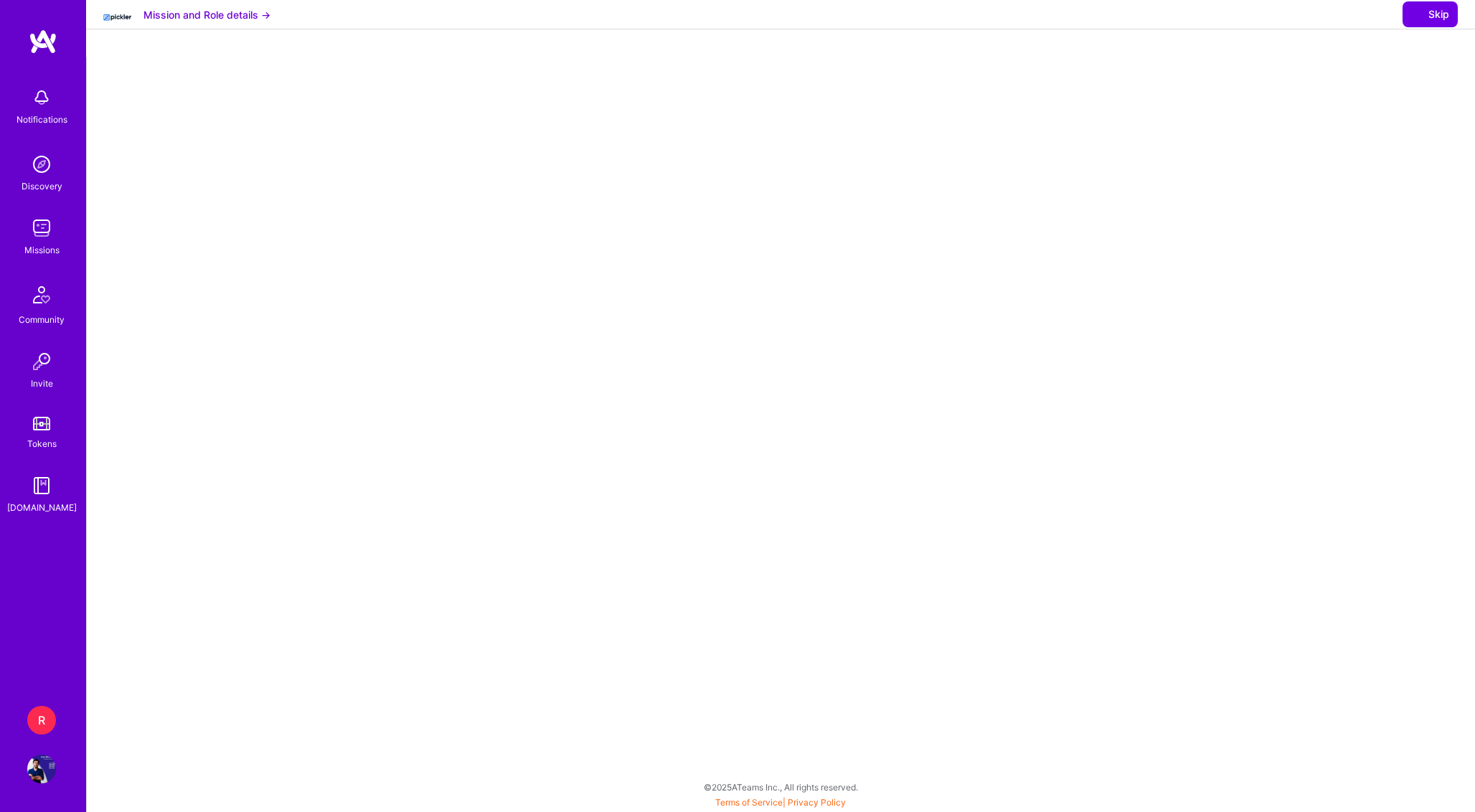
select select "SG"
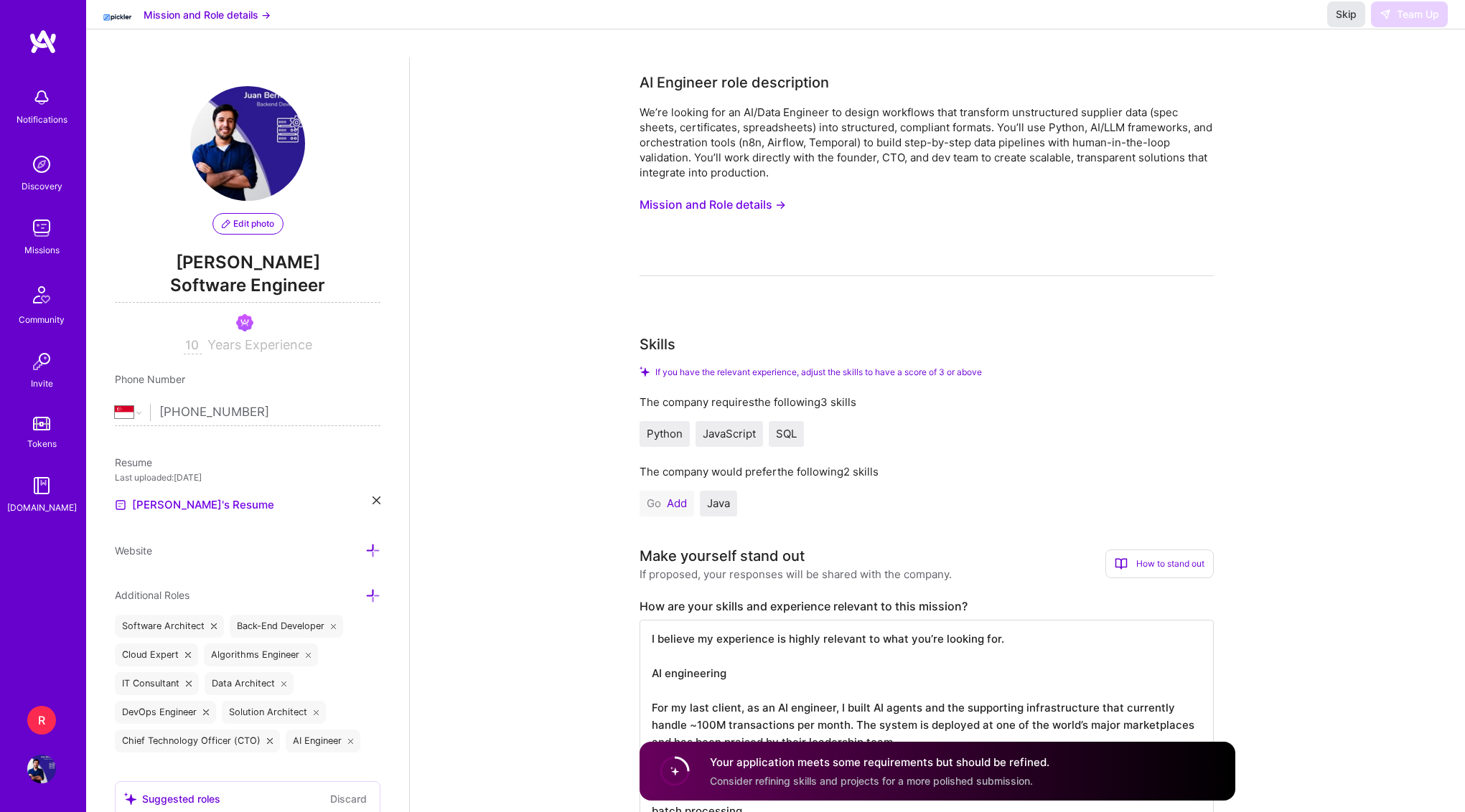
click at [1346, 22] on span "Skip" at bounding box center [1346, 14] width 21 height 14
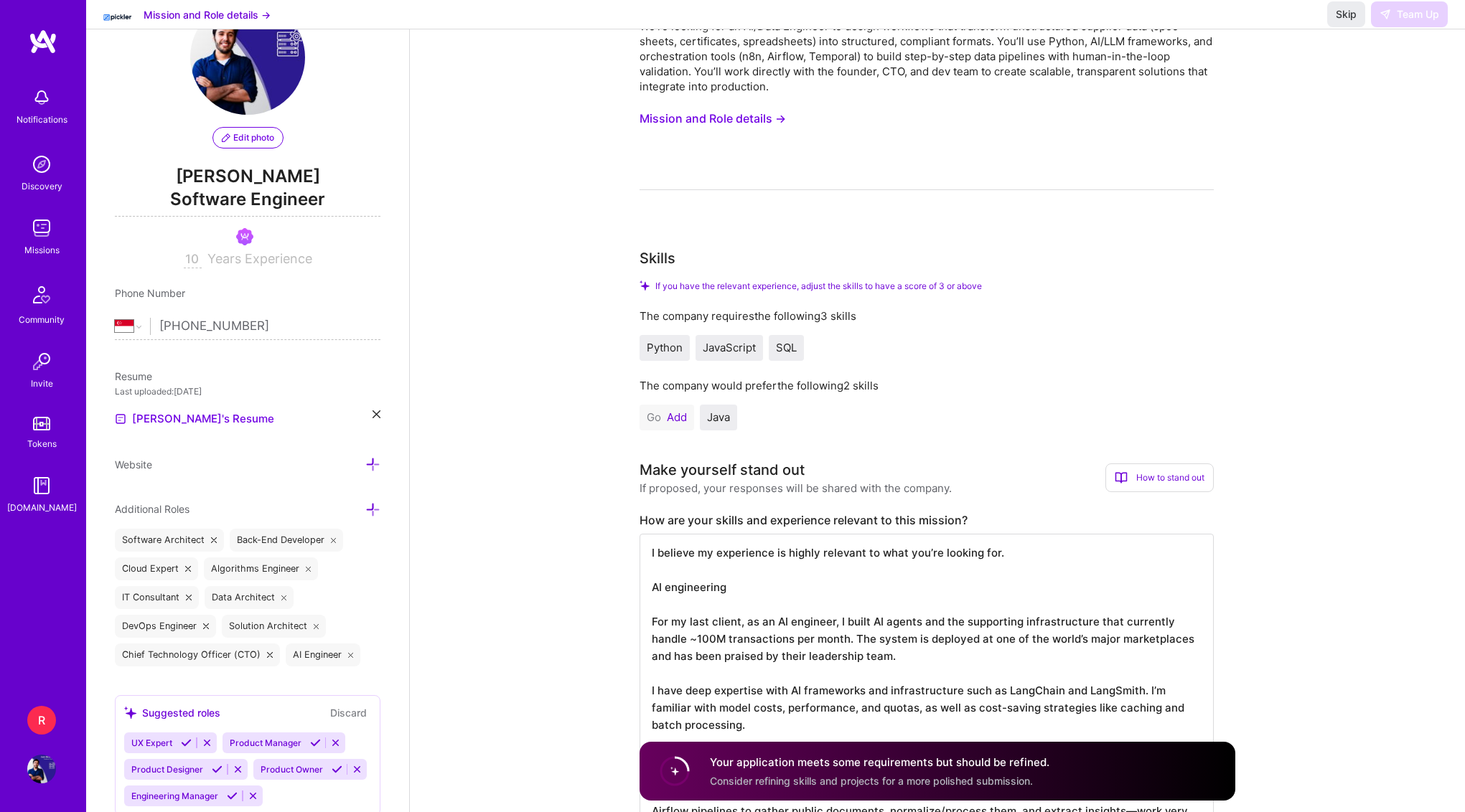
scroll to position [245, 0]
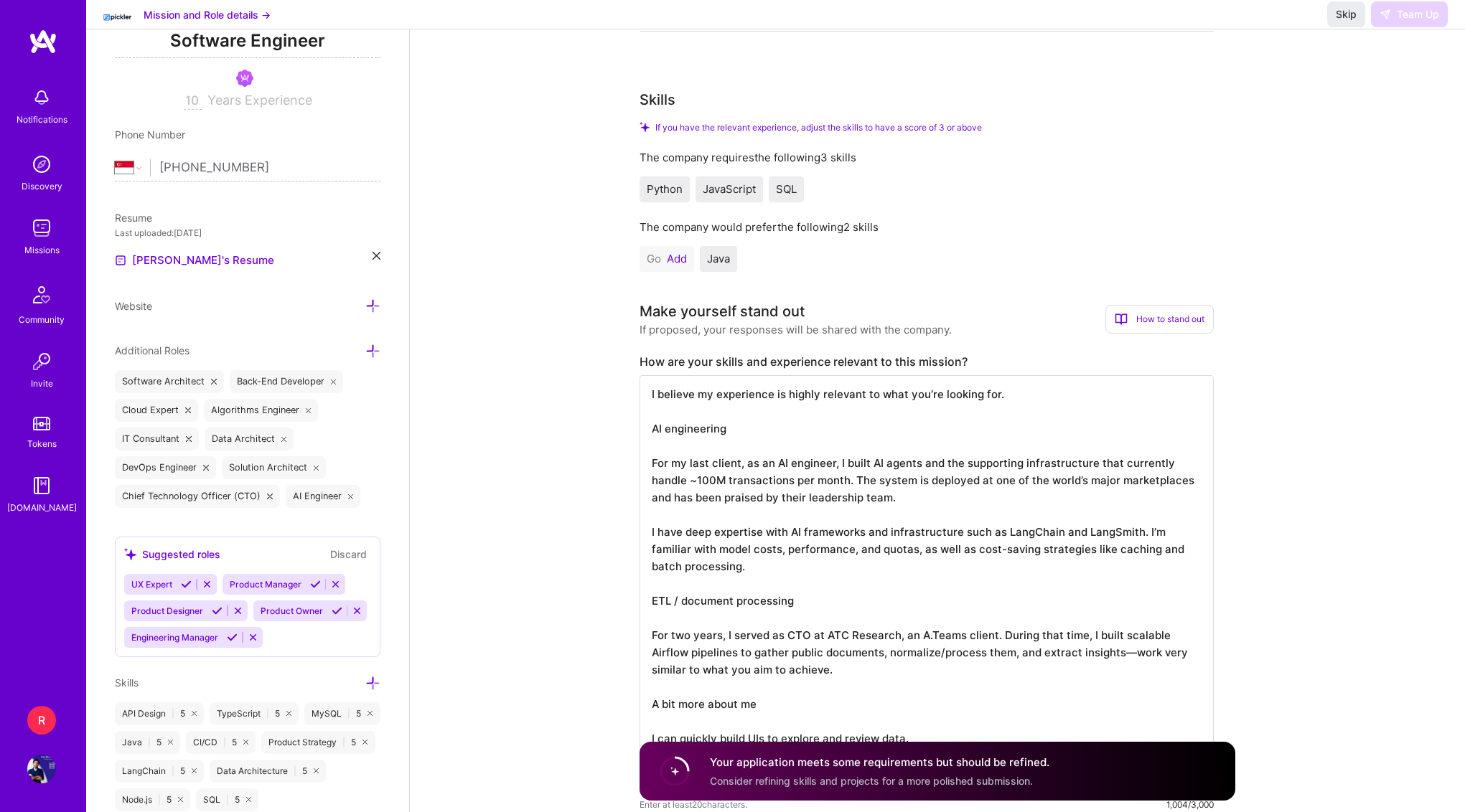
click at [1087, 571] on textarea "I believe my experience is highly relevant to what you’re looking for. AI engin…" at bounding box center [926, 584] width 574 height 419
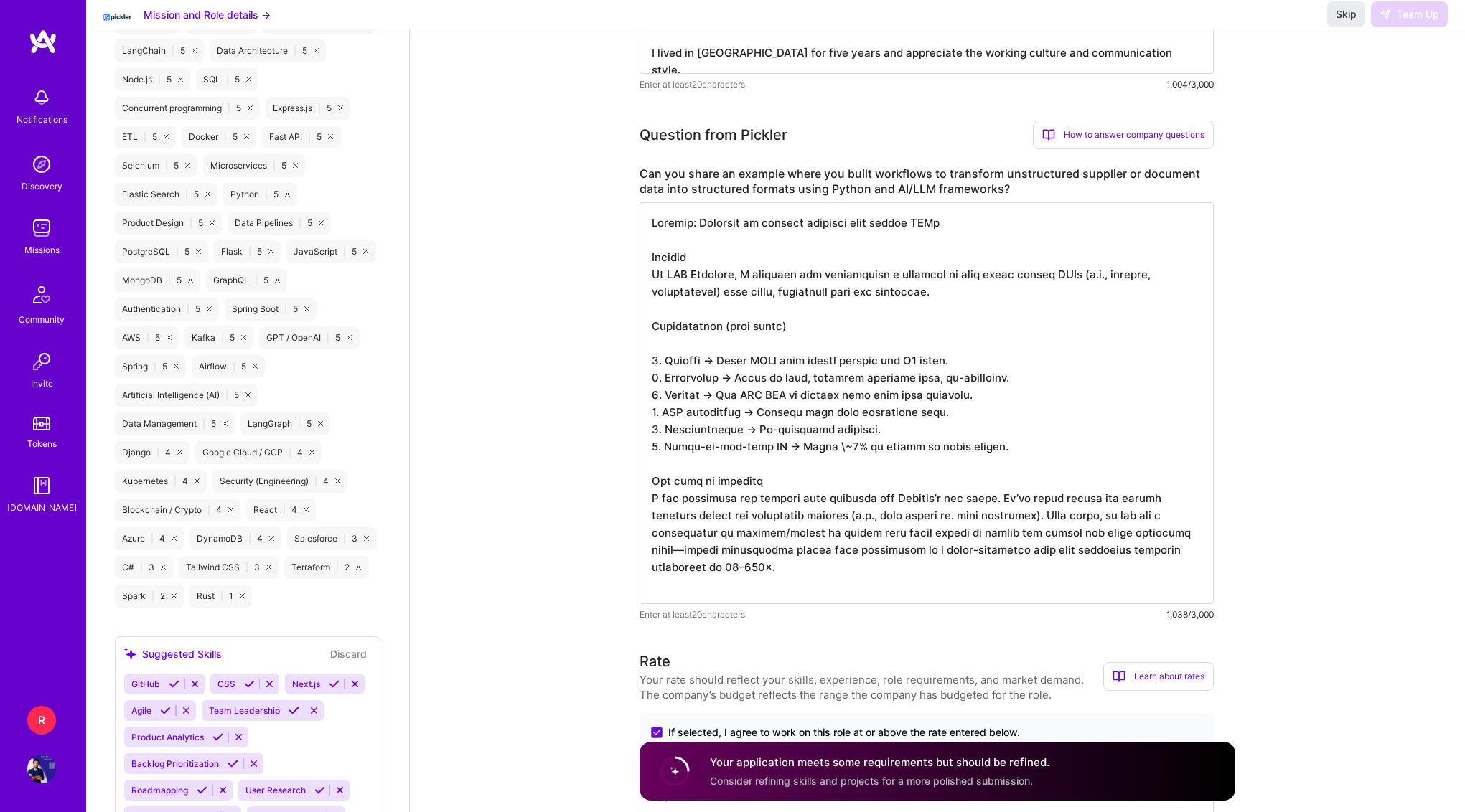
scroll to position [995, 0]
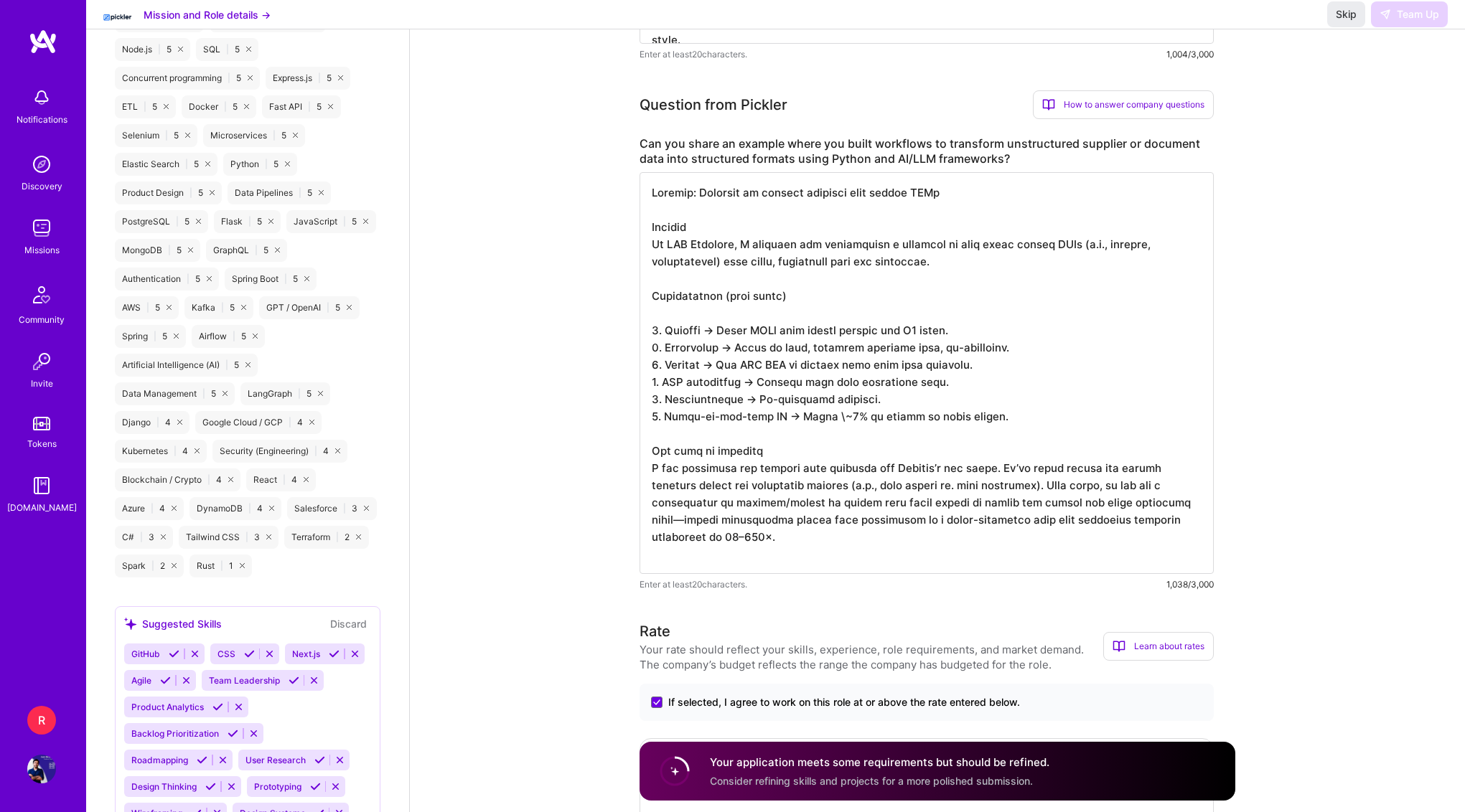
click at [1134, 496] on textarea at bounding box center [926, 373] width 574 height 402
click at [1343, 19] on button "Skip" at bounding box center [1346, 14] width 38 height 26
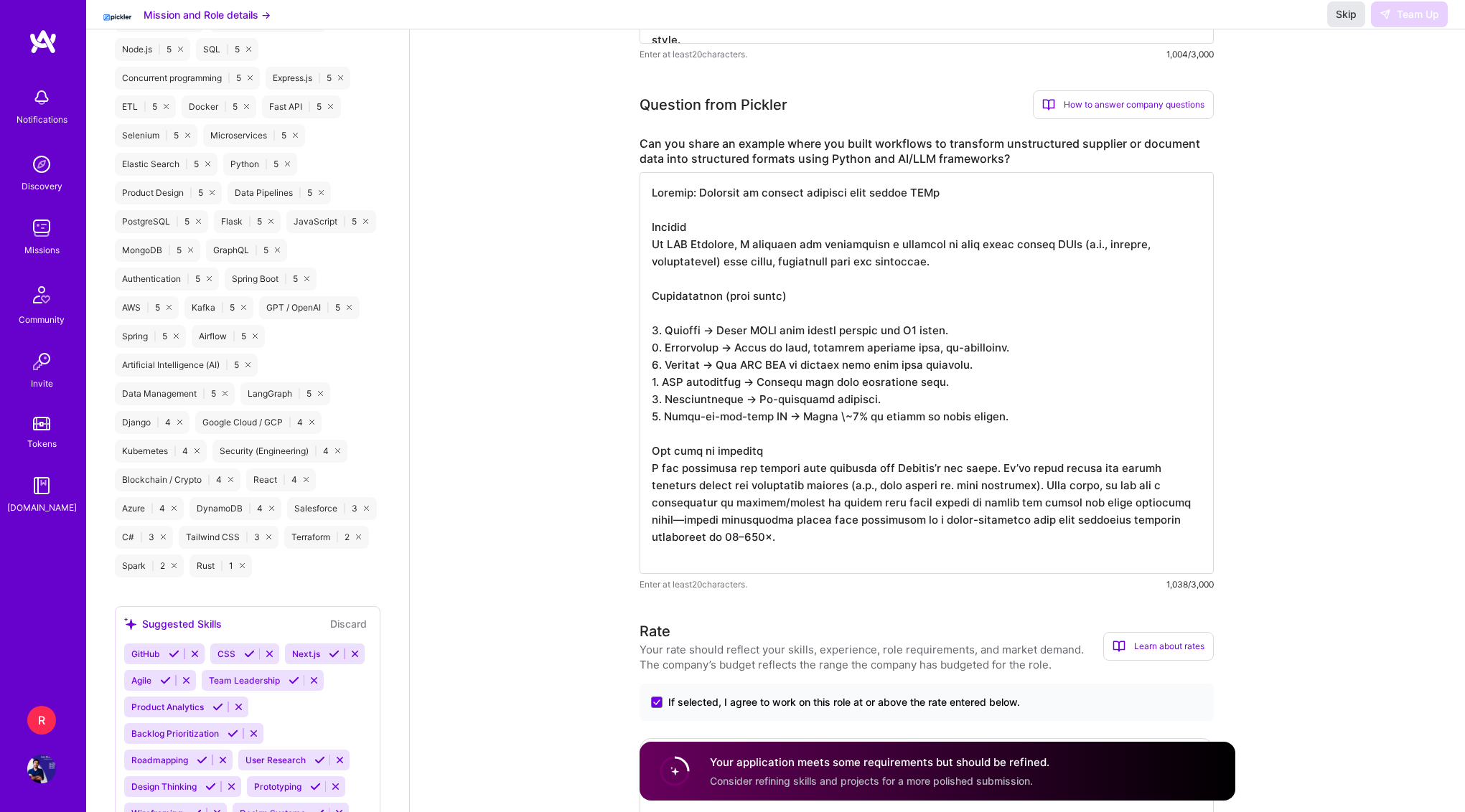
click at [1343, 19] on button "Skip" at bounding box center [1346, 14] width 38 height 26
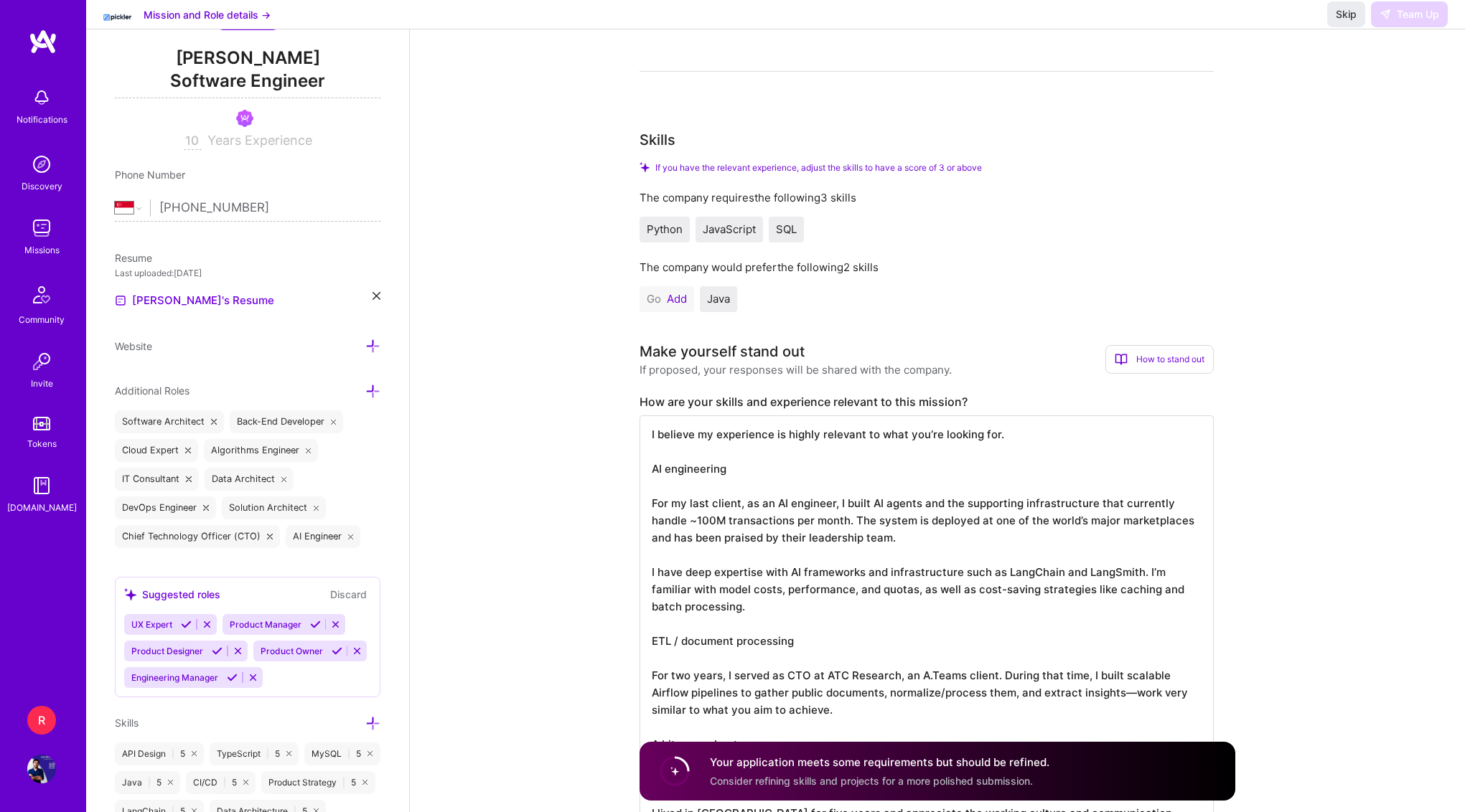
scroll to position [0, 0]
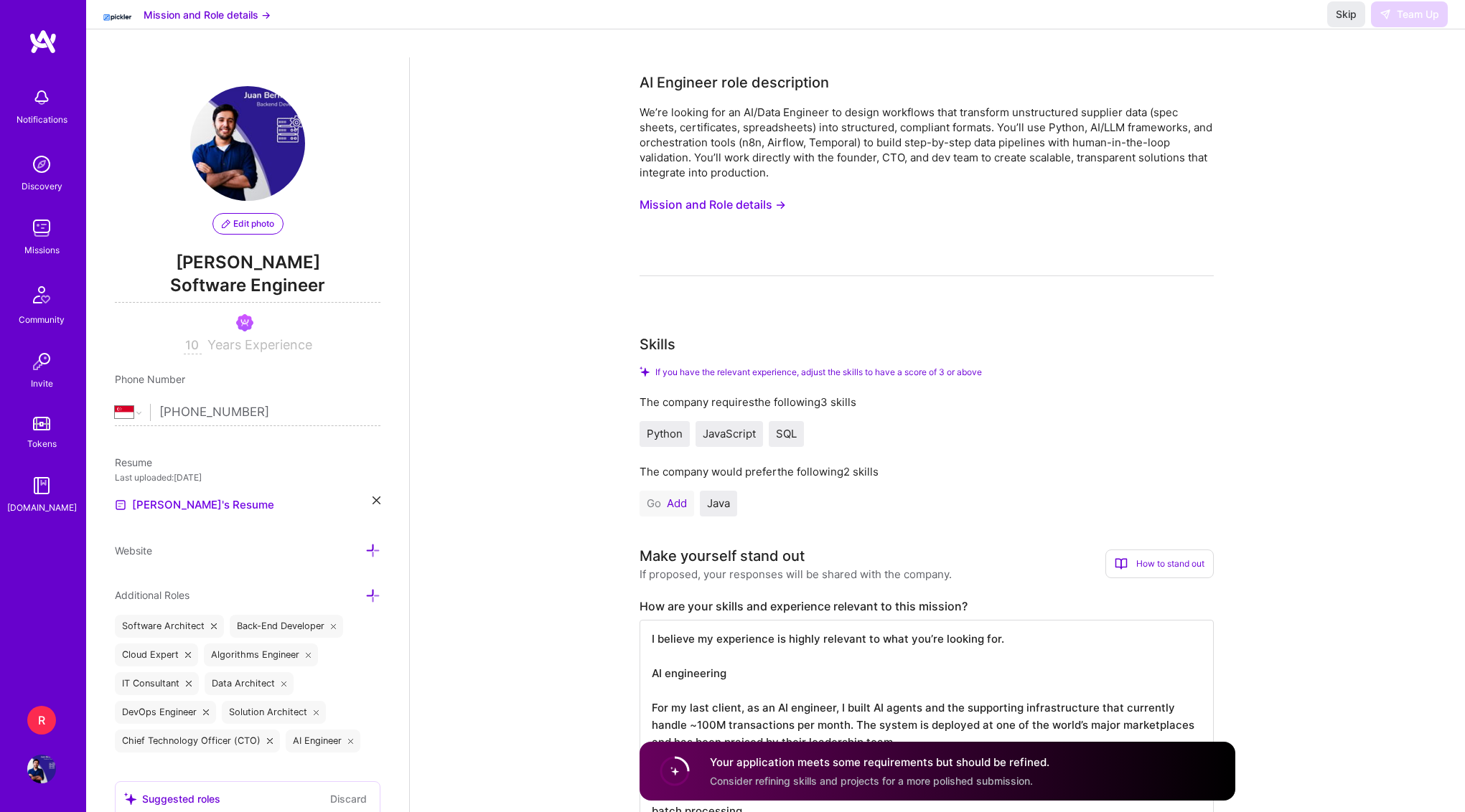
click at [242, 22] on button "Mission and Role details →" at bounding box center [207, 15] width 127 height 15
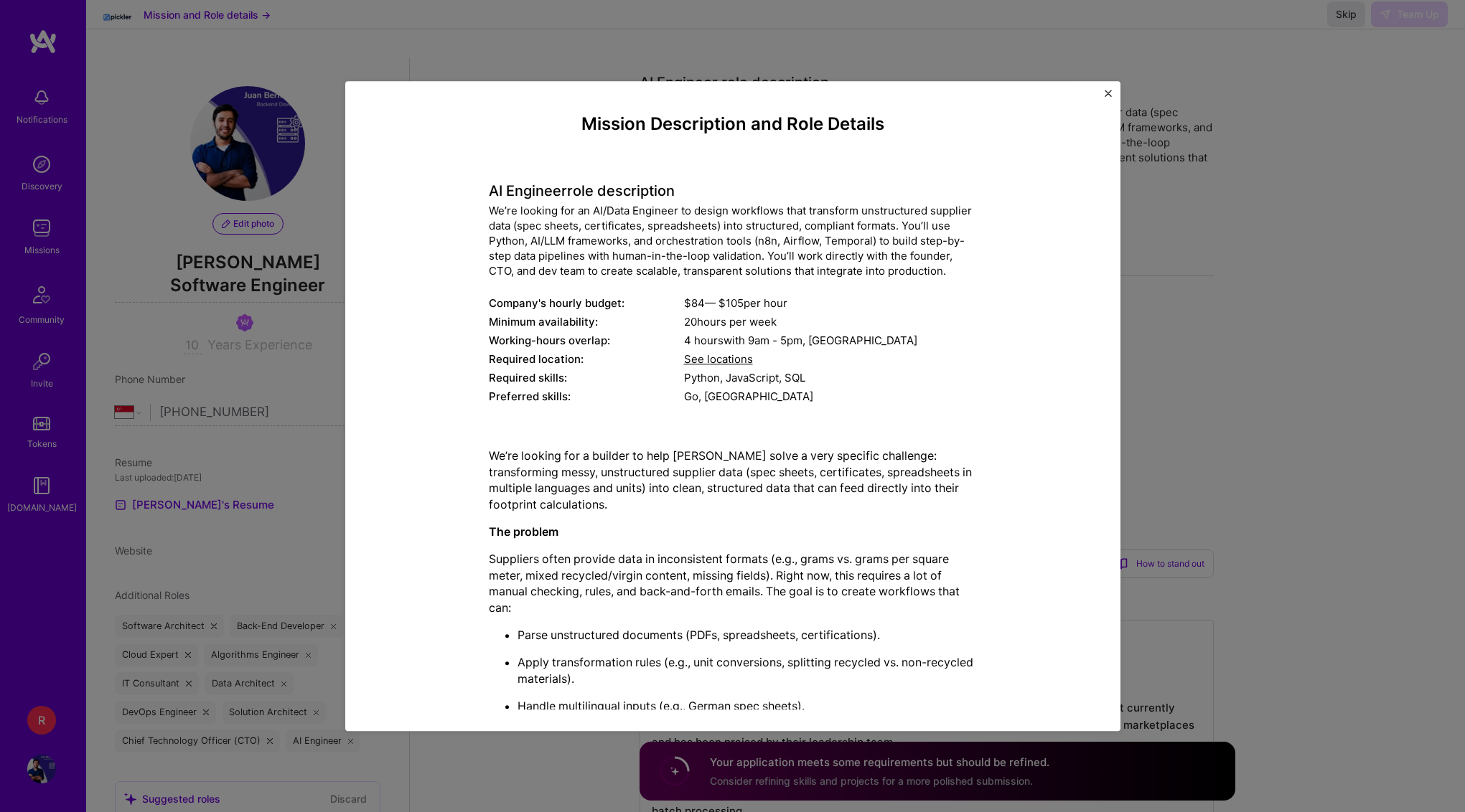
click at [1187, 342] on div "Mission Description and Role Details AI Engineer role description We’re looking…" at bounding box center [732, 406] width 1465 height 812
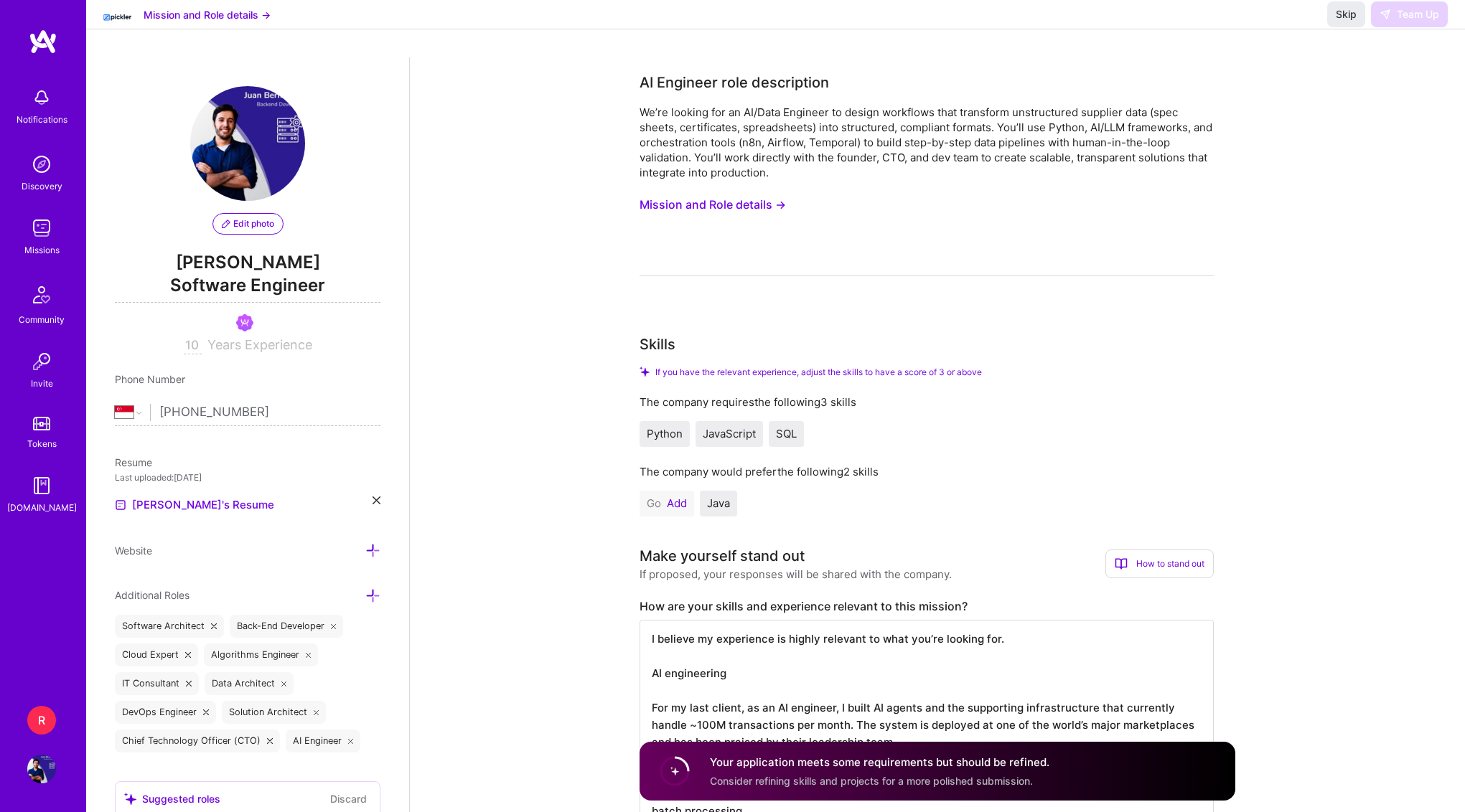
click at [119, 25] on img at bounding box center [117, 14] width 28 height 22
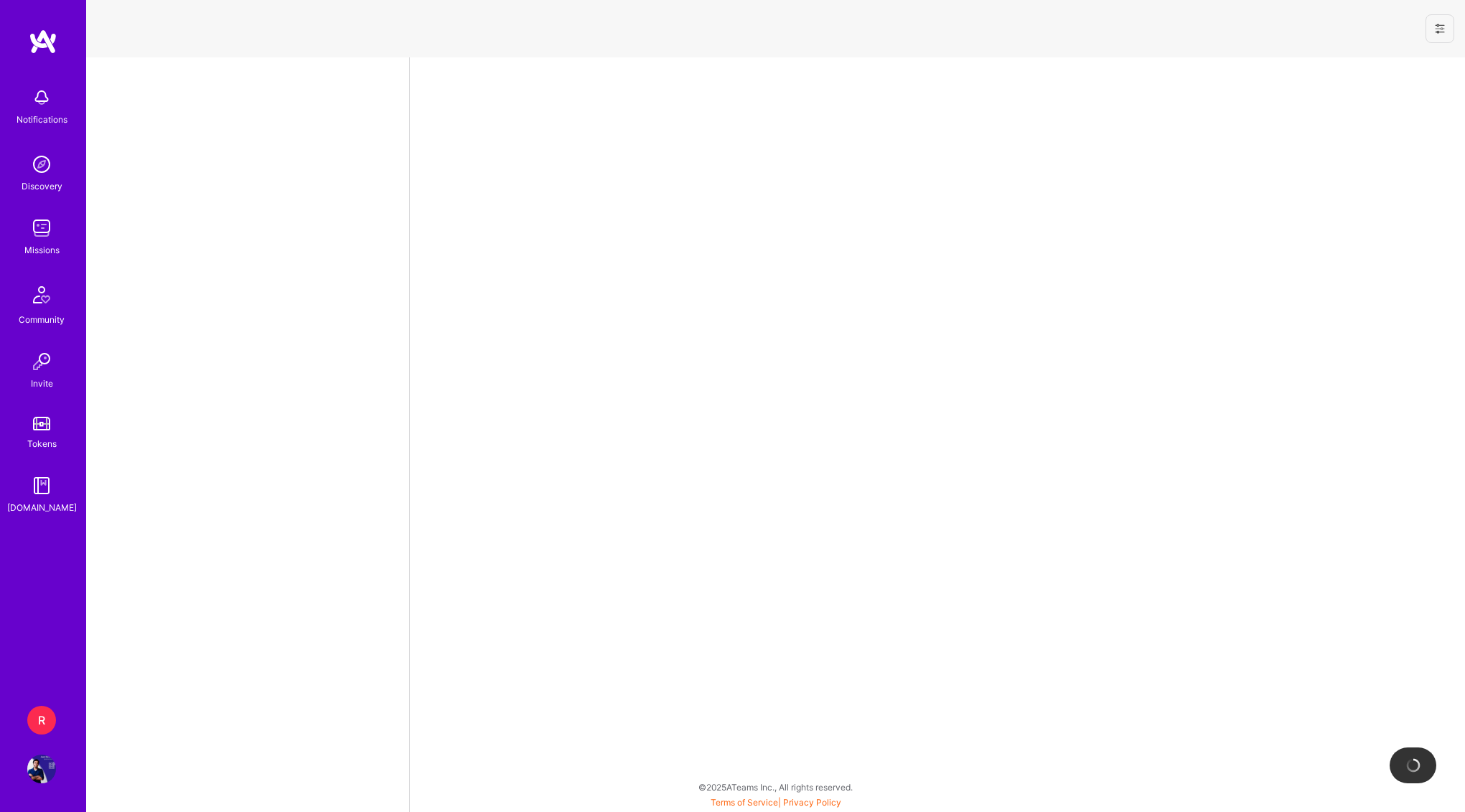
select select "SG"
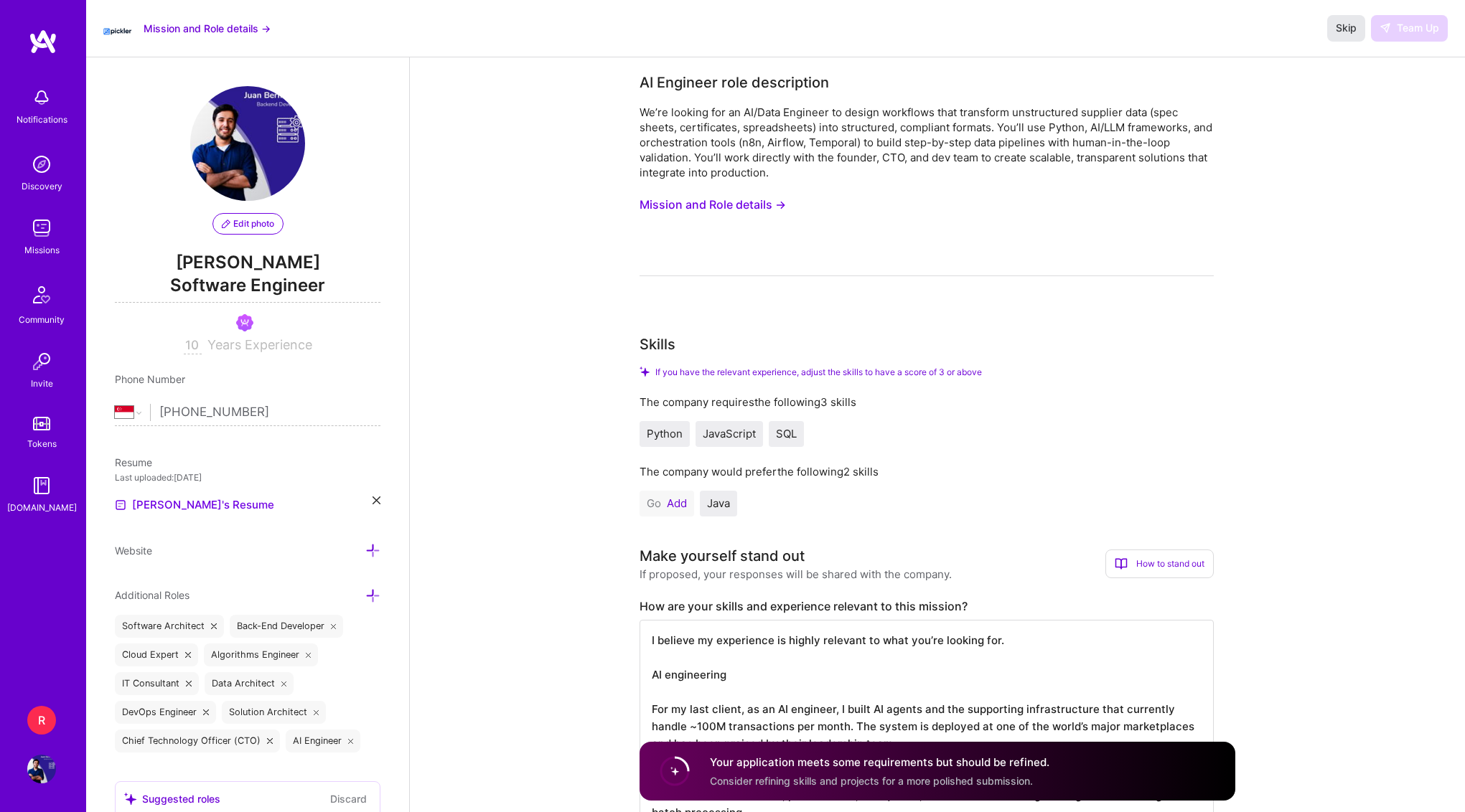
click at [1346, 34] on span "Skip" at bounding box center [1346, 28] width 21 height 14
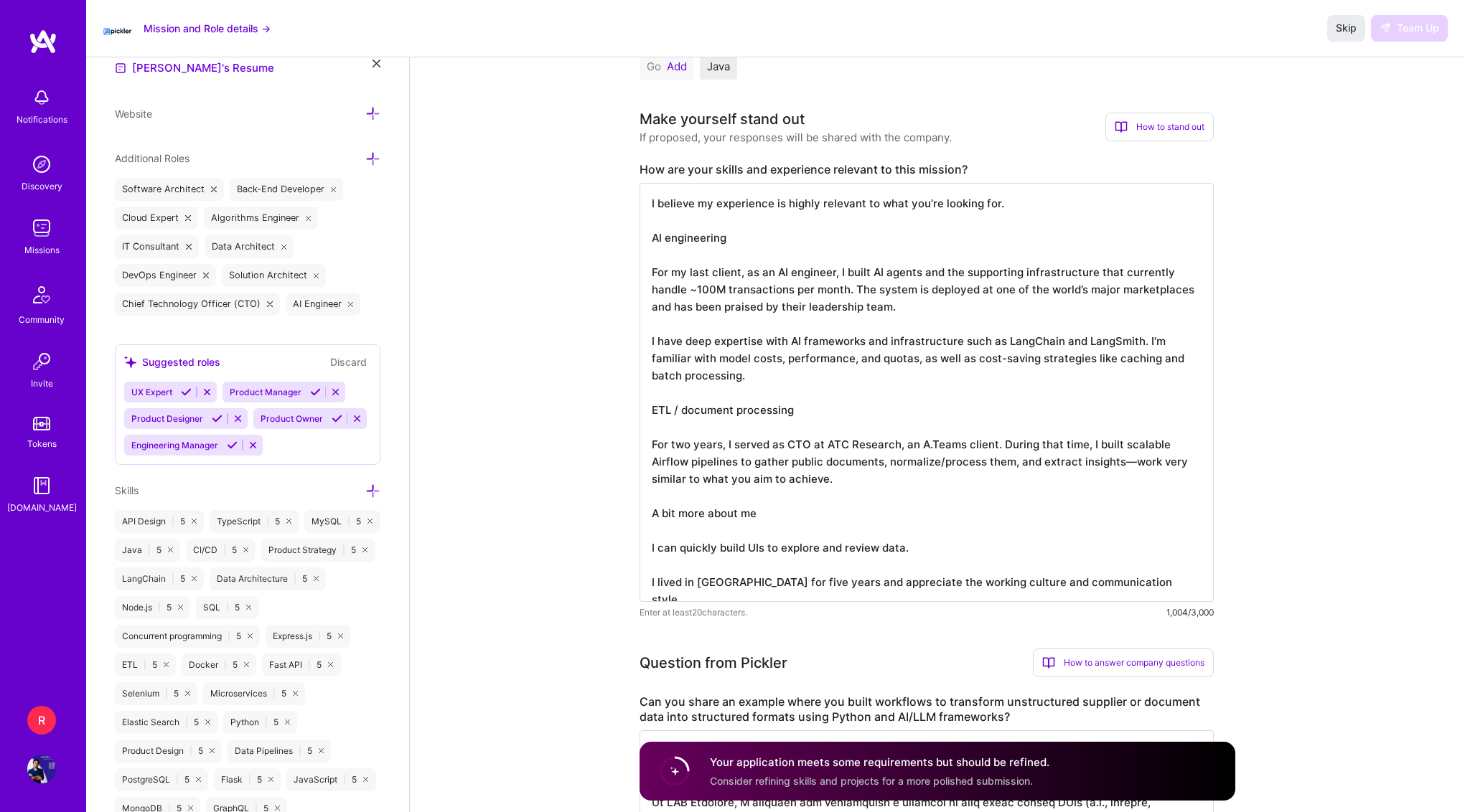
scroll to position [1, 0]
click at [1045, 313] on textarea "I believe my experience is highly relevant to what you’re looking for. AI engin…" at bounding box center [926, 392] width 574 height 419
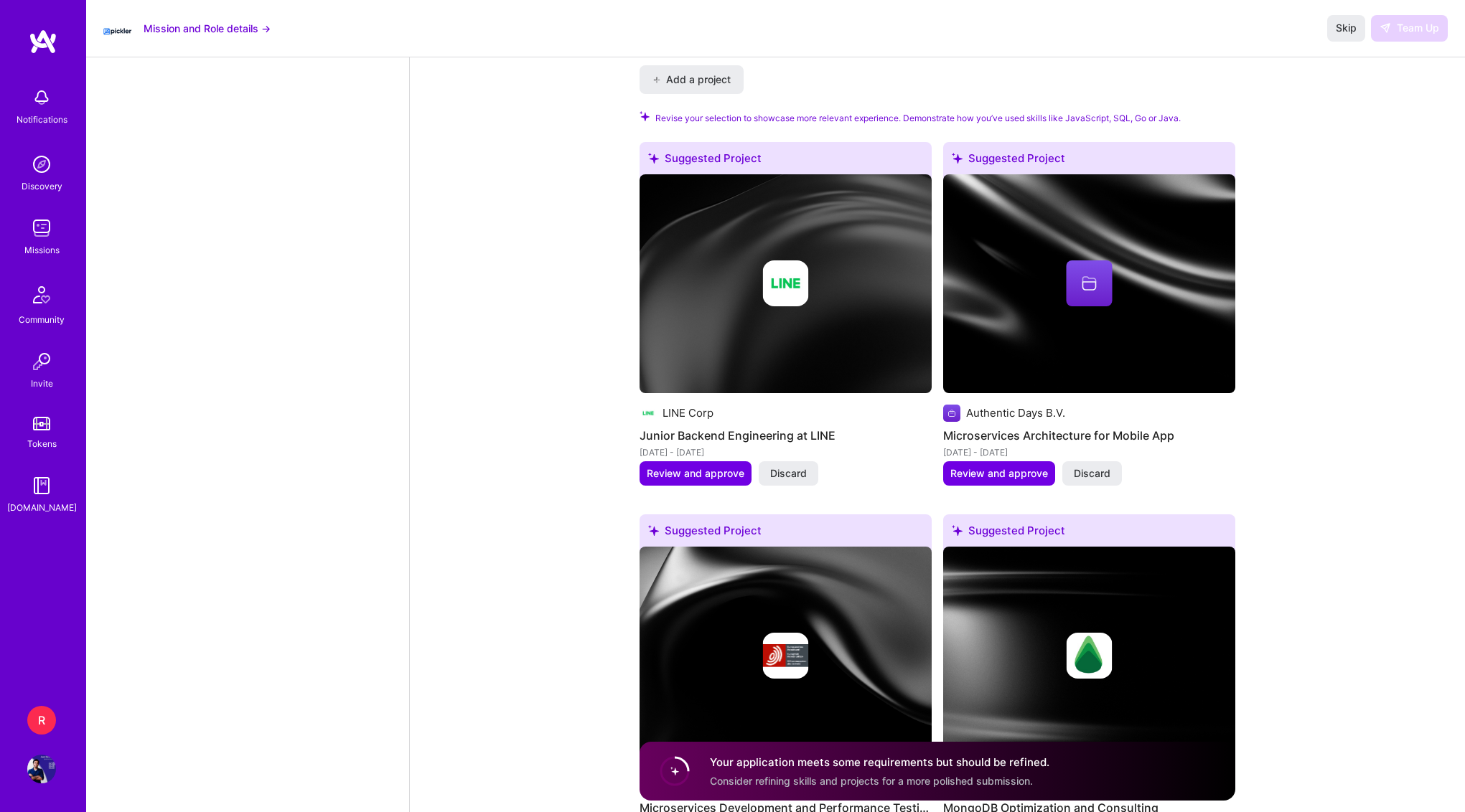
scroll to position [2817, 0]
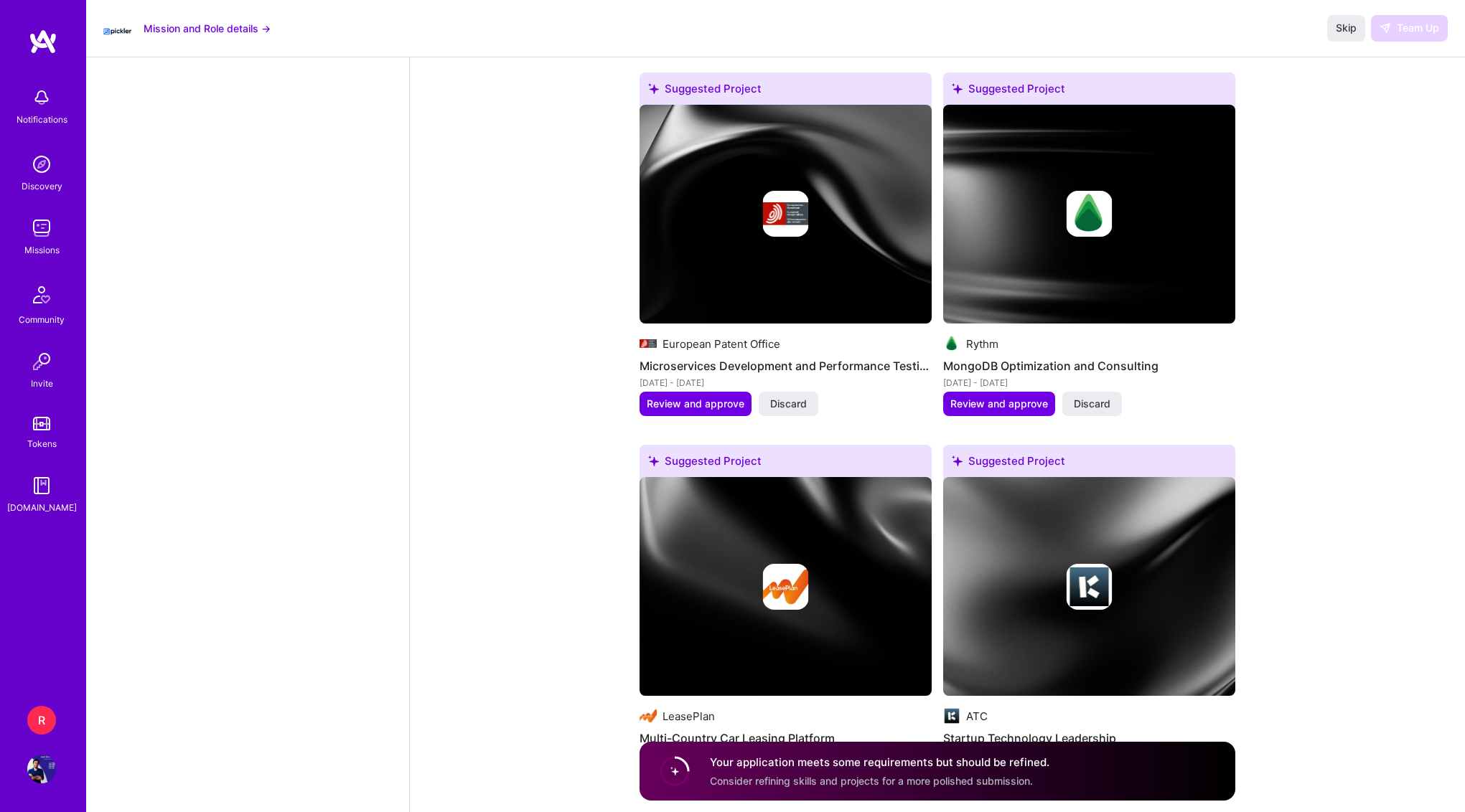
click at [1428, 32] on div "Skip Team Up" at bounding box center [1387, 28] width 120 height 26
click at [40, 721] on div "R" at bounding box center [42, 720] width 28 height 28
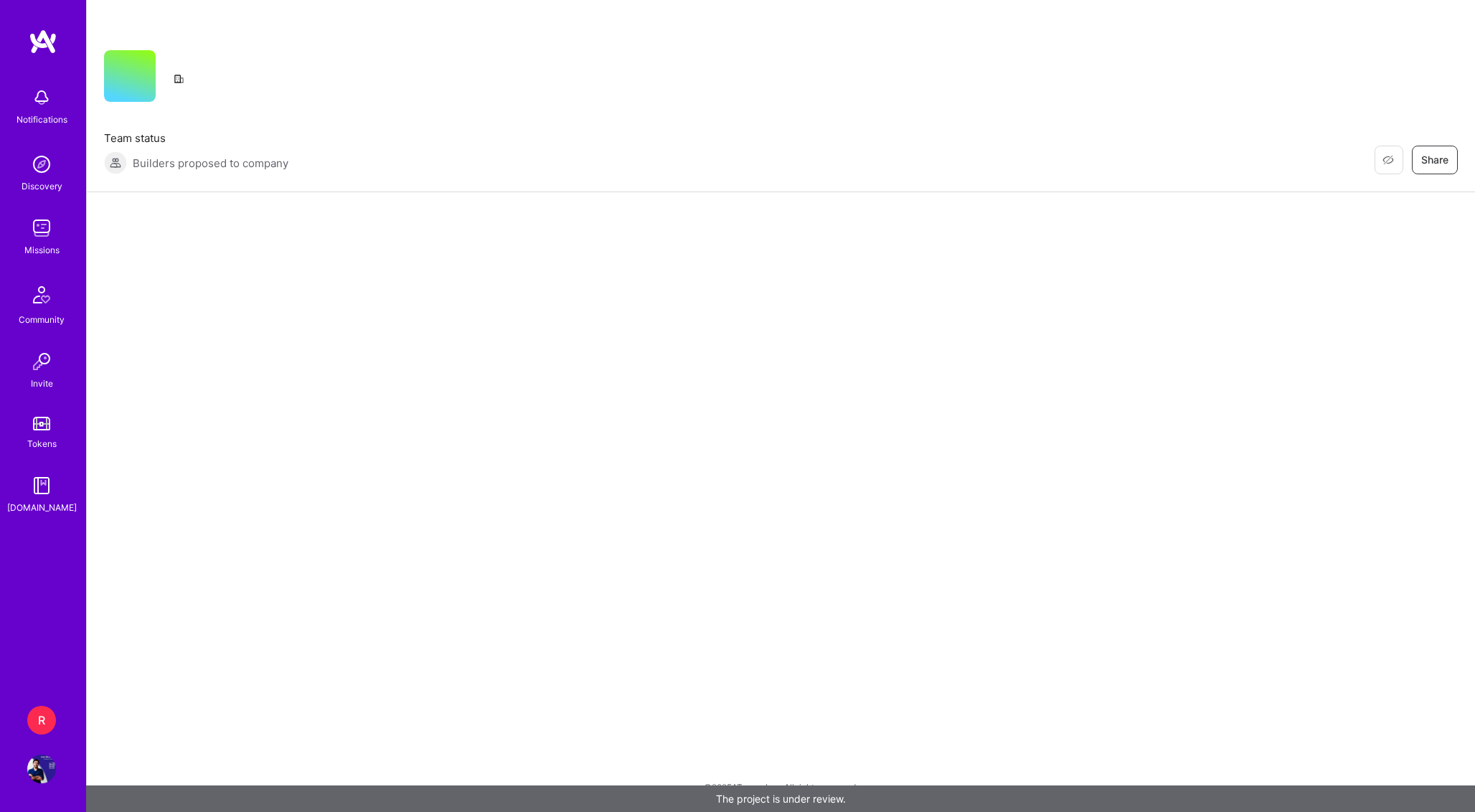
click at [45, 773] on img at bounding box center [42, 769] width 28 height 28
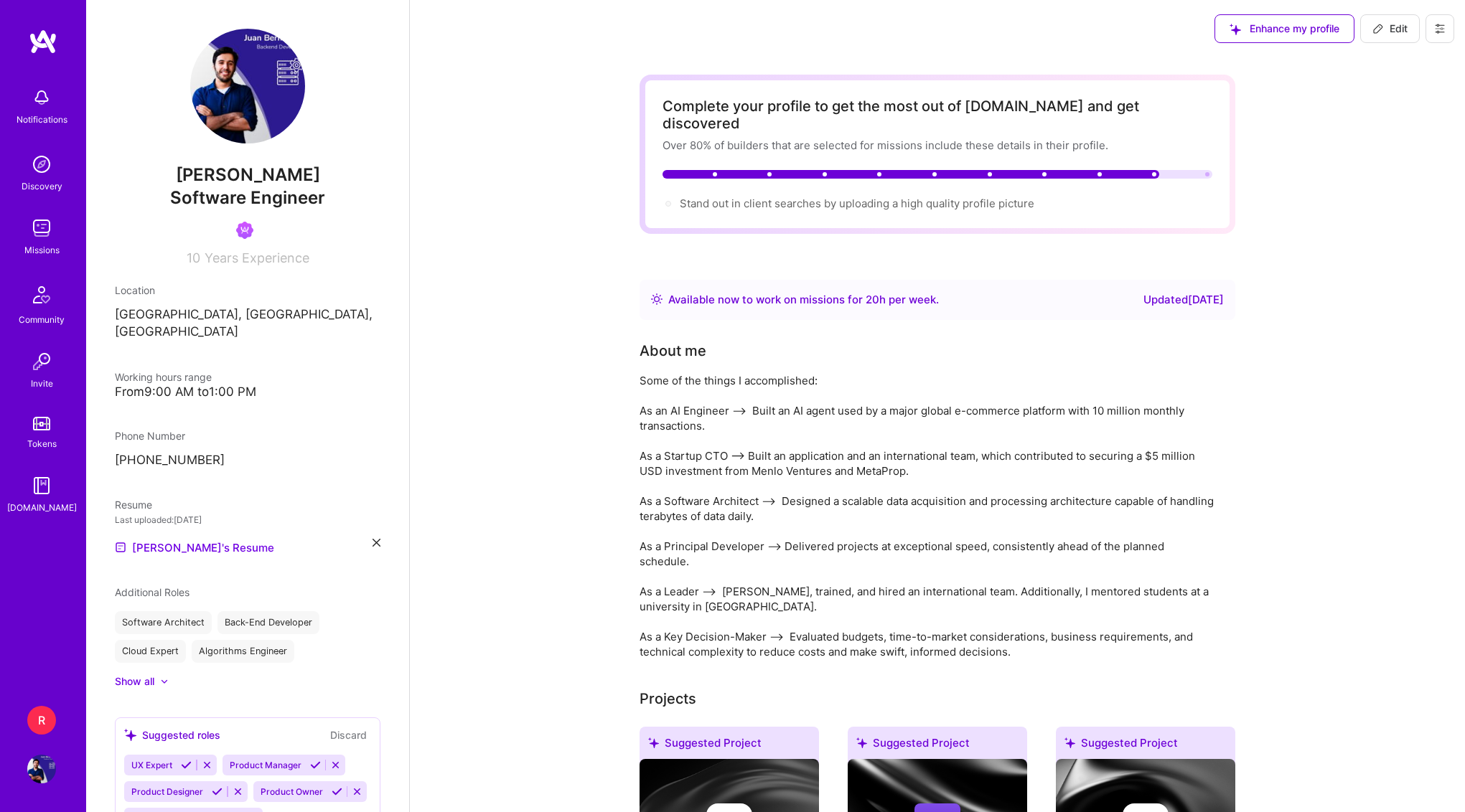
click at [52, 790] on div "Notifications Discovery Missions Community Invite Tokens [DOMAIN_NAME] R RNA-Da…" at bounding box center [43, 406] width 86 height 812
click at [52, 776] on img at bounding box center [42, 769] width 28 height 28
click at [51, 734] on link "R RNA-Data: Fraud detection platform for eCommerce" at bounding box center [42, 720] width 36 height 28
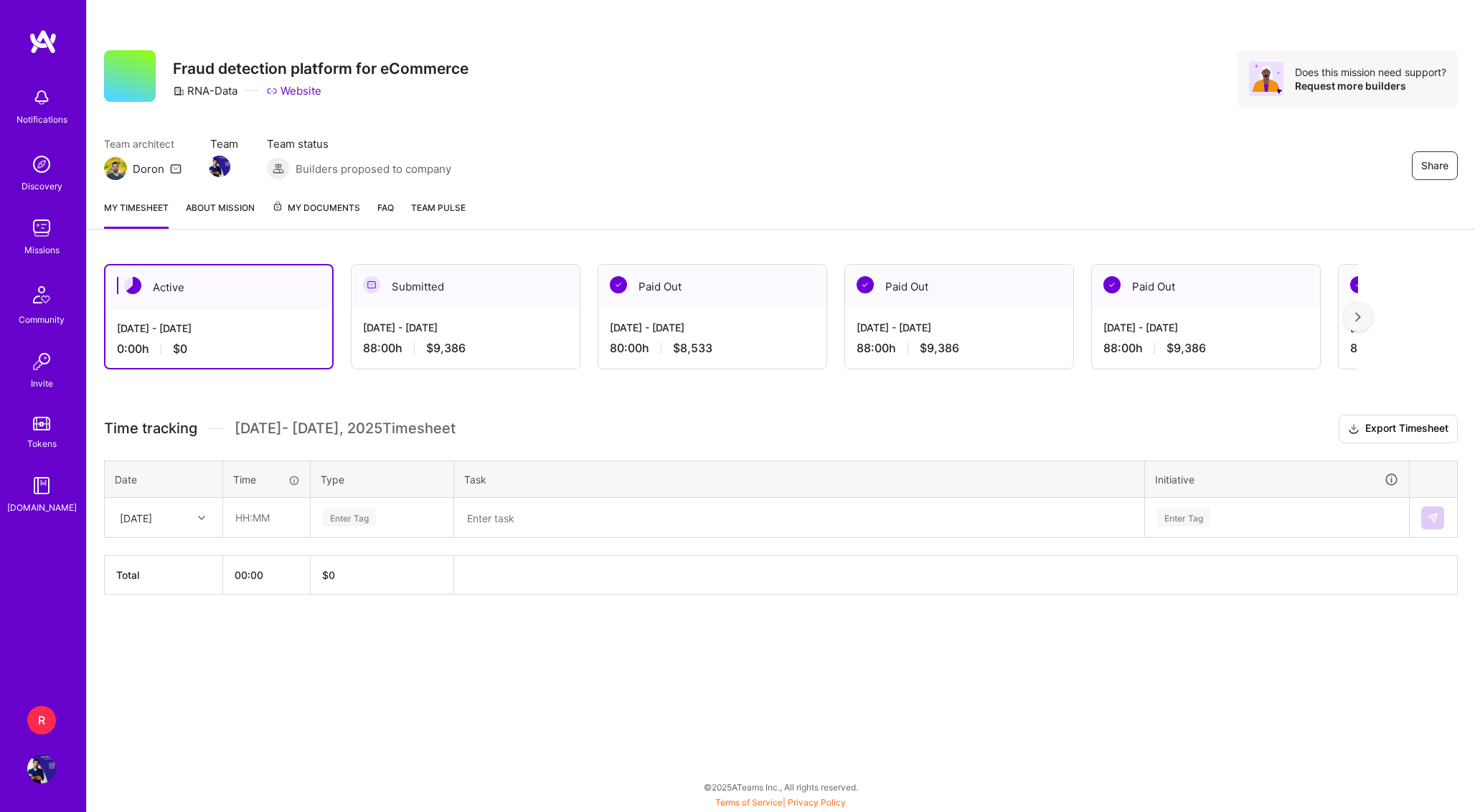
click at [46, 44] on img at bounding box center [43, 41] width 28 height 26
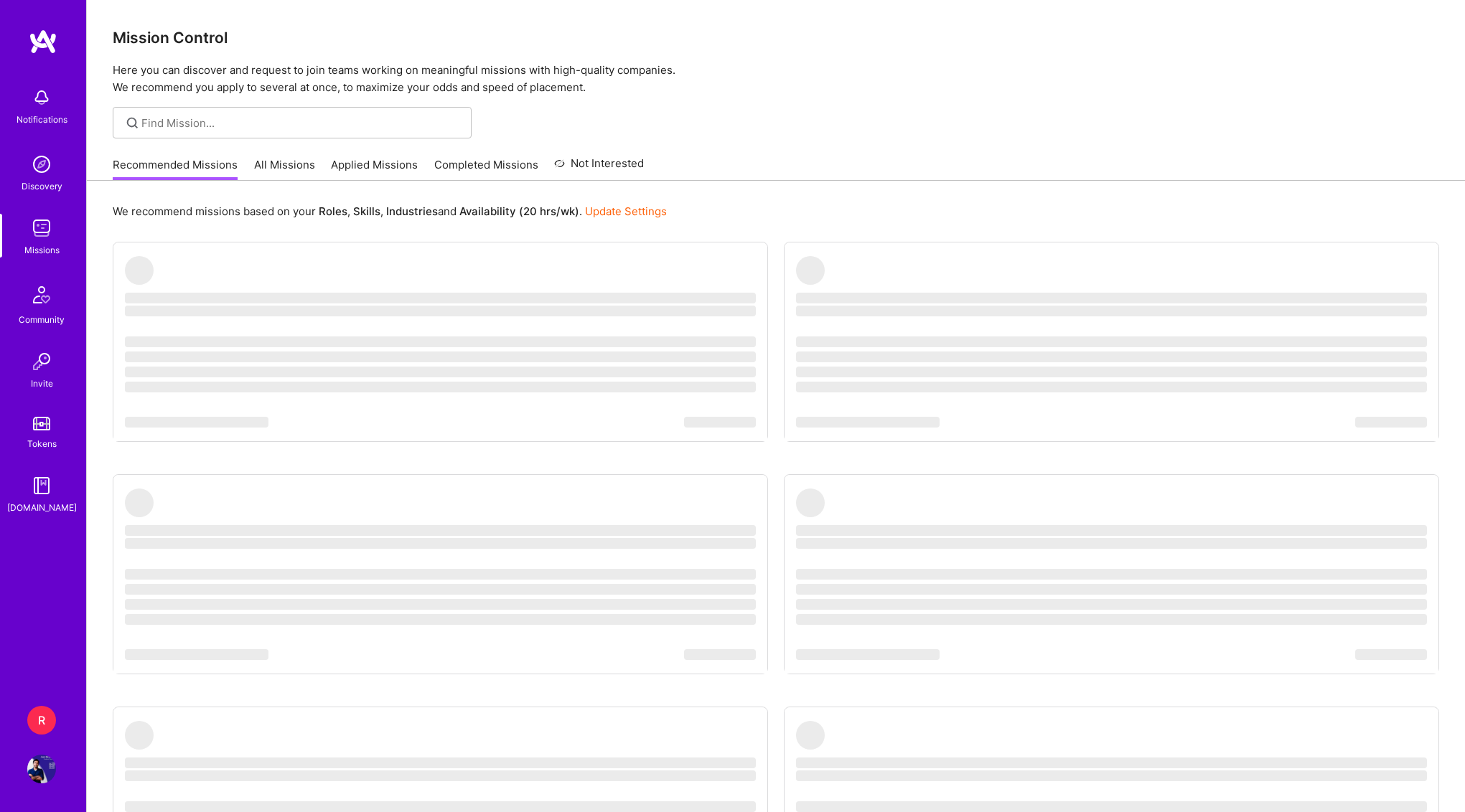
click at [37, 740] on div "R RNA-Data: Fraud detection platform for eCommerce Profile" at bounding box center [43, 745] width 33 height 78
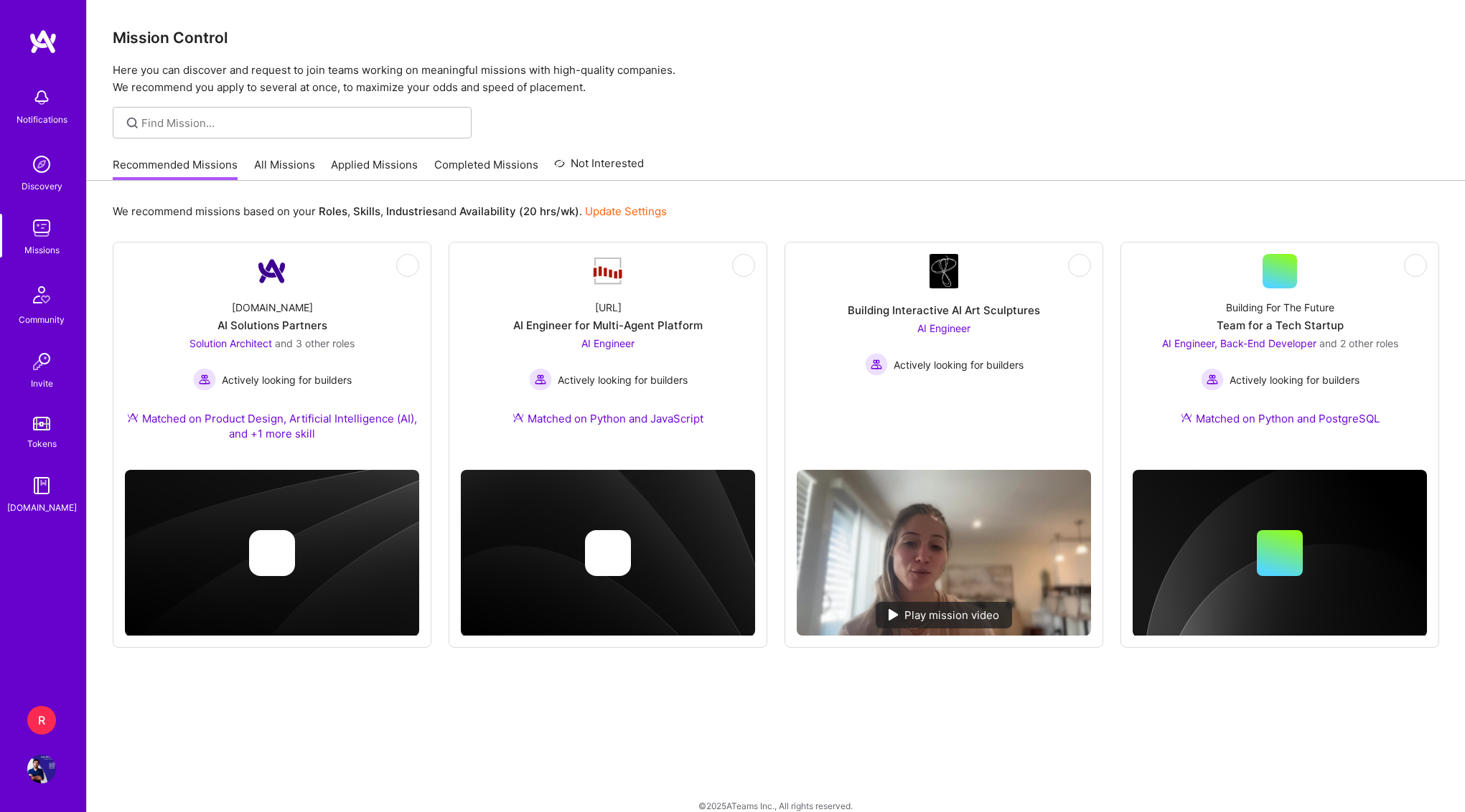
click at [40, 772] on img at bounding box center [42, 769] width 28 height 28
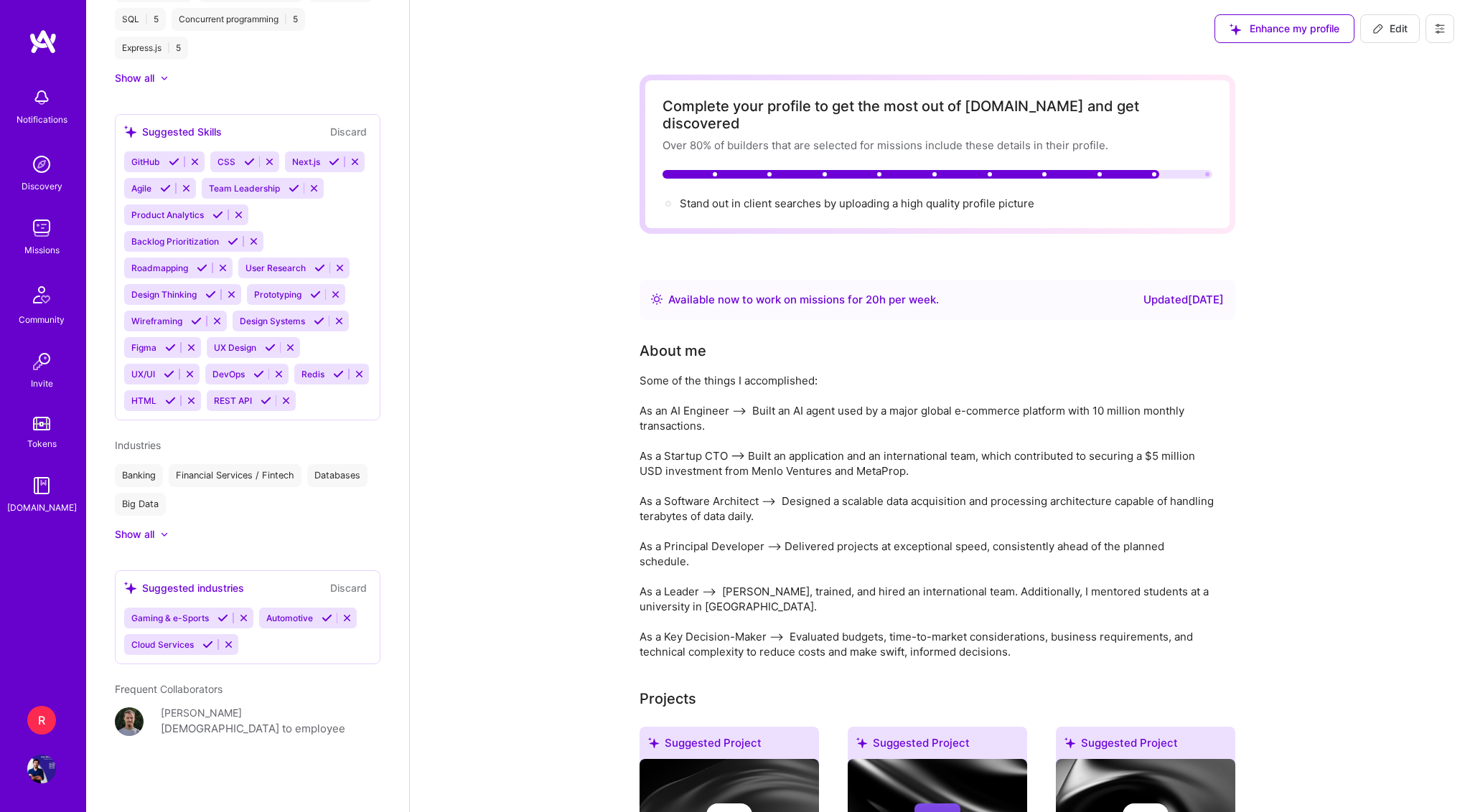
scroll to position [1022, 0]
click at [48, 728] on div "R" at bounding box center [42, 720] width 28 height 28
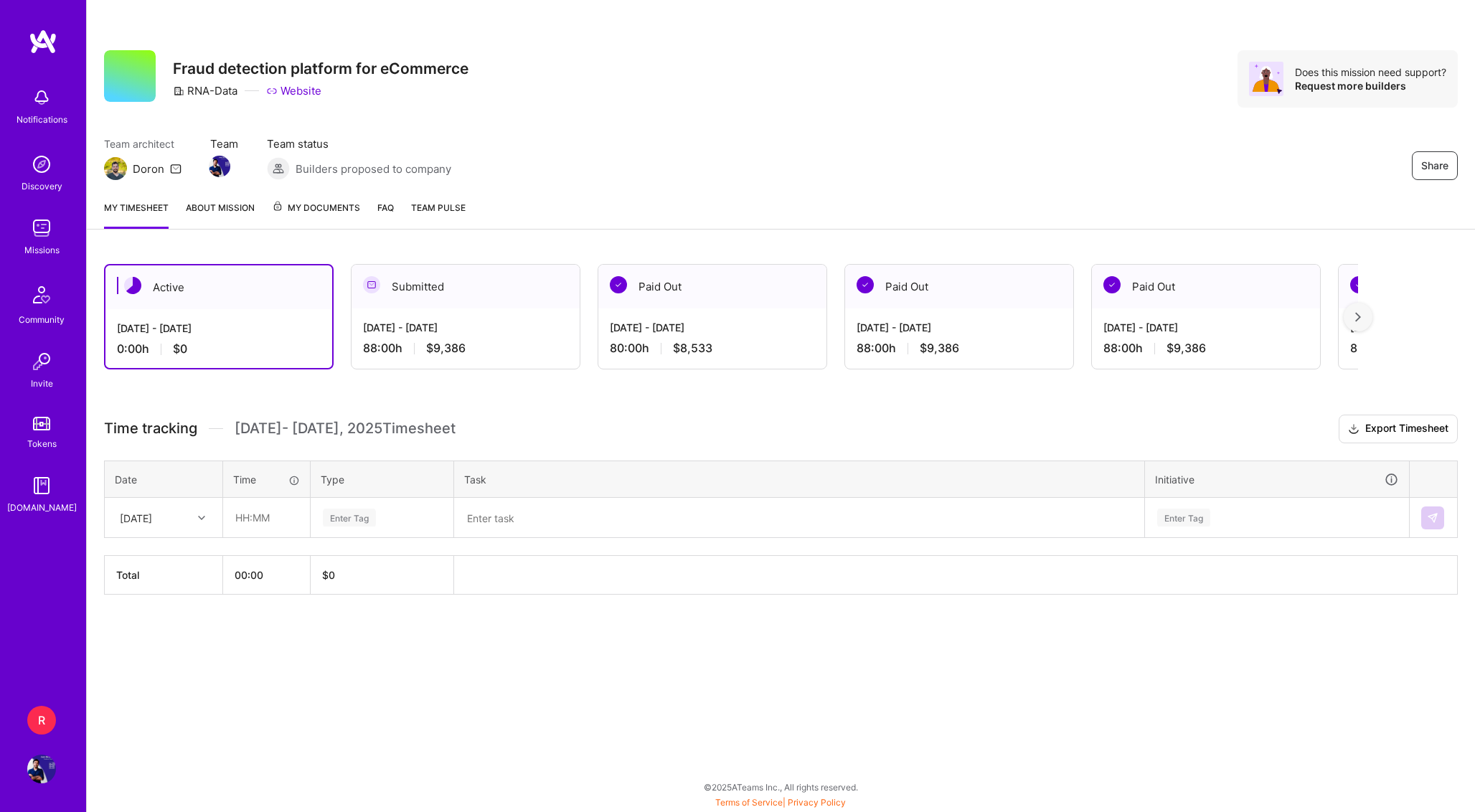
click at [46, 484] on img at bounding box center [42, 486] width 28 height 28
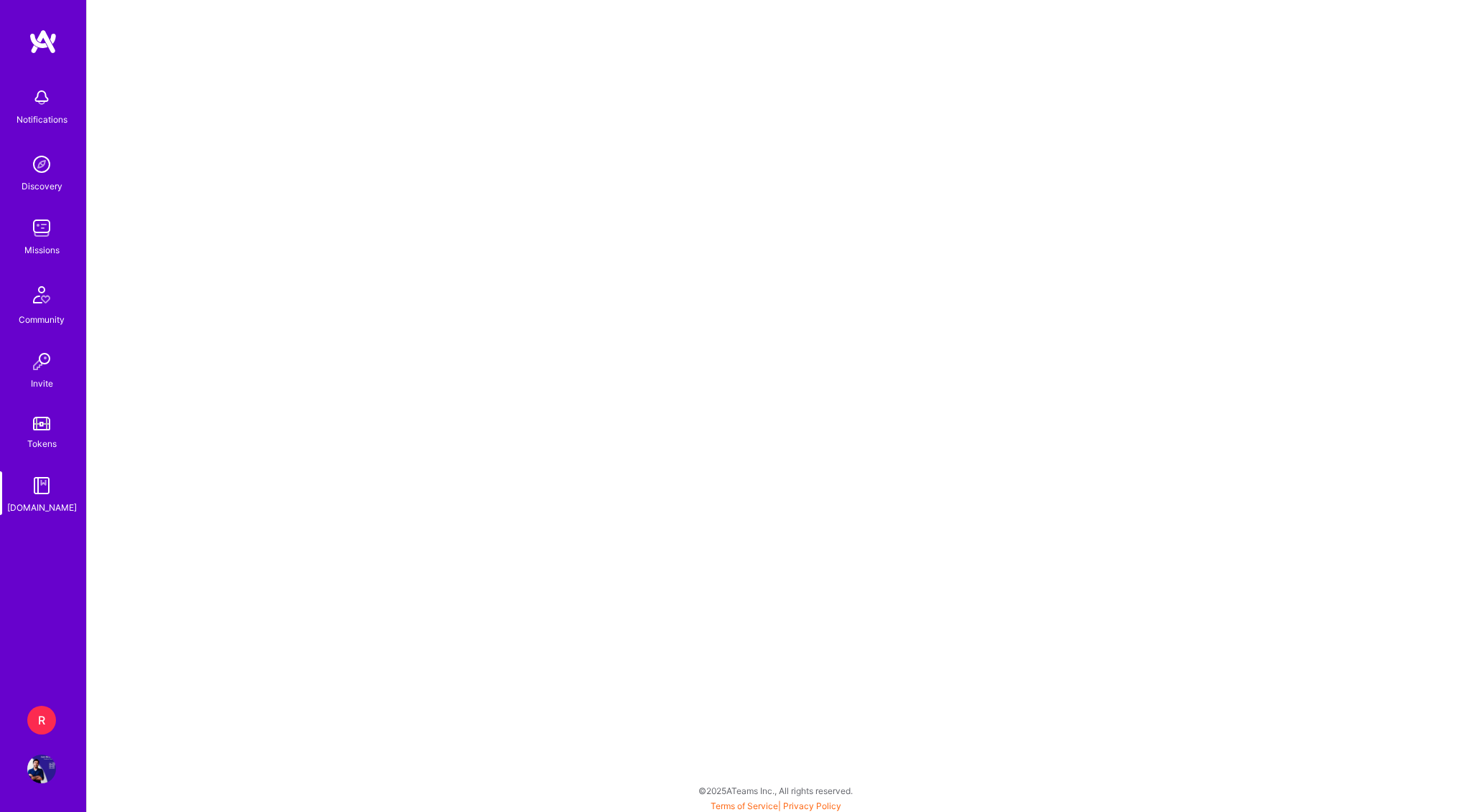
click at [47, 222] on img at bounding box center [42, 228] width 28 height 28
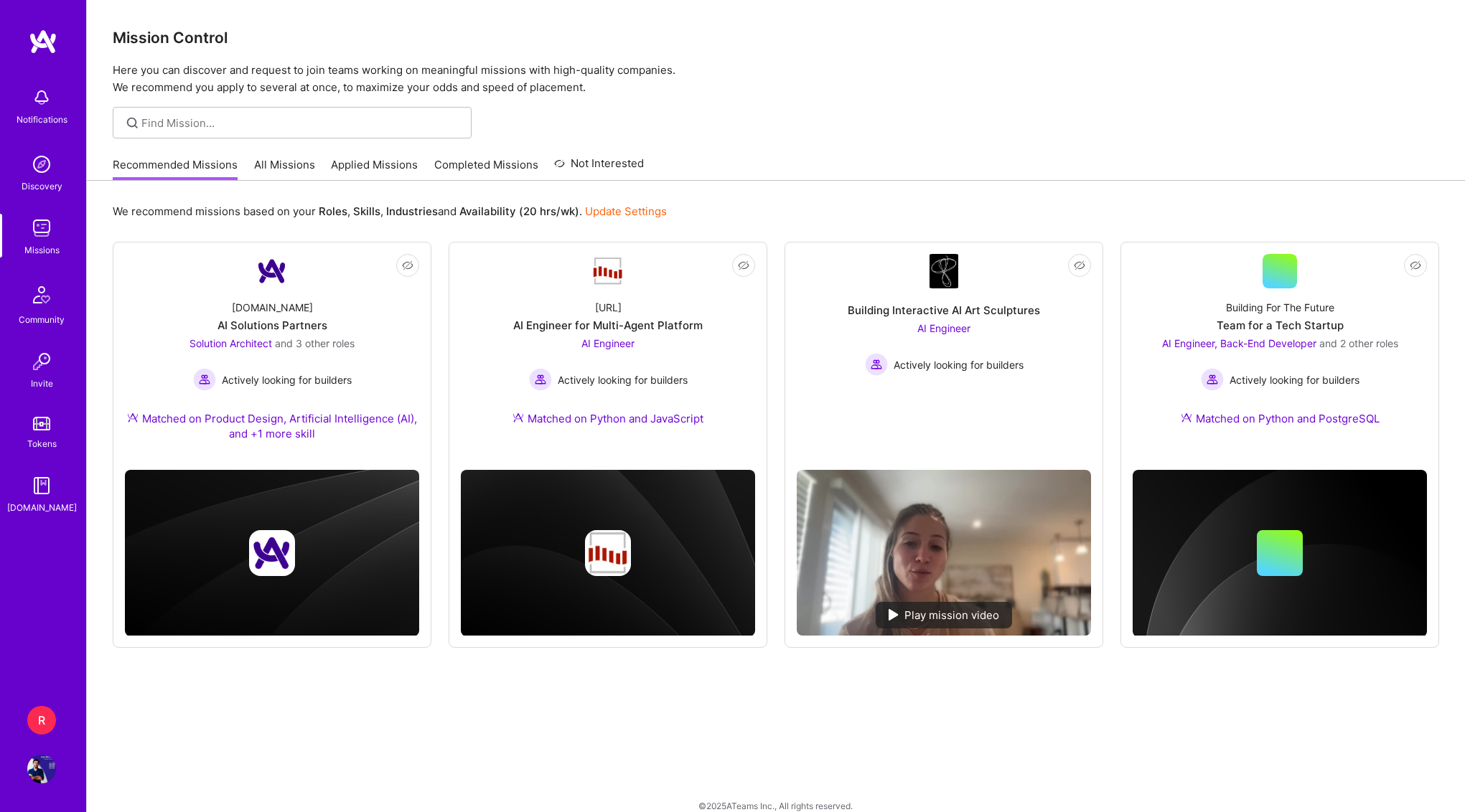
click at [367, 163] on link "Applied Missions" at bounding box center [374, 169] width 87 height 24
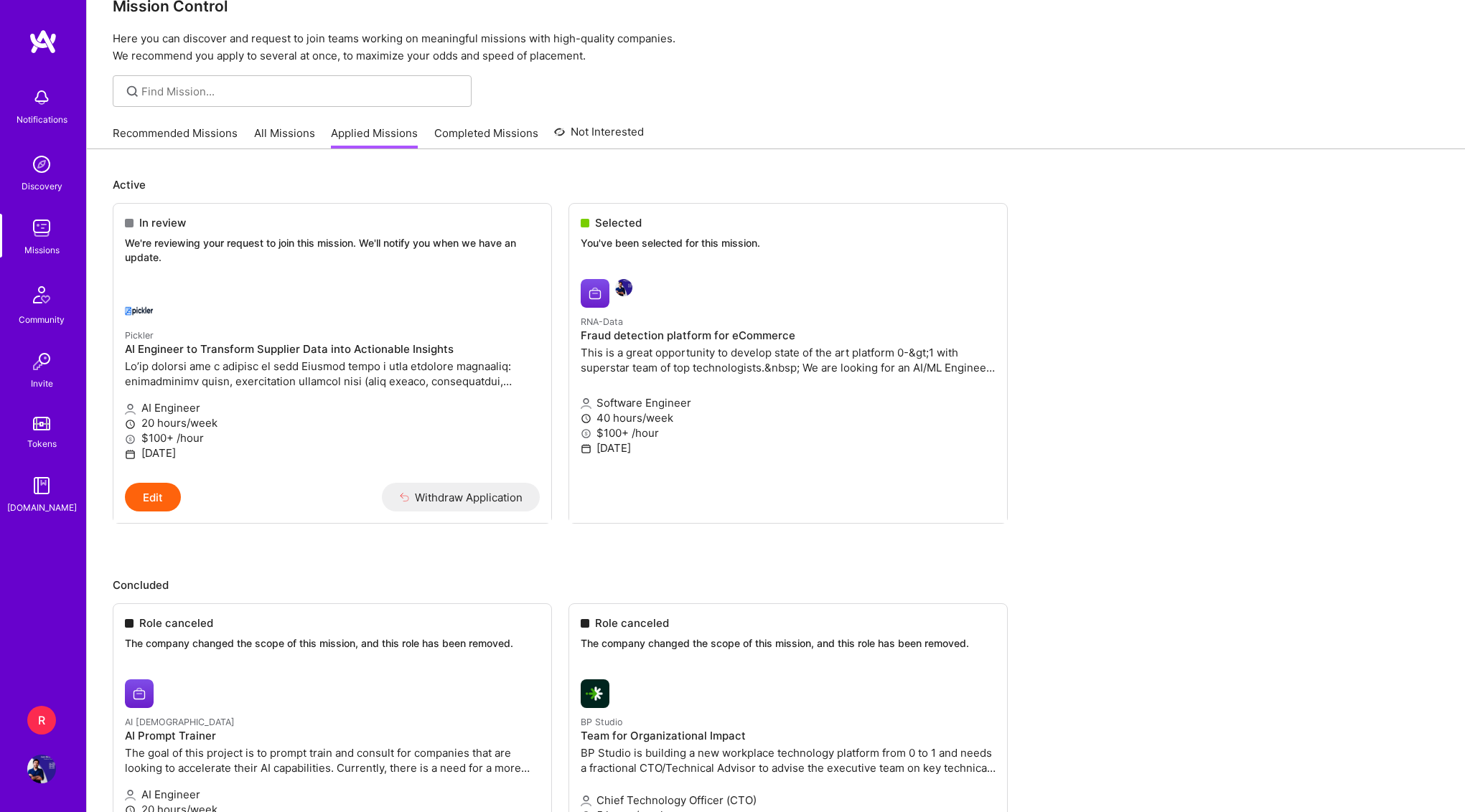
scroll to position [53, 0]
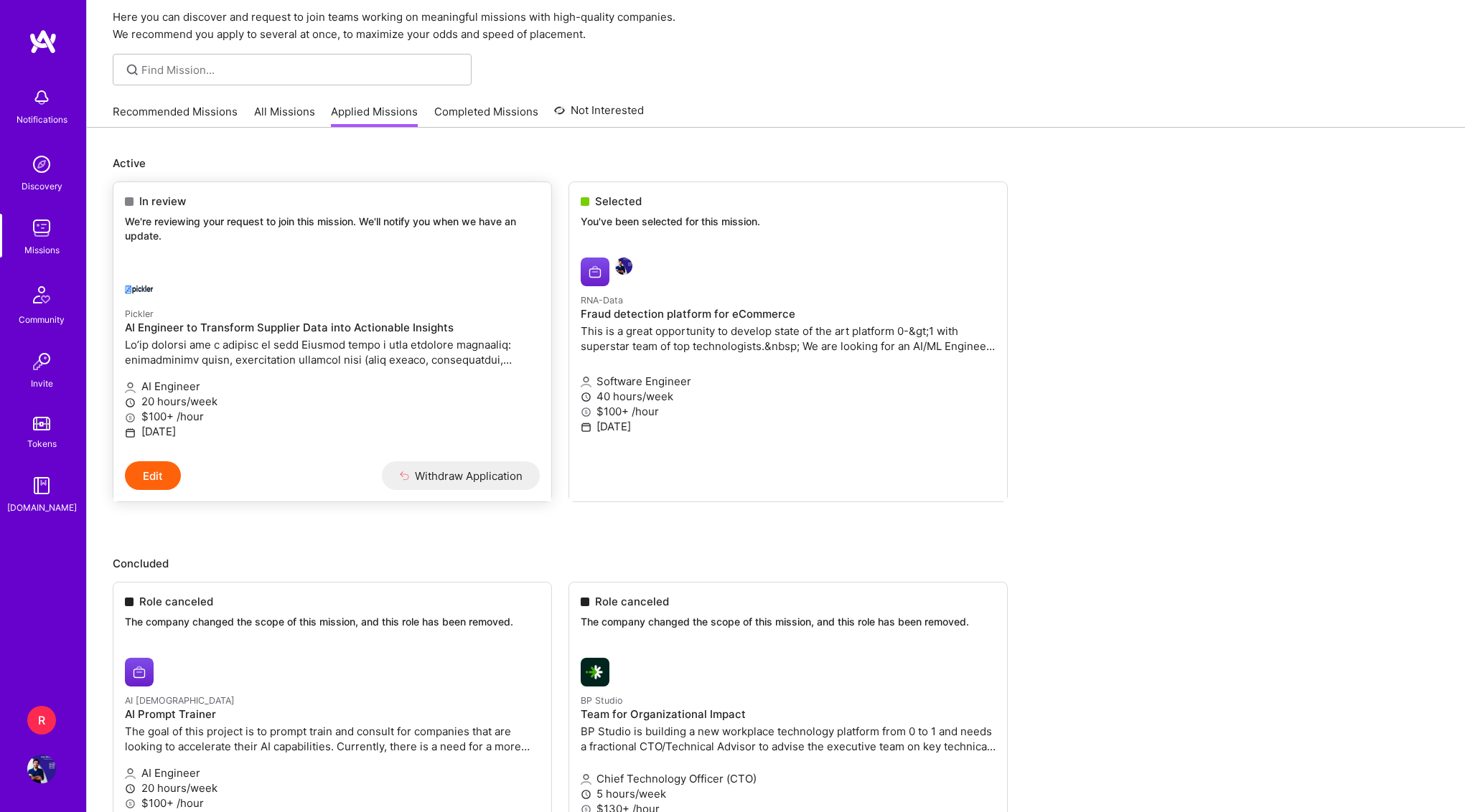
click at [165, 343] on p at bounding box center [332, 352] width 415 height 30
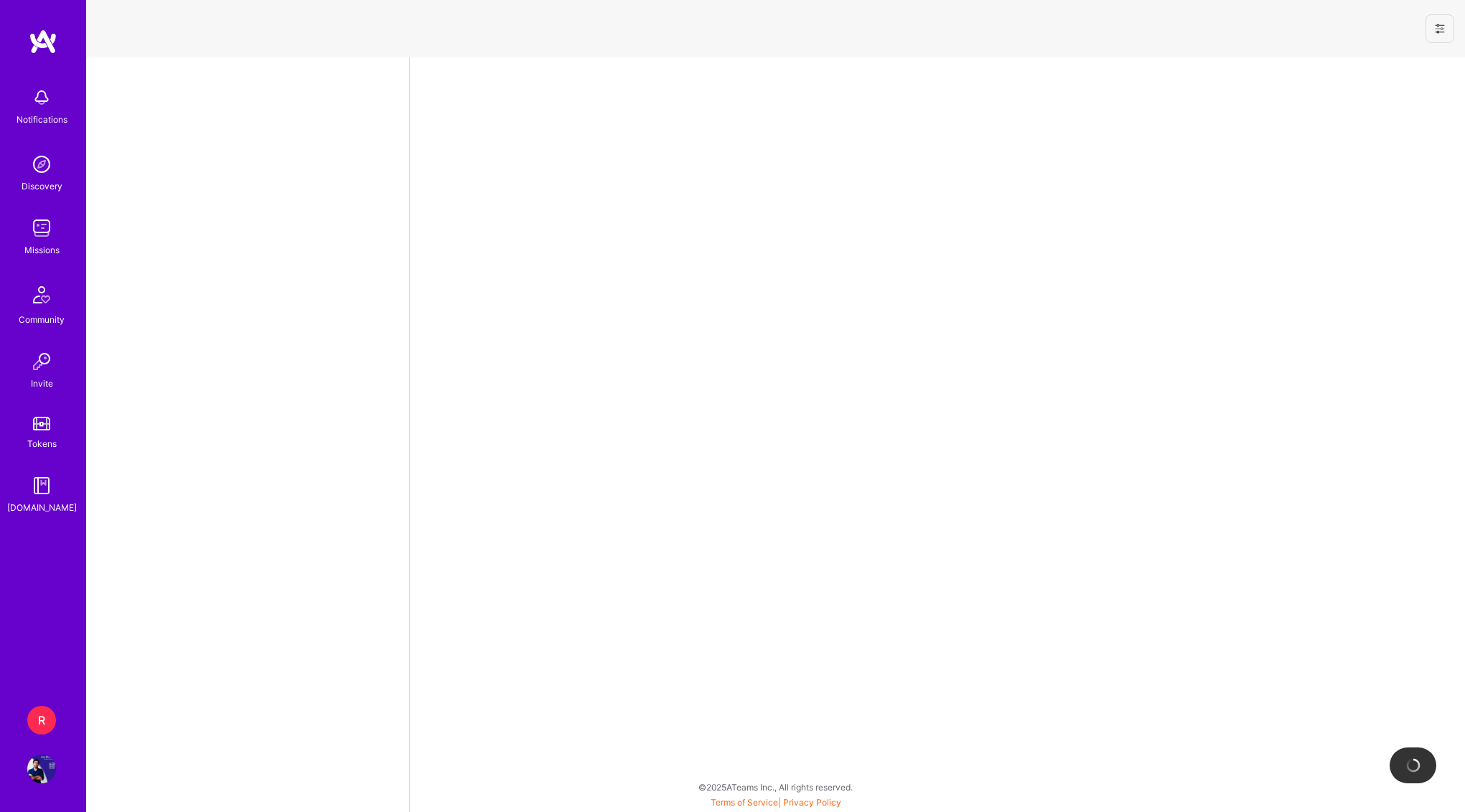
select select "SG"
